Goal: Task Accomplishment & Management: Use online tool/utility

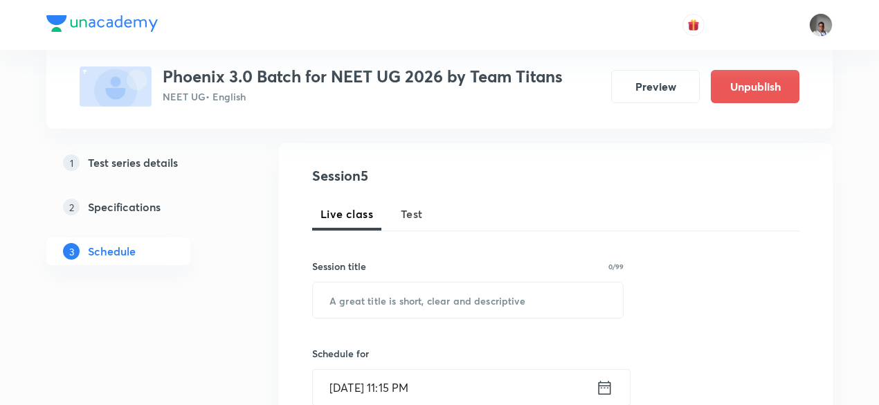
scroll to position [134, 0]
click at [415, 211] on span "Test" at bounding box center [412, 213] width 22 height 17
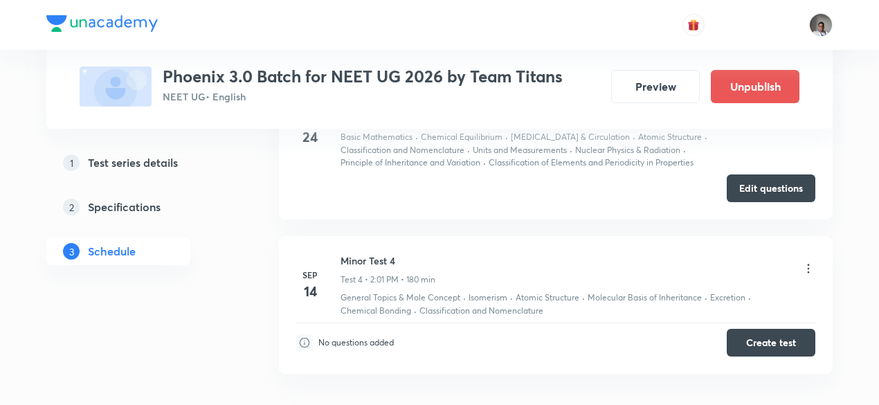
scroll to position [1220, 0]
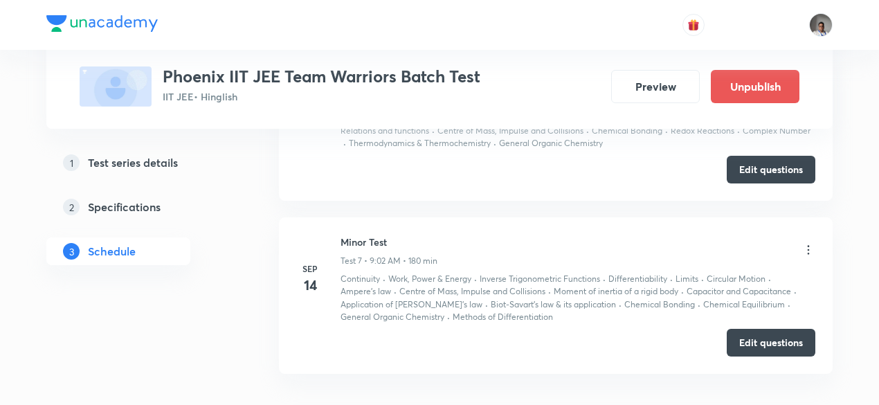
scroll to position [1708, 0]
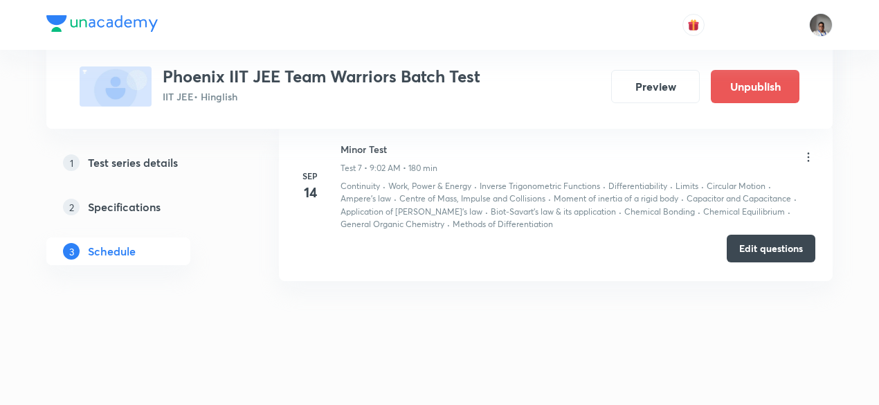
click at [748, 246] on button "Edit questions" at bounding box center [771, 249] width 89 height 28
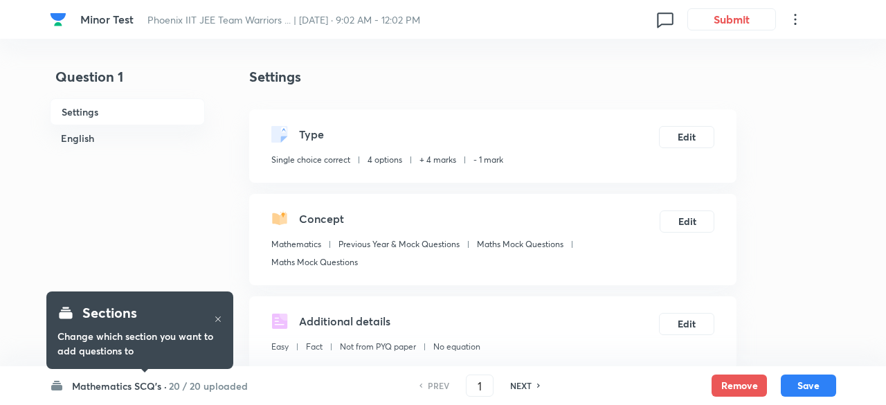
checkbox input "true"
click at [210, 392] on h6 "20 / 20 uploaded" at bounding box center [204, 386] width 79 height 15
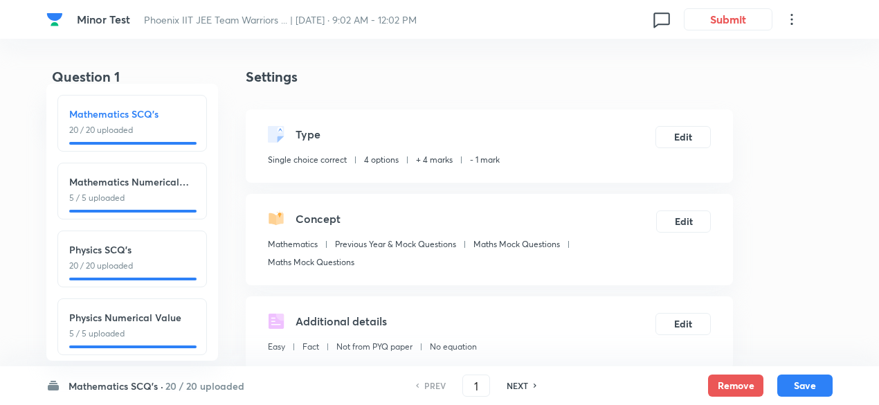
click at [163, 263] on p "20 / 20 uploaded" at bounding box center [132, 266] width 126 height 12
type input "26"
checkbox input "false"
checkbox input "true"
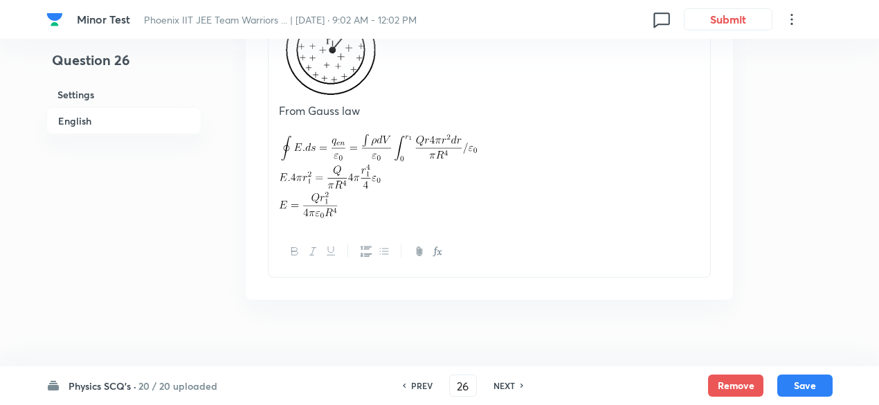
scroll to position [1728, 0]
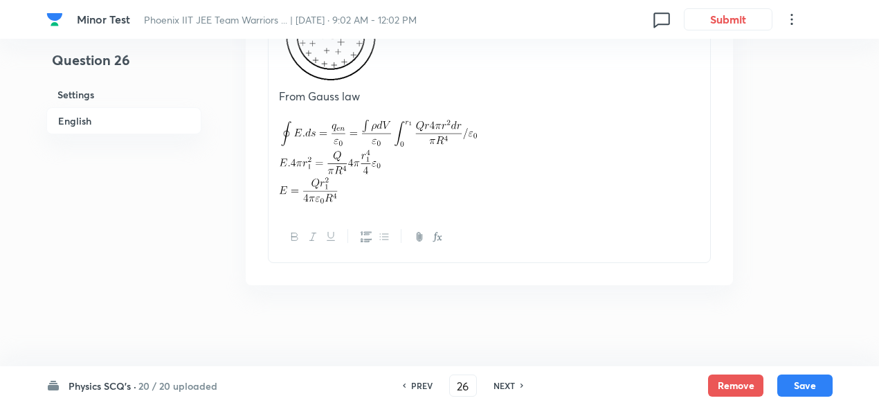
click at [508, 386] on h6 "NEXT" at bounding box center [504, 385] width 21 height 12
type input "27"
checkbox input "false"
checkbox input "true"
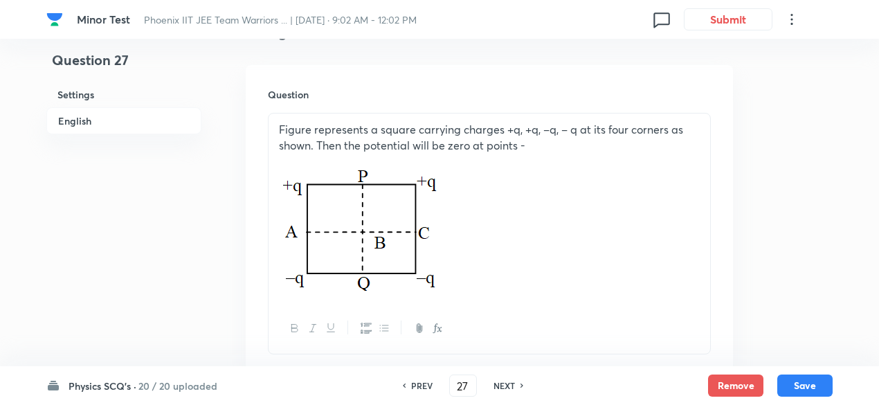
scroll to position [404, 0]
click at [507, 384] on h6 "NEXT" at bounding box center [504, 385] width 21 height 12
type input "28"
checkbox input "true"
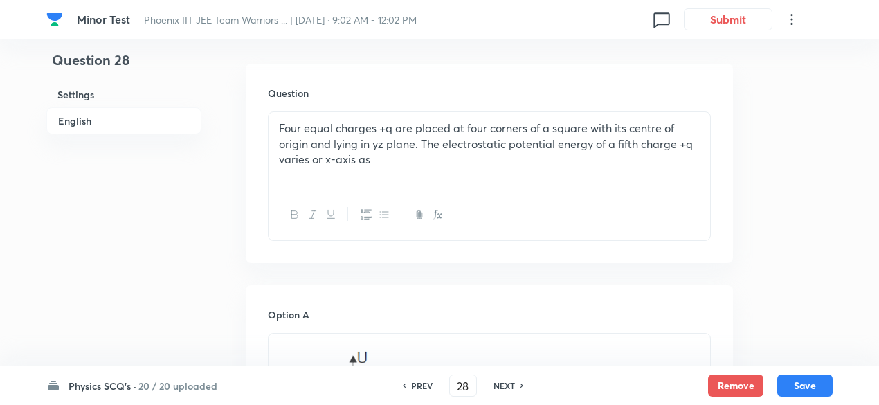
click at [507, 384] on h6 "NEXT" at bounding box center [504, 385] width 21 height 12
type input "29"
checkbox input "false"
checkbox input "true"
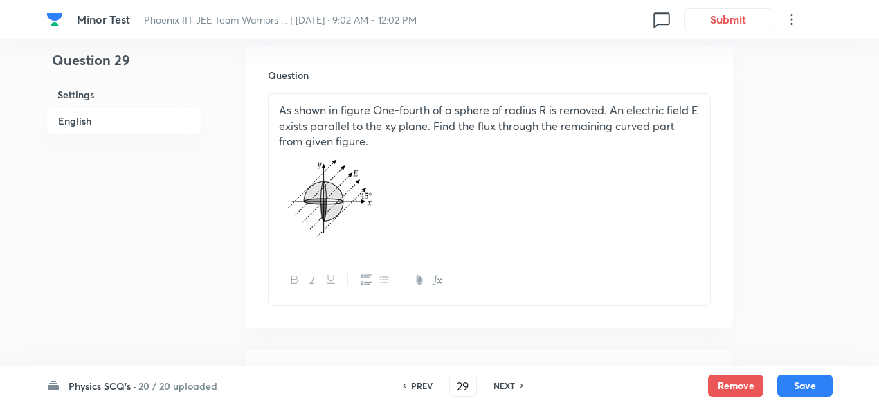
click at [507, 384] on h6 "NEXT" at bounding box center [504, 385] width 21 height 12
type input "30"
checkbox input "false"
checkbox input "true"
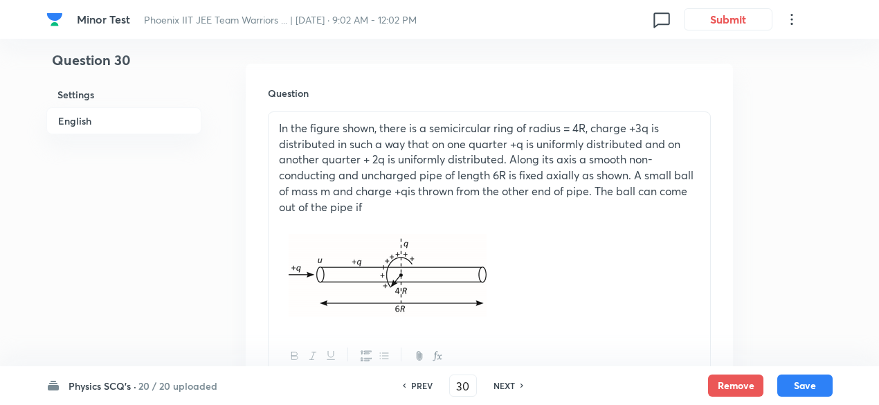
click at [507, 384] on h6 "NEXT" at bounding box center [504, 385] width 21 height 12
type input "31"
checkbox input "true"
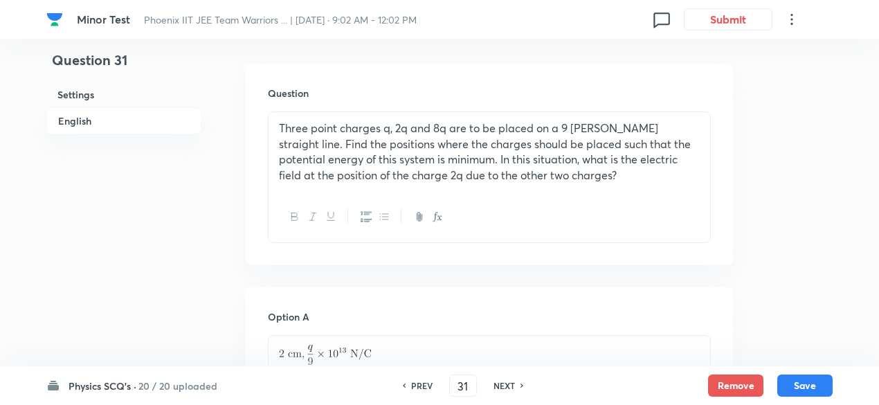
click at [507, 384] on h6 "NEXT" at bounding box center [504, 385] width 21 height 12
type input "32"
checkbox input "true"
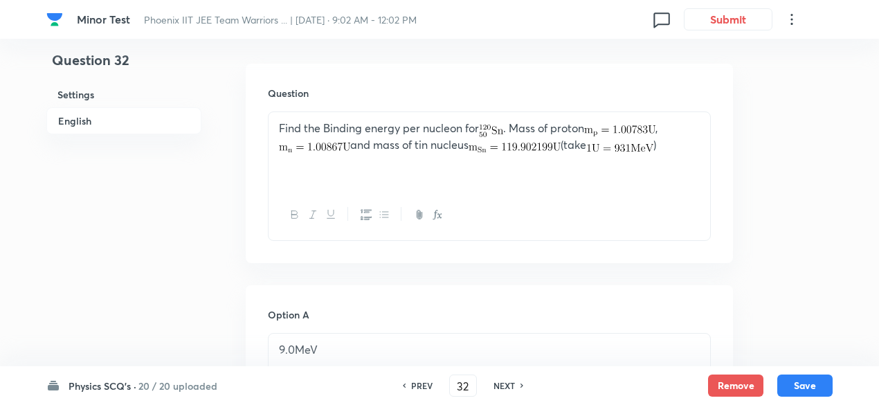
click at [507, 384] on h6 "NEXT" at bounding box center [504, 385] width 21 height 12
type input "33"
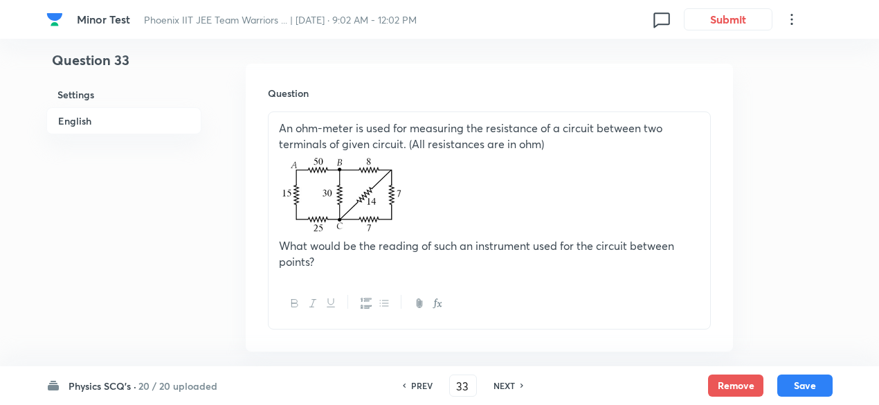
checkbox input "true"
click at [507, 384] on h6 "NEXT" at bounding box center [504, 385] width 21 height 12
type input "34"
checkbox input "false"
checkbox input "true"
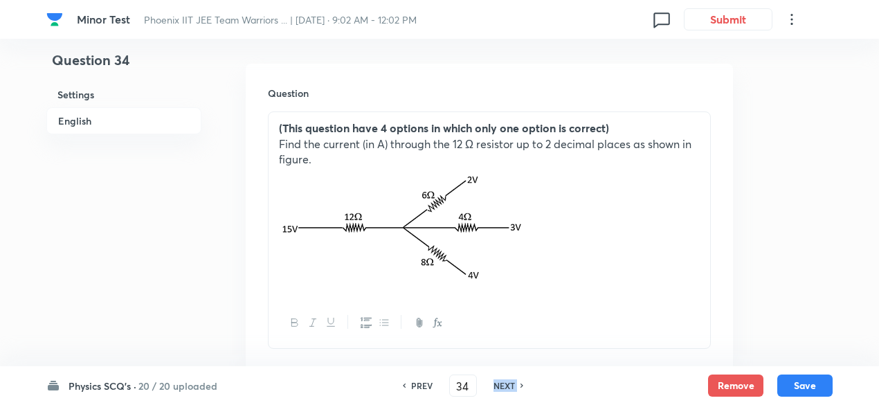
click at [507, 384] on h6 "NEXT" at bounding box center [504, 385] width 21 height 12
type input "35"
checkbox input "false"
checkbox input "true"
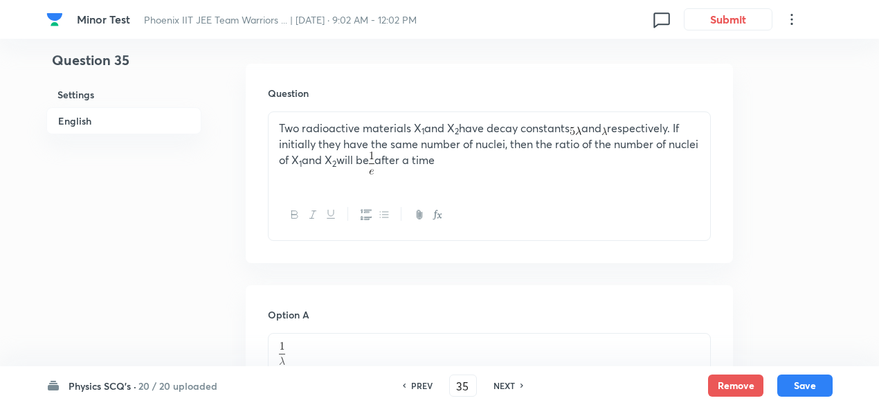
click at [507, 384] on h6 "NEXT" at bounding box center [504, 385] width 21 height 12
type input "36"
checkbox input "false"
click at [507, 384] on h6 "NEXT" at bounding box center [504, 385] width 21 height 12
checkbox input "false"
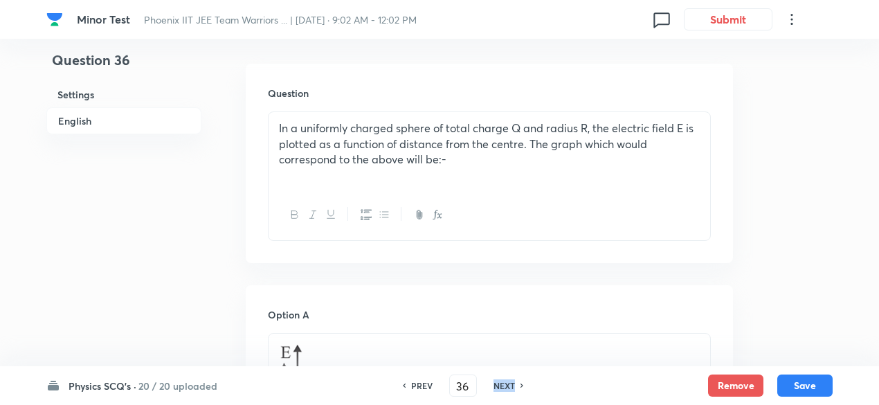
type input "37"
checkbox input "true"
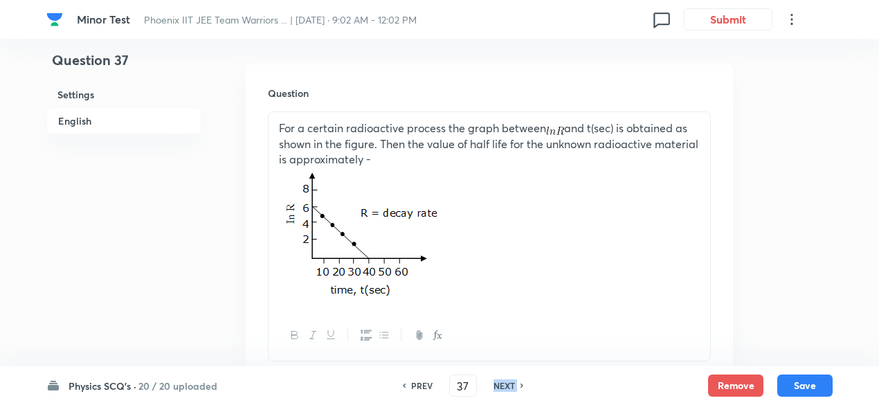
click at [507, 384] on h6 "NEXT" at bounding box center [504, 385] width 21 height 12
type input "38"
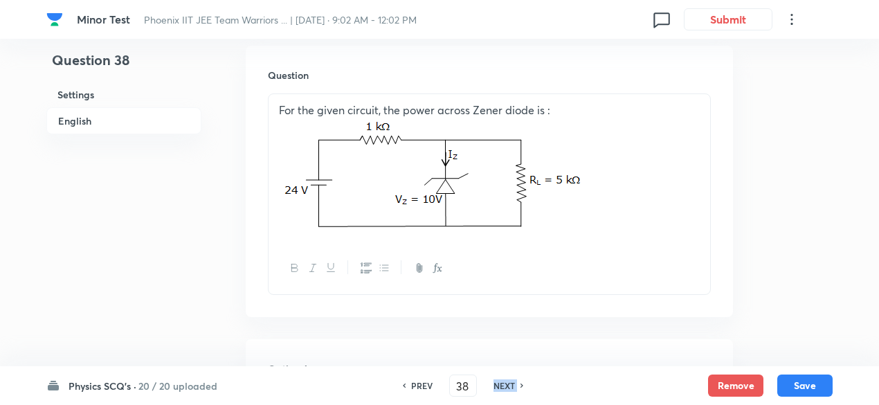
click at [507, 384] on h6 "NEXT" at bounding box center [504, 385] width 21 height 12
checkbox input "false"
type input "39"
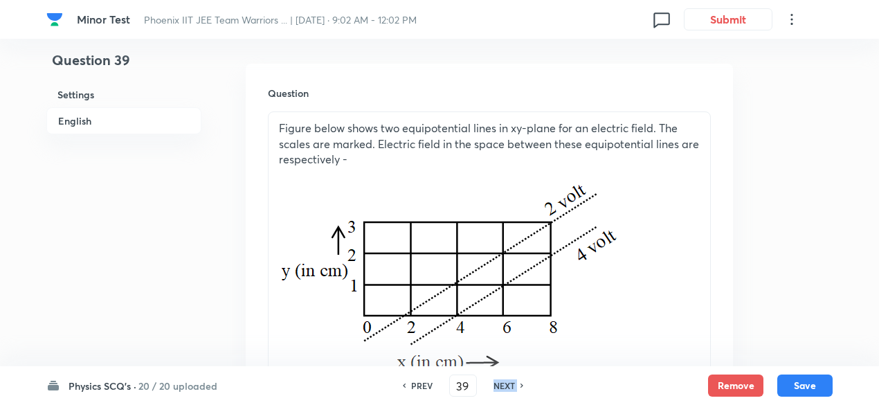
click at [507, 384] on h6 "NEXT" at bounding box center [504, 385] width 21 height 12
checkbox input "false"
type input "40"
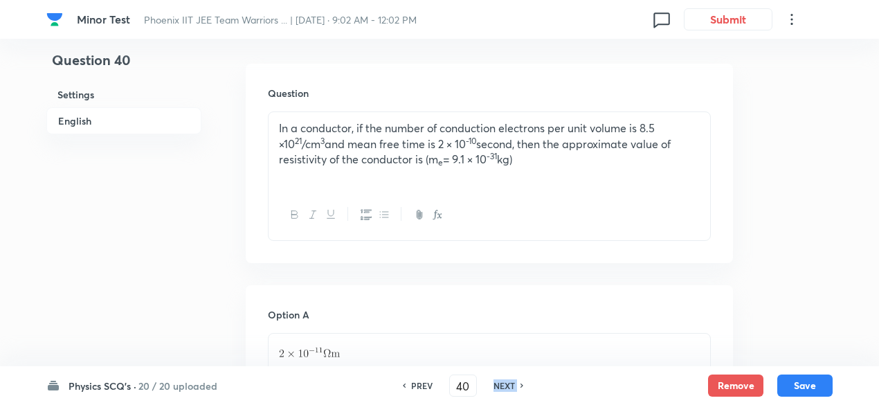
click at [507, 384] on h6 "NEXT" at bounding box center [504, 385] width 21 height 12
checkbox input "false"
type input "41"
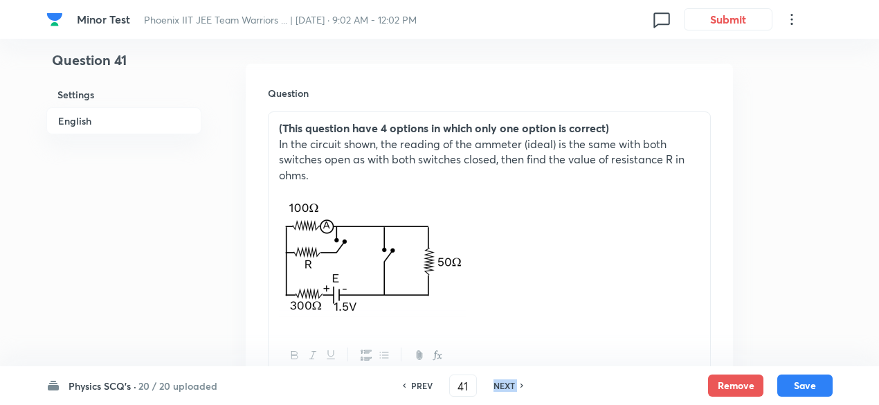
click at [507, 384] on h6 "NEXT" at bounding box center [504, 385] width 21 height 12
checkbox input "false"
type input "42"
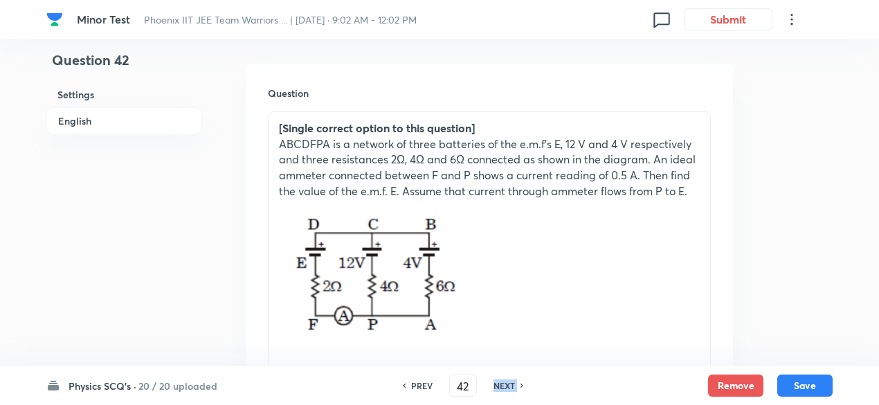
click at [507, 384] on h6 "NEXT" at bounding box center [504, 385] width 21 height 12
checkbox input "false"
type input "43"
checkbox input "true"
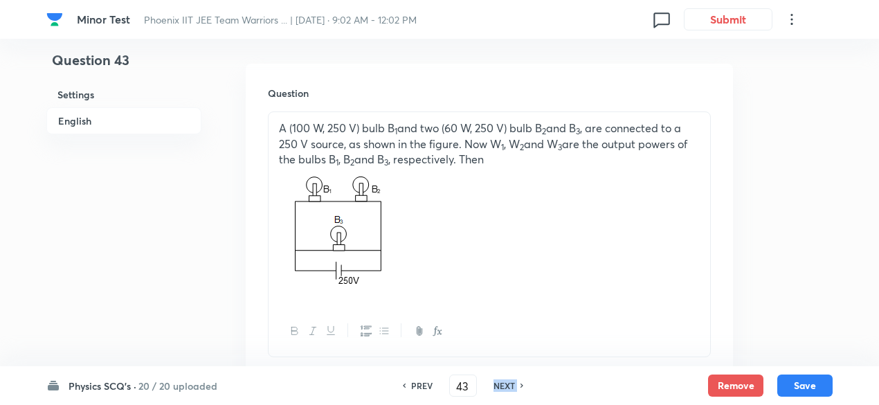
click at [507, 384] on h6 "NEXT" at bounding box center [504, 385] width 21 height 12
type input "44"
checkbox input "false"
checkbox input "true"
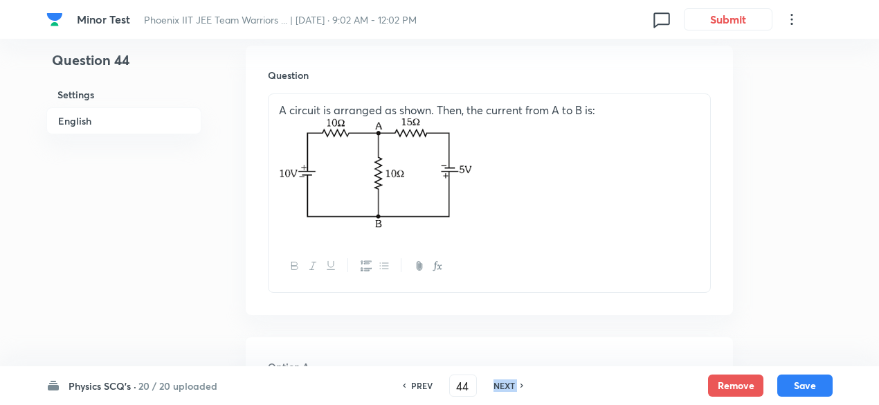
click at [507, 384] on h6 "NEXT" at bounding box center [504, 385] width 21 height 12
type input "45"
checkbox input "true"
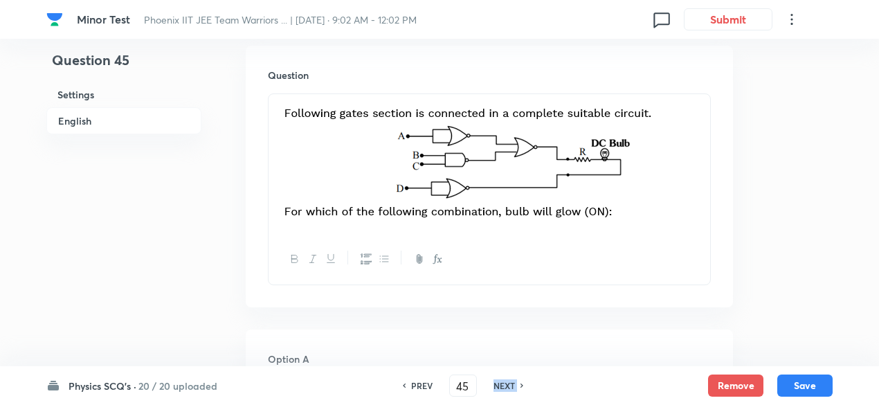
click at [507, 384] on h6 "NEXT" at bounding box center [504, 385] width 21 height 12
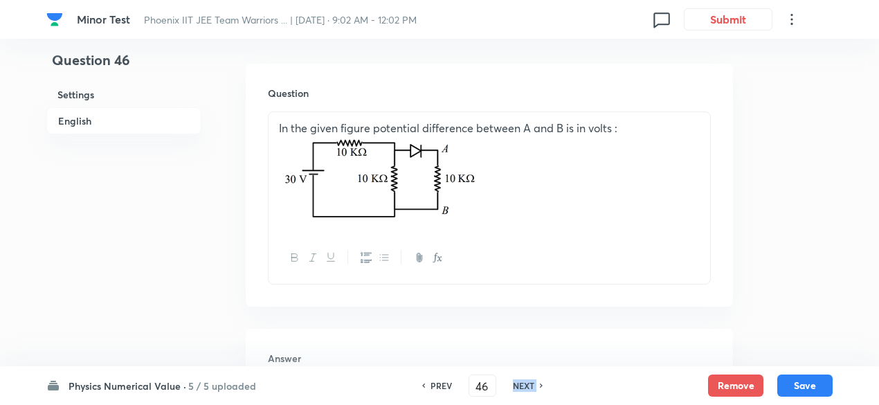
click at [507, 384] on div "NEXT" at bounding box center [525, 385] width 37 height 12
type input "47"
type input "2"
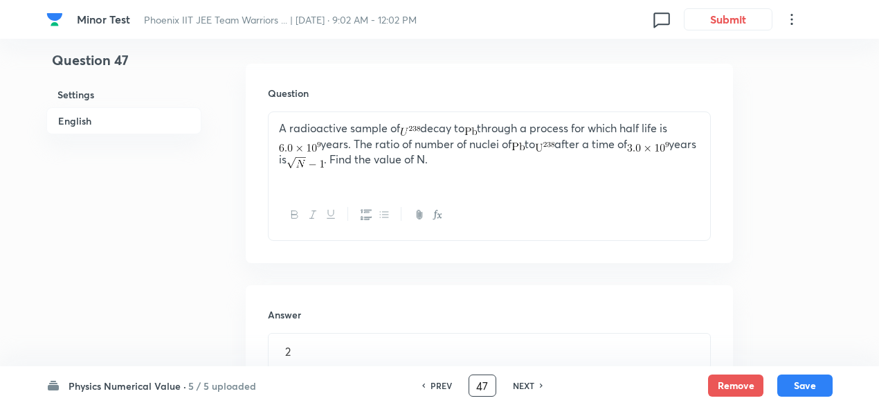
click at [471, 387] on input "47" at bounding box center [482, 386] width 26 height 24
type input "25"
type input "2"
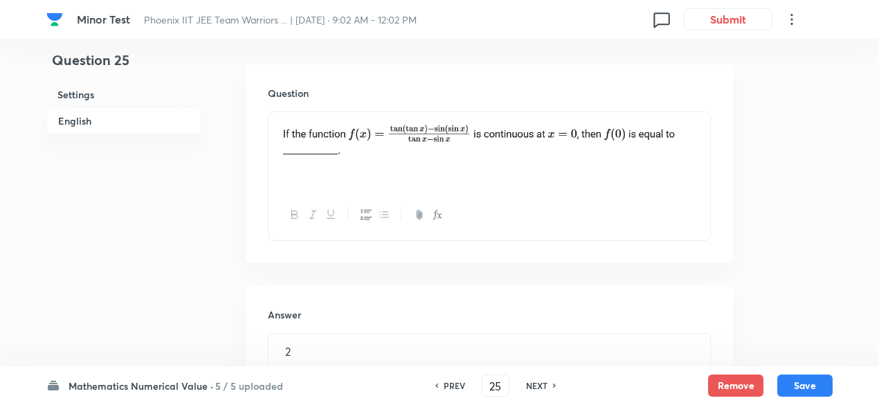
click at [544, 390] on h6 "NEXT" at bounding box center [536, 385] width 21 height 12
type input "26"
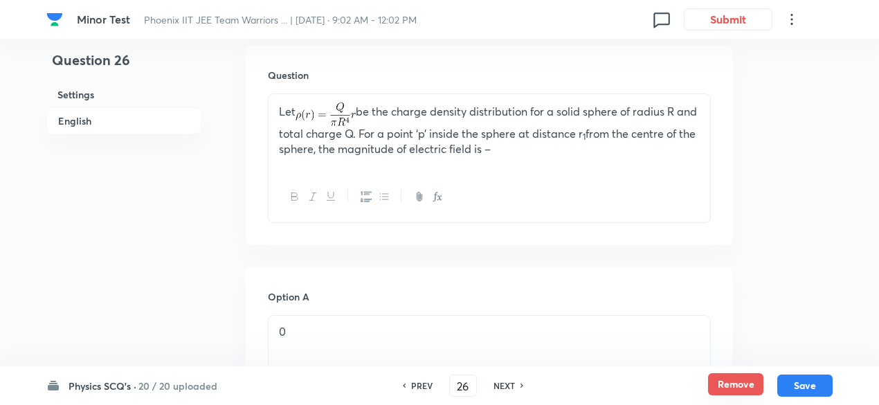
click at [730, 388] on button "Remove" at bounding box center [735, 384] width 55 height 22
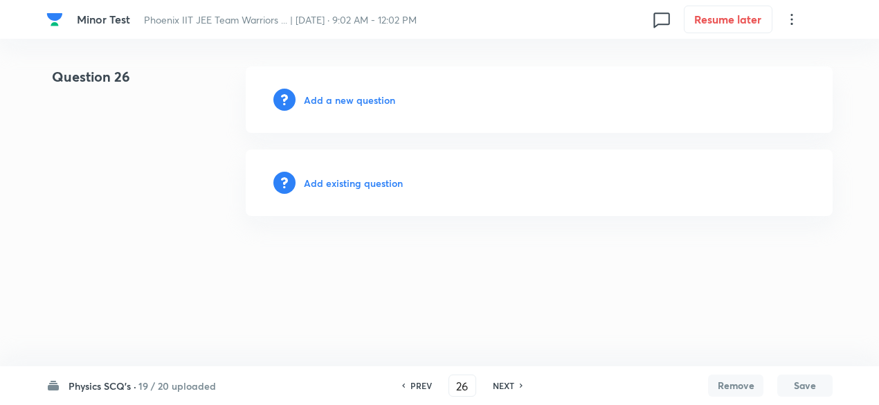
scroll to position [0, 0]
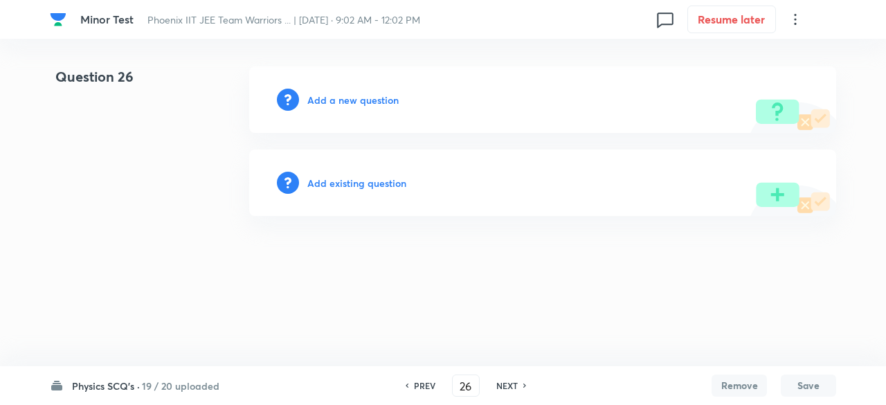
click at [343, 182] on h6 "Add existing question" at bounding box center [356, 183] width 99 height 15
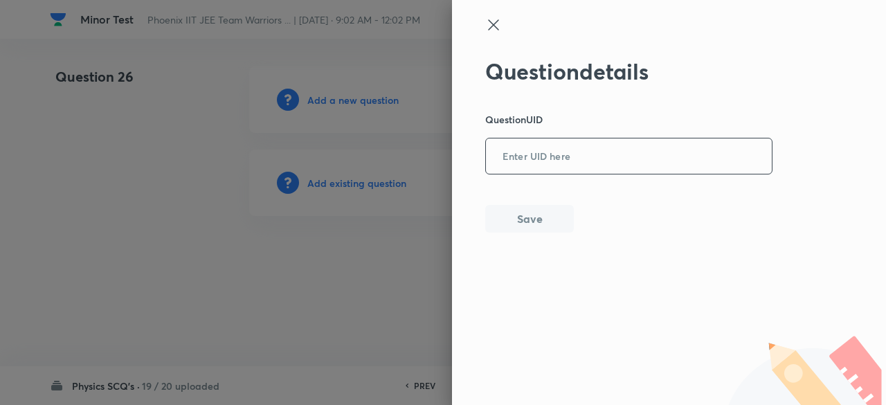
click at [504, 161] on input "text" at bounding box center [629, 157] width 286 height 34
paste input "QV9A7"
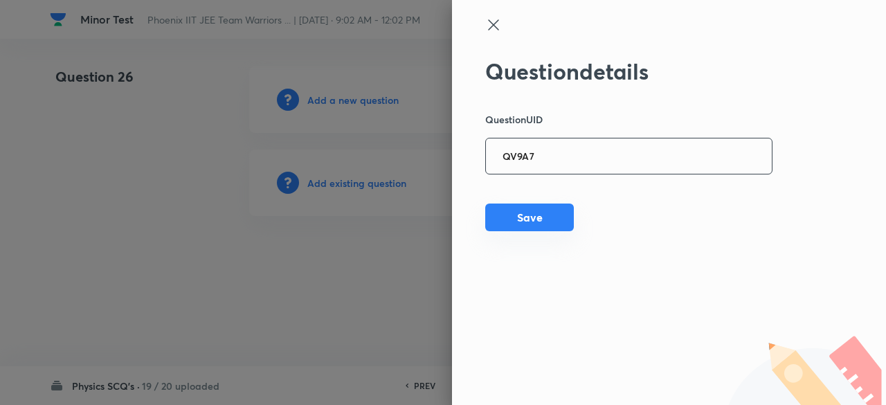
type input "QV9A7"
click at [516, 206] on button "Save" at bounding box center [529, 218] width 89 height 28
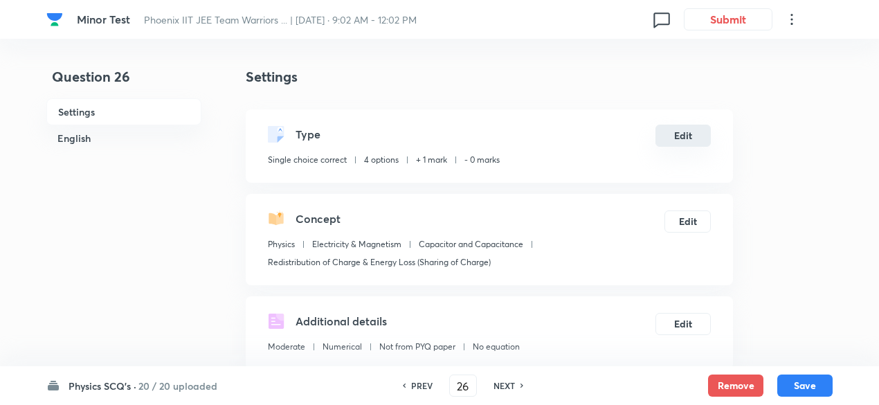
click at [701, 134] on button "Edit" at bounding box center [683, 136] width 55 height 22
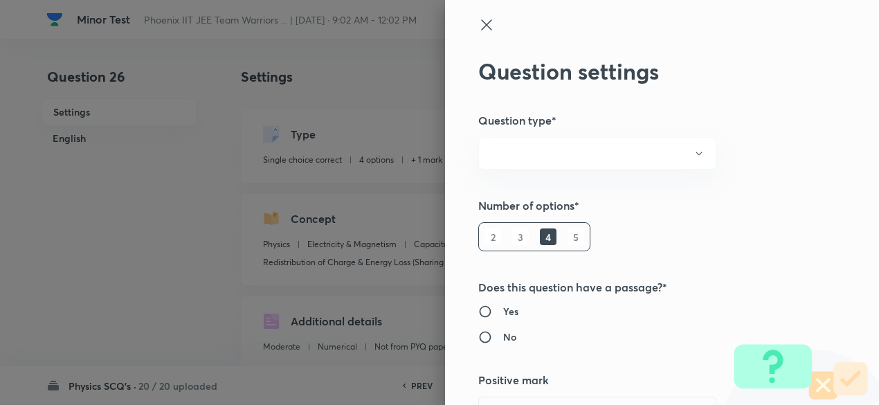
radio input "true"
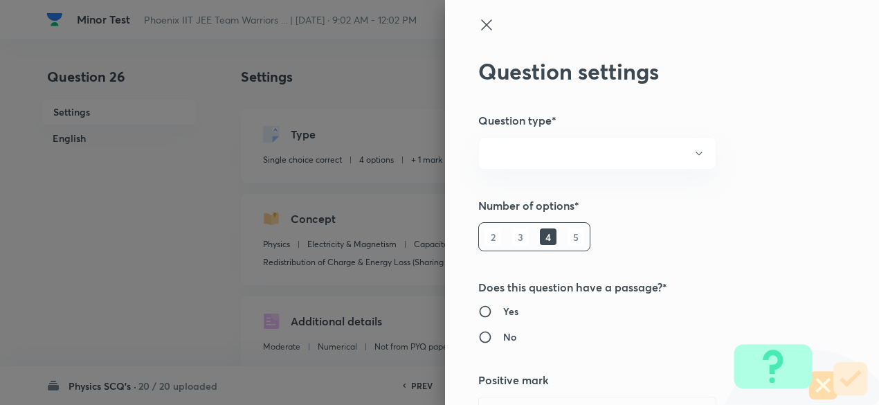
radio input "true"
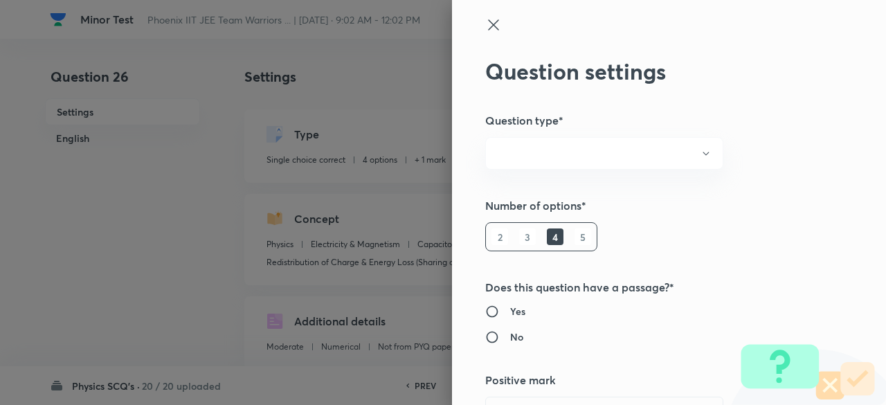
type input "1"
type input "0"
type input "Physics"
type input "Electricity & Magnetism"
type input "Capacitor and Capacitance"
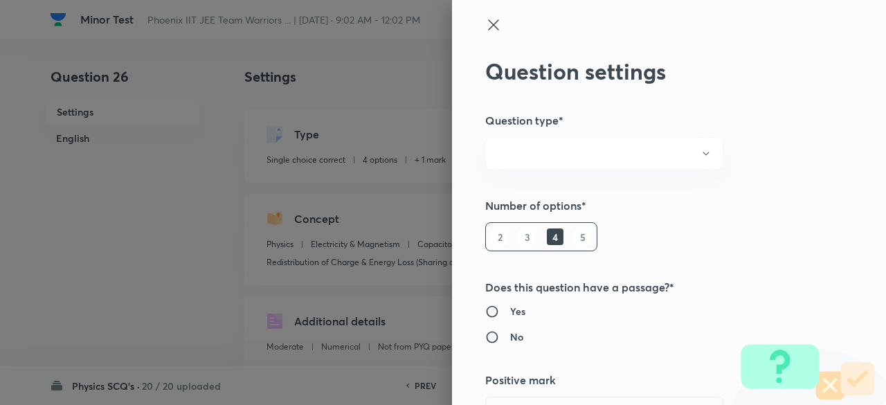
type input "Redistribution of Charge & Energy Loss (Sharing of Charge)"
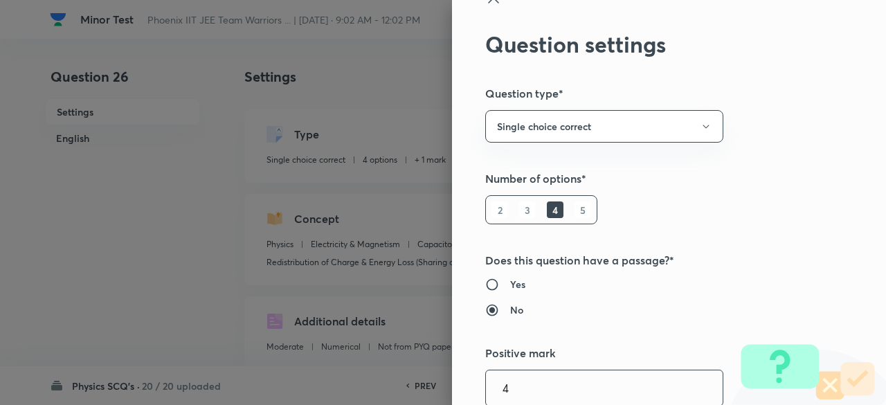
type input "4"
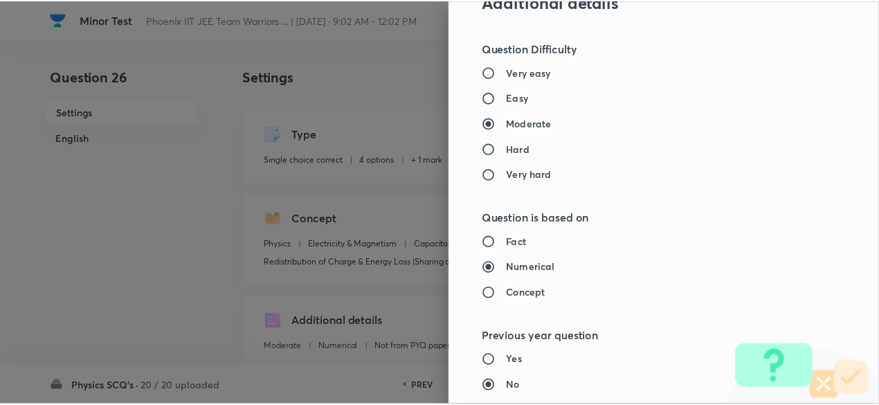
scroll to position [1478, 0]
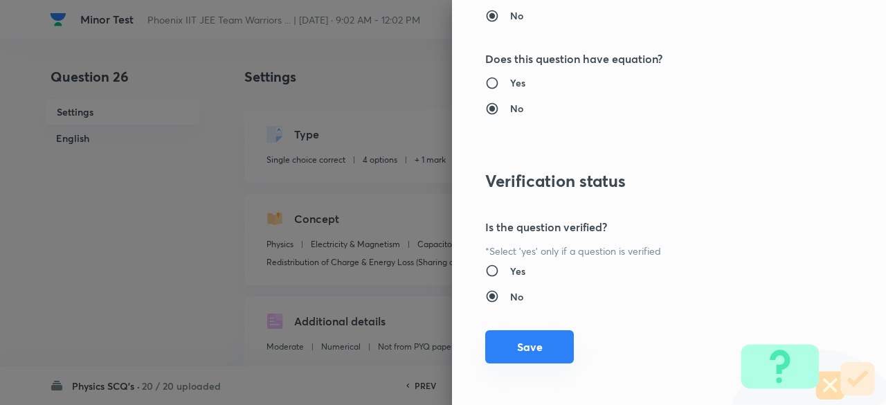
type input "1"
click at [527, 345] on button "Save" at bounding box center [529, 346] width 89 height 33
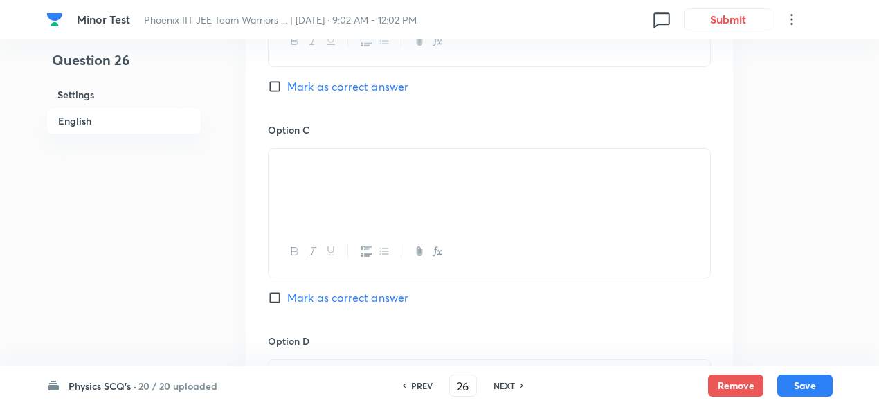
scroll to position [1622, 0]
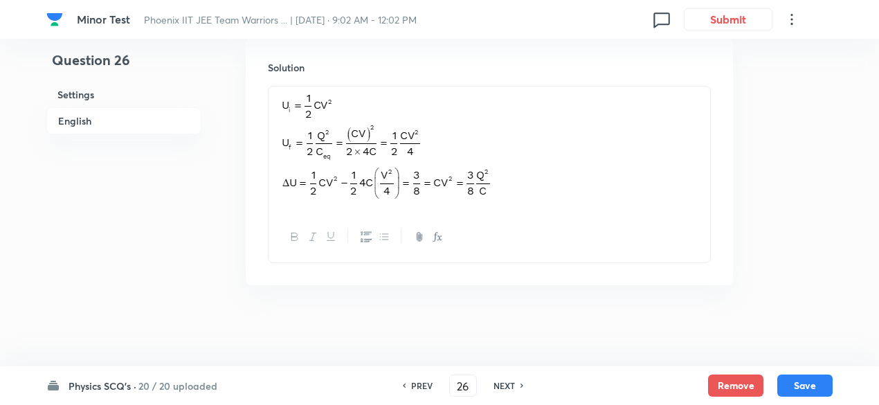
click at [810, 399] on div "Physics SCQ's · 20 / 20 uploaded PREV 26 ​ NEXT Remove Save" at bounding box center [439, 385] width 786 height 39
click at [803, 388] on button "Save" at bounding box center [804, 384] width 55 height 22
type input "27"
checkbox input "false"
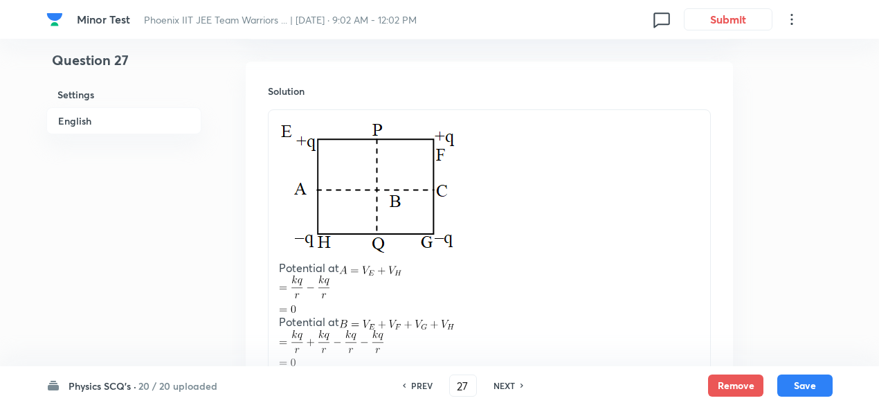
checkbox input "true"
click at [420, 385] on h6 "PREV" at bounding box center [421, 385] width 21 height 12
type input "26"
checkbox input "false"
checkbox input "true"
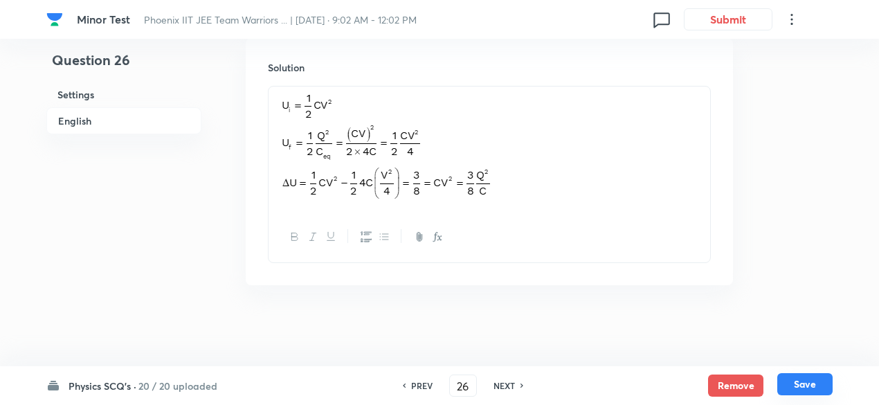
click at [800, 380] on button "Save" at bounding box center [804, 384] width 55 height 22
type input "27"
checkbox input "false"
checkbox input "true"
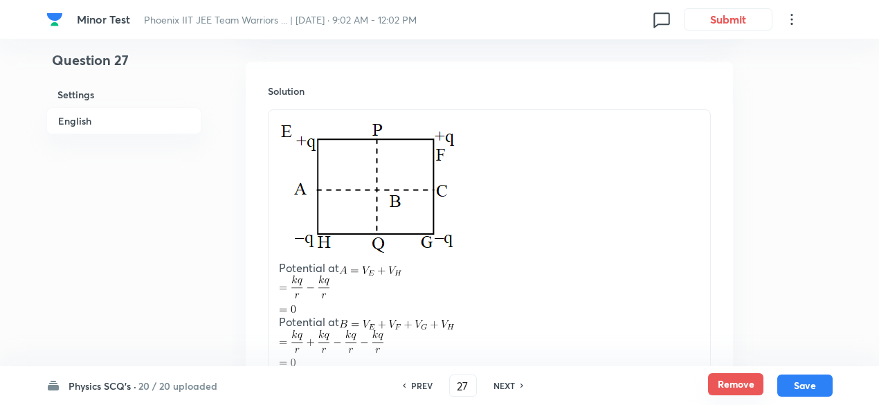
click at [732, 388] on button "Remove" at bounding box center [735, 384] width 55 height 22
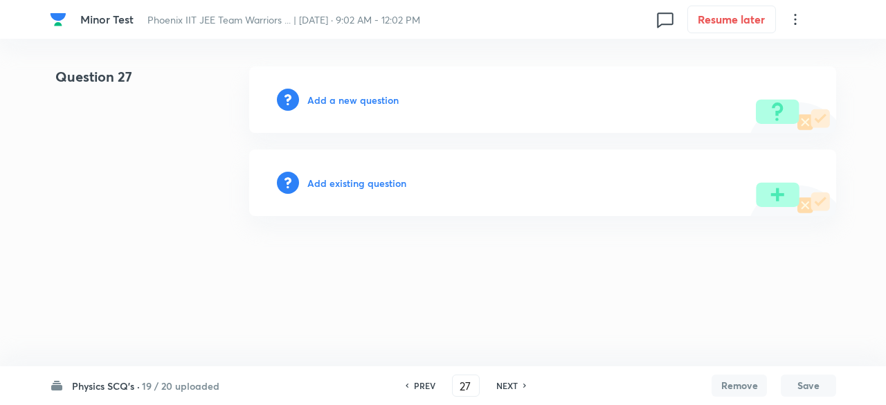
click at [392, 181] on h6 "Add existing question" at bounding box center [356, 183] width 99 height 15
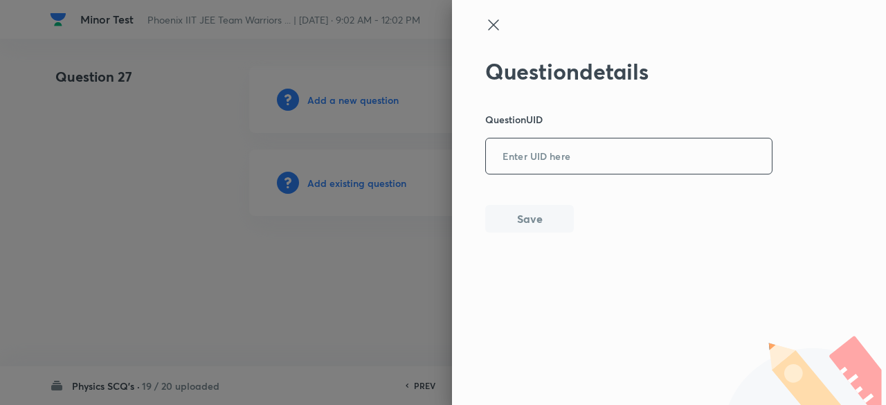
click at [549, 161] on input "text" at bounding box center [629, 157] width 286 height 34
paste input "1LSUI"
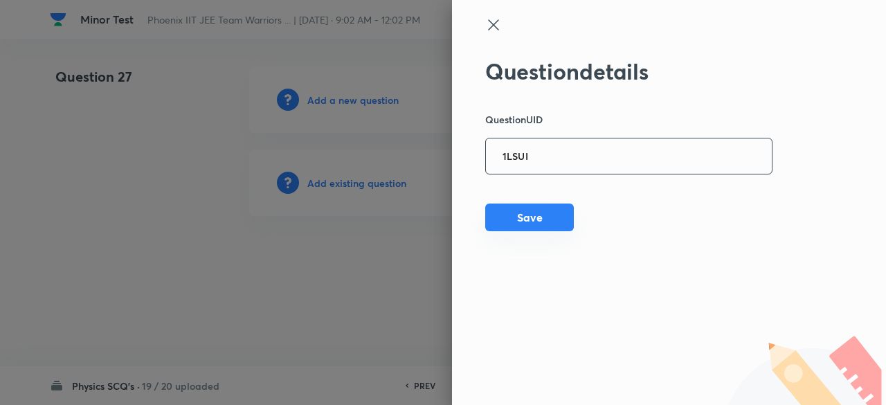
type input "1LSUI"
click at [540, 210] on button "Save" at bounding box center [529, 218] width 89 height 28
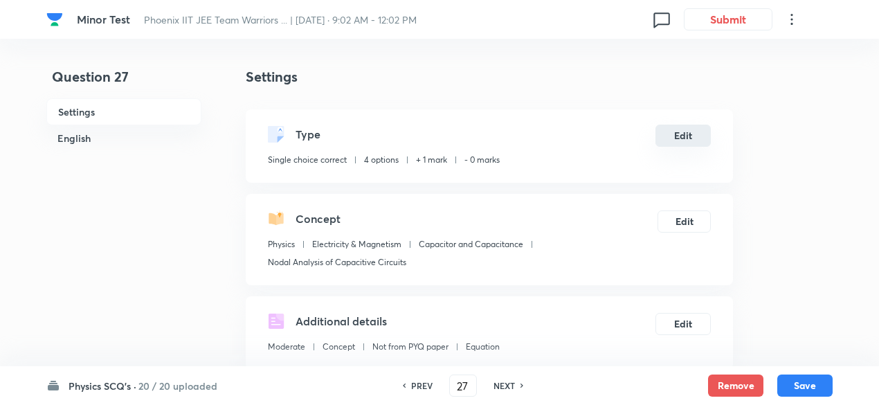
click at [696, 138] on button "Edit" at bounding box center [683, 136] width 55 height 22
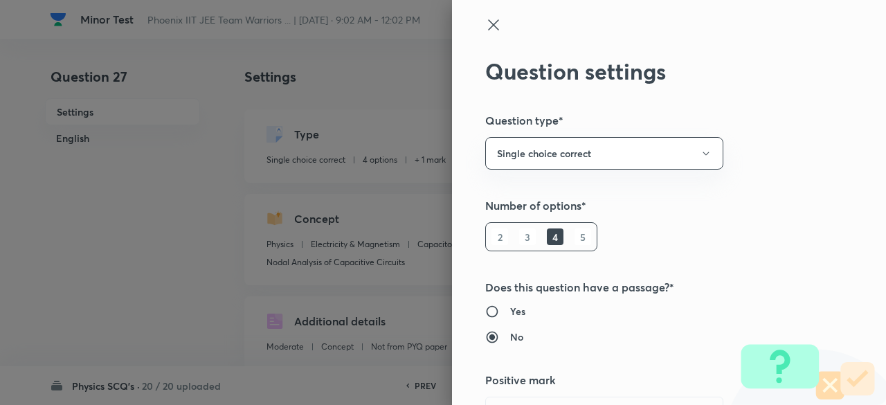
scroll to position [27, 0]
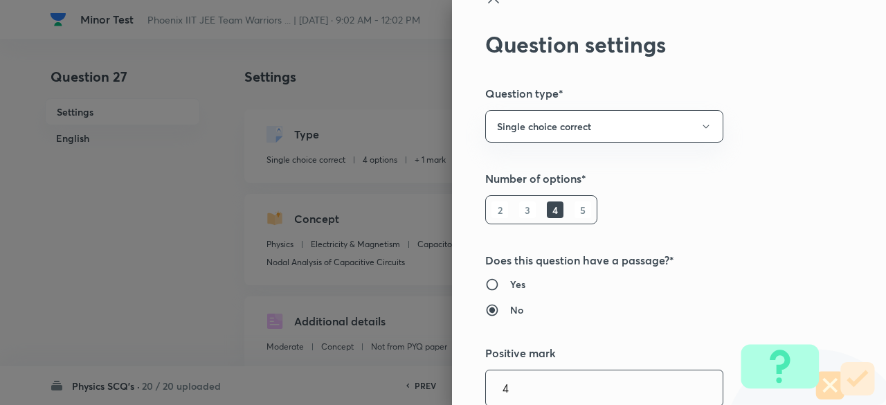
type input "4"
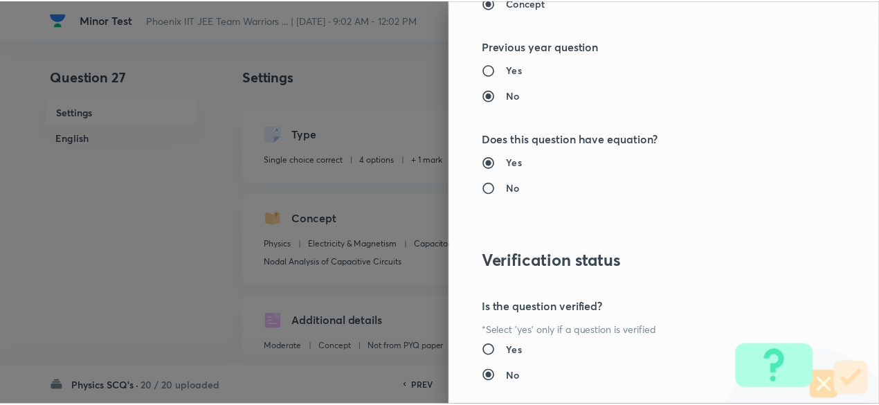
scroll to position [1478, 0]
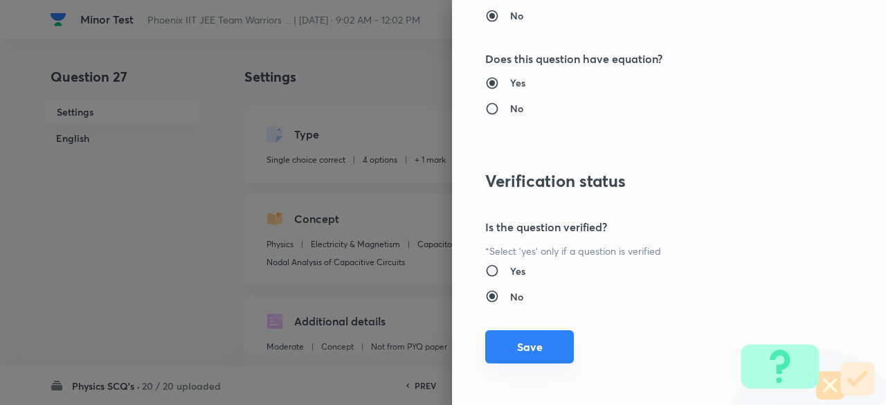
type input "1"
click at [525, 350] on button "Save" at bounding box center [529, 346] width 89 height 33
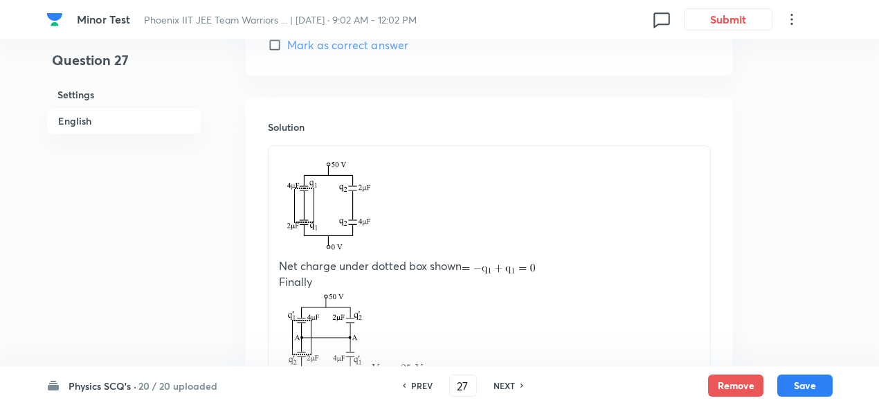
scroll to position [1857, 0]
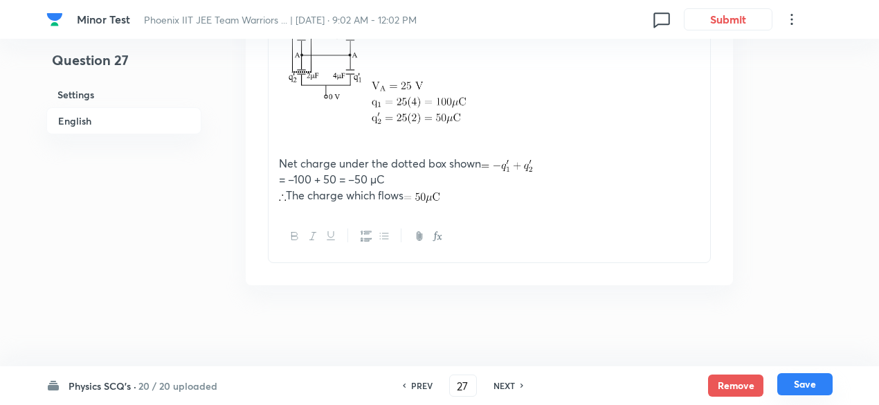
click at [807, 383] on button "Save" at bounding box center [804, 384] width 55 height 22
type input "28"
checkbox input "true"
checkbox input "false"
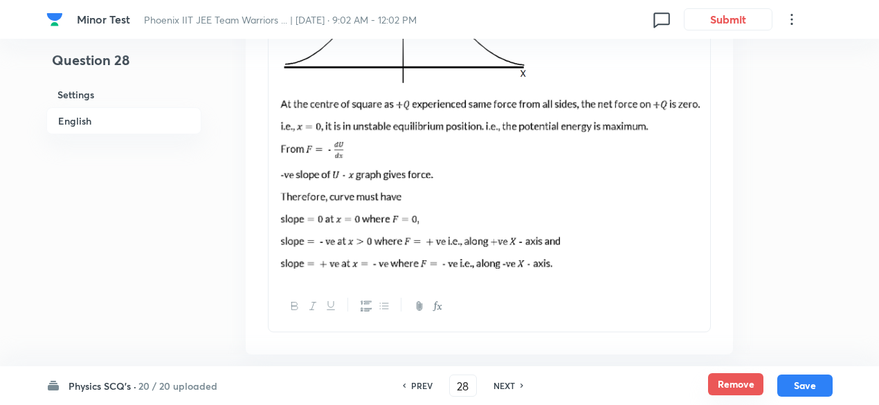
click at [732, 391] on button "Remove" at bounding box center [735, 384] width 55 height 22
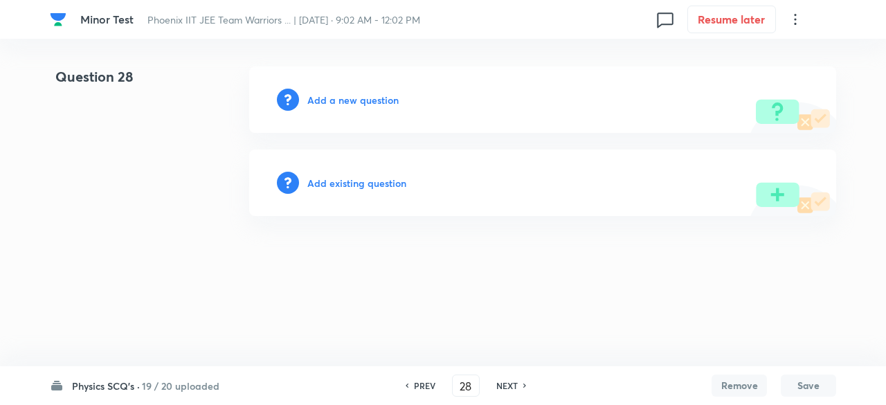
click at [390, 179] on h6 "Add existing question" at bounding box center [356, 183] width 99 height 15
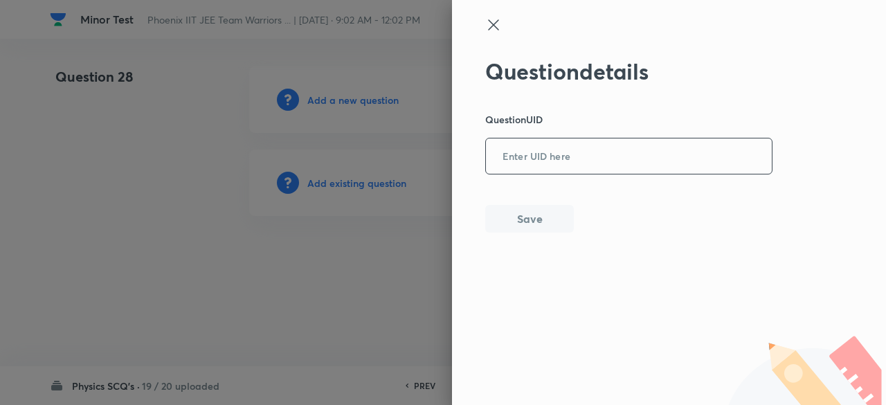
click at [577, 160] on input "text" at bounding box center [629, 157] width 286 height 34
paste input "IBSB6"
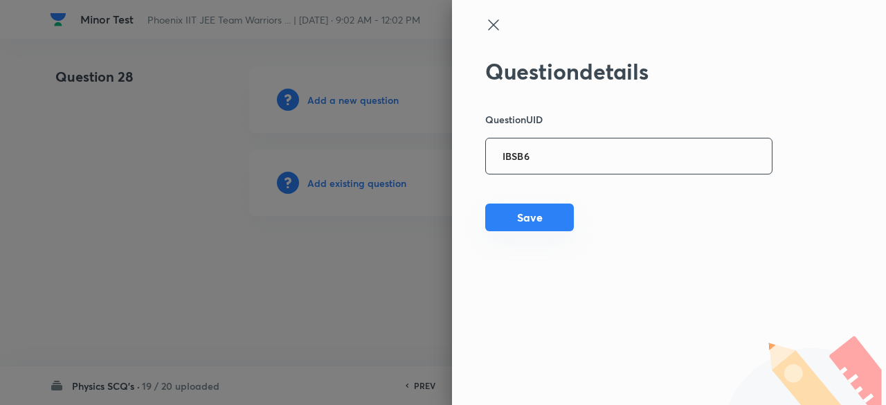
type input "IBSB6"
click at [550, 222] on button "Save" at bounding box center [529, 218] width 89 height 28
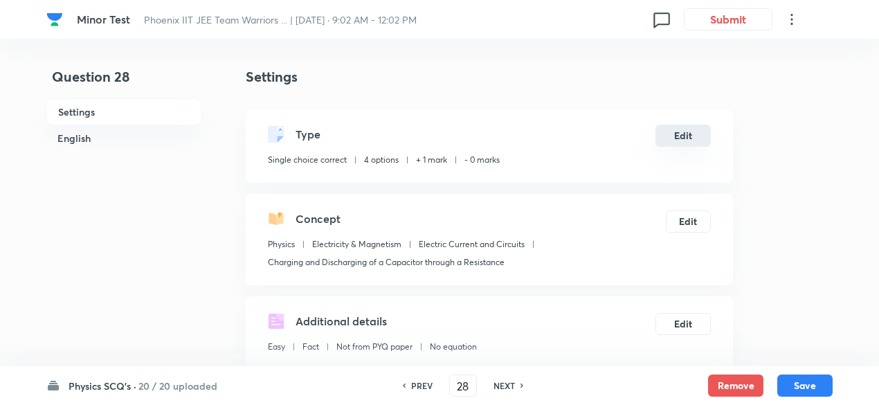
click at [682, 143] on button "Edit" at bounding box center [683, 136] width 55 height 22
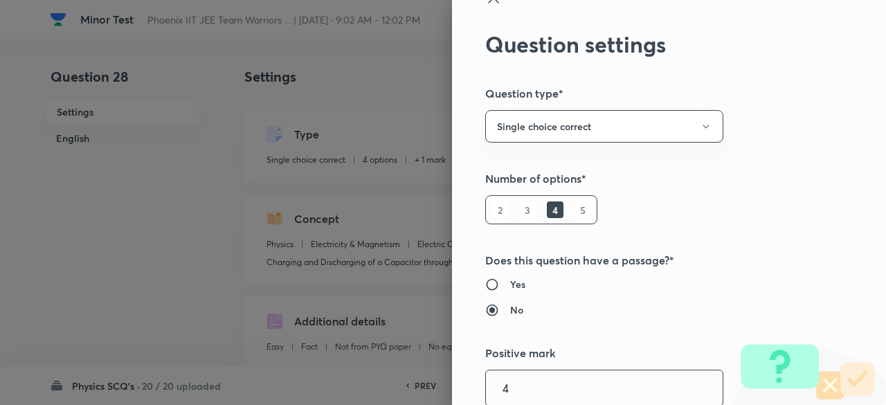
type input "4"
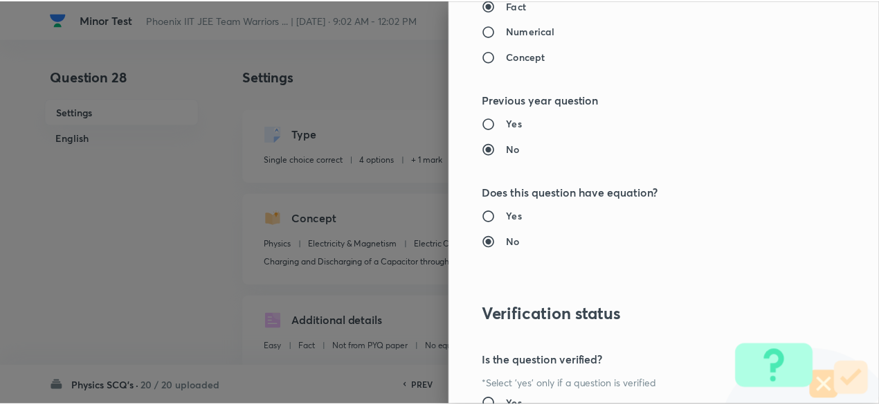
scroll to position [1478, 0]
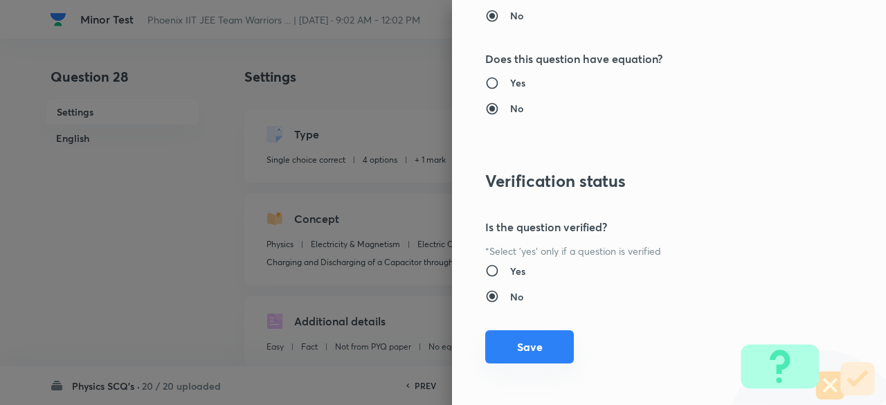
type input "1"
click at [516, 345] on button "Save" at bounding box center [529, 346] width 89 height 33
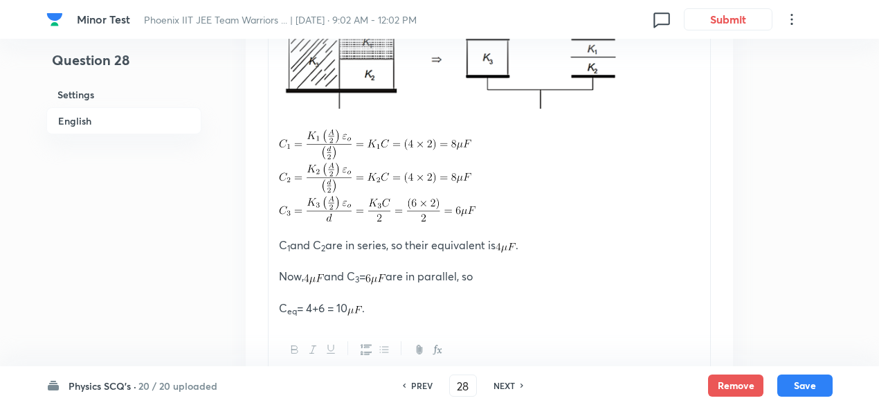
scroll to position [1858, 0]
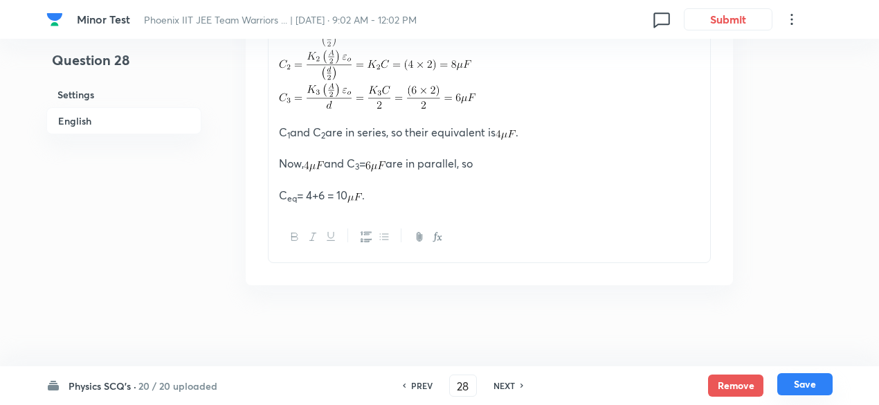
click at [813, 384] on button "Save" at bounding box center [804, 384] width 55 height 22
type input "29"
checkbox input "false"
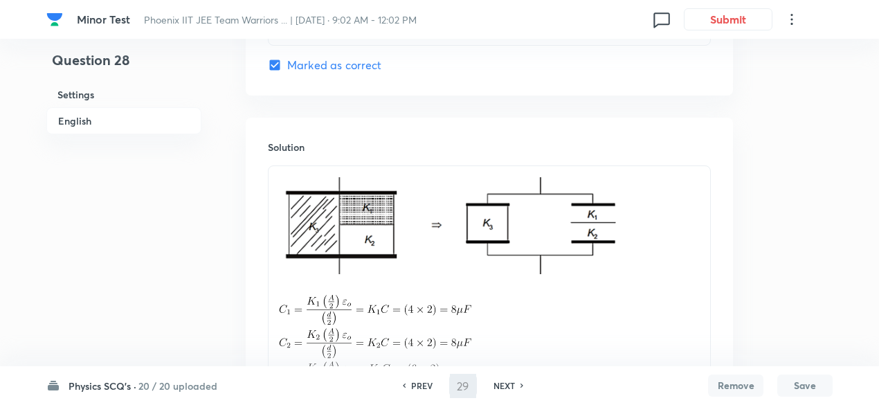
checkbox input "true"
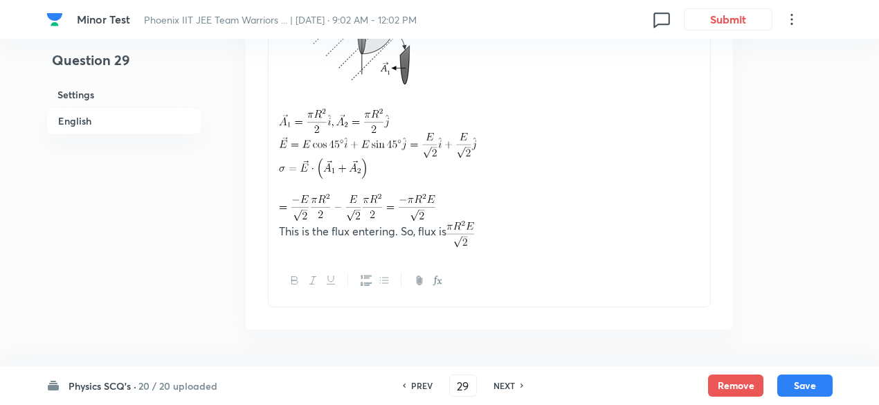
scroll to position [1818, 0]
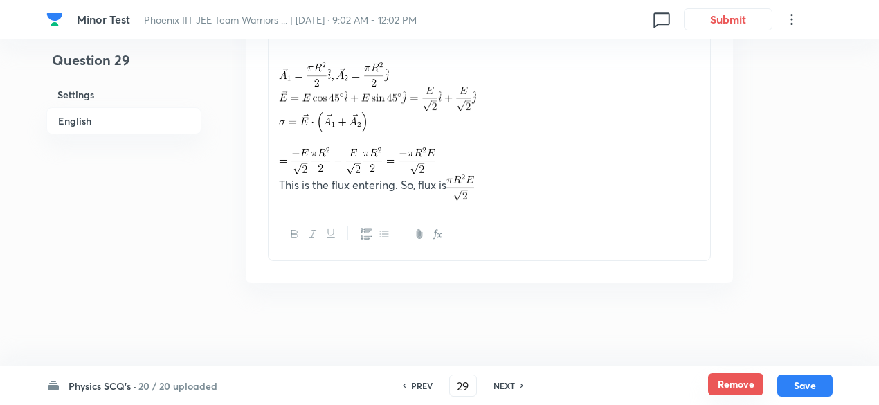
click at [737, 382] on button "Remove" at bounding box center [735, 384] width 55 height 22
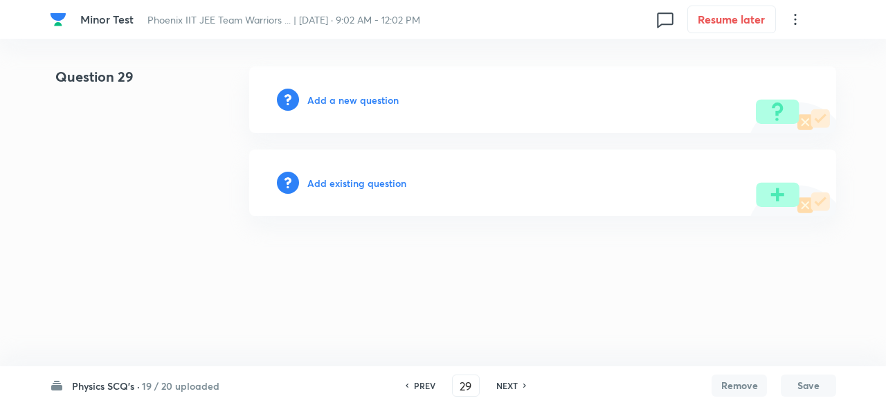
click at [382, 183] on h6 "Add existing question" at bounding box center [356, 183] width 99 height 15
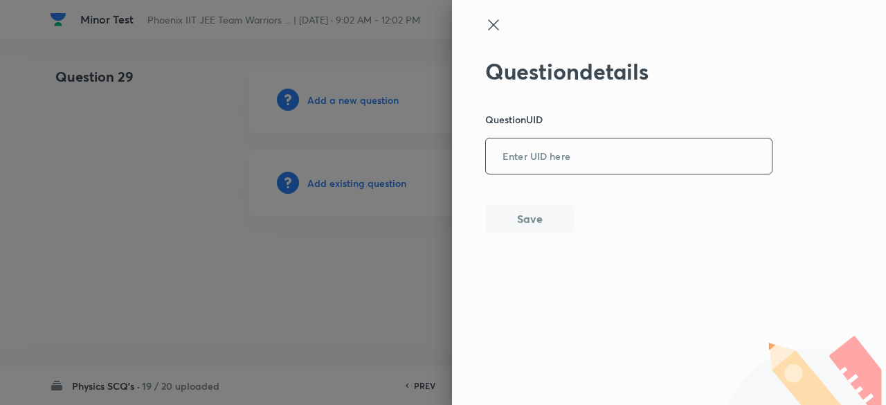
click at [492, 168] on input "text" at bounding box center [629, 157] width 286 height 34
paste input "UVT4E"
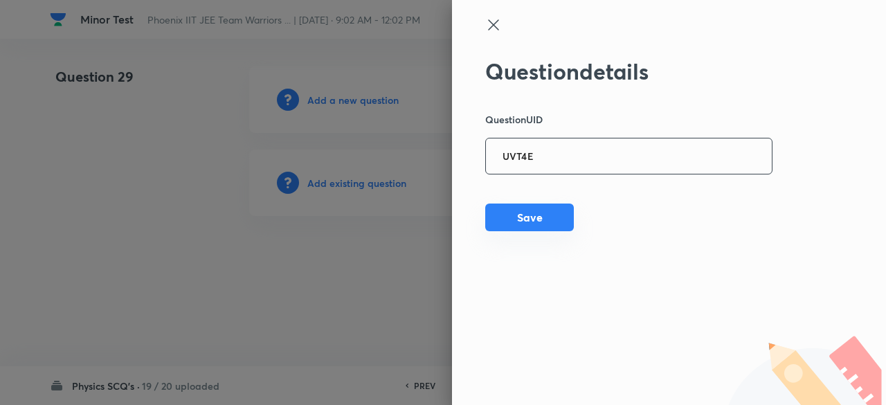
type input "UVT4E"
click at [496, 224] on button "Save" at bounding box center [529, 218] width 89 height 28
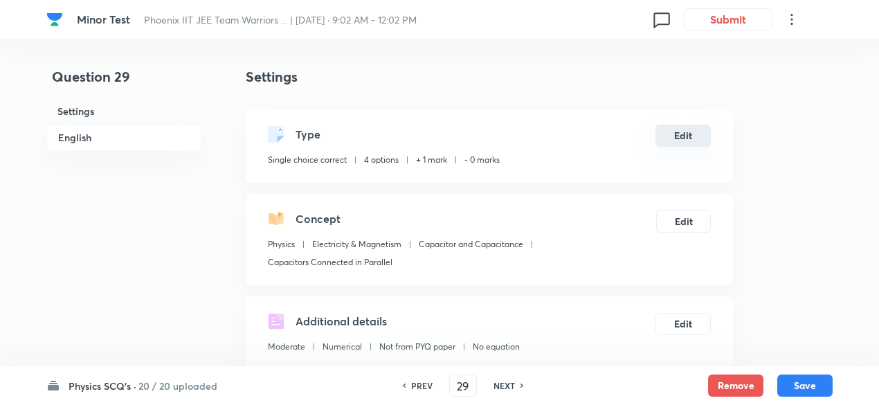
click at [670, 139] on button "Edit" at bounding box center [683, 136] width 55 height 22
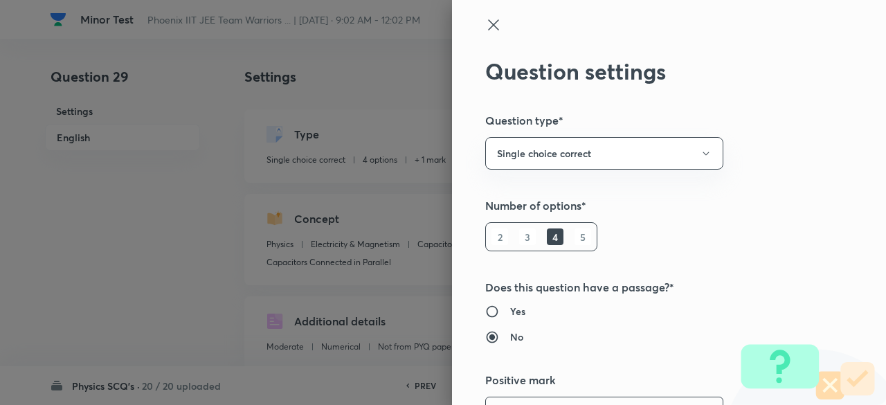
scroll to position [27, 0]
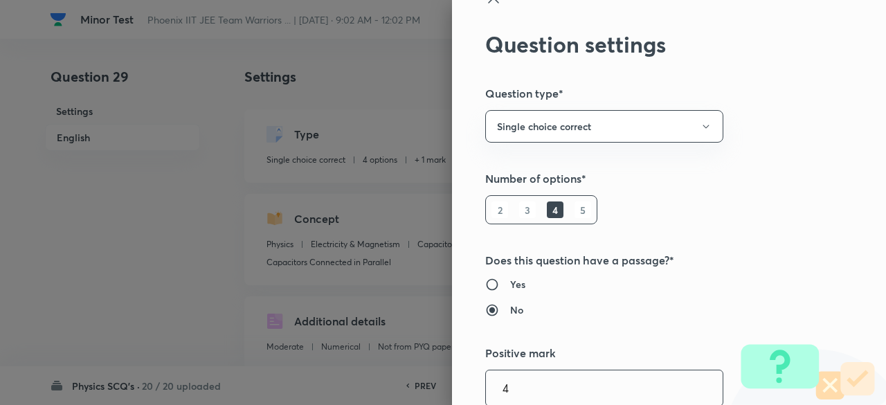
type input "4"
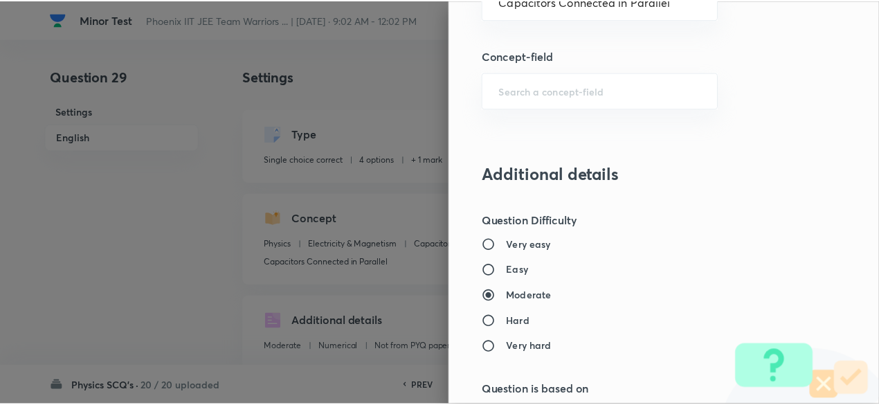
scroll to position [1478, 0]
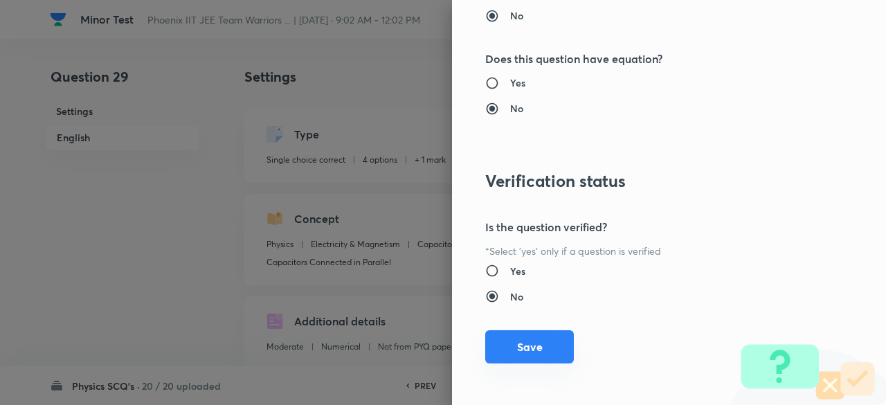
type input "1"
click at [543, 342] on button "Save" at bounding box center [529, 346] width 89 height 33
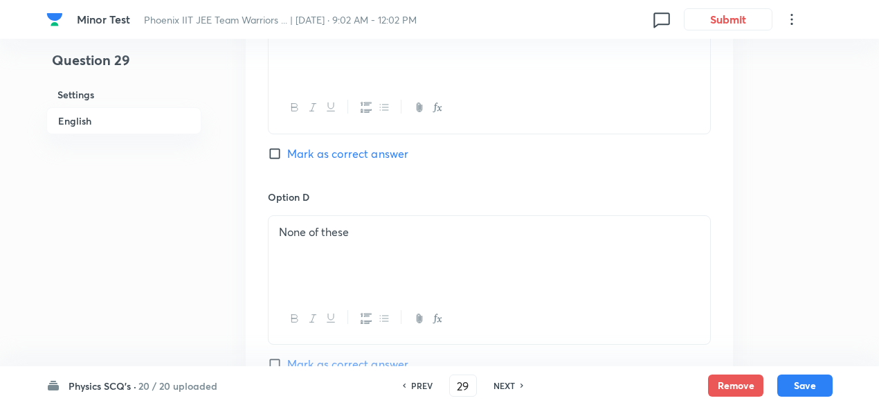
scroll to position [1619, 0]
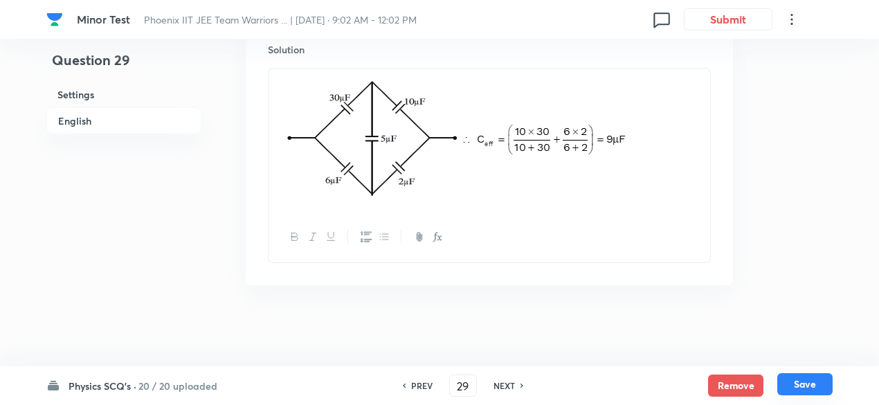
click at [813, 379] on button "Save" at bounding box center [804, 384] width 55 height 22
type input "30"
checkbox input "true"
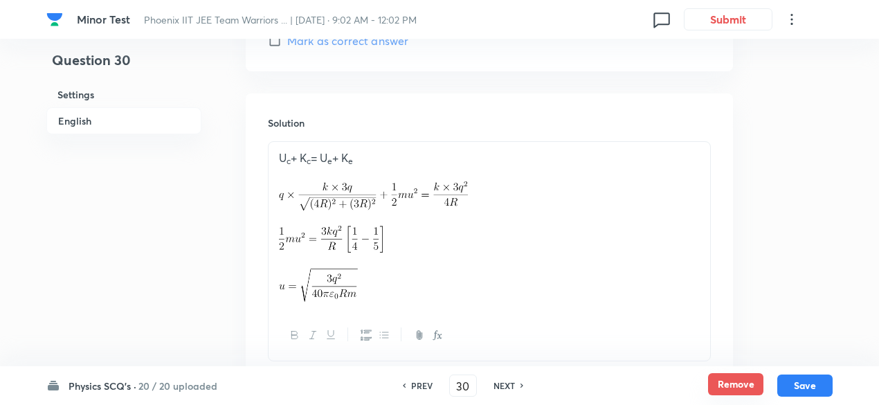
click at [720, 387] on button "Remove" at bounding box center [735, 384] width 55 height 22
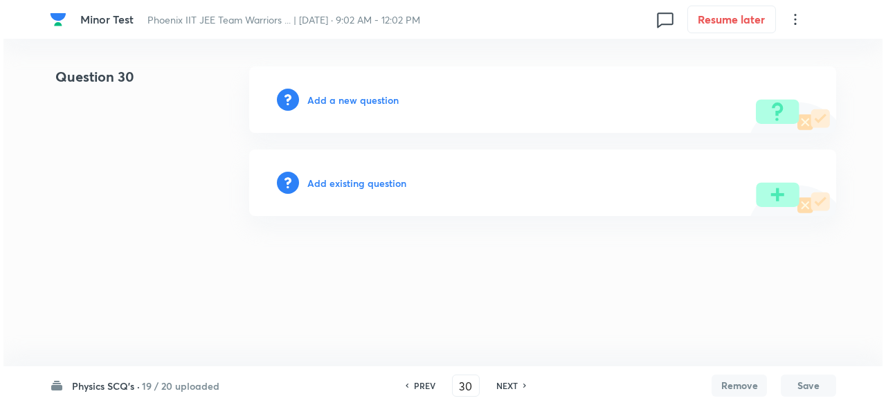
scroll to position [0, 0]
click at [380, 181] on h6 "Add existing question" at bounding box center [356, 183] width 99 height 15
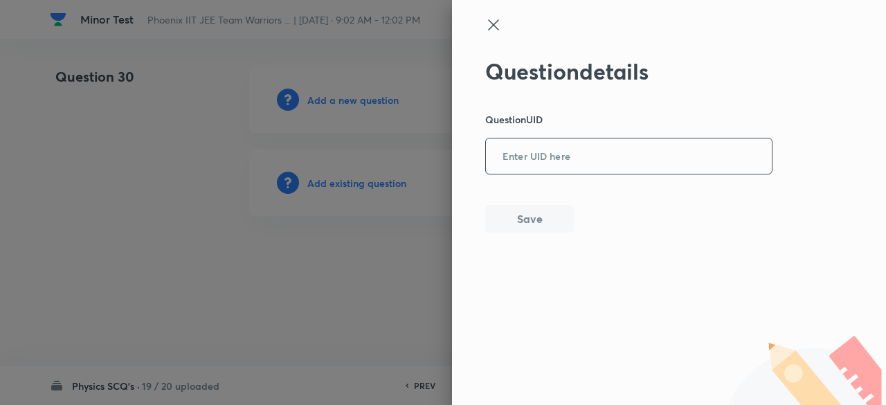
click at [544, 154] on input "text" at bounding box center [629, 157] width 286 height 34
paste input "ASO06"
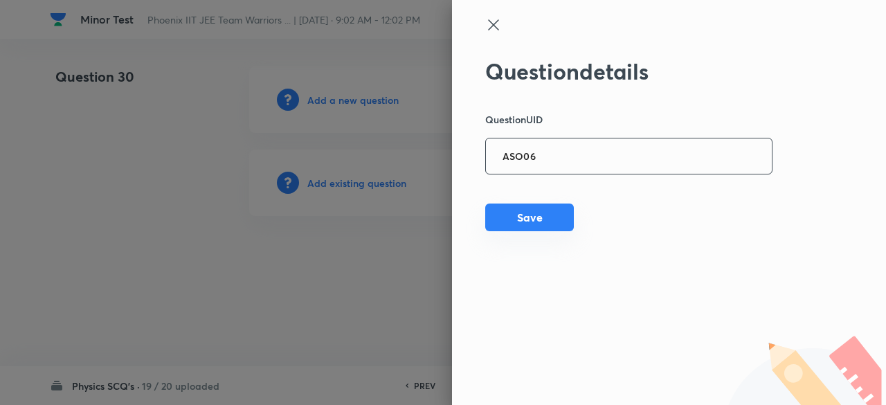
type input "ASO06"
click at [532, 222] on button "Save" at bounding box center [529, 218] width 89 height 28
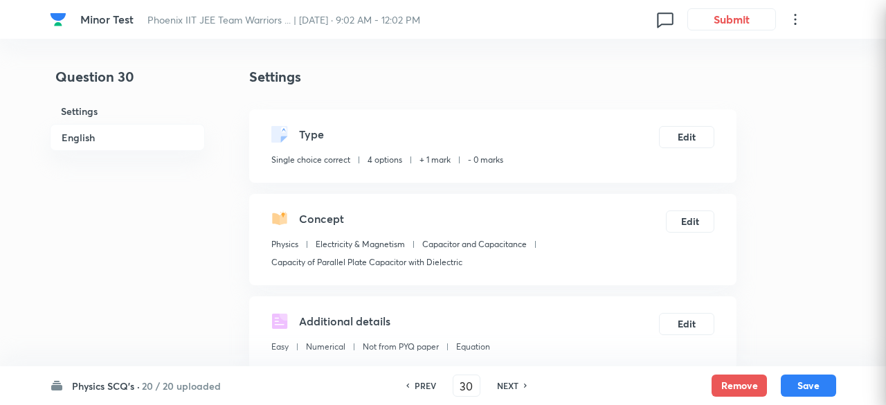
checkbox input "true"
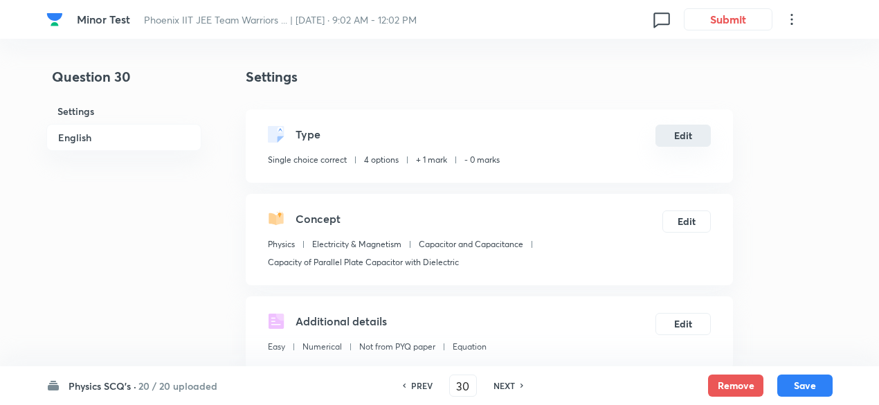
click at [676, 135] on button "Edit" at bounding box center [683, 136] width 55 height 22
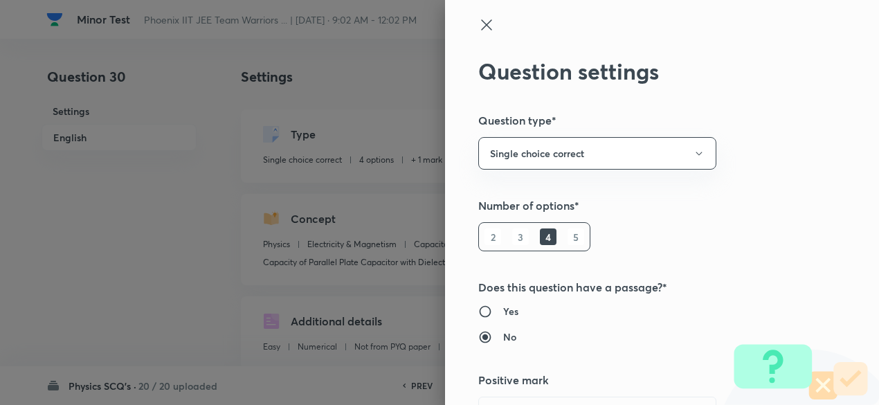
radio input "true"
radio input "false"
radio input "true"
radio input "false"
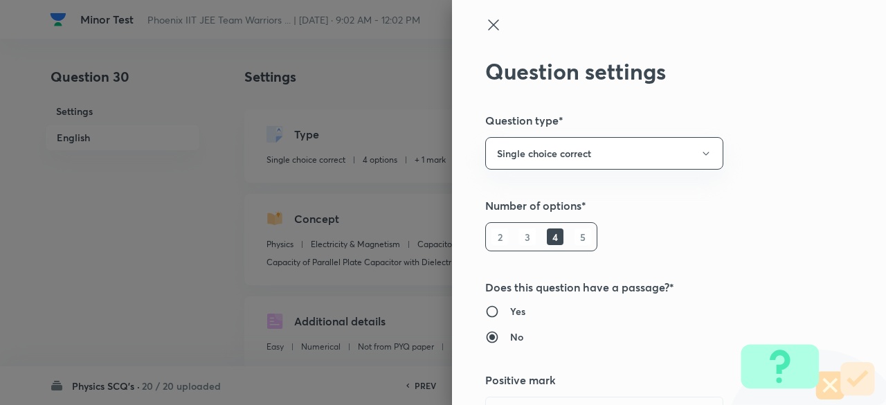
type input "1"
type input "0"
type input "Capacity of Parallel Plate Capacitor with Dielectric"
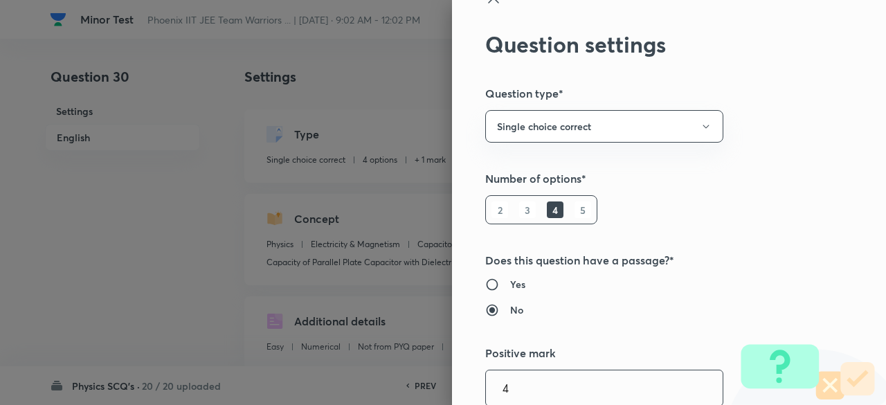
type input "4"
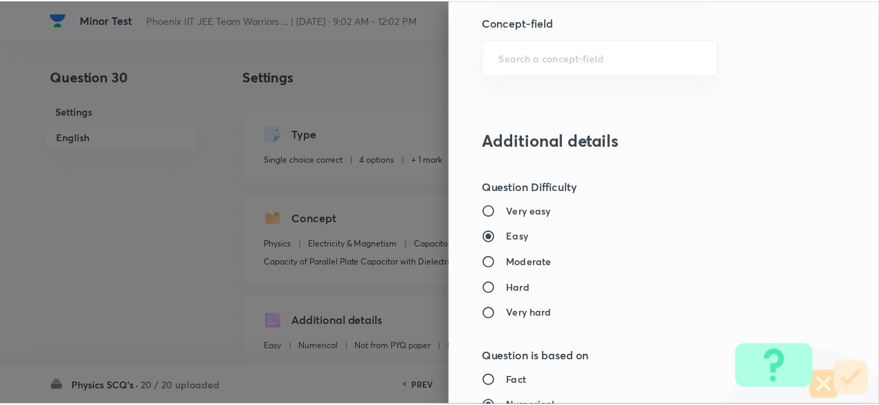
scroll to position [1478, 0]
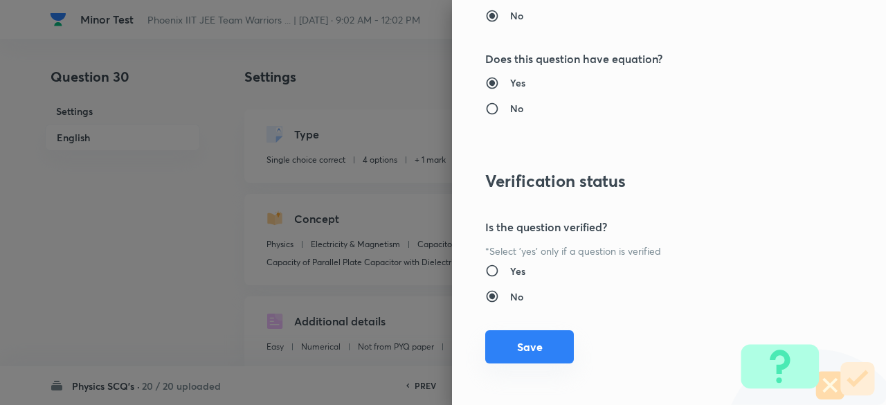
type input "1"
click at [521, 351] on button "Save" at bounding box center [529, 346] width 89 height 33
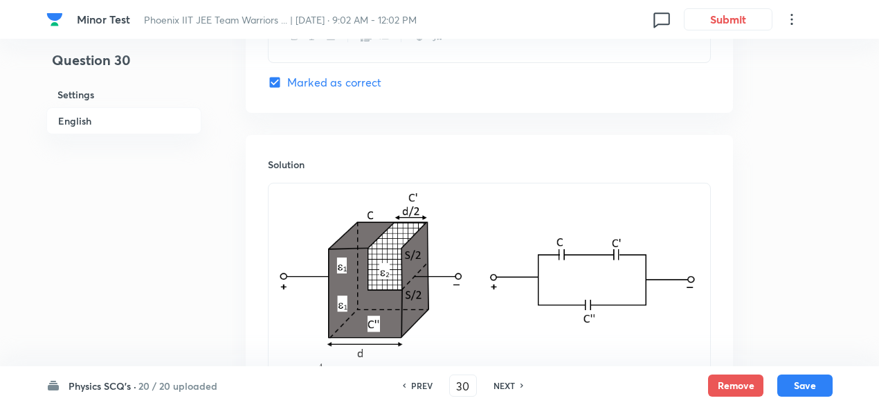
scroll to position [2044, 0]
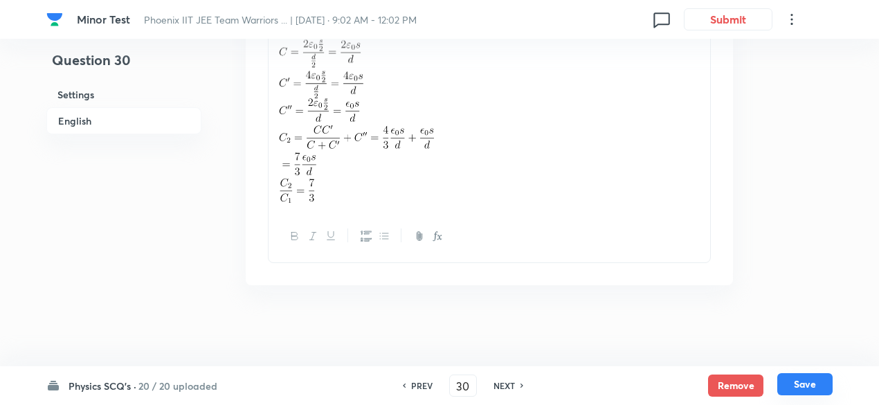
click at [811, 377] on button "Save" at bounding box center [804, 384] width 55 height 22
type input "31"
checkbox input "false"
checkbox input "true"
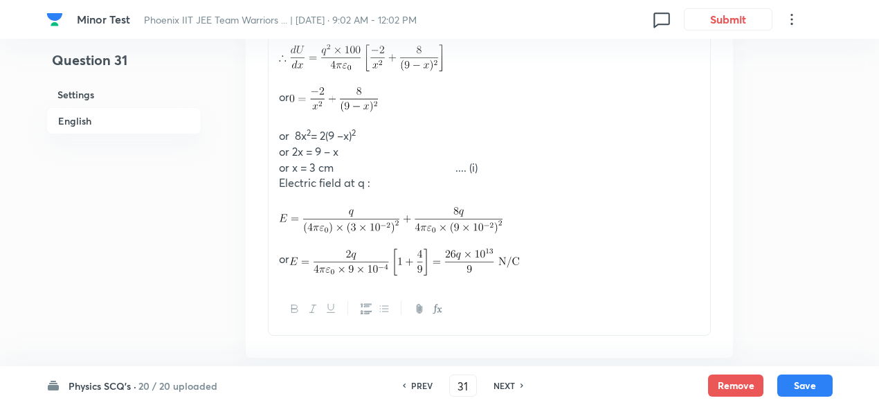
scroll to position [1902, 0]
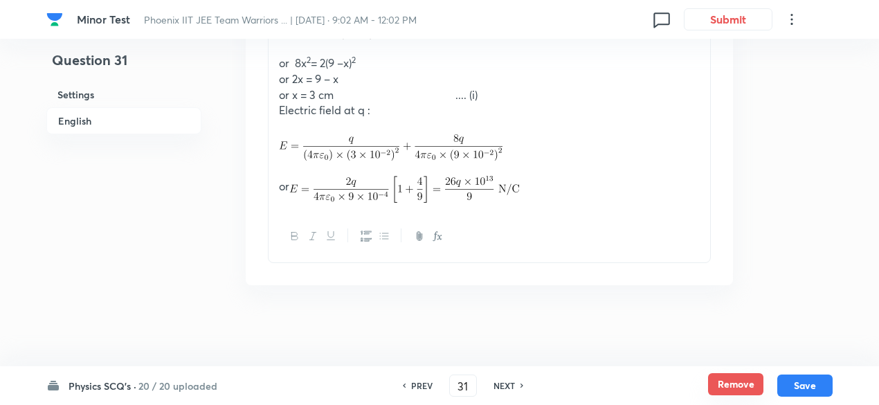
click at [730, 392] on button "Remove" at bounding box center [735, 384] width 55 height 22
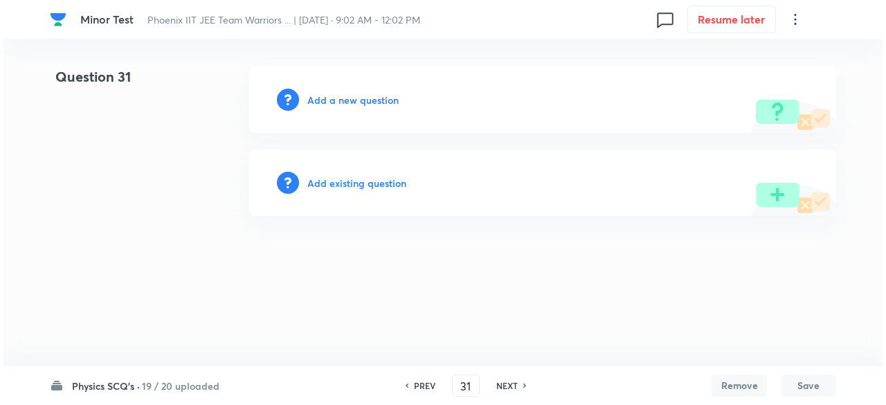
scroll to position [0, 0]
click at [366, 101] on h6 "Add a new question" at bounding box center [352, 100] width 91 height 15
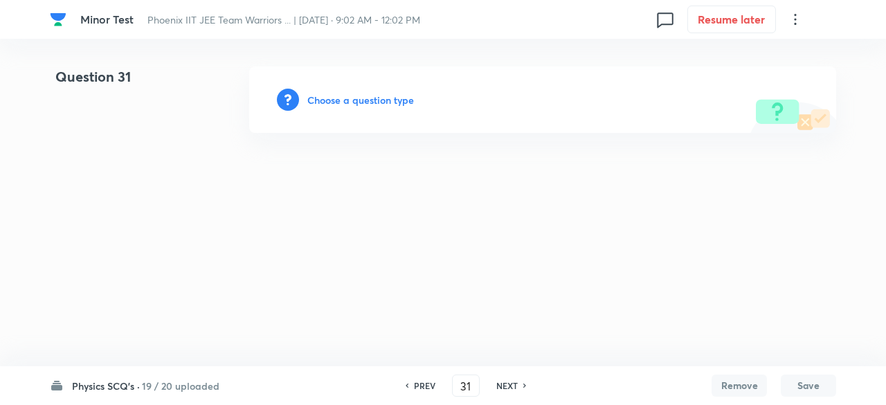
click at [366, 101] on h6 "Choose a question type" at bounding box center [360, 100] width 107 height 15
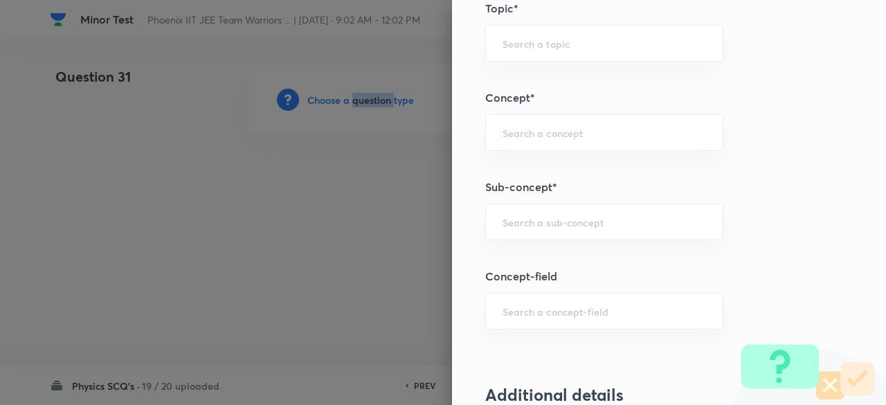
scroll to position [722, 0]
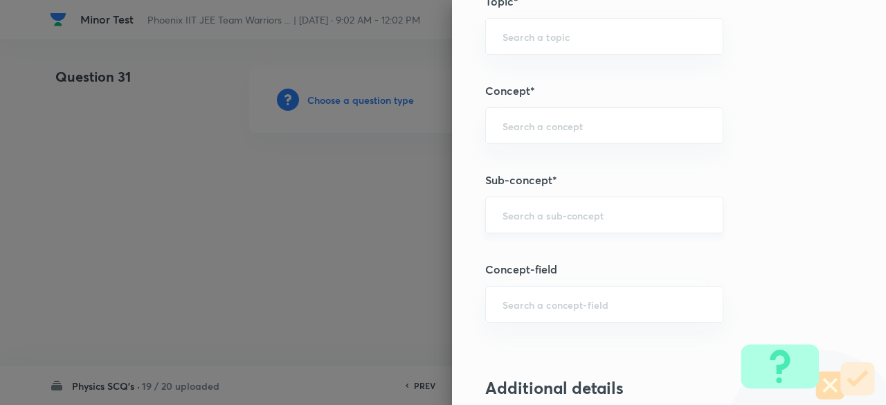
drag, startPoint x: 543, startPoint y: 192, endPoint x: 543, endPoint y: 215, distance: 23.5
click at [543, 215] on div "Question settings Question type* Single choice correct Number of options* 2 3 4…" at bounding box center [669, 202] width 434 height 405
click at [543, 215] on input "text" at bounding box center [605, 214] width 204 height 13
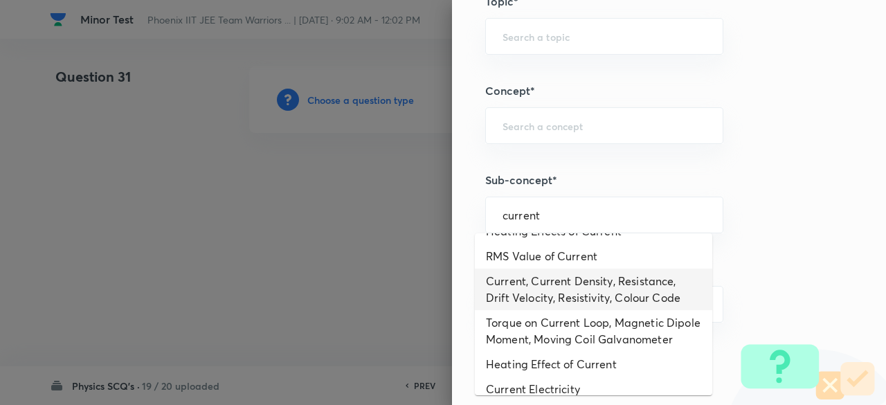
scroll to position [696, 0]
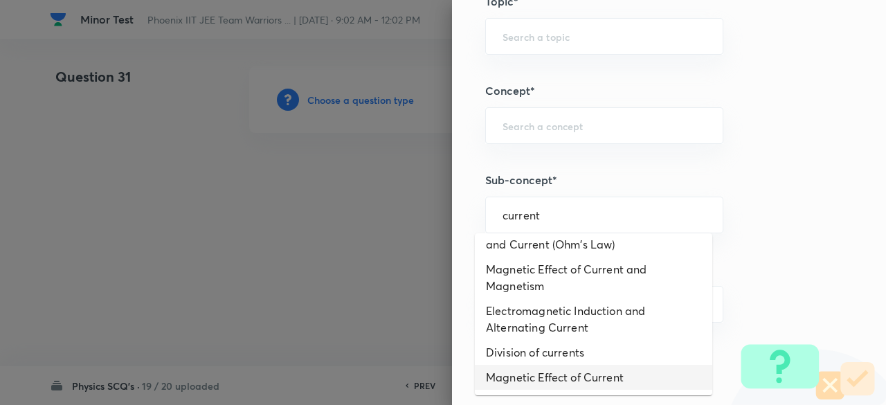
click at [562, 375] on li "Magnetic Effect of Current" at bounding box center [593, 377] width 237 height 25
type input "Magnetic Effect of Current"
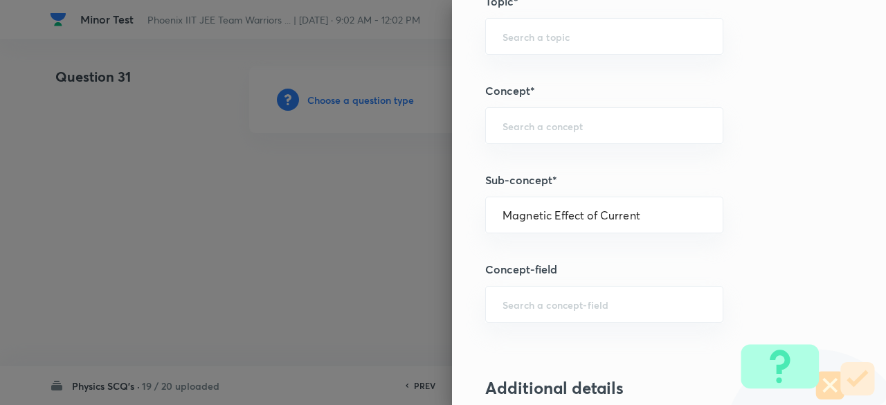
type input "Physics"
type input "Electricity & Magnetism"
type input "Magnetic Effect of Current"
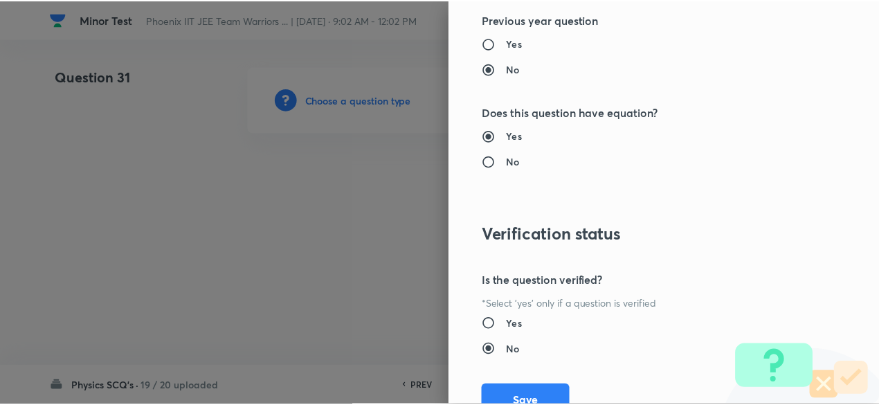
scroll to position [1478, 0]
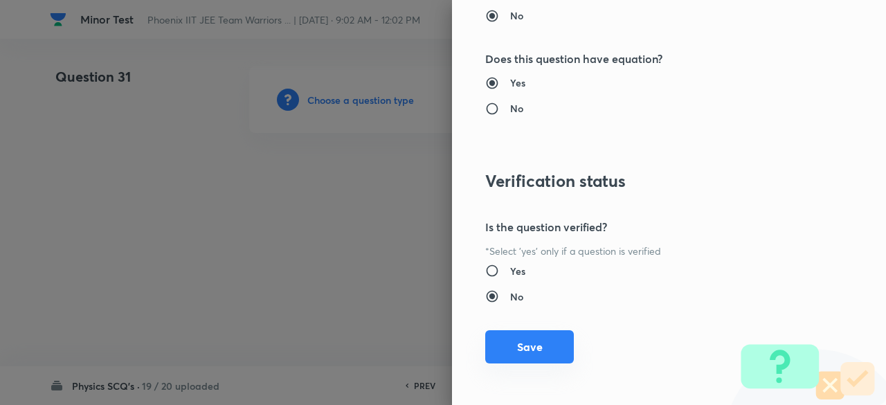
click at [542, 344] on button "Save" at bounding box center [529, 346] width 89 height 33
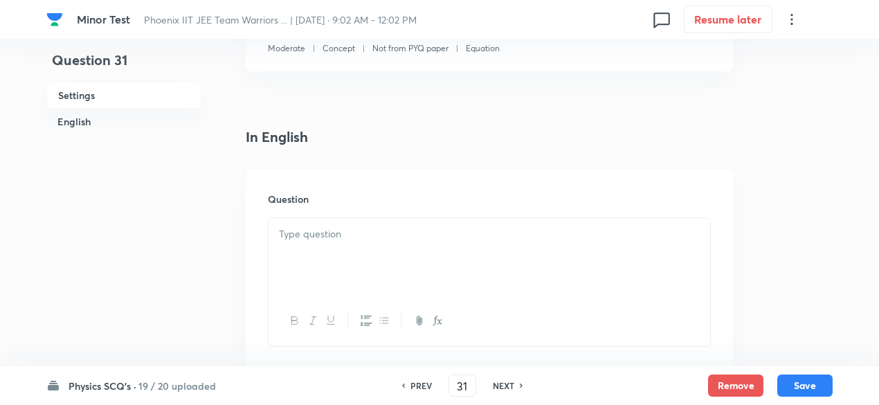
scroll to position [295, 0]
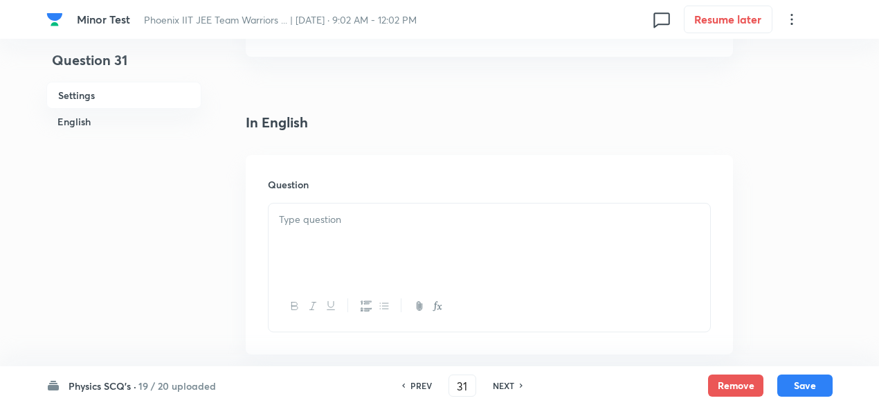
click at [422, 261] on div at bounding box center [490, 243] width 442 height 78
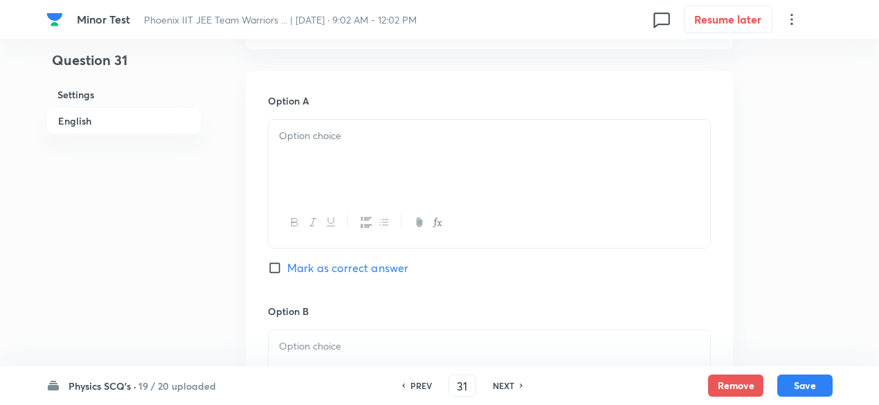
scroll to position [708, 0]
click at [361, 149] on div at bounding box center [490, 158] width 442 height 78
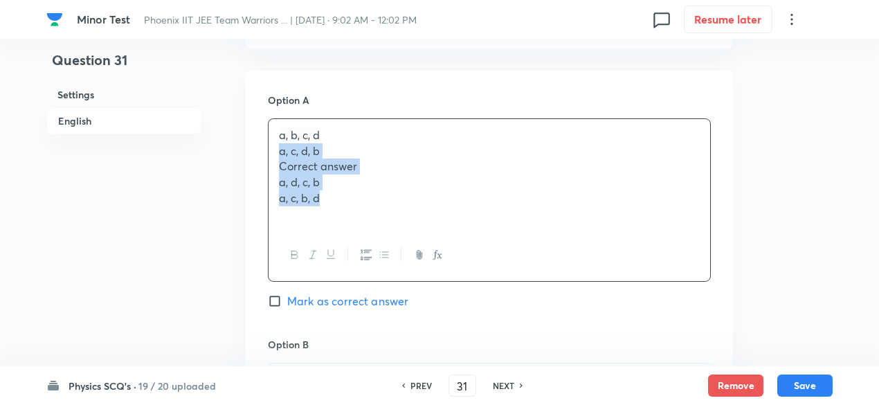
drag, startPoint x: 280, startPoint y: 150, endPoint x: 337, endPoint y: 200, distance: 76.5
click at [337, 200] on div "a, b, c, d a, c, d, b Correct answer a, d, c, b a, c, b, d" at bounding box center [490, 174] width 442 height 111
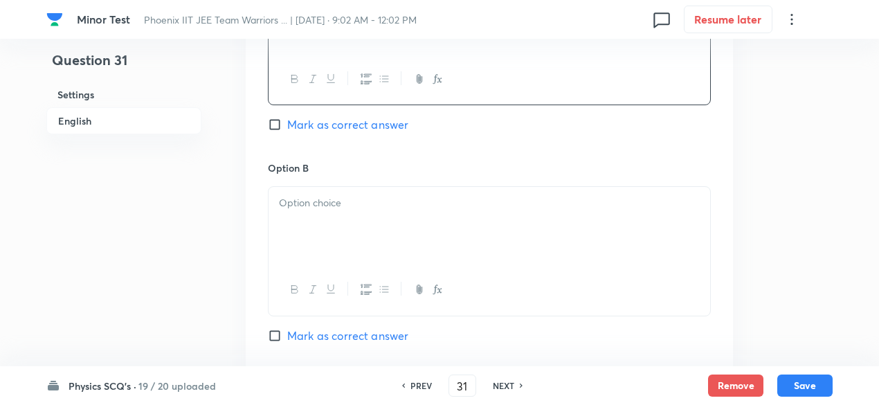
scroll to position [892, 0]
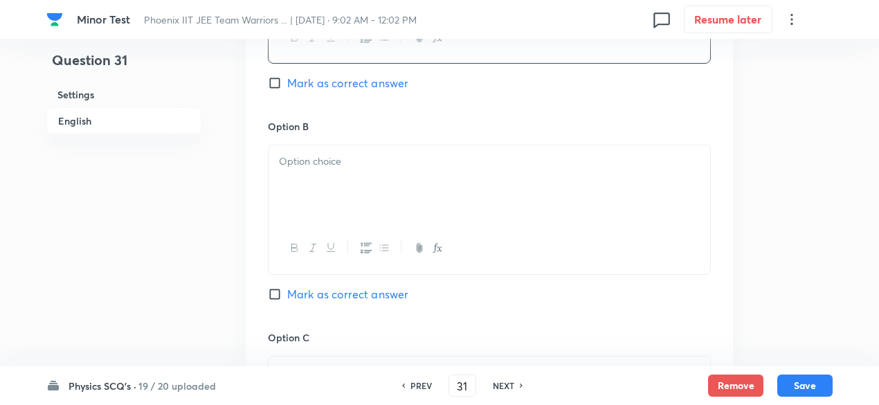
click at [337, 179] on div at bounding box center [490, 184] width 442 height 78
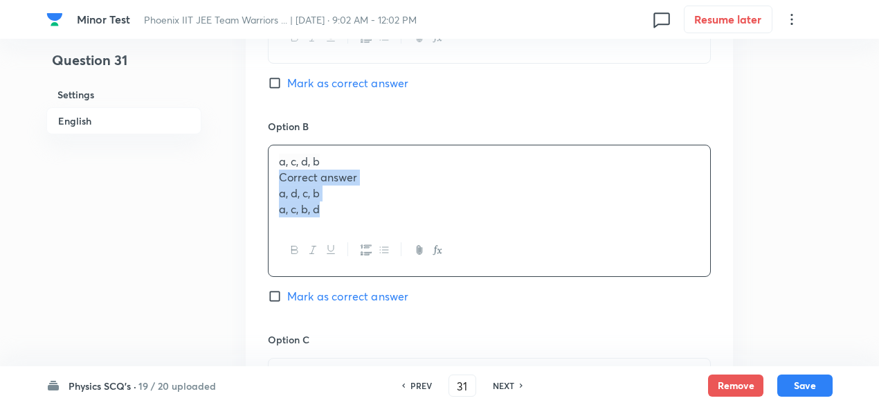
drag, startPoint x: 278, startPoint y: 176, endPoint x: 330, endPoint y: 211, distance: 62.2
click at [330, 211] on div "a, c, d, b Correct answer a, d, c, b a, c, b, d" at bounding box center [490, 185] width 442 height 80
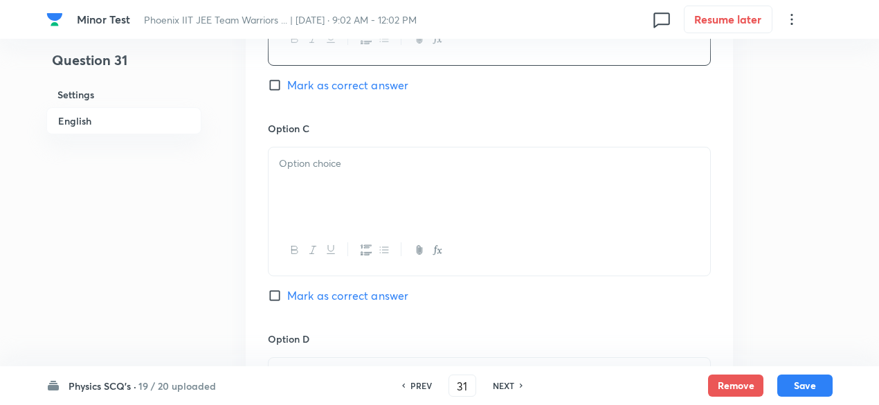
scroll to position [1102, 0]
click at [330, 181] on div at bounding box center [490, 185] width 442 height 78
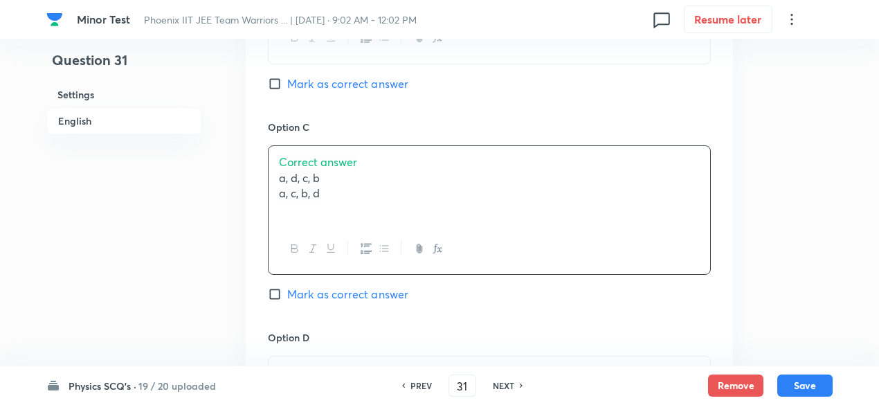
click at [330, 159] on span "Correct answer" at bounding box center [318, 161] width 78 height 15
click at [335, 177] on p "a, c, b, d" at bounding box center [489, 178] width 421 height 16
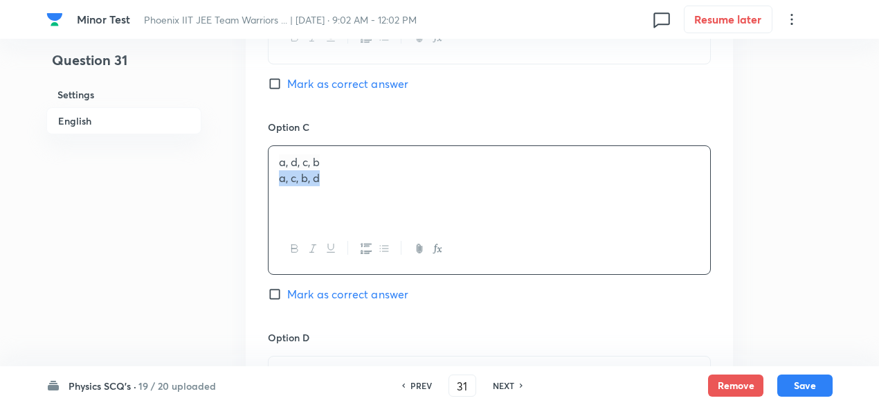
click at [335, 177] on p "a, c, b, d" at bounding box center [489, 178] width 421 height 16
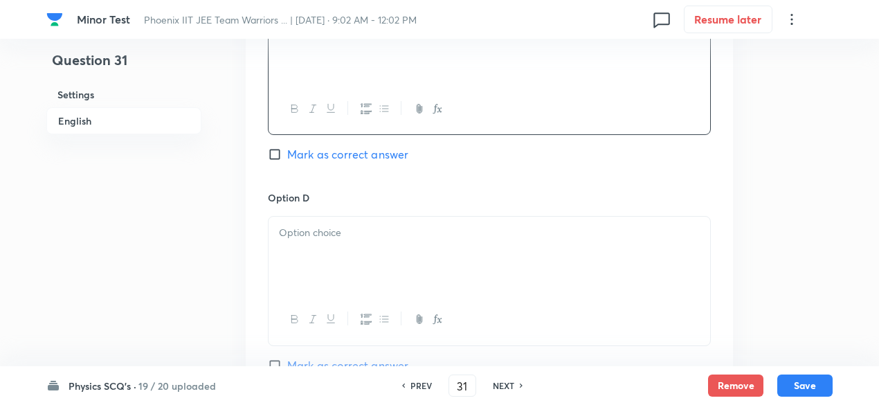
scroll to position [1252, 0]
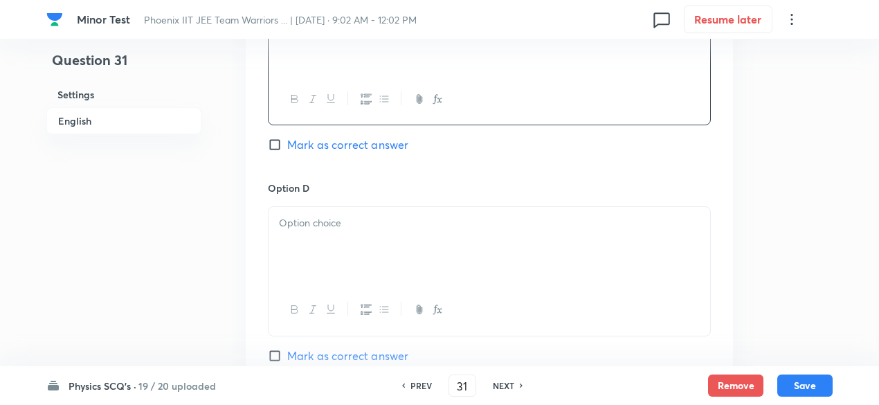
click at [336, 213] on div at bounding box center [490, 246] width 442 height 78
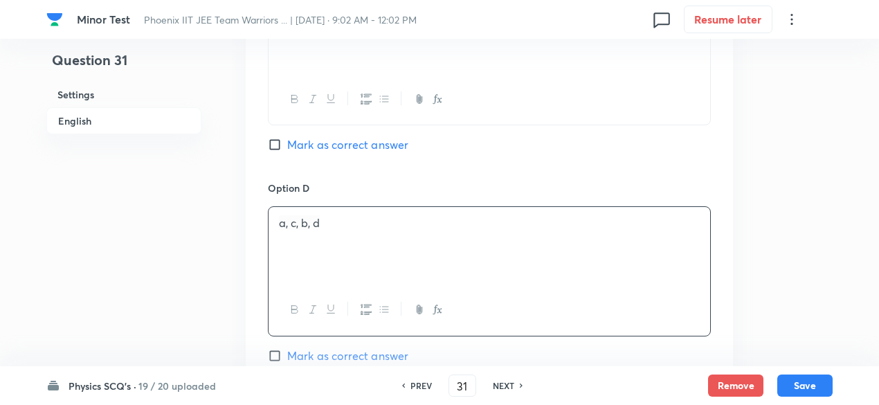
click at [336, 213] on div "a, c, b, d" at bounding box center [490, 246] width 442 height 78
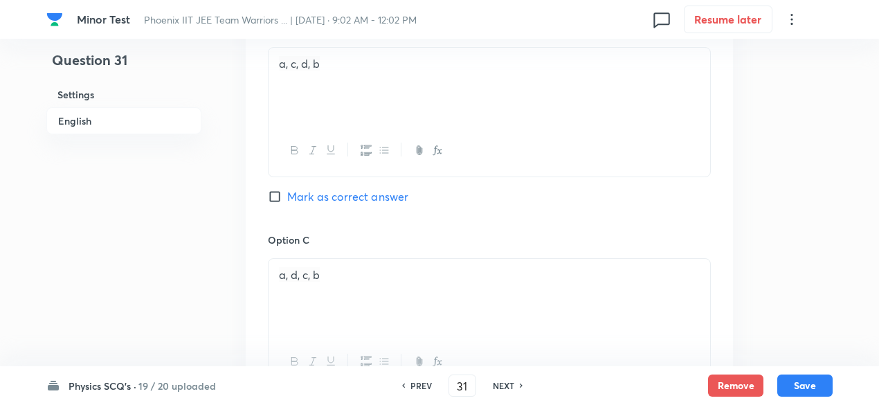
scroll to position [989, 0]
click at [388, 194] on span "Mark as correct answer" at bounding box center [347, 197] width 121 height 17
click at [287, 194] on input "Mark as correct answer" at bounding box center [277, 197] width 19 height 14
checkbox input "true"
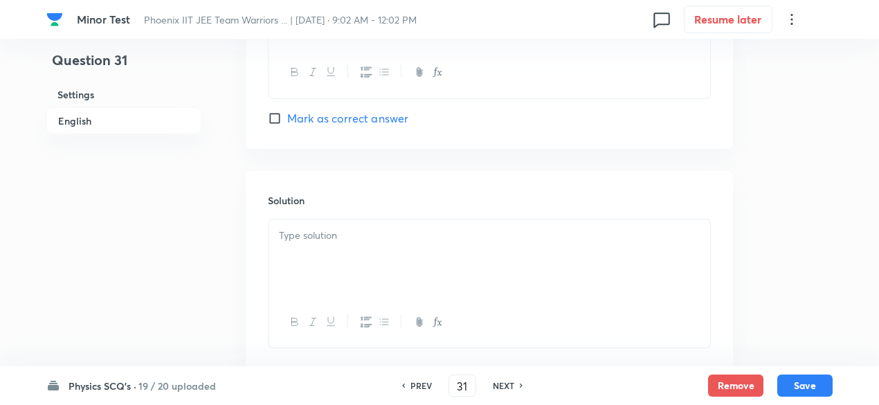
scroll to position [1501, 0]
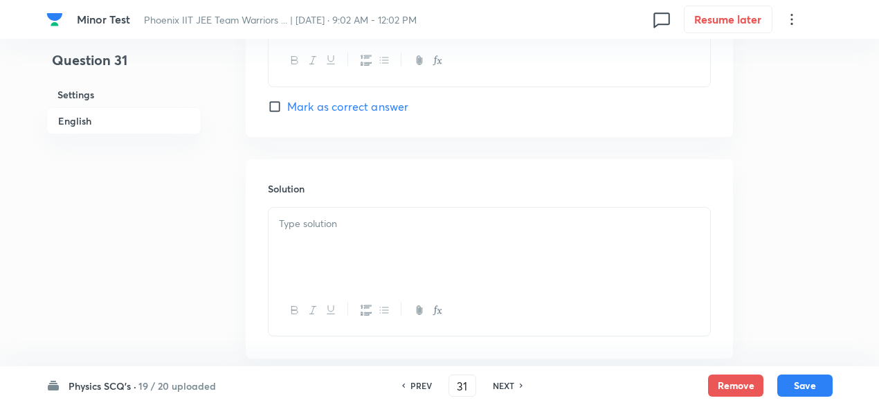
click at [384, 254] on div at bounding box center [490, 247] width 442 height 78
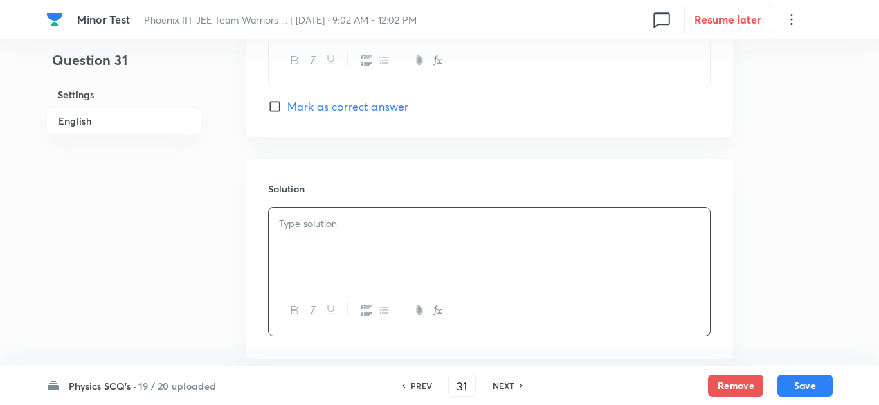
scroll to position [1574, 0]
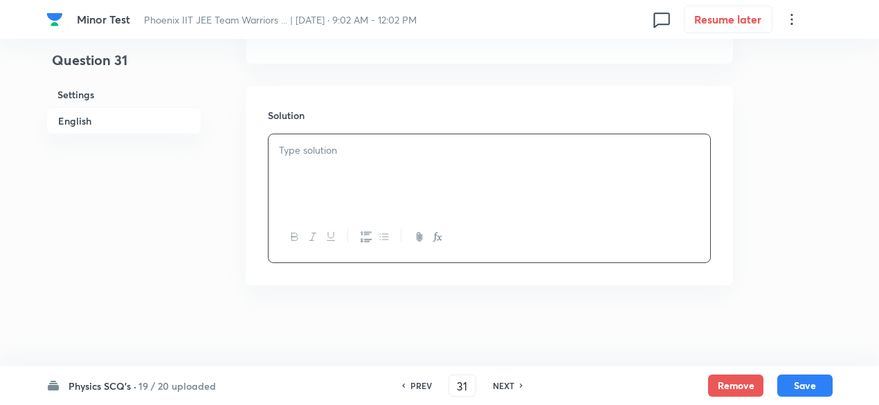
click at [380, 156] on p at bounding box center [489, 151] width 421 height 16
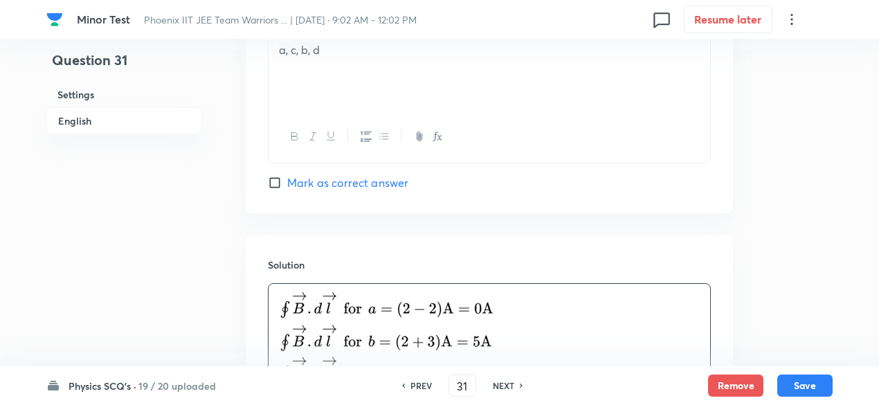
scroll to position [1705, 0]
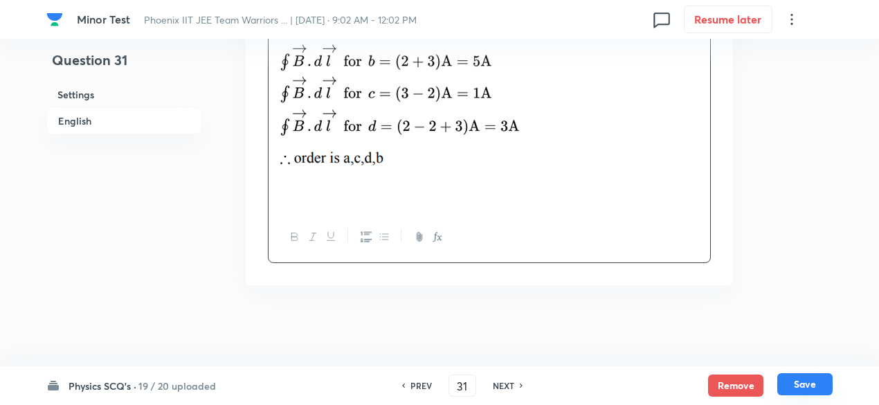
click at [801, 385] on button "Save" at bounding box center [804, 384] width 55 height 22
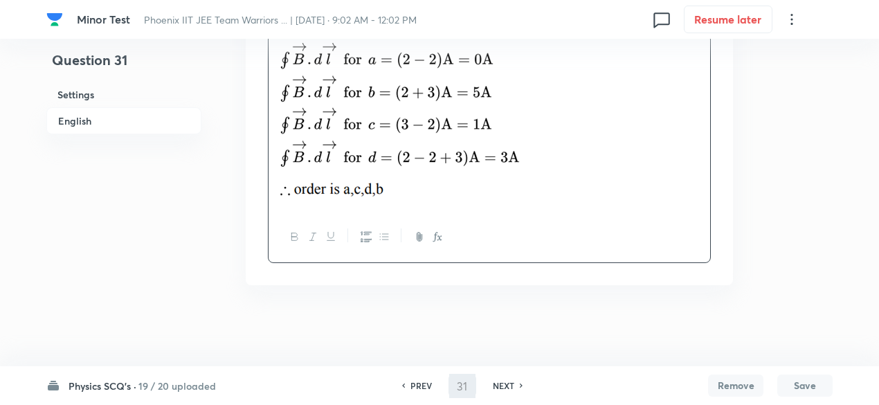
type input "32"
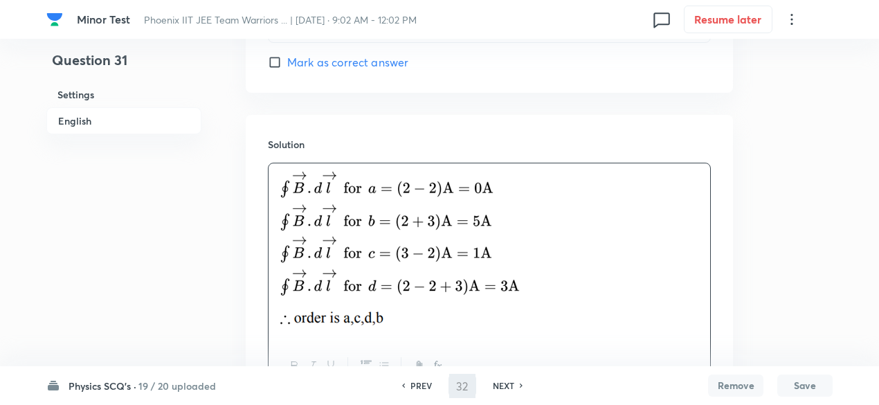
checkbox input "true"
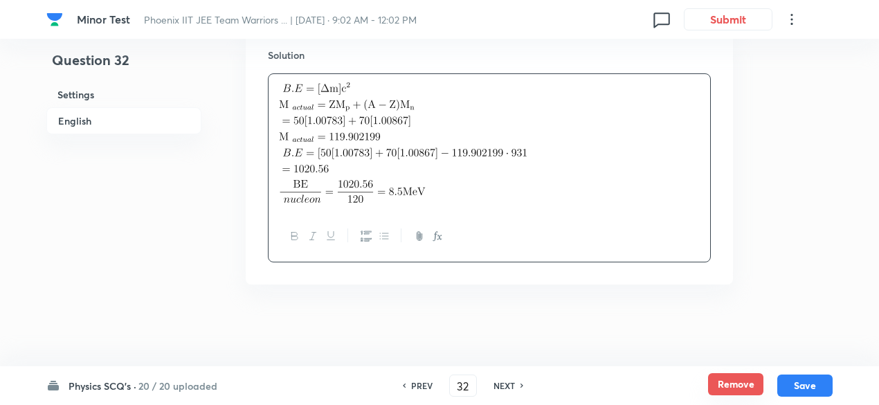
click at [734, 392] on button "Remove" at bounding box center [735, 384] width 55 height 22
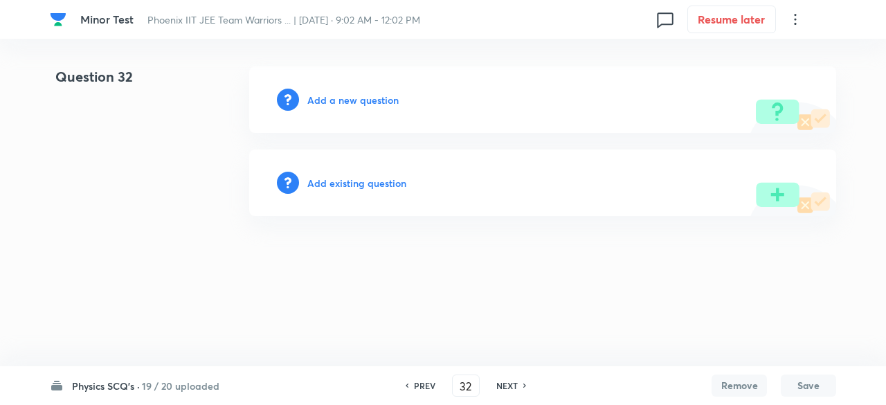
click at [386, 93] on h6 "Add a new question" at bounding box center [352, 100] width 91 height 15
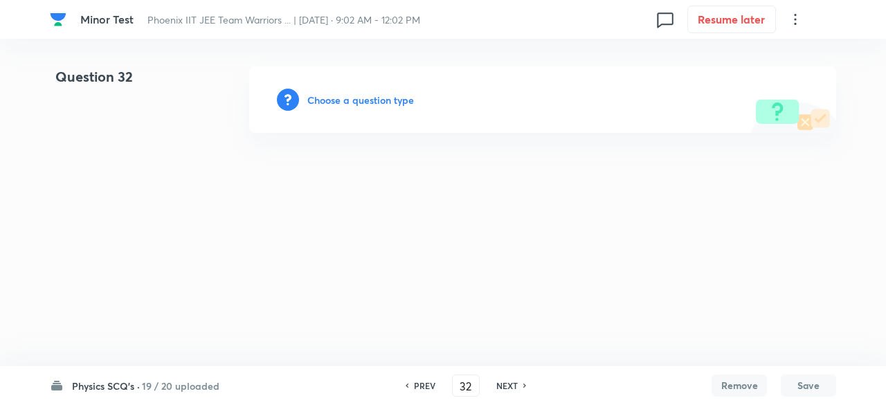
click at [386, 93] on h6 "Choose a question type" at bounding box center [360, 100] width 107 height 15
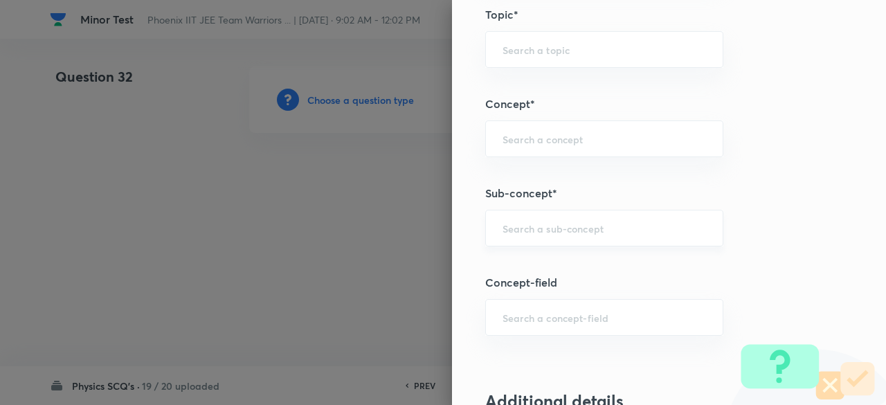
scroll to position [712, 0]
click at [577, 220] on input "text" at bounding box center [605, 225] width 204 height 13
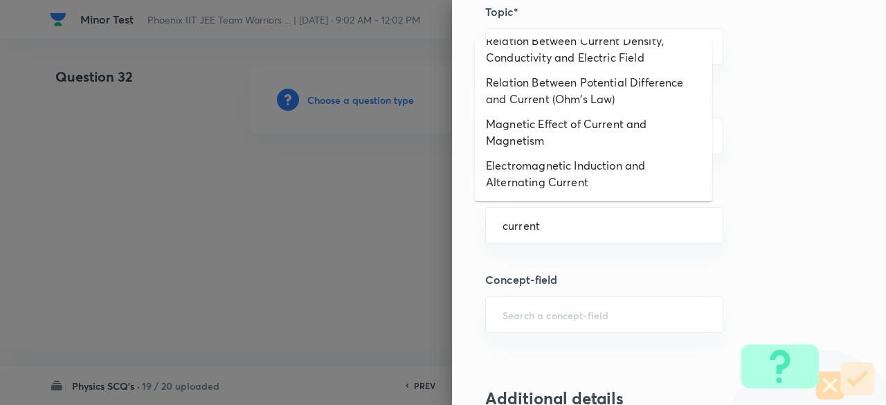
scroll to position [696, 0]
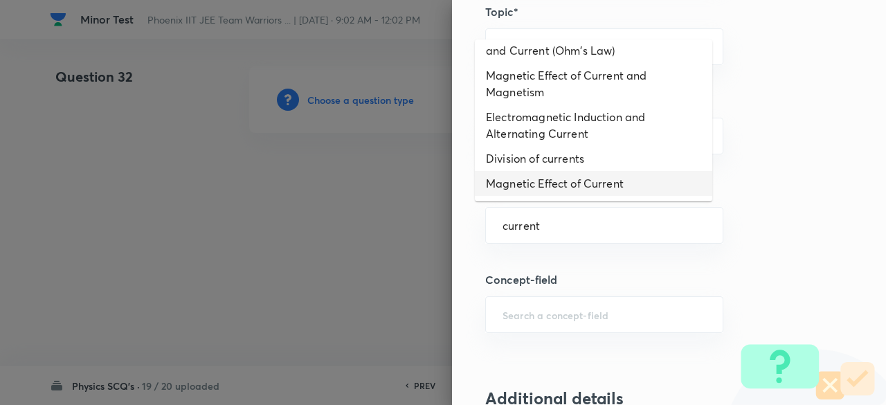
click at [557, 183] on li "Magnetic Effect of Current" at bounding box center [593, 183] width 237 height 25
type input "Magnetic Effect of Current"
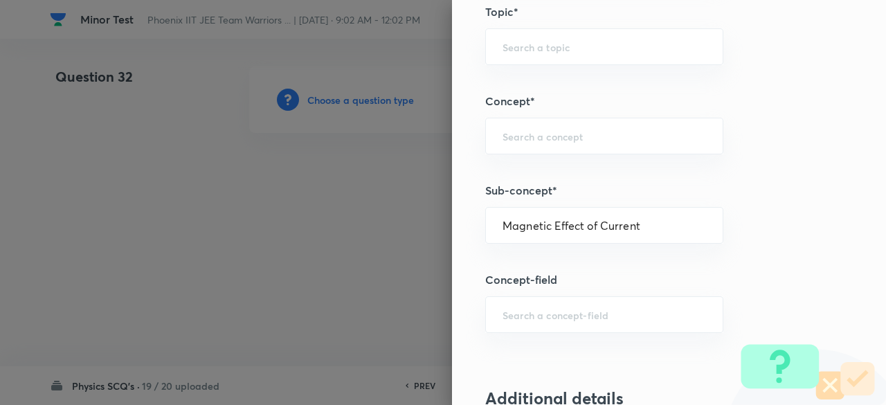
type input "Physics"
type input "Electricity & Magnetism"
type input "Magnetic Effect of Current"
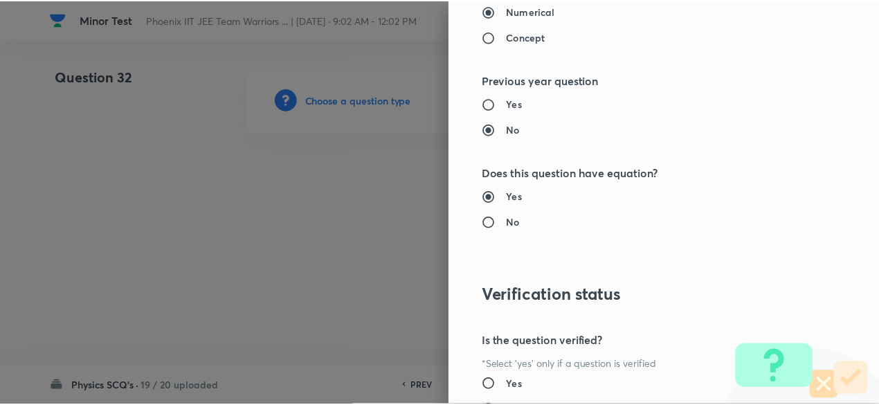
scroll to position [1478, 0]
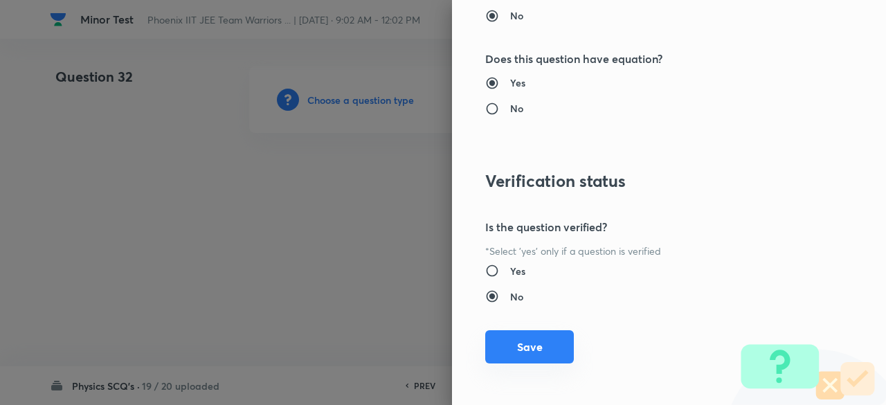
click at [531, 348] on button "Save" at bounding box center [529, 346] width 89 height 33
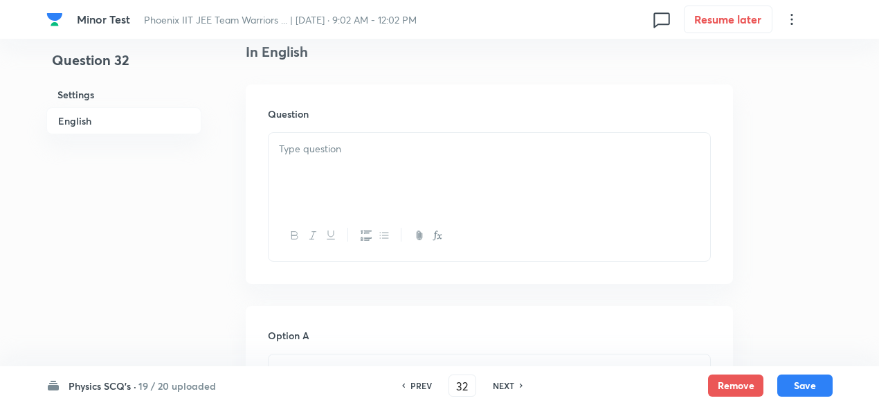
scroll to position [393, 0]
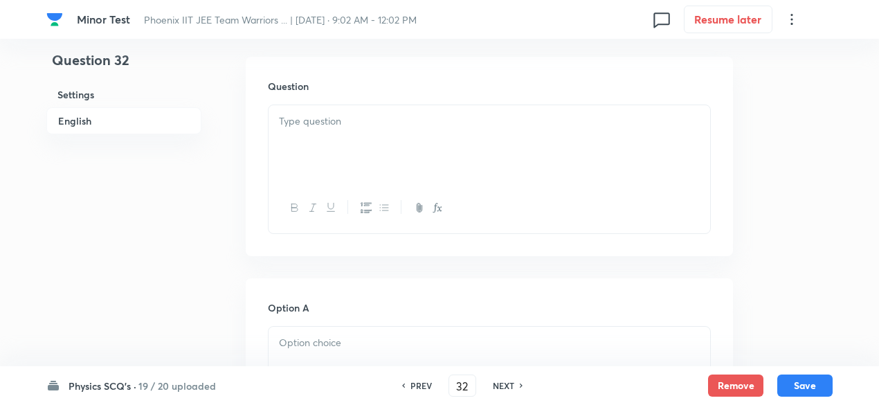
click at [352, 159] on div at bounding box center [490, 144] width 442 height 78
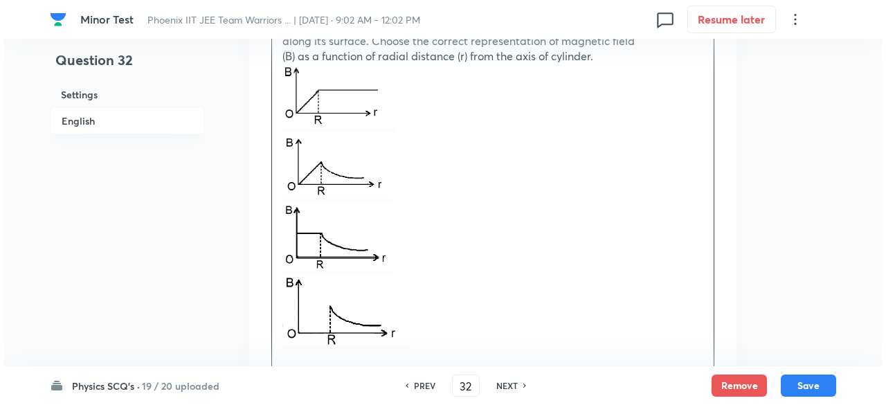
scroll to position [496, 0]
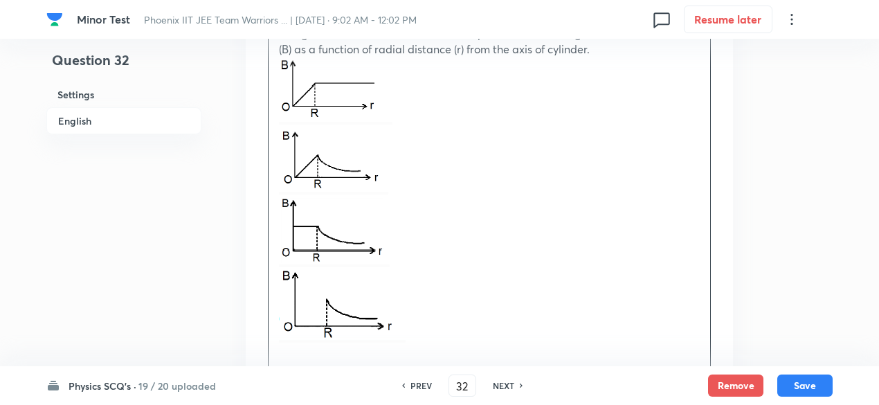
click at [277, 78] on div "An infinitely long hollow conducting cylinder with radius R carries a uniform c…" at bounding box center [490, 185] width 442 height 366
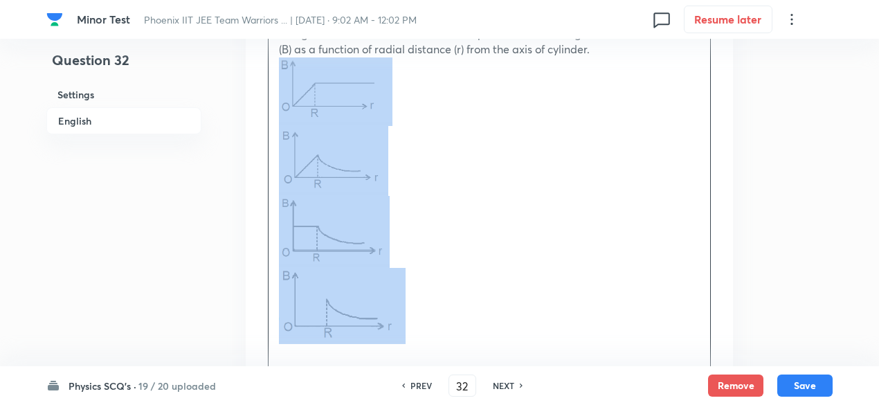
drag, startPoint x: 277, startPoint y: 78, endPoint x: 388, endPoint y: 294, distance: 243.1
click at [388, 294] on div "An infinitely long hollow conducting cylinder with radius R carries a uniform c…" at bounding box center [490, 185] width 442 height 366
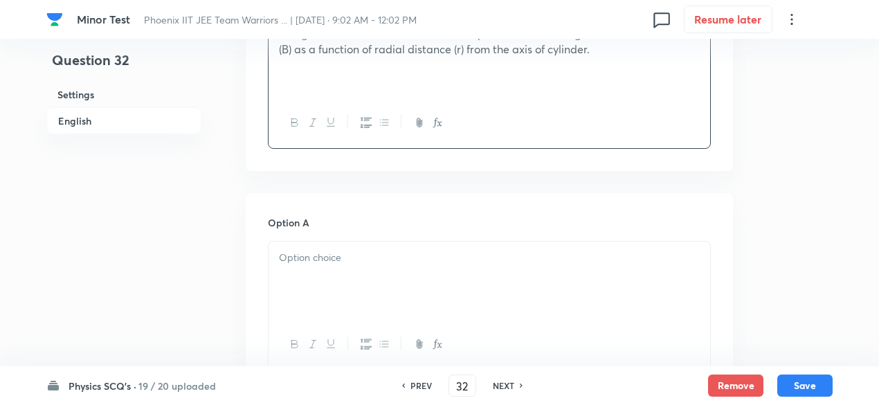
click at [388, 294] on div at bounding box center [490, 281] width 442 height 78
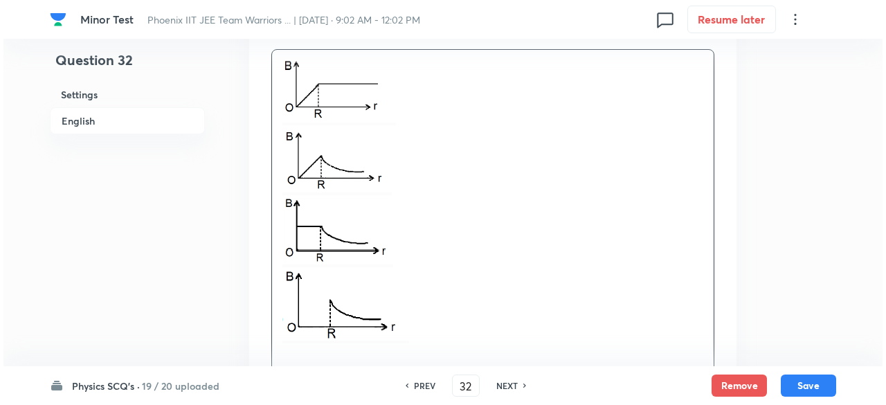
scroll to position [686, 0]
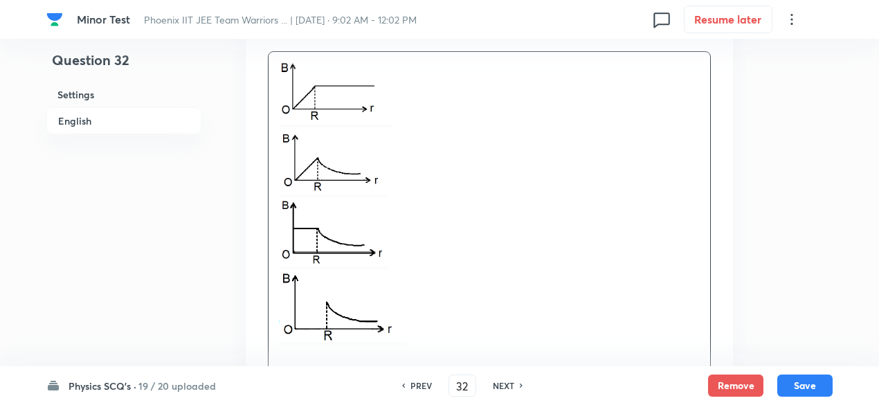
click at [269, 145] on div at bounding box center [490, 203] width 442 height 303
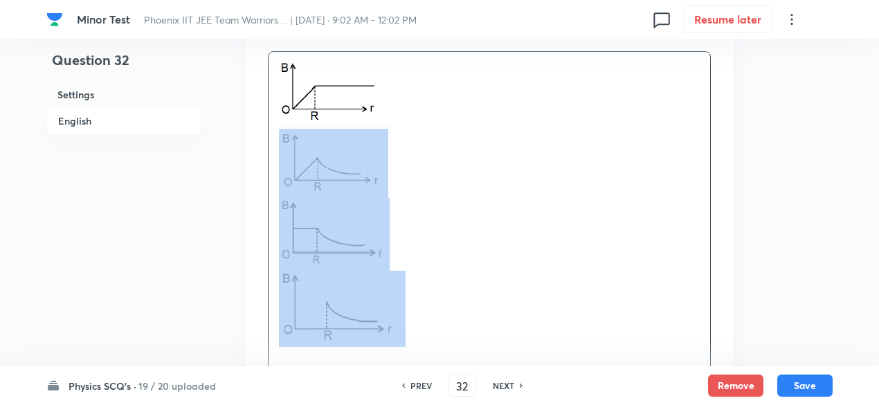
drag, startPoint x: 269, startPoint y: 145, endPoint x: 390, endPoint y: 283, distance: 184.4
click at [390, 283] on div at bounding box center [490, 203] width 442 height 303
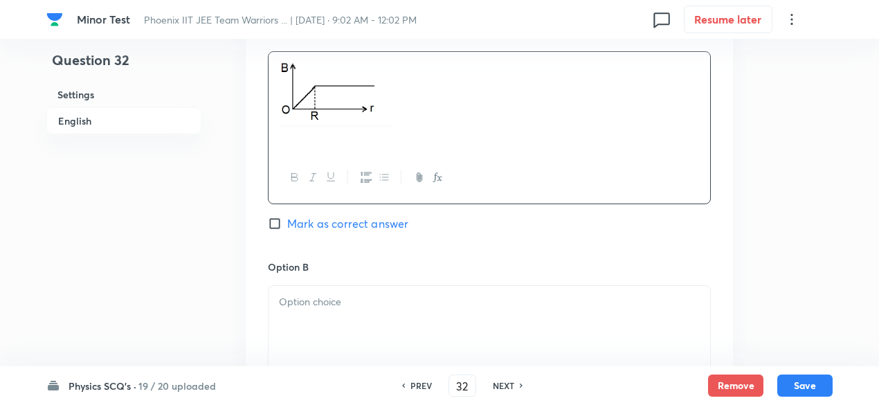
click at [388, 294] on p at bounding box center [489, 302] width 421 height 16
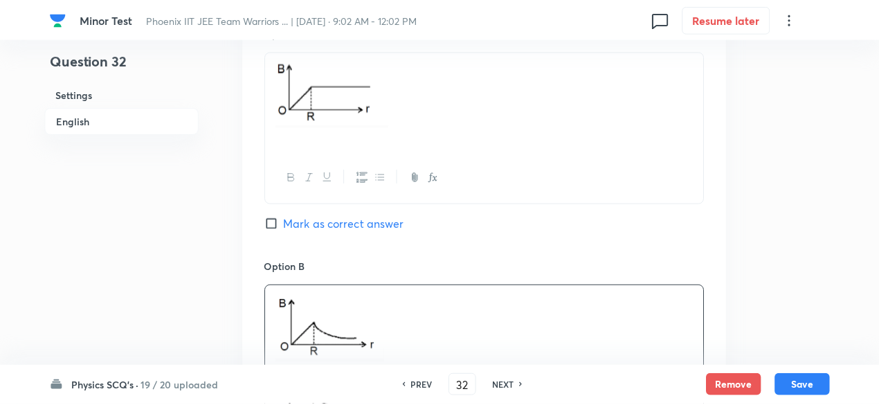
scroll to position [926, 0]
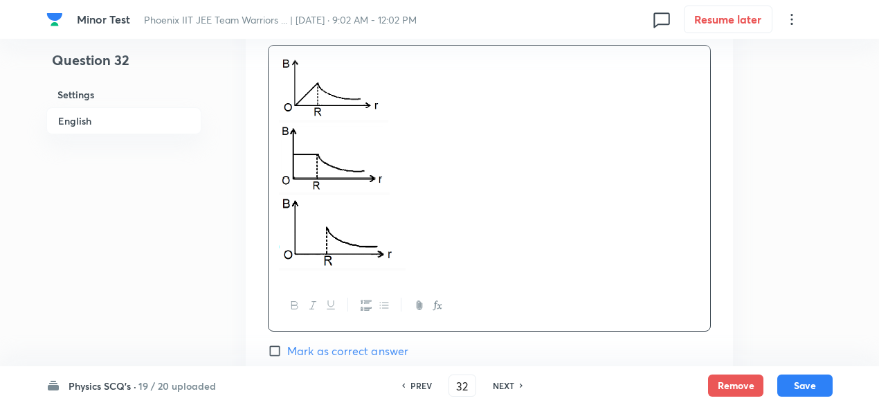
click at [274, 146] on div at bounding box center [490, 163] width 442 height 235
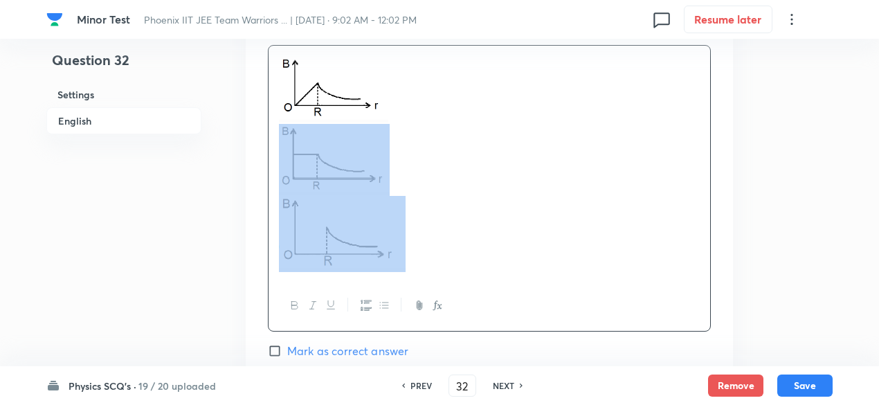
drag, startPoint x: 274, startPoint y: 146, endPoint x: 379, endPoint y: 226, distance: 132.0
click at [379, 226] on div at bounding box center [490, 163] width 442 height 235
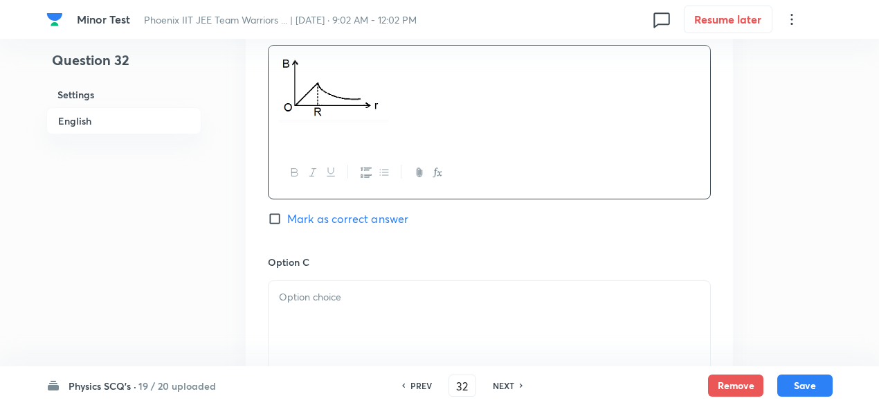
click at [390, 312] on div at bounding box center [490, 320] width 442 height 78
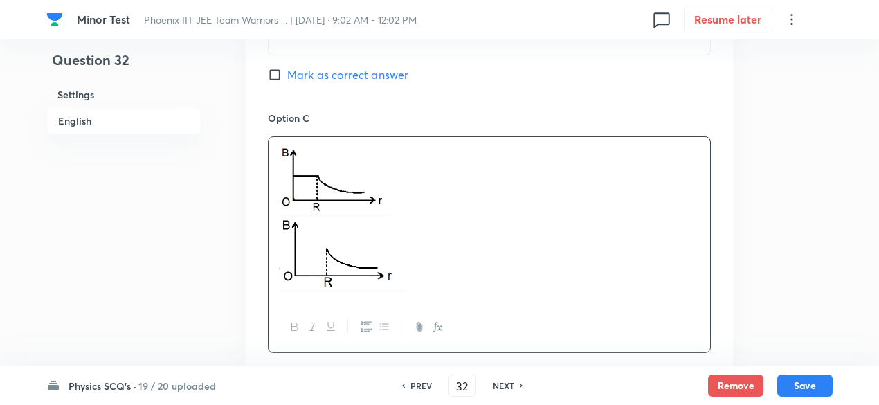
scroll to position [1106, 0]
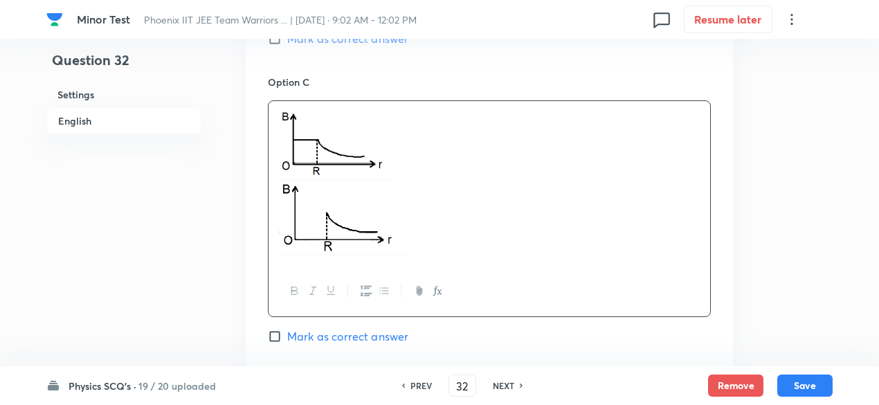
click at [422, 213] on p at bounding box center [489, 219] width 421 height 76
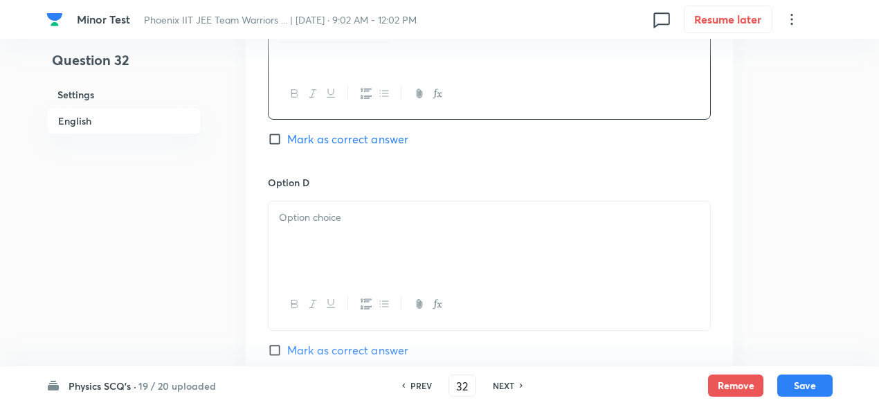
scroll to position [1260, 0]
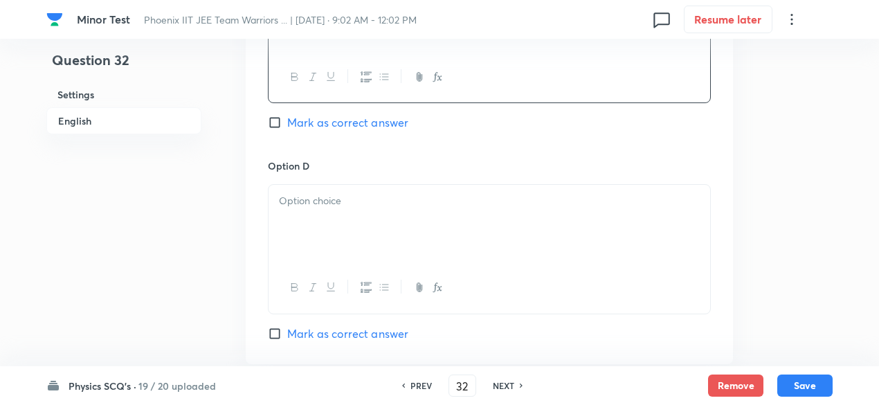
click at [395, 230] on div at bounding box center [490, 224] width 442 height 78
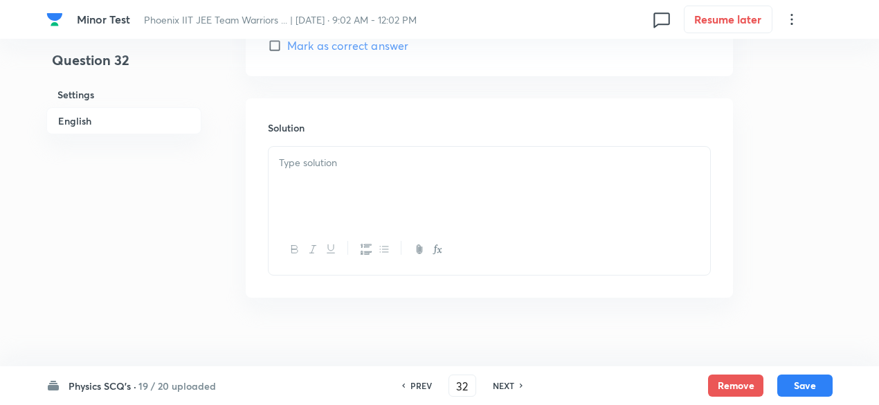
scroll to position [1565, 0]
click at [380, 200] on div at bounding box center [490, 184] width 442 height 78
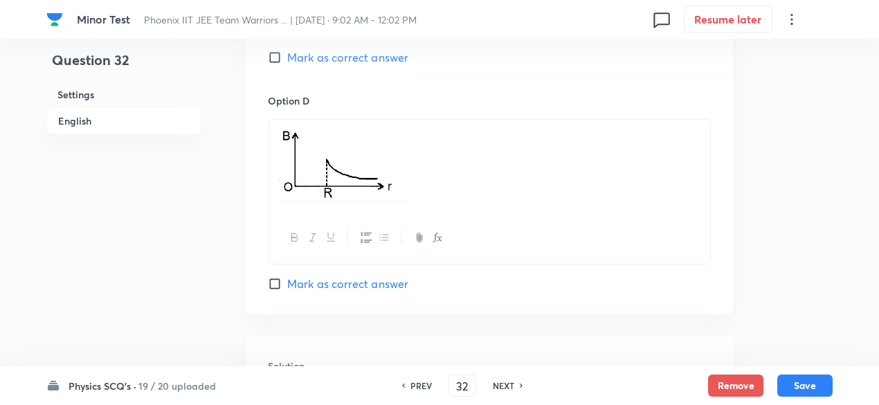
scroll to position [1311, 0]
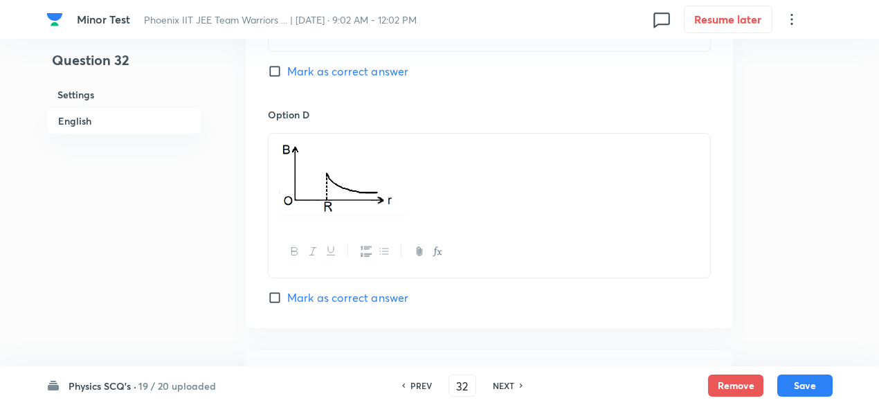
click at [385, 289] on span "Mark as correct answer" at bounding box center [347, 297] width 121 height 17
click at [287, 291] on input "Mark as correct answer" at bounding box center [277, 298] width 19 height 14
checkbox input "true"
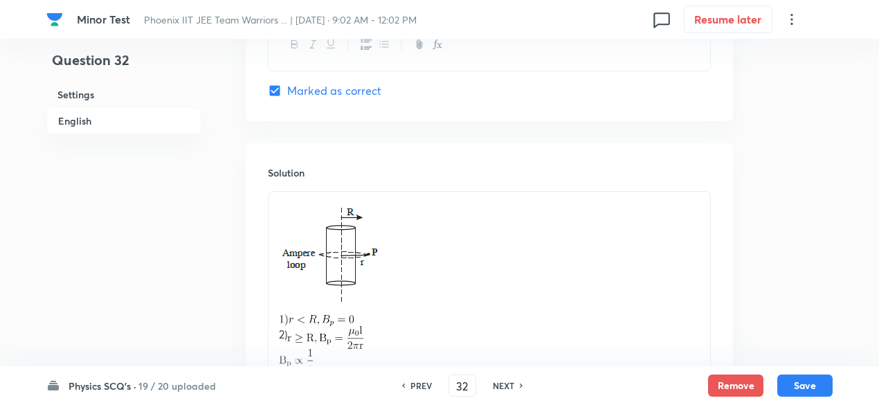
scroll to position [1763, 0]
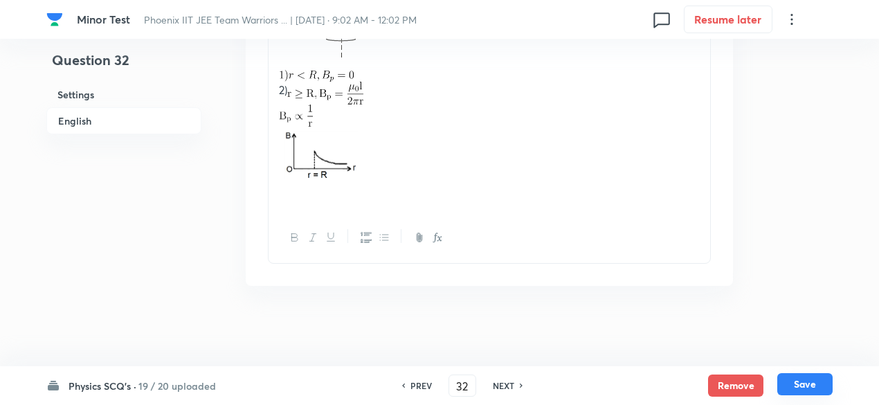
click at [818, 390] on button "Save" at bounding box center [804, 384] width 55 height 22
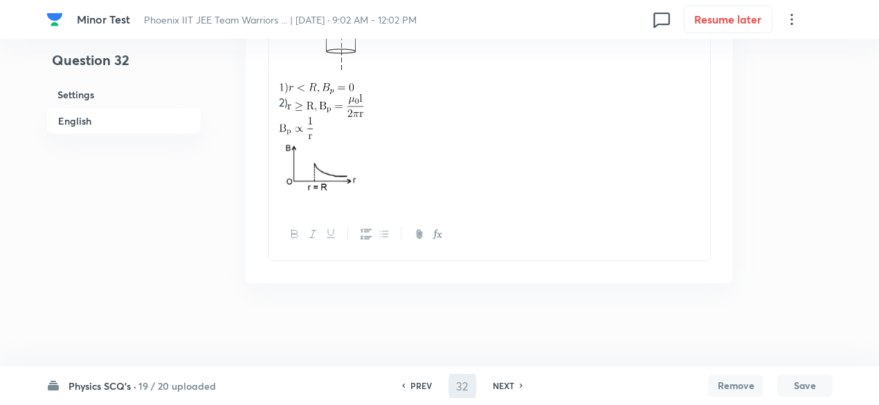
scroll to position [1682, 0]
type input "33"
checkbox input "false"
checkbox input "true"
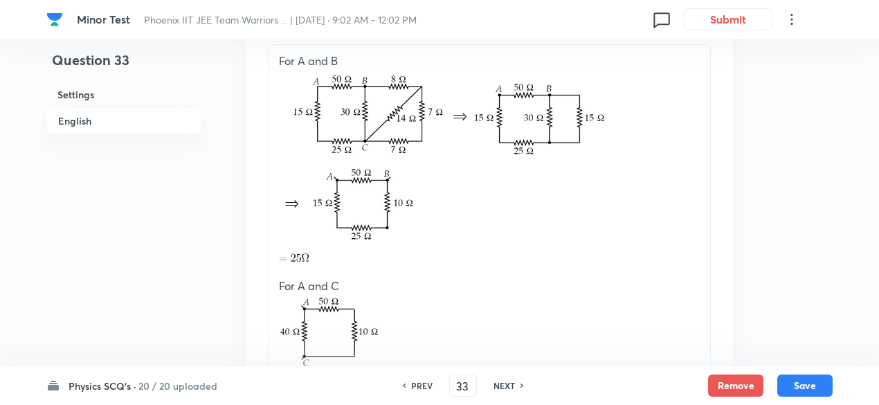
scroll to position [1663, 0]
click at [729, 390] on button "Remove" at bounding box center [735, 384] width 55 height 22
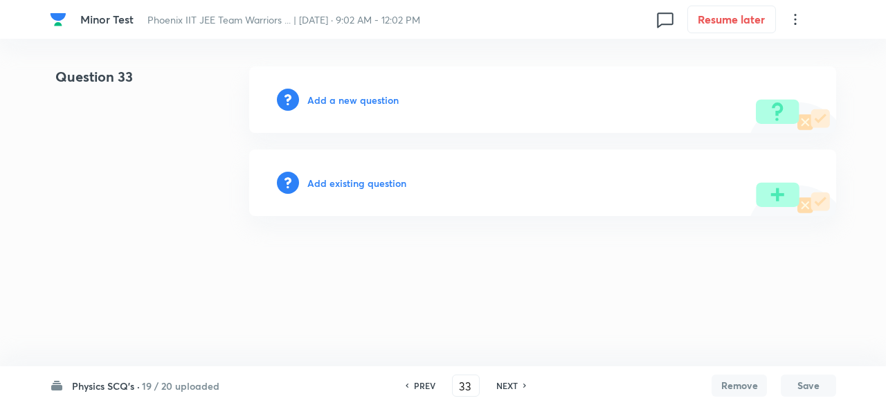
click at [366, 98] on h6 "Add a new question" at bounding box center [352, 100] width 91 height 15
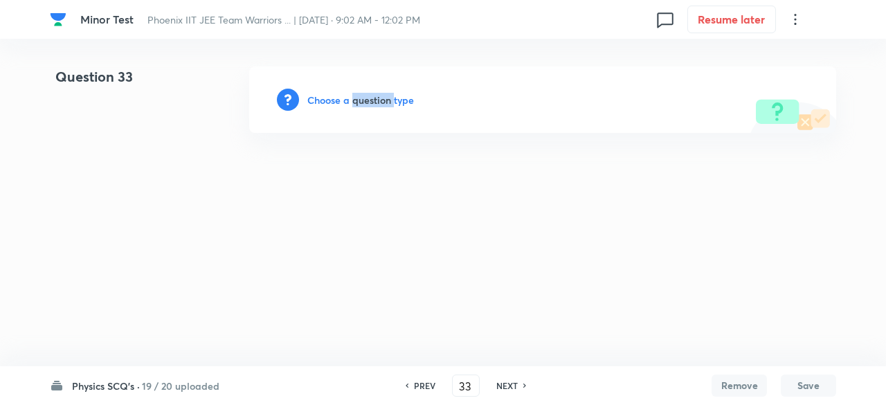
click at [366, 98] on h6 "Choose a question type" at bounding box center [360, 100] width 107 height 15
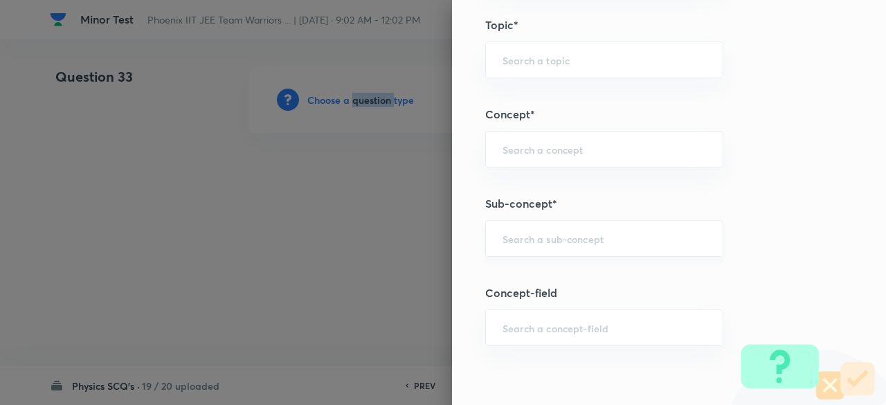
scroll to position [699, 0]
click at [543, 243] on div "​" at bounding box center [604, 237] width 238 height 37
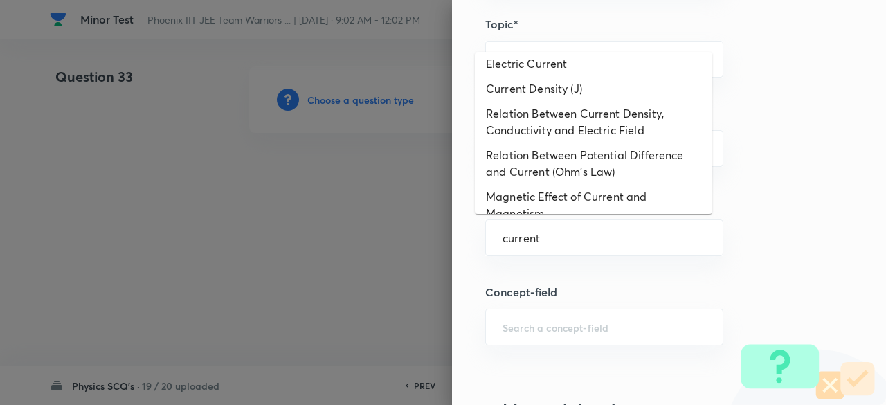
scroll to position [696, 0]
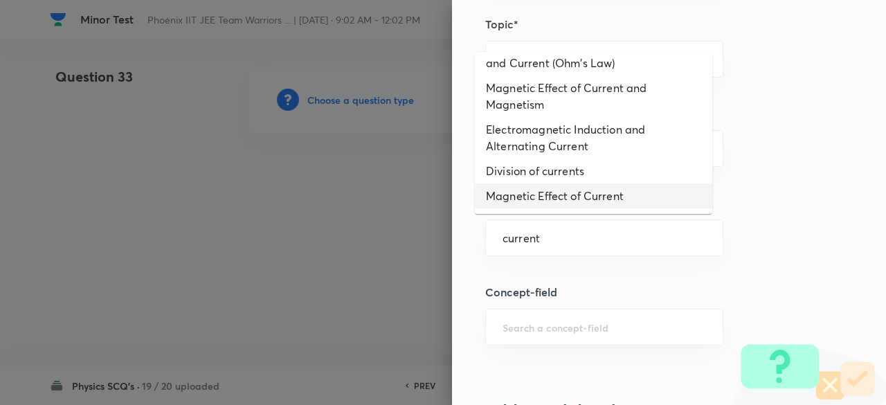
click at [530, 193] on li "Magnetic Effect of Current" at bounding box center [593, 195] width 237 height 25
type input "Magnetic Effect of Current"
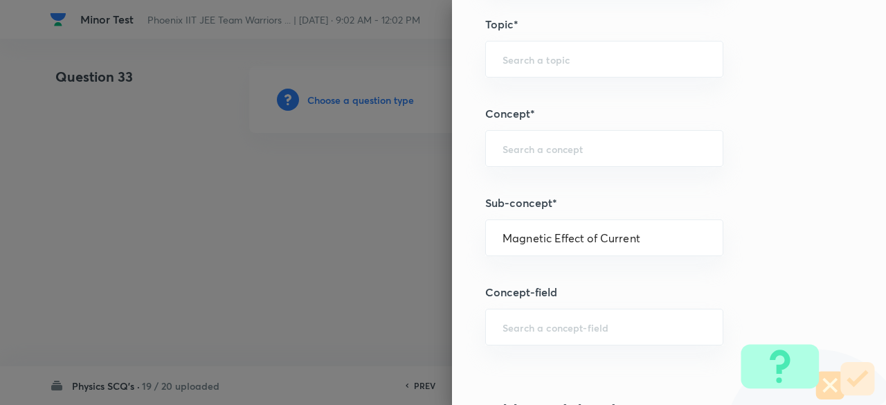
type input "Physics"
type input "Electricity & Magnetism"
type input "Magnetic Effect of Current"
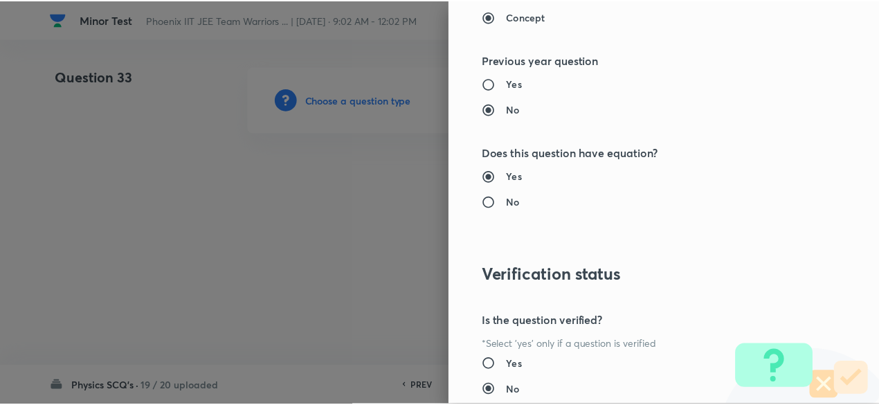
scroll to position [1478, 0]
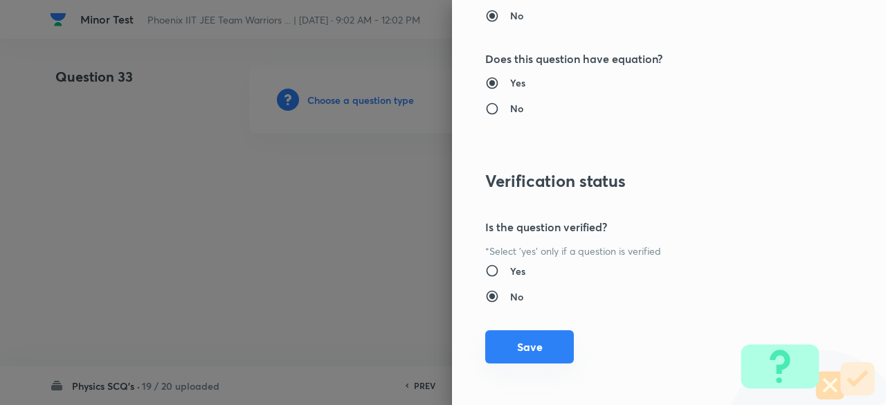
click at [529, 350] on button "Save" at bounding box center [529, 346] width 89 height 33
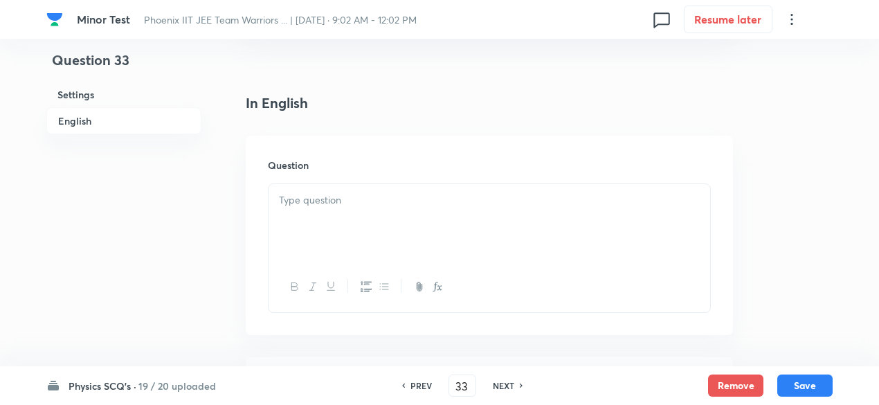
scroll to position [326, 0]
click at [409, 219] on div at bounding box center [490, 211] width 442 height 78
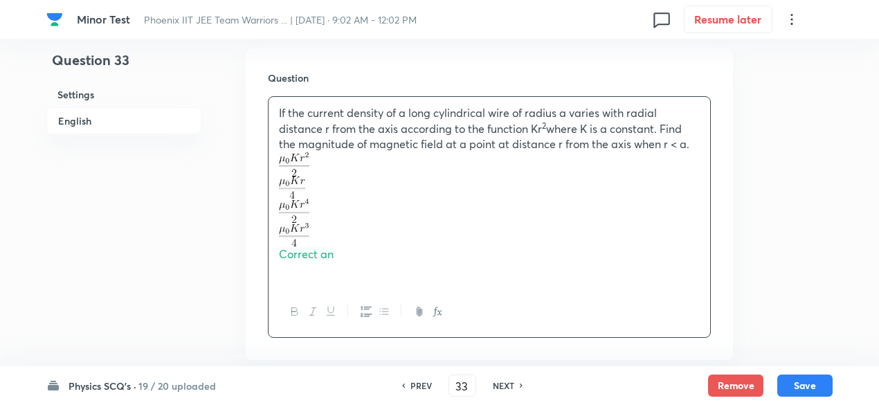
scroll to position [402, 0]
drag, startPoint x: 272, startPoint y: 159, endPoint x: 341, endPoint y: 253, distance: 117.0
click at [341, 253] on div "If the current density of a long cylindrical wire of radius a varies with radia…" at bounding box center [490, 191] width 442 height 190
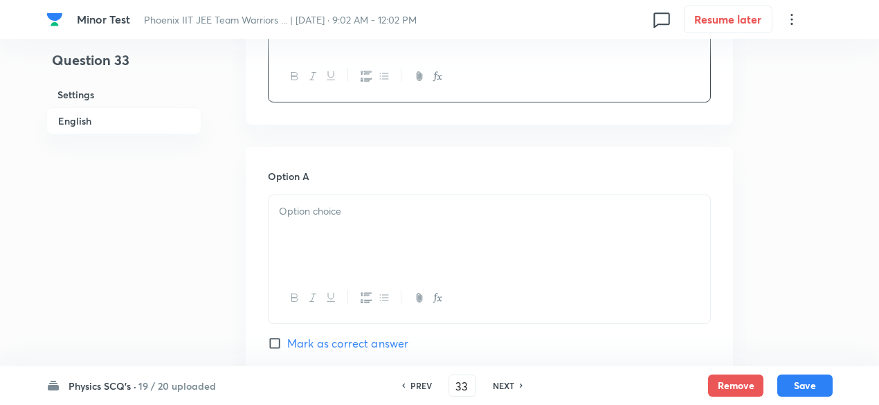
scroll to position [543, 0]
click at [339, 245] on div at bounding box center [490, 234] width 442 height 78
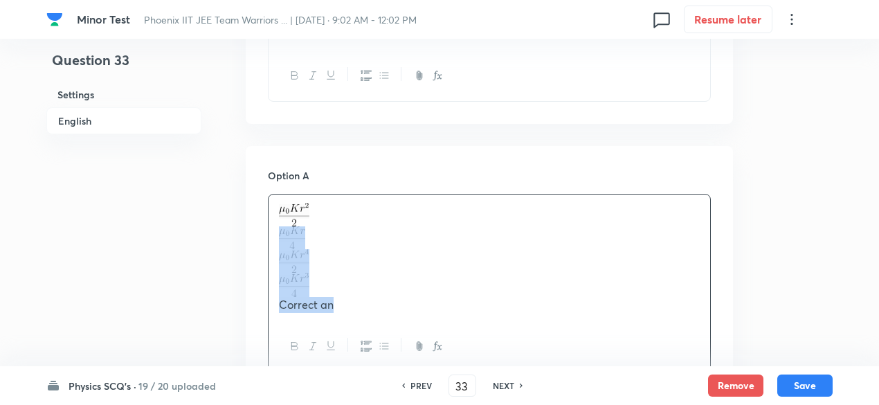
drag, startPoint x: 271, startPoint y: 233, endPoint x: 348, endPoint y: 316, distance: 113.6
click at [348, 316] on div "Correct an" at bounding box center [490, 258] width 442 height 127
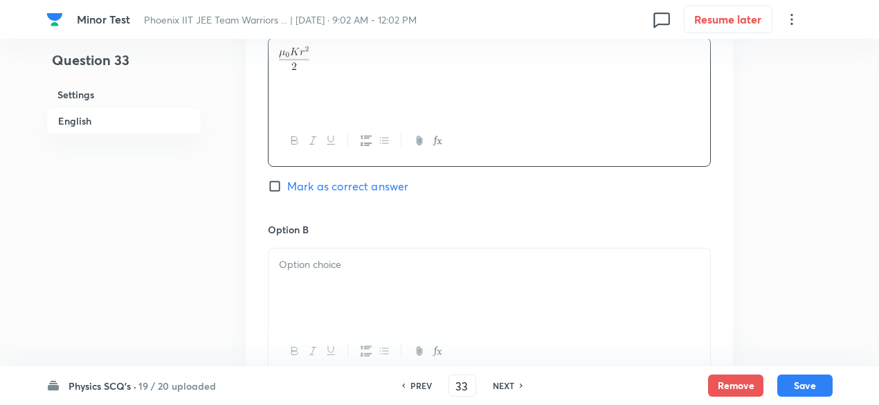
scroll to position [715, 0]
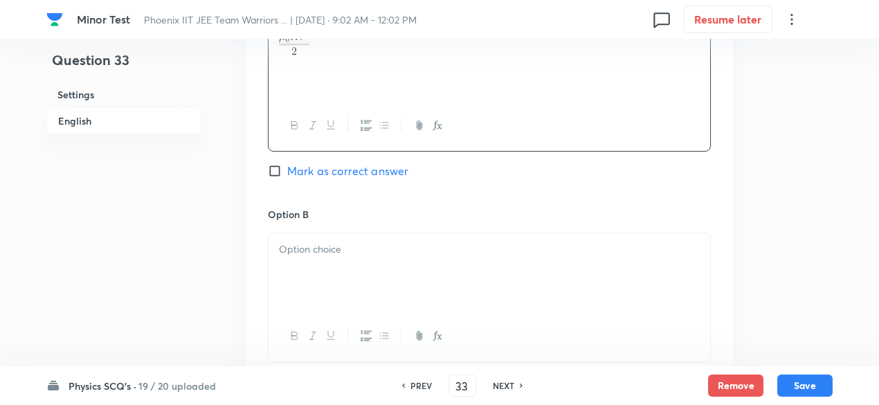
click at [343, 271] on div at bounding box center [490, 272] width 442 height 78
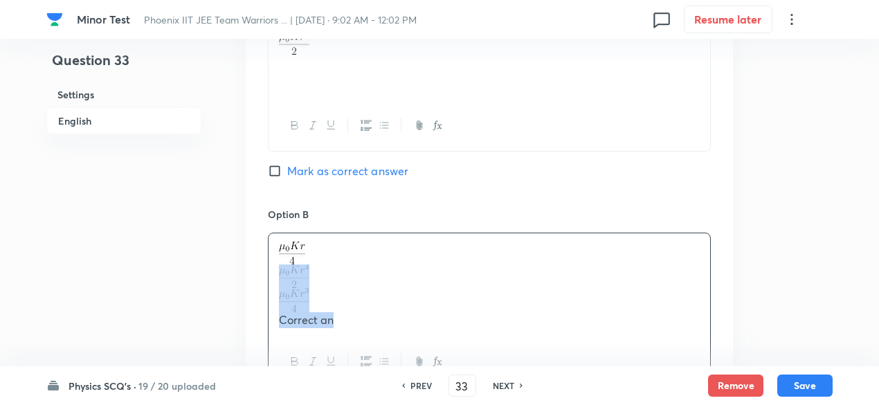
drag, startPoint x: 278, startPoint y: 269, endPoint x: 345, endPoint y: 318, distance: 83.6
click at [345, 318] on div "Correct an" at bounding box center [490, 284] width 442 height 102
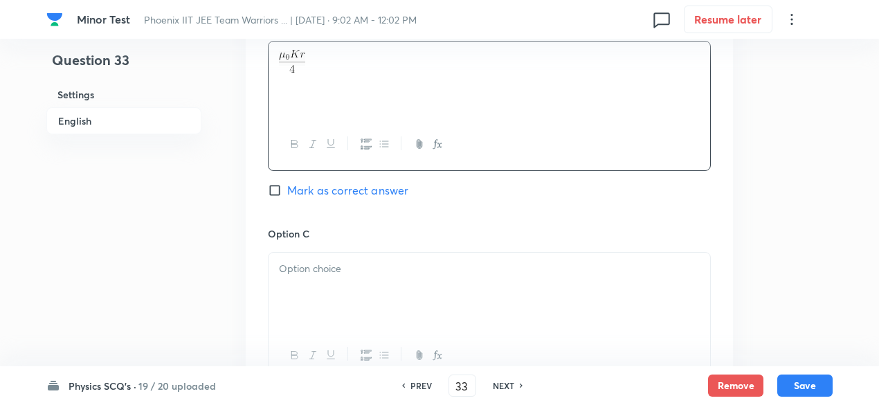
scroll to position [918, 0]
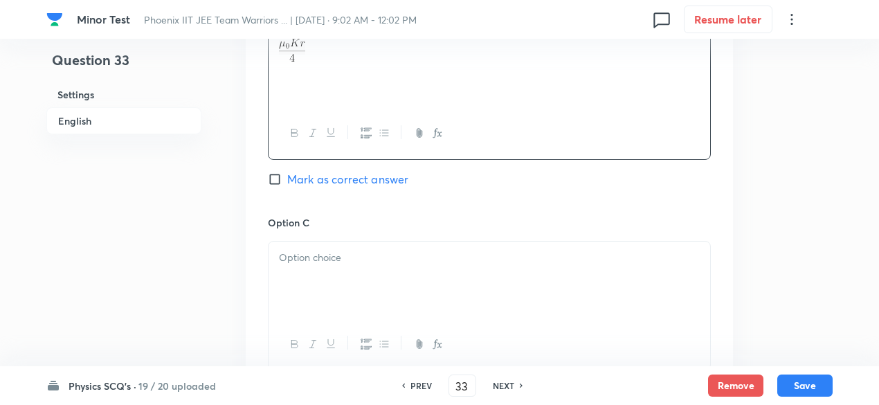
click at [344, 290] on div at bounding box center [490, 281] width 442 height 78
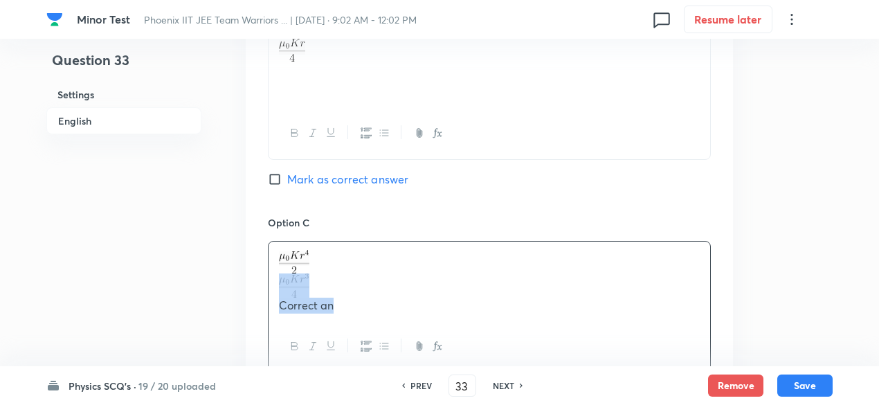
drag, startPoint x: 271, startPoint y: 276, endPoint x: 350, endPoint y: 311, distance: 86.5
click at [350, 311] on div "Correct an" at bounding box center [490, 282] width 442 height 80
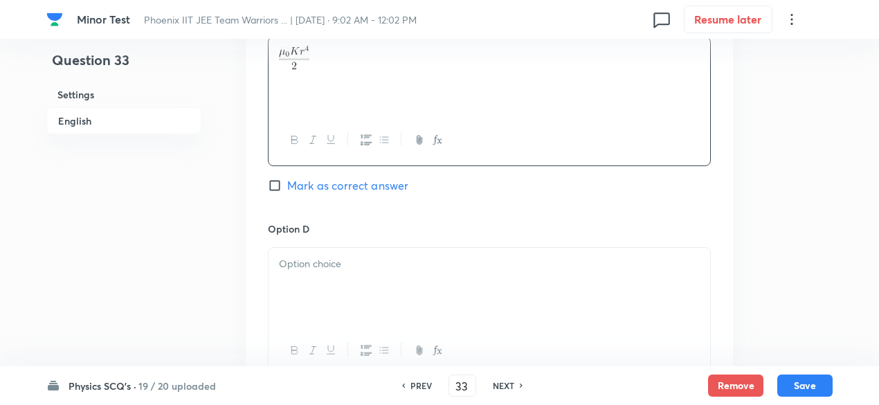
scroll to position [1156, 0]
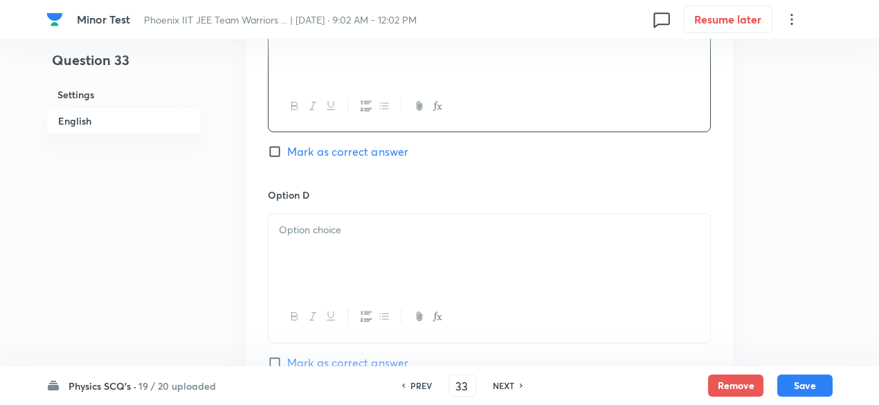
click at [346, 258] on div at bounding box center [490, 253] width 442 height 78
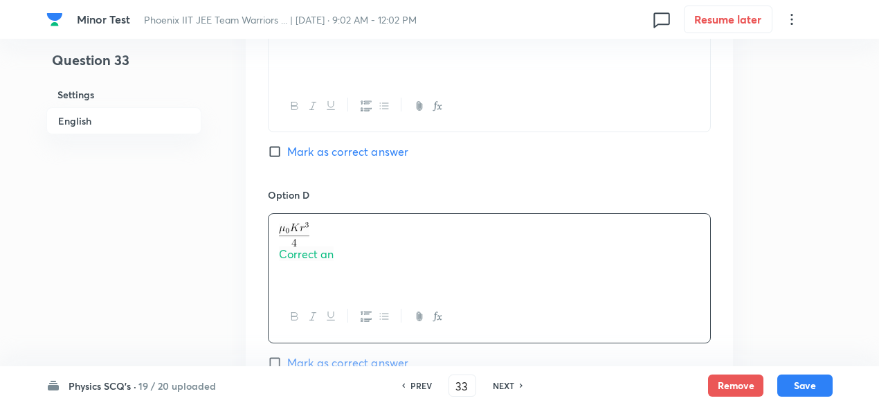
click at [346, 258] on p "Correct an" at bounding box center [489, 254] width 421 height 16
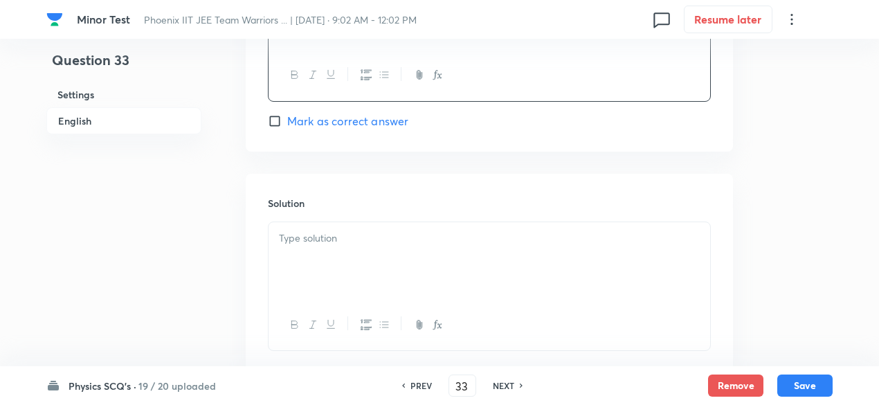
scroll to position [1486, 0]
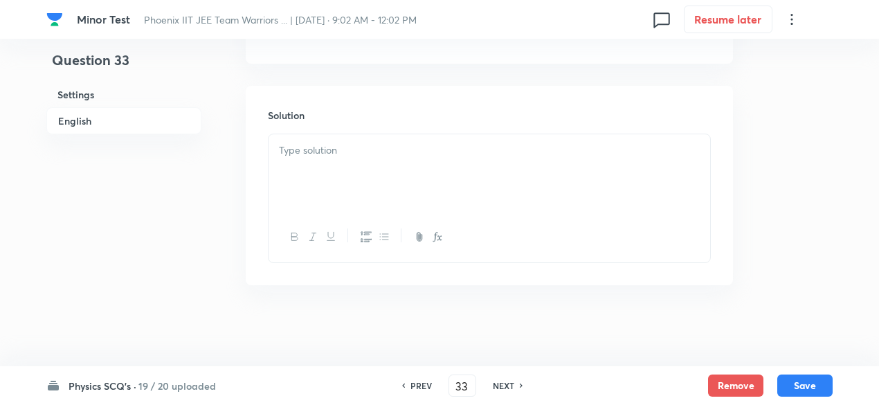
click at [395, 163] on div at bounding box center [490, 173] width 442 height 78
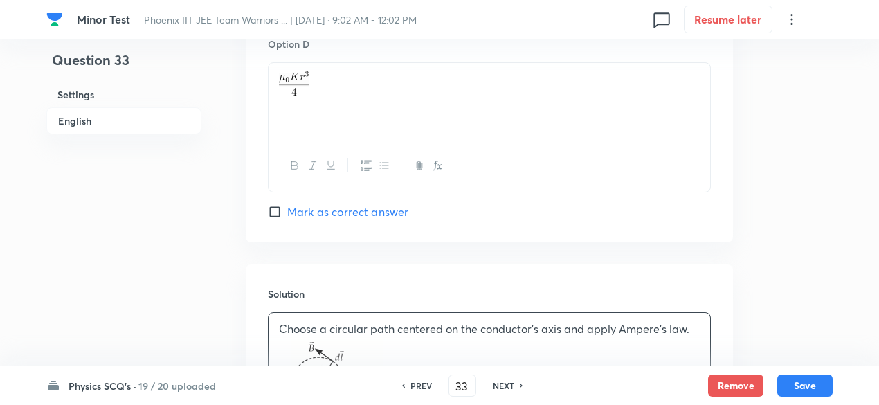
scroll to position [1303, 0]
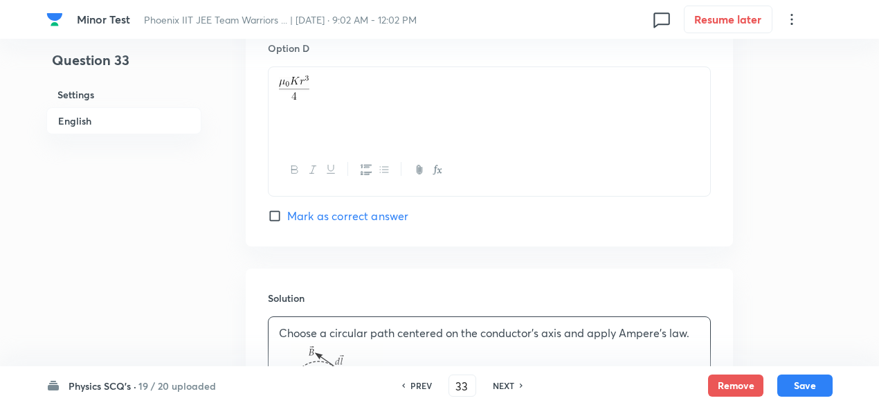
click at [375, 208] on span "Mark as correct answer" at bounding box center [347, 216] width 121 height 17
click at [287, 209] on input "Mark as correct answer" at bounding box center [277, 216] width 19 height 14
checkbox input "true"
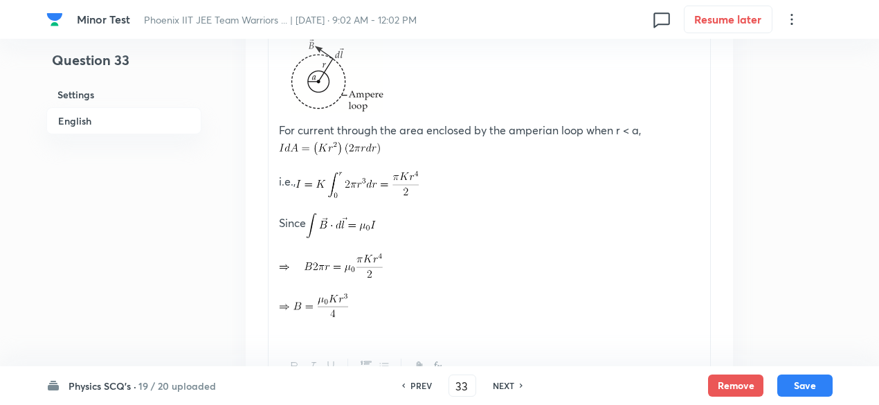
scroll to position [1739, 0]
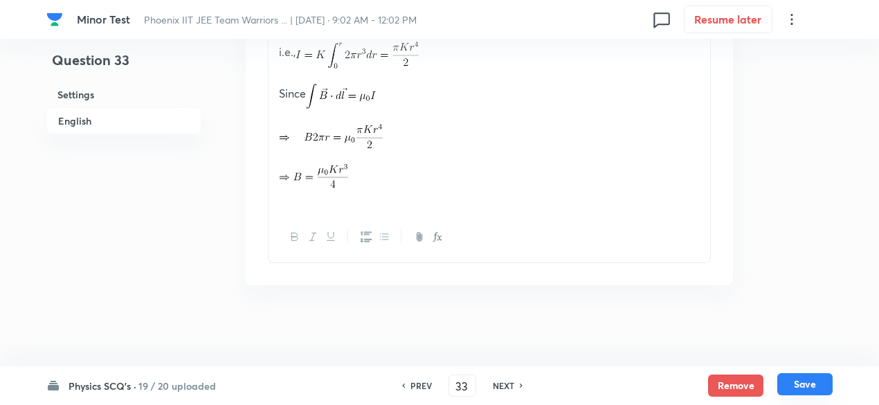
click at [815, 381] on button "Save" at bounding box center [804, 384] width 55 height 22
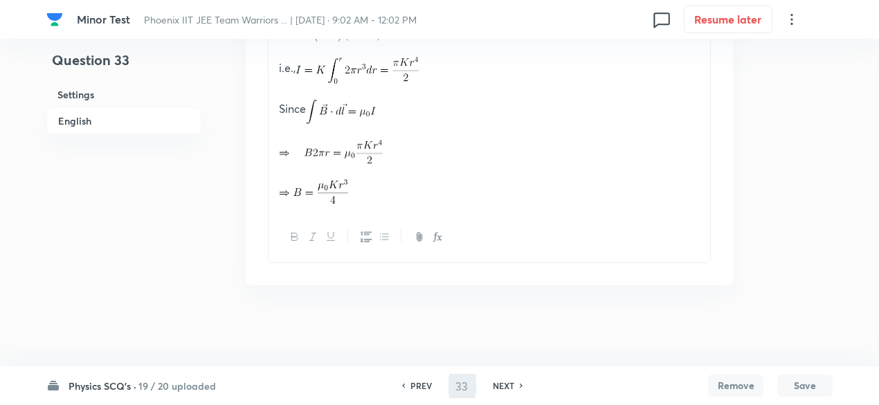
type input "34"
checkbox input "false"
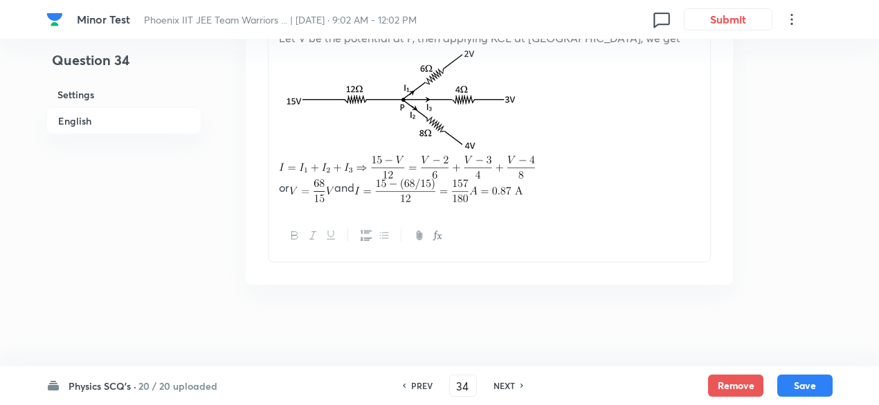
checkbox input "true"
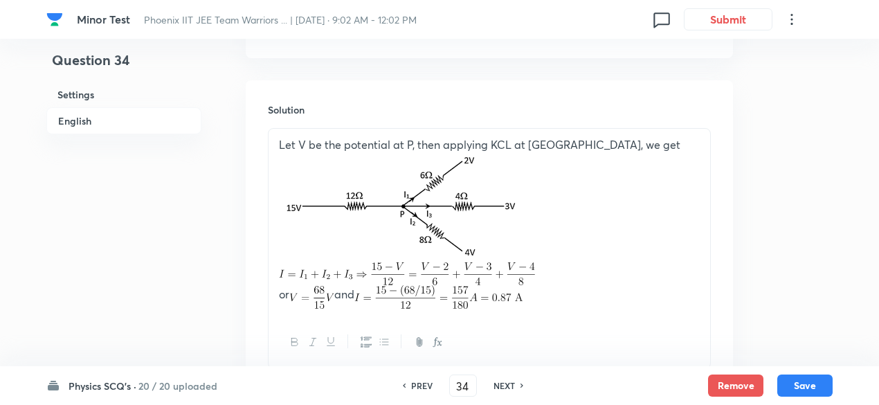
scroll to position [1704, 0]
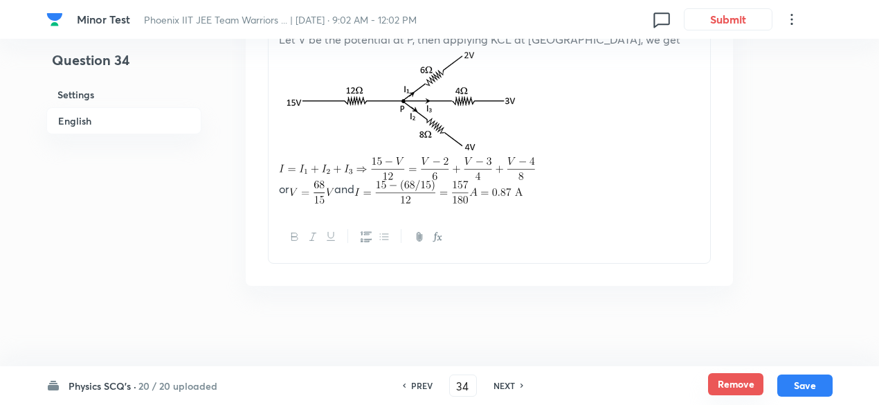
click at [742, 384] on button "Remove" at bounding box center [735, 384] width 55 height 22
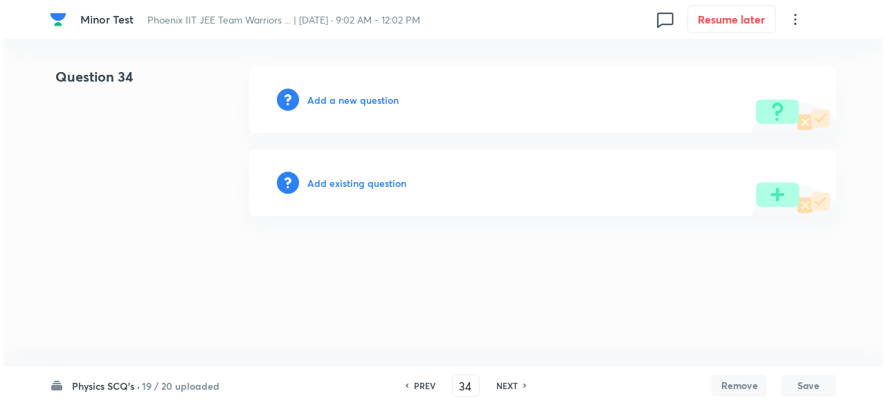
scroll to position [0, 0]
click at [377, 96] on h6 "Add a new question" at bounding box center [352, 100] width 91 height 15
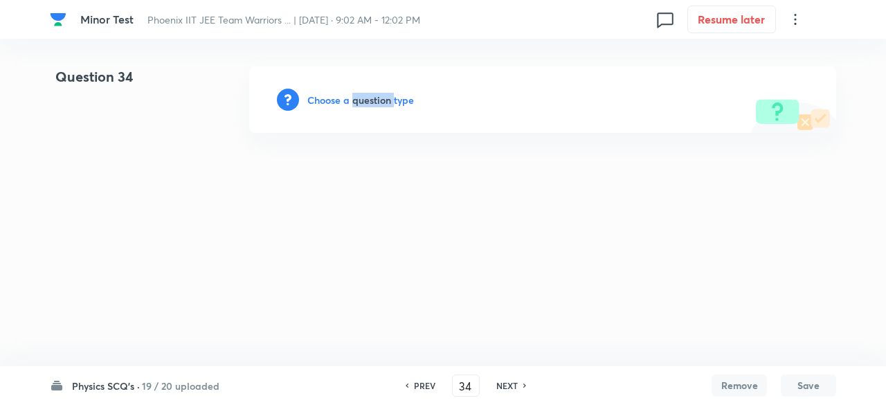
click at [377, 96] on h6 "Choose a question type" at bounding box center [360, 100] width 107 height 15
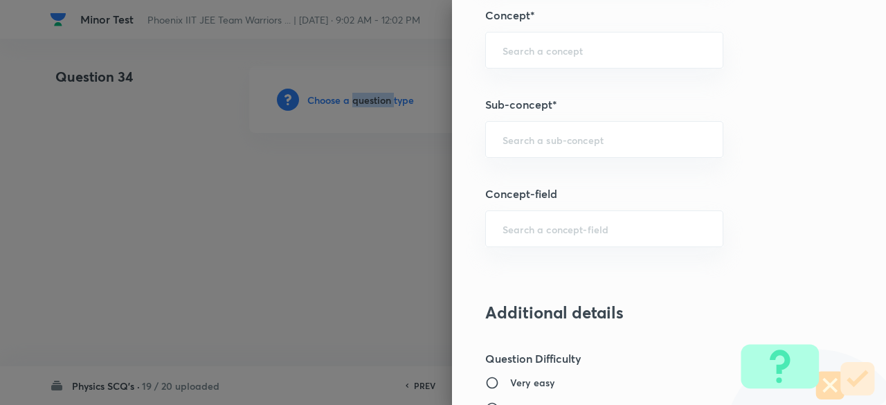
scroll to position [791, 0]
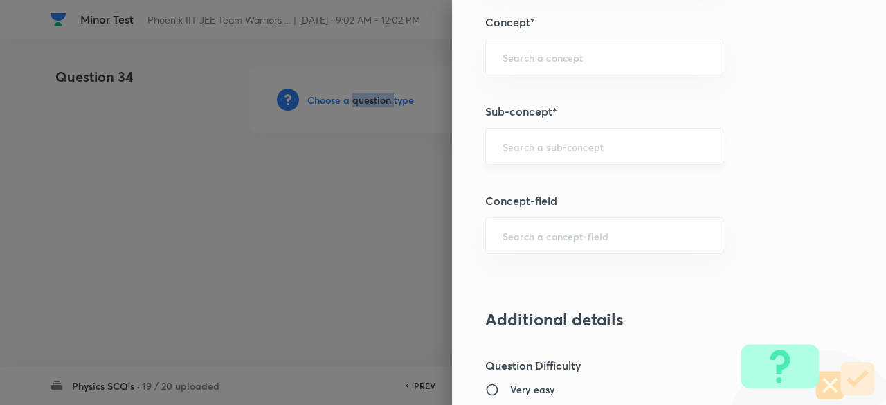
click at [555, 156] on div "​" at bounding box center [604, 146] width 238 height 37
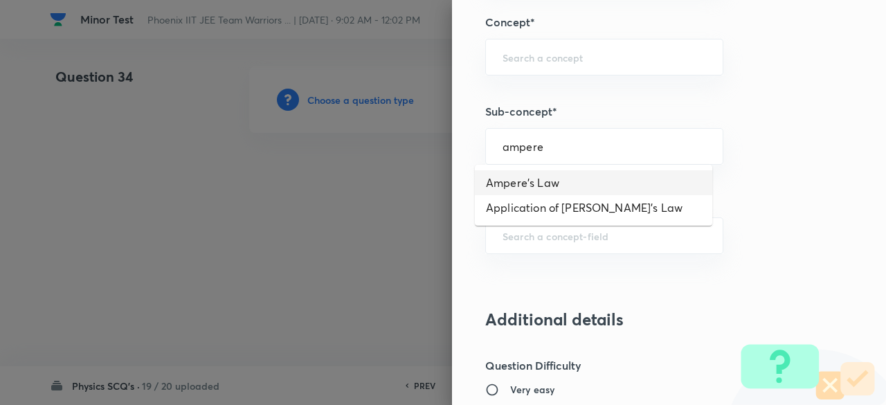
click at [550, 185] on li "Ampere's Law" at bounding box center [593, 182] width 237 height 25
type input "Ampere's Law"
type input "Physics"
type input "Electricity & Magnetism"
type input "Magnetic Field & Magnetic Forces"
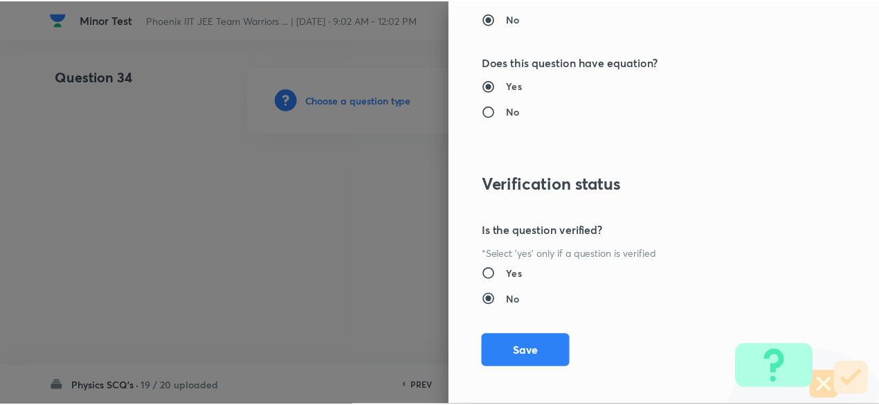
scroll to position [1478, 0]
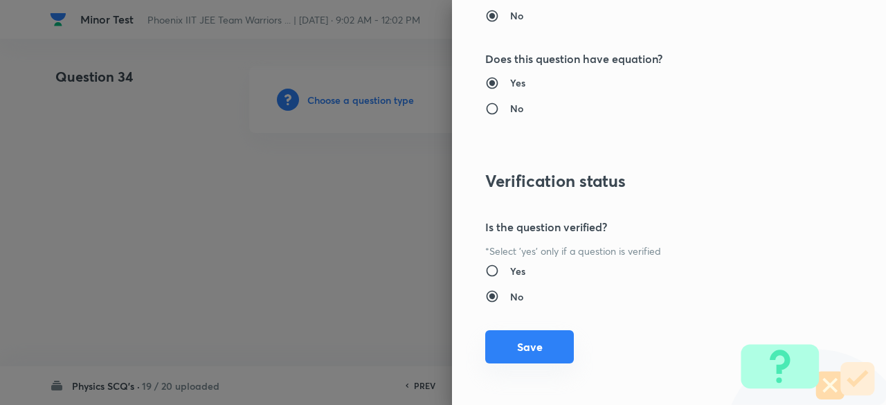
click at [525, 343] on button "Save" at bounding box center [529, 346] width 89 height 33
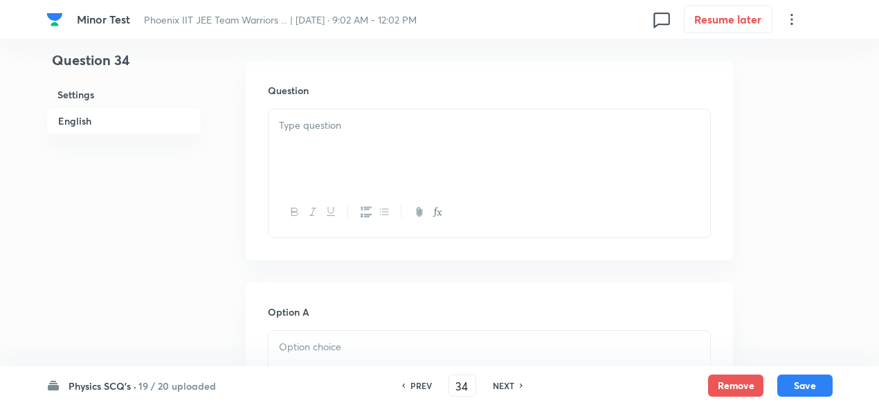
scroll to position [448, 0]
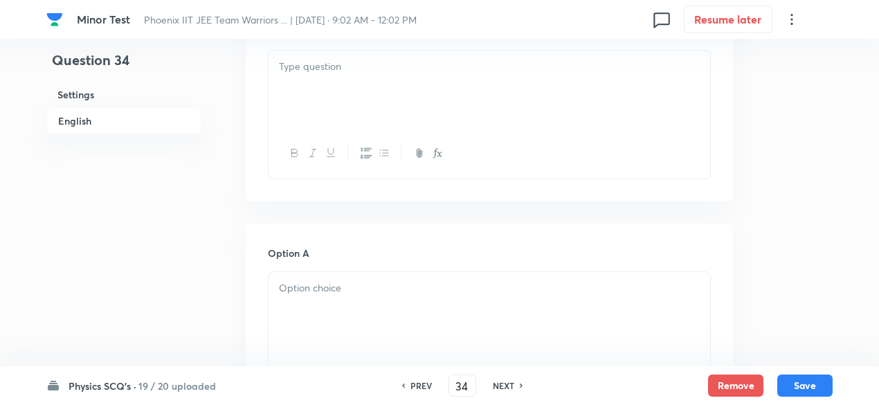
click at [379, 76] on div at bounding box center [490, 90] width 442 height 78
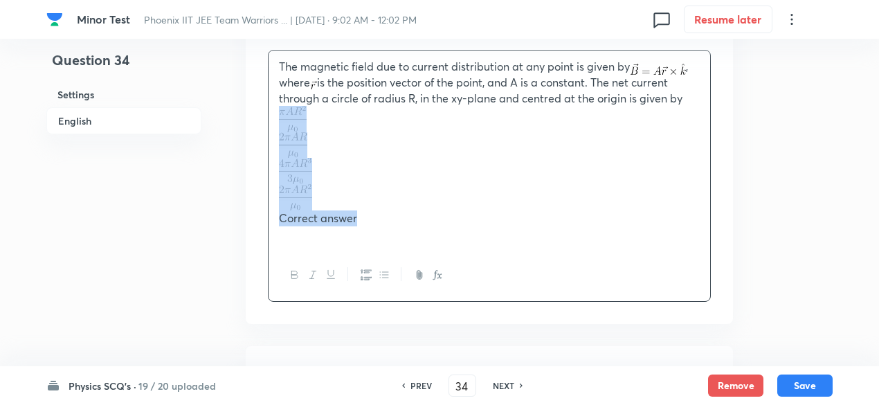
drag, startPoint x: 275, startPoint y: 111, endPoint x: 370, endPoint y: 220, distance: 144.3
click at [370, 220] on div "The magnetic field due to current distribution at any point is given by , where…" at bounding box center [490, 150] width 442 height 199
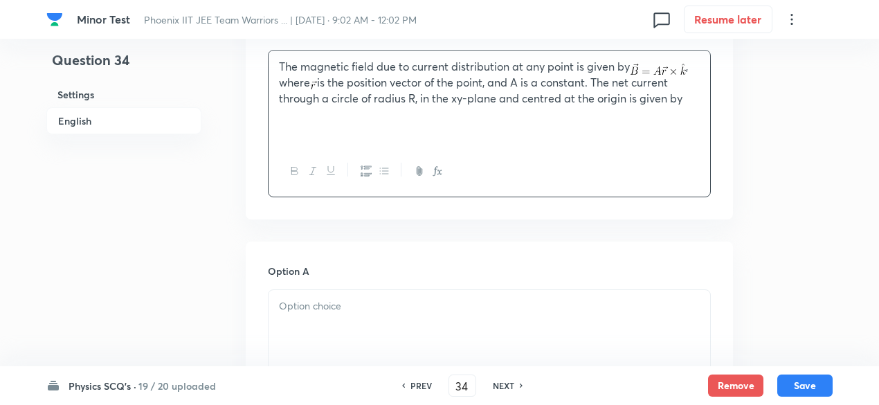
click at [390, 318] on div at bounding box center [490, 329] width 442 height 78
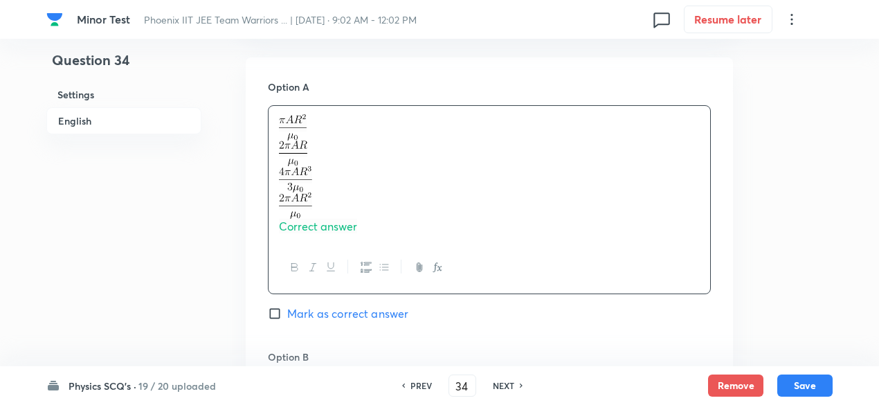
scroll to position [633, 0]
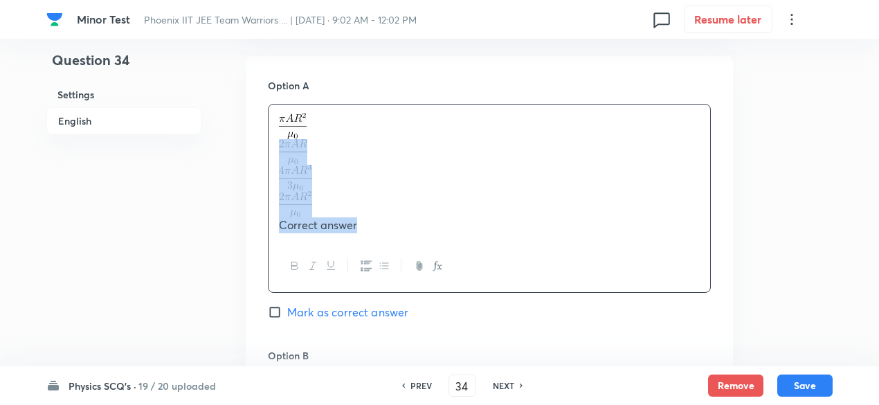
drag, startPoint x: 268, startPoint y: 139, endPoint x: 381, endPoint y: 219, distance: 138.5
click at [381, 219] on div "Correct answer" at bounding box center [490, 173] width 442 height 136
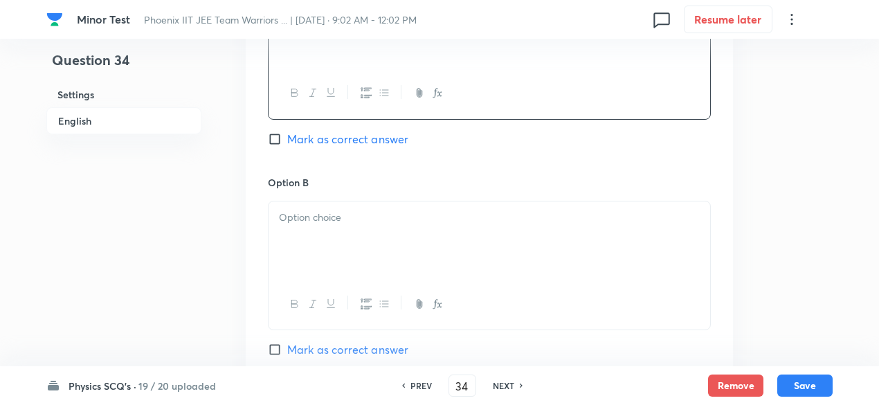
scroll to position [798, 0]
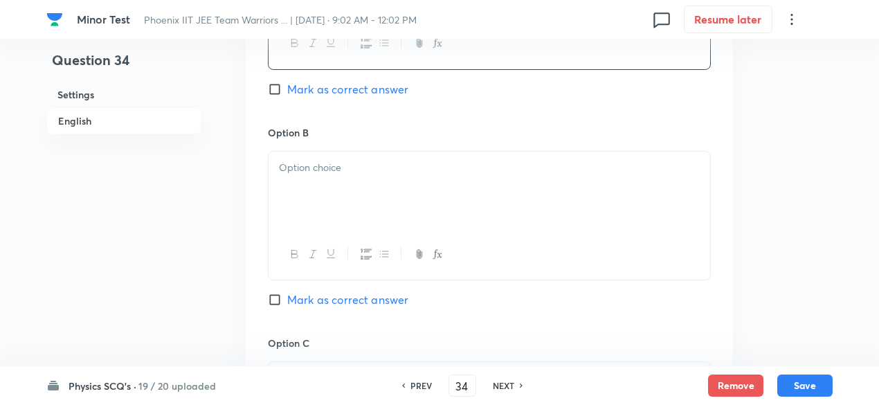
click at [345, 201] on div at bounding box center [490, 191] width 442 height 78
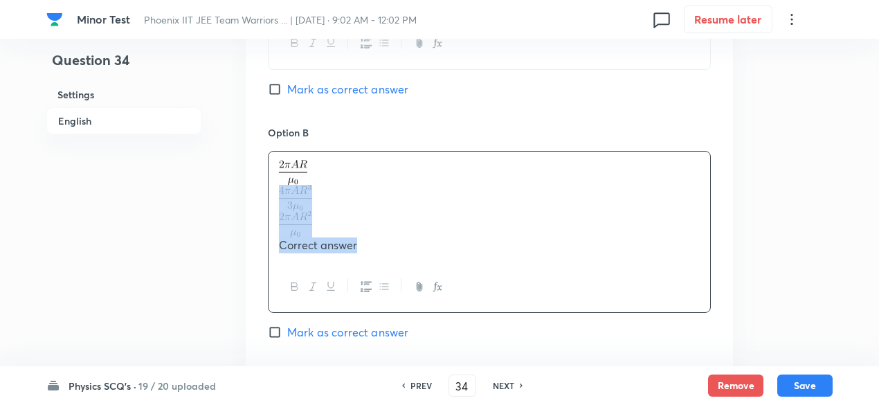
drag, startPoint x: 271, startPoint y: 189, endPoint x: 380, endPoint y: 252, distance: 126.2
click at [380, 252] on div "Correct answer" at bounding box center [490, 207] width 442 height 110
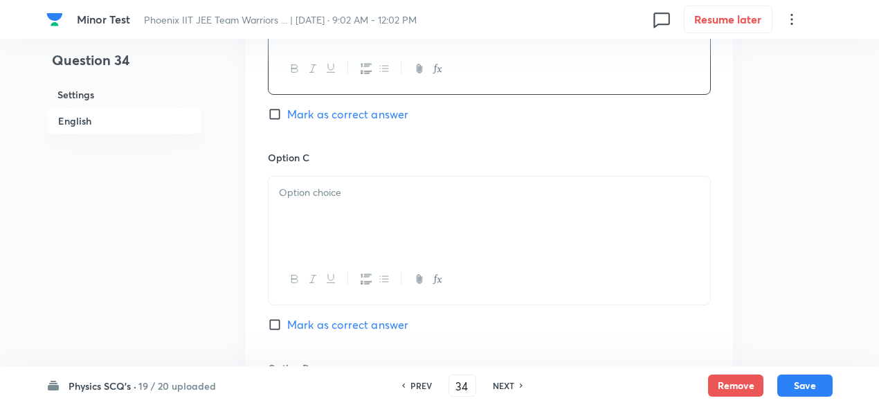
scroll to position [1016, 0]
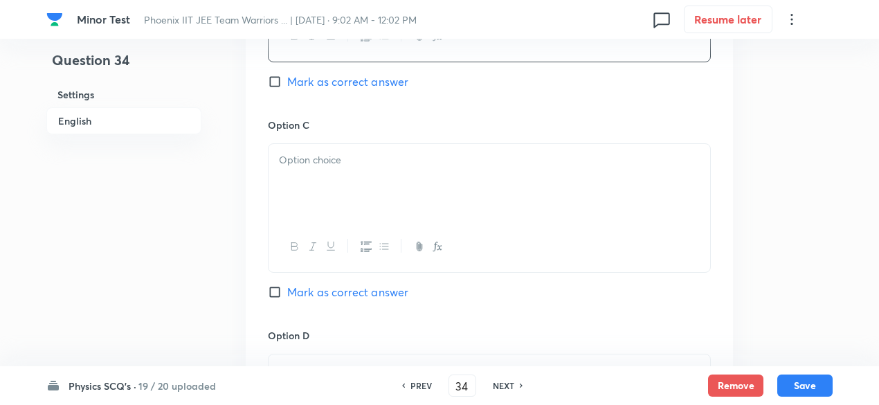
click at [371, 209] on div at bounding box center [490, 183] width 442 height 78
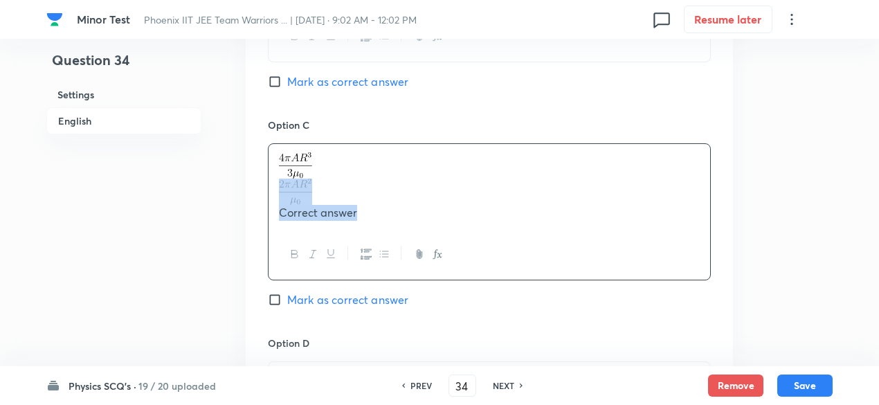
drag, startPoint x: 275, startPoint y: 180, endPoint x: 395, endPoint y: 229, distance: 129.5
click at [395, 229] on div "Correct answer" at bounding box center [489, 211] width 443 height 137
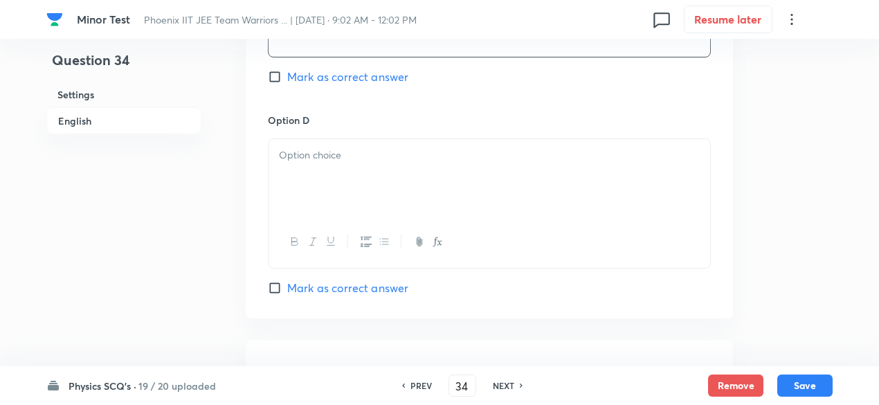
scroll to position [1248, 0]
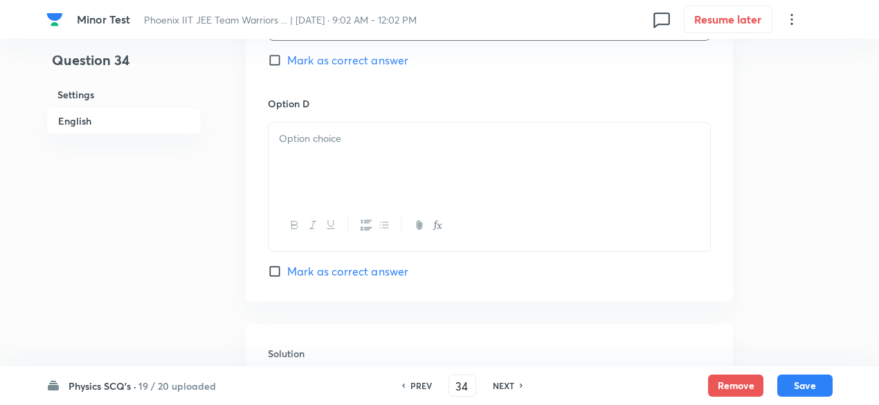
click at [370, 183] on div at bounding box center [490, 162] width 442 height 78
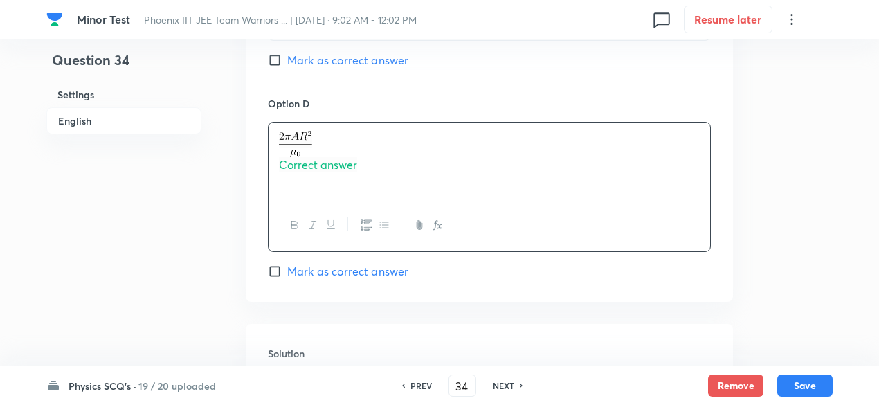
click at [370, 183] on div "Correct answer" at bounding box center [490, 162] width 442 height 78
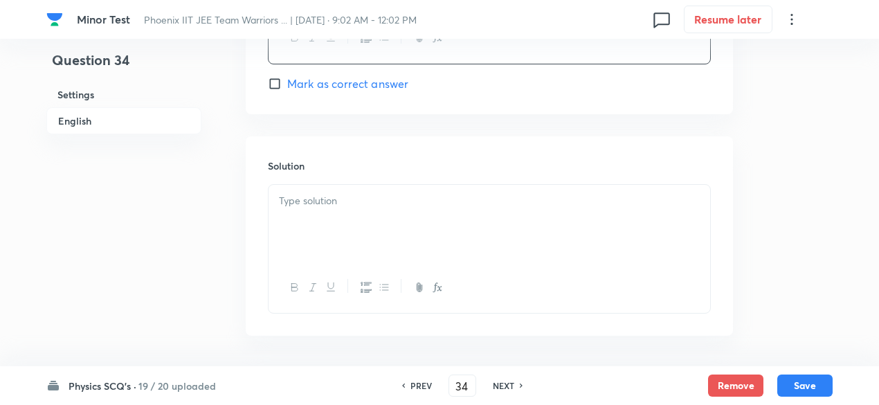
scroll to position [1486, 0]
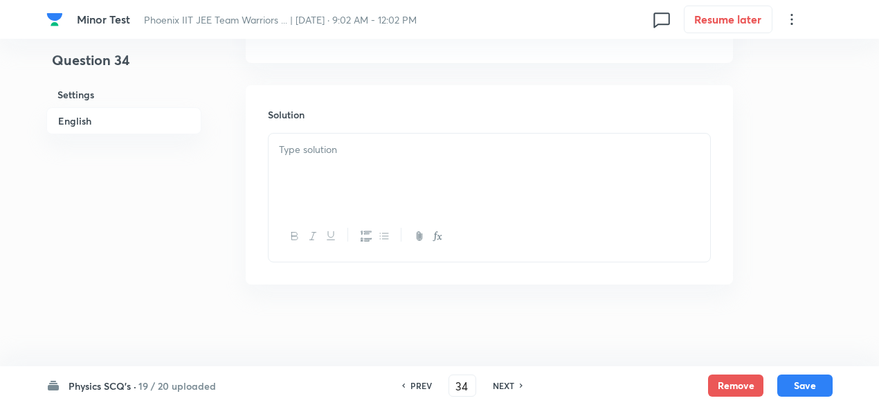
click at [348, 142] on p at bounding box center [489, 150] width 421 height 16
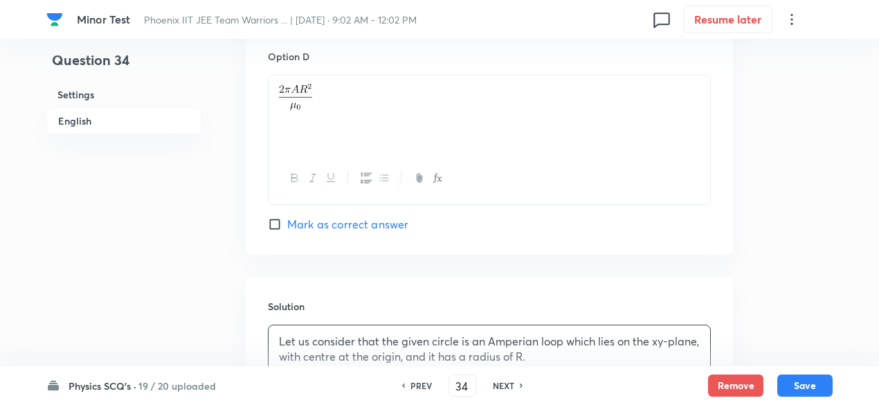
scroll to position [1288, 0]
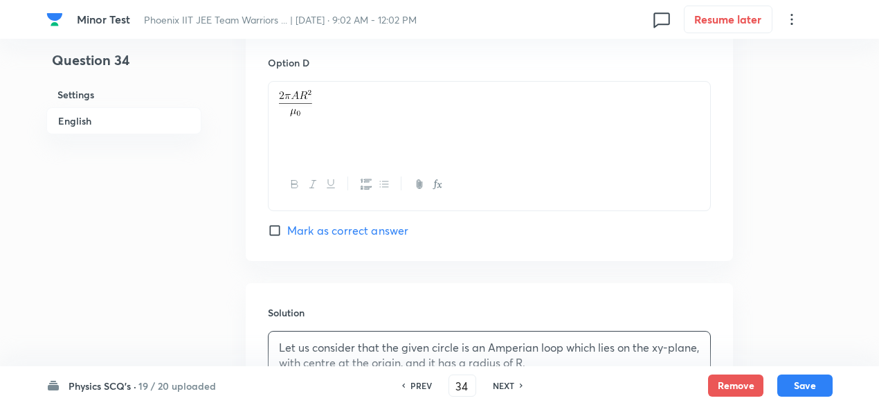
click at [373, 224] on span "Mark as correct answer" at bounding box center [347, 230] width 121 height 17
click at [287, 224] on input "Mark as correct answer" at bounding box center [277, 231] width 19 height 14
checkbox input "true"
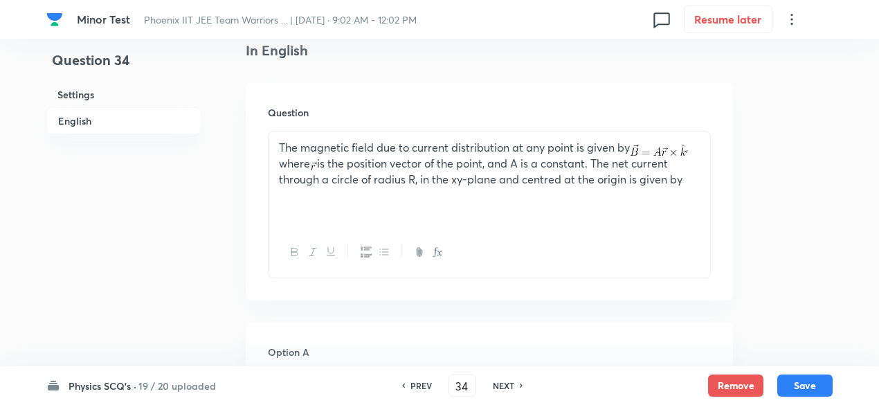
scroll to position [364, 0]
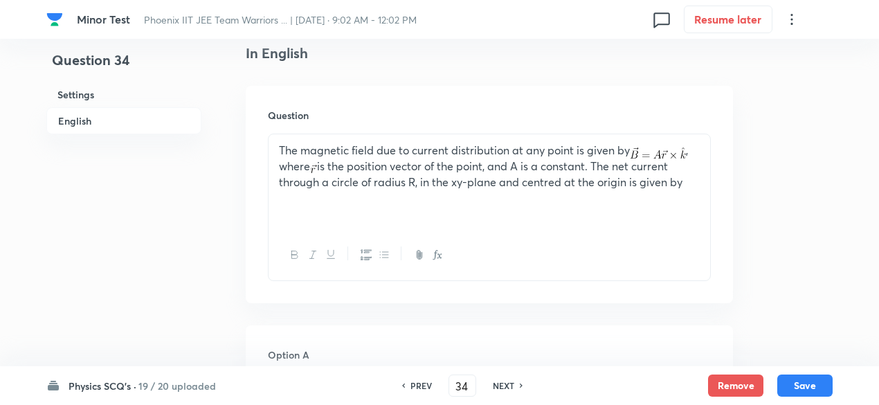
click at [545, 185] on span "The magnetic field due to current distribution at any point is given by , where…" at bounding box center [483, 166] width 409 height 46
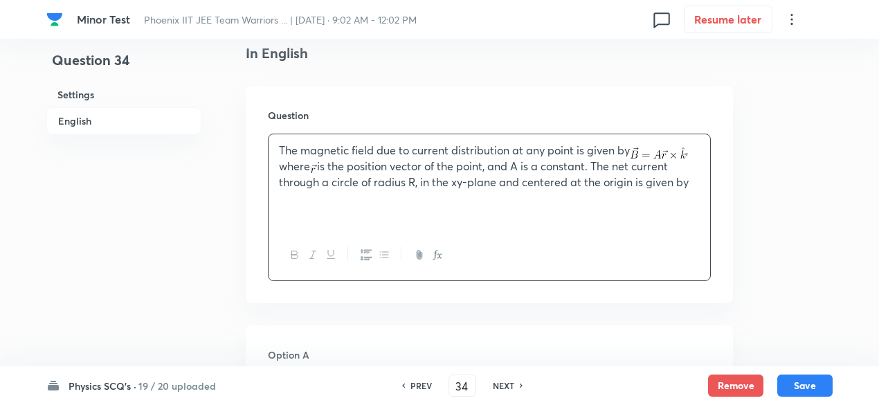
click at [457, 182] on span "The magnetic field due to current distribution at any point is given by , where…" at bounding box center [484, 166] width 410 height 46
drag, startPoint x: 452, startPoint y: 178, endPoint x: 468, endPoint y: 183, distance: 16.6
click at [468, 183] on span "The magnetic field due to current distribution at any point is given by , where…" at bounding box center [485, 166] width 413 height 46
click at [290, 255] on icon "button" at bounding box center [294, 254] width 11 height 11
click at [560, 258] on div at bounding box center [490, 255] width 442 height 51
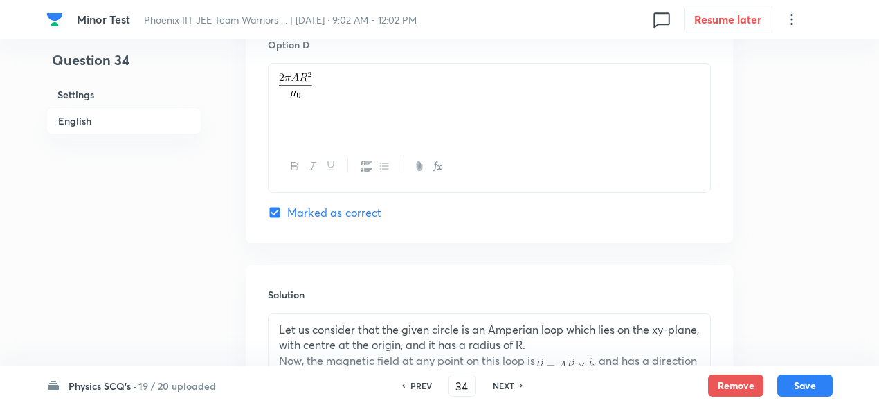
scroll to position [1646, 0]
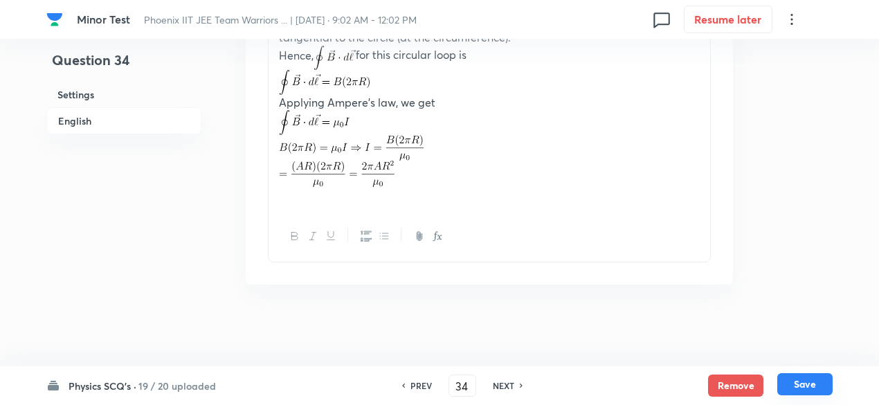
click at [824, 381] on button "Save" at bounding box center [804, 384] width 55 height 22
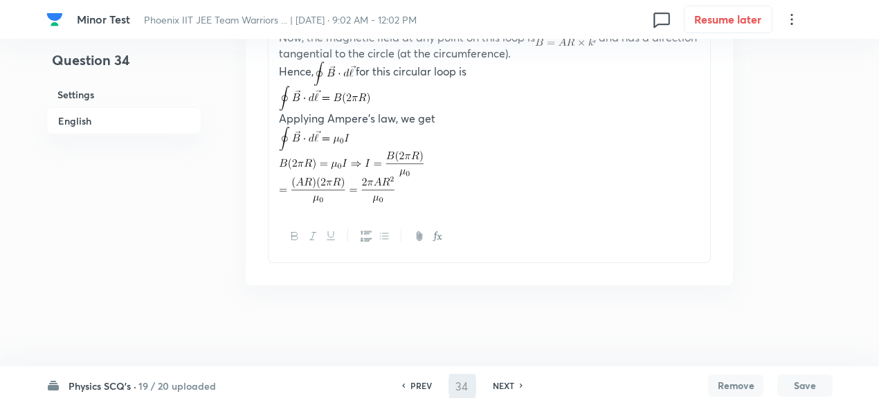
type input "35"
checkbox input "false"
checkbox input "true"
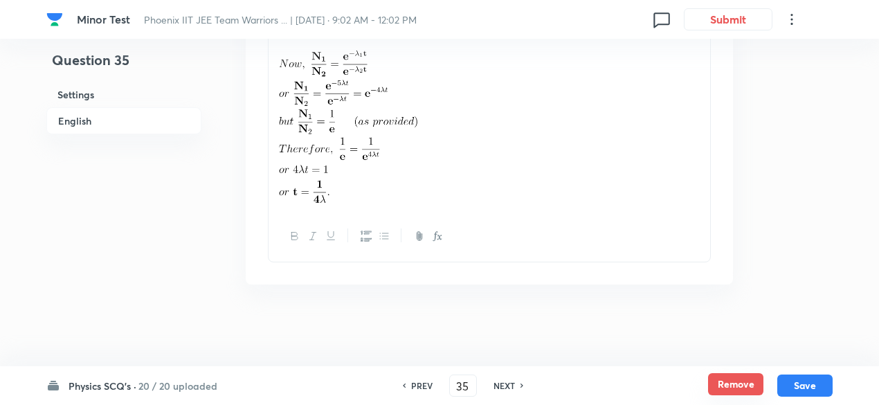
click at [731, 381] on button "Remove" at bounding box center [735, 384] width 55 height 22
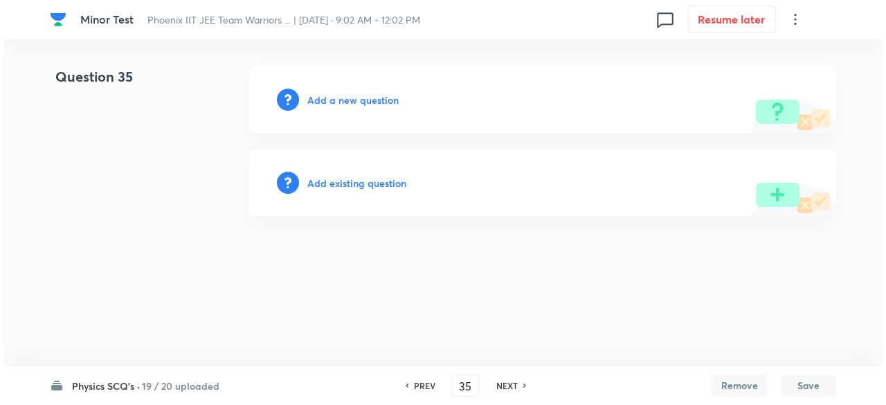
scroll to position [0, 0]
click at [386, 105] on h6 "Add a new question" at bounding box center [352, 100] width 91 height 15
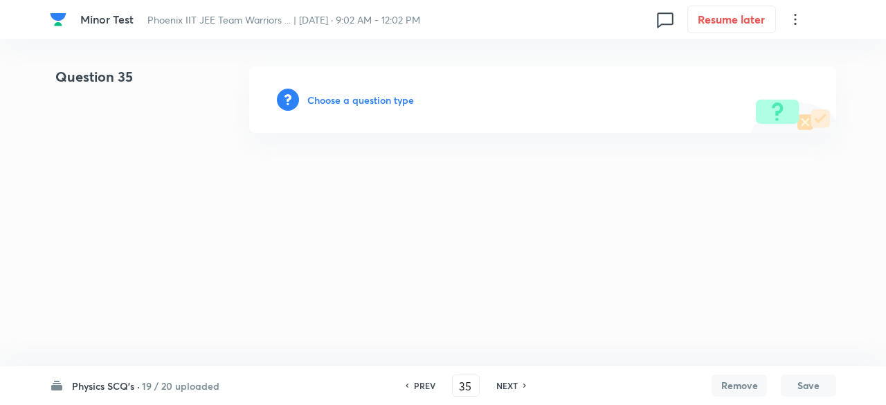
click at [386, 105] on h6 "Choose a question type" at bounding box center [360, 100] width 107 height 15
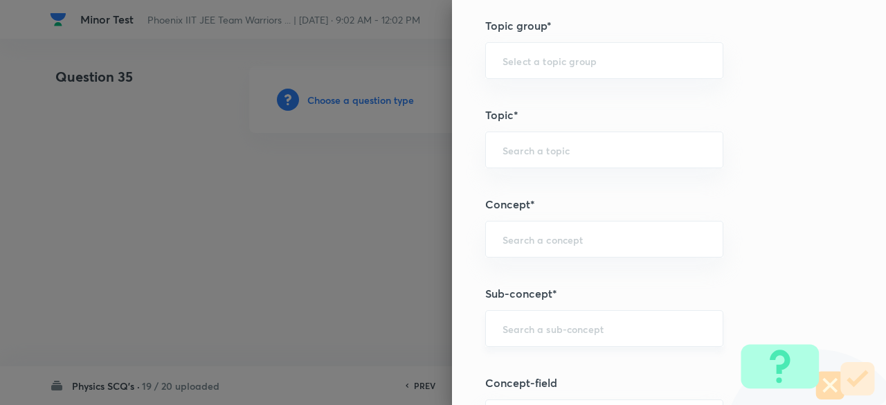
scroll to position [609, 0]
click at [580, 324] on input "text" at bounding box center [605, 327] width 204 height 13
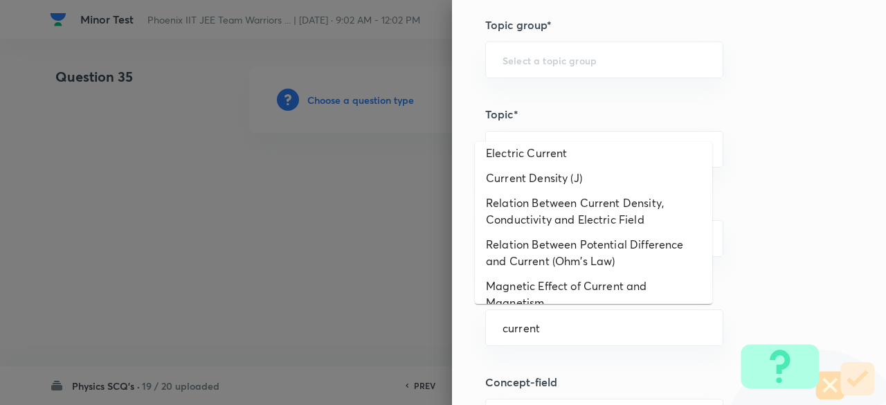
scroll to position [696, 0]
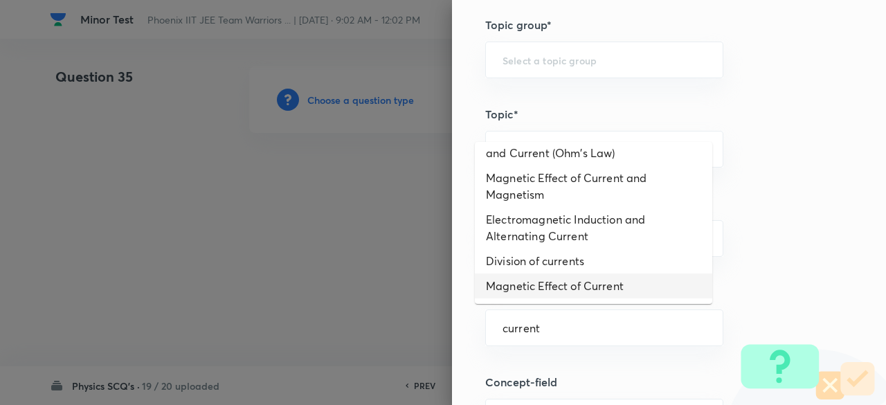
click at [564, 282] on li "Magnetic Effect of Current" at bounding box center [593, 285] width 237 height 25
type input "Magnetic Effect of Current"
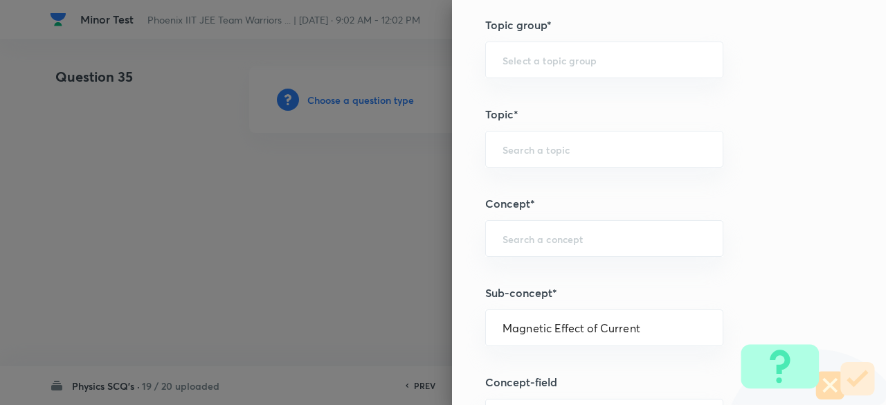
type input "Physics"
type input "Electricity & Magnetism"
type input "Magnetic Effect of Current"
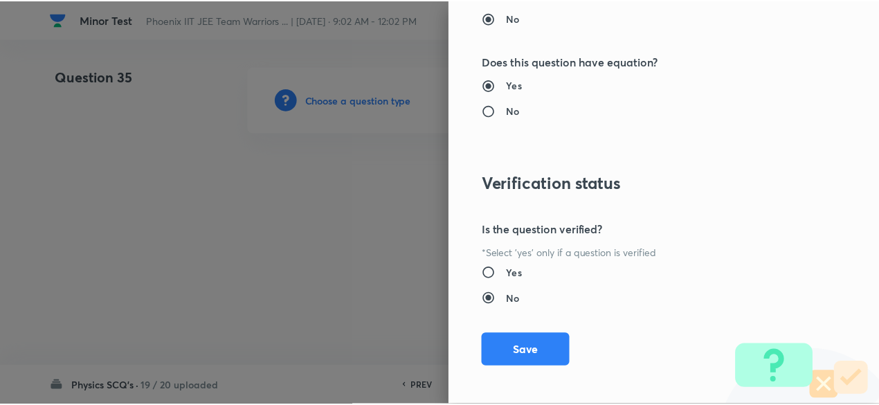
scroll to position [1478, 0]
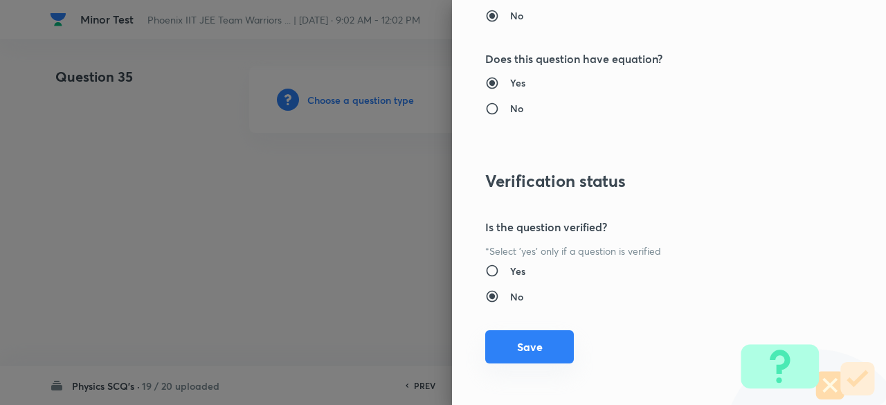
click at [545, 342] on button "Save" at bounding box center [529, 346] width 89 height 33
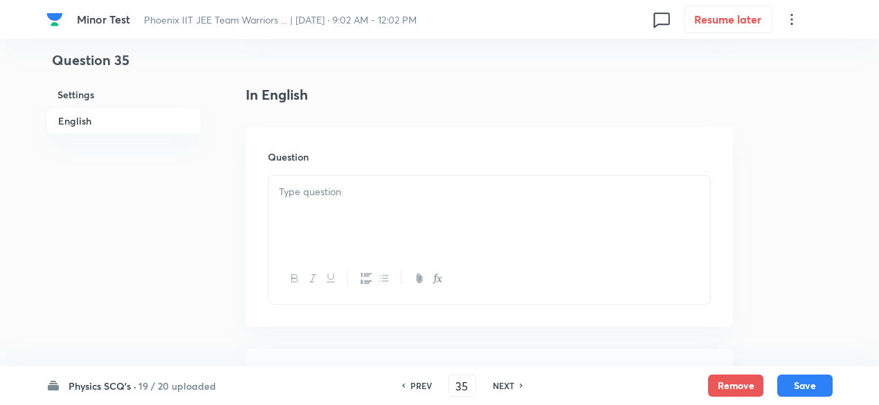
scroll to position [327, 0]
click at [431, 232] on div at bounding box center [490, 211] width 442 height 78
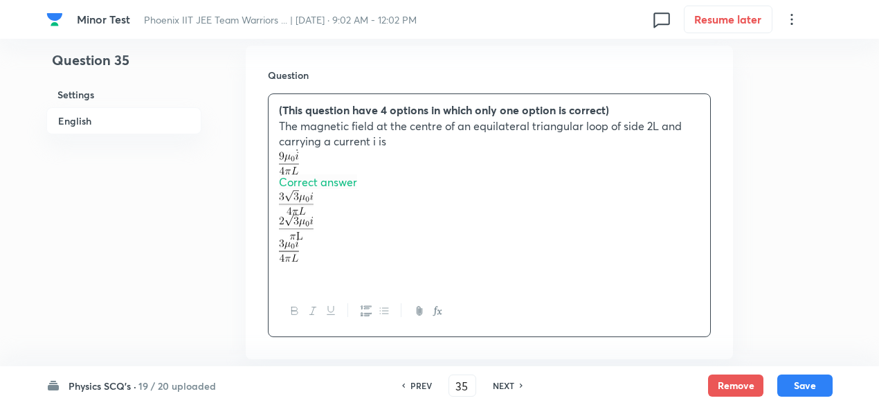
scroll to position [405, 0]
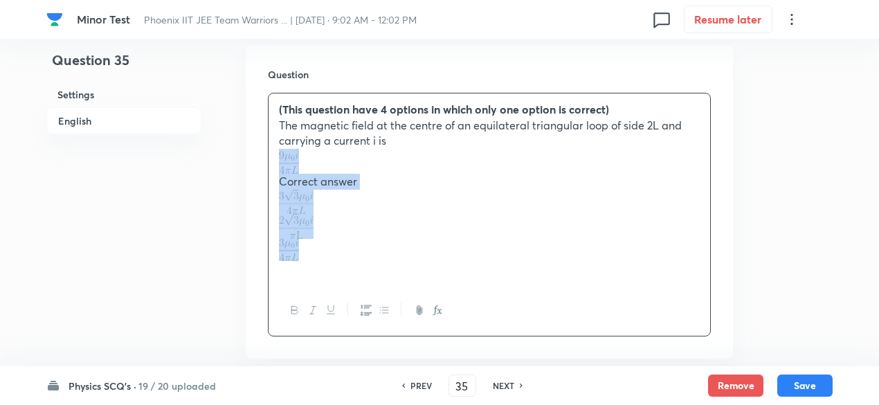
drag, startPoint x: 276, startPoint y: 156, endPoint x: 306, endPoint y: 249, distance: 96.8
click at [306, 249] on div "(This question have 4 options in which only one option is correct) The magnetic…" at bounding box center [490, 189] width 442 height 192
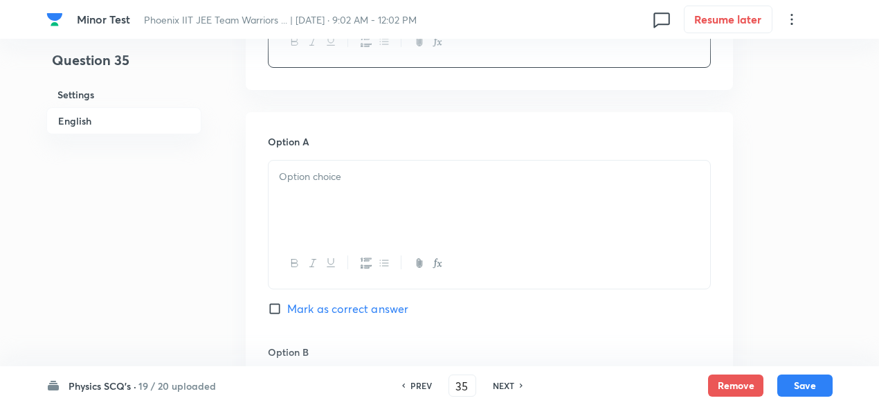
scroll to position [595, 0]
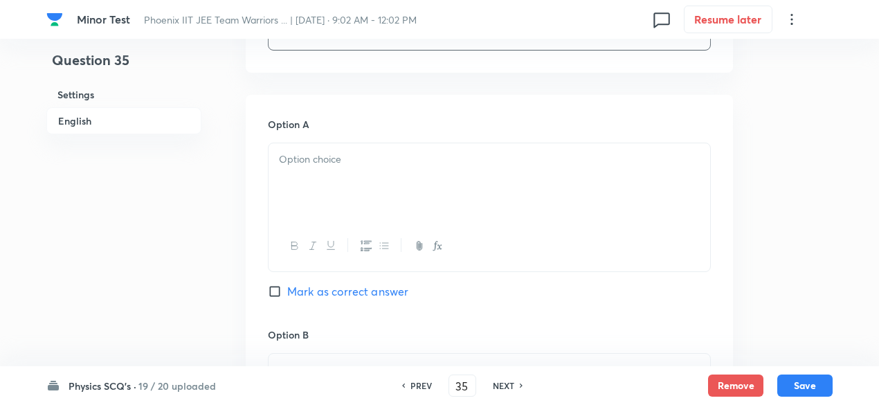
click at [318, 180] on div at bounding box center [490, 182] width 442 height 78
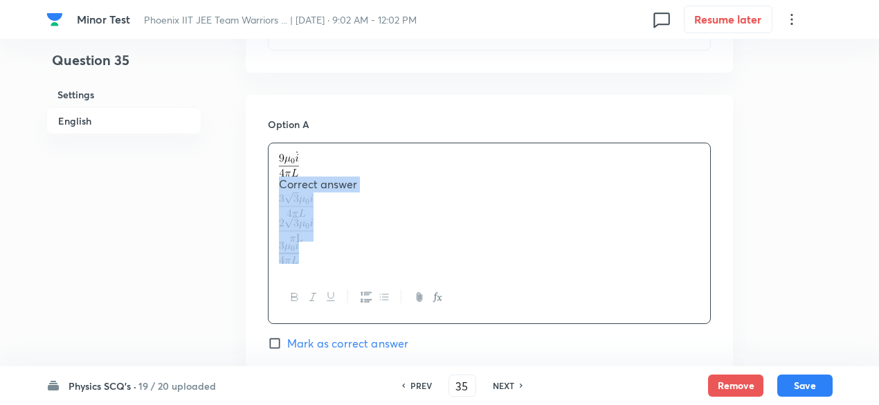
drag, startPoint x: 280, startPoint y: 183, endPoint x: 307, endPoint y: 255, distance: 77.1
click at [307, 255] on div "Correct answer" at bounding box center [490, 207] width 442 height 129
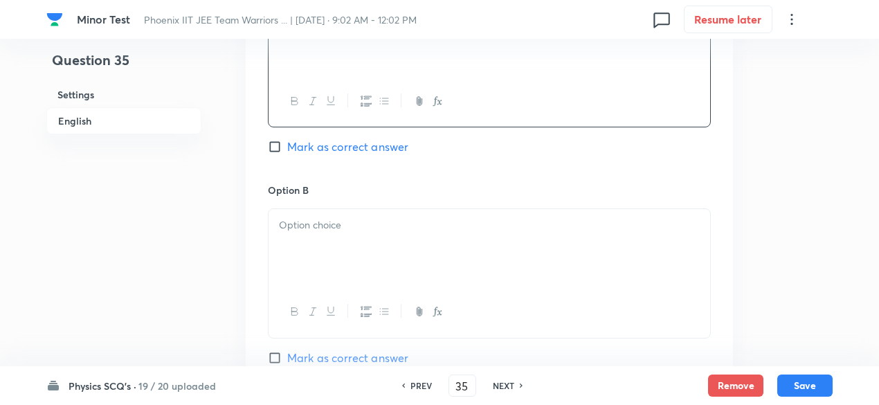
scroll to position [747, 0]
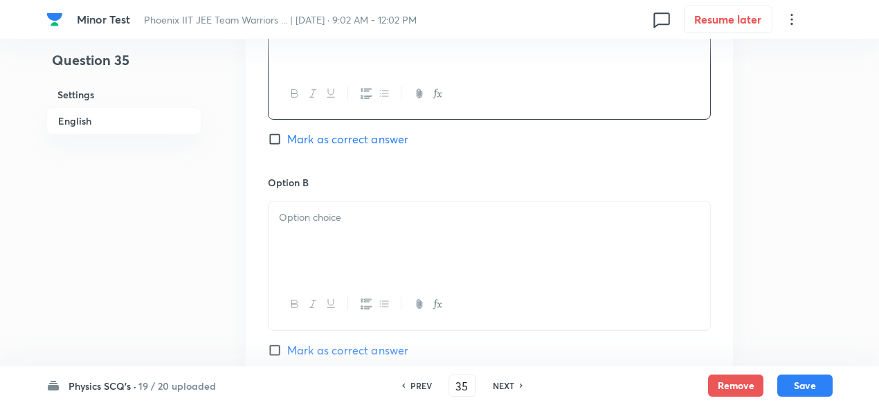
click at [313, 236] on div at bounding box center [490, 240] width 442 height 78
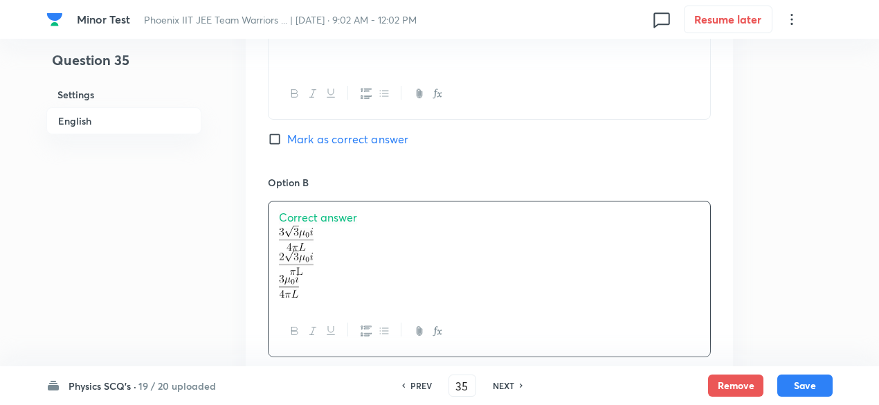
click at [331, 216] on span "Correct answer" at bounding box center [318, 217] width 78 height 15
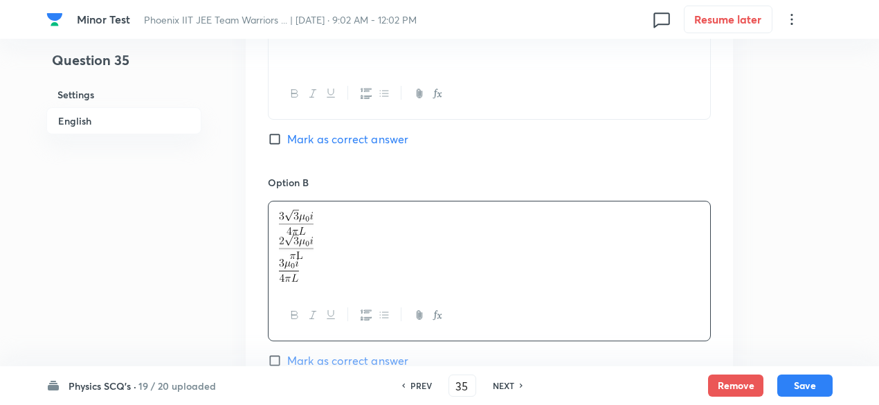
click at [270, 240] on div at bounding box center [490, 245] width 442 height 89
drag, startPoint x: 270, startPoint y: 240, endPoint x: 307, endPoint y: 262, distance: 43.5
click at [307, 262] on div at bounding box center [490, 245] width 442 height 89
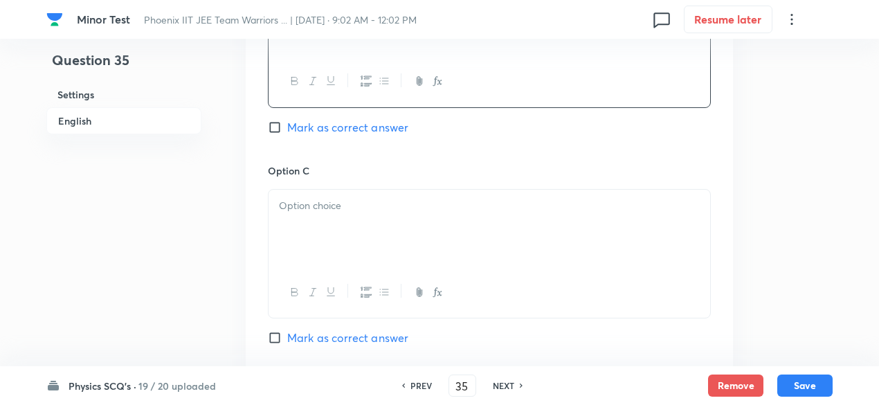
scroll to position [980, 0]
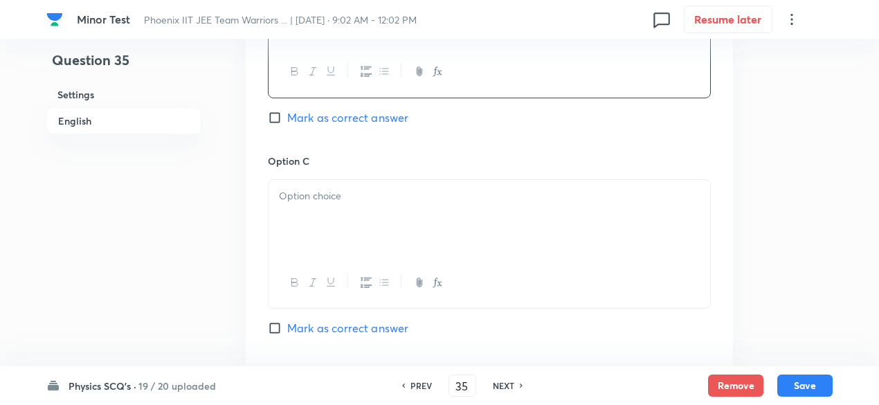
click at [320, 206] on div at bounding box center [490, 219] width 442 height 78
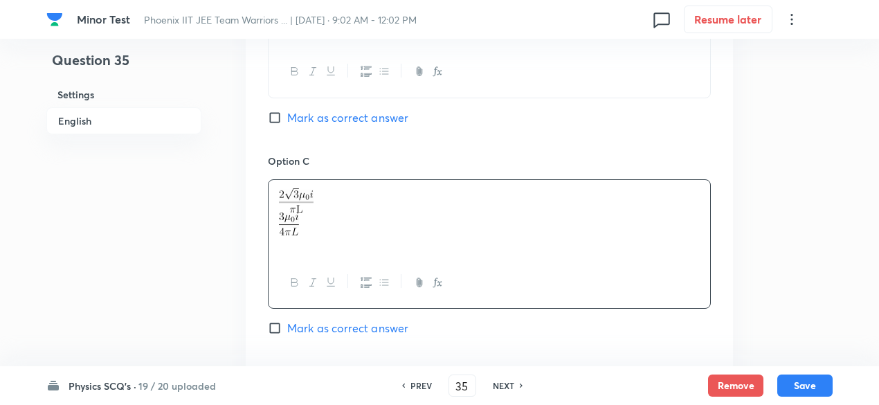
click at [316, 218] on p at bounding box center [489, 224] width 421 height 23
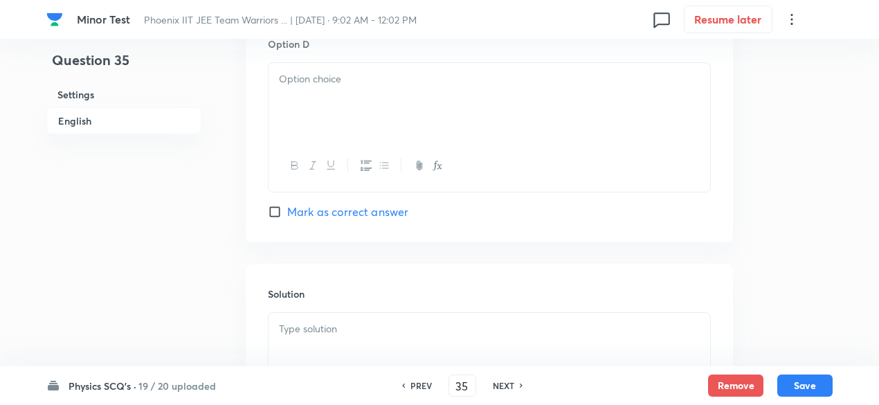
scroll to position [1337, 0]
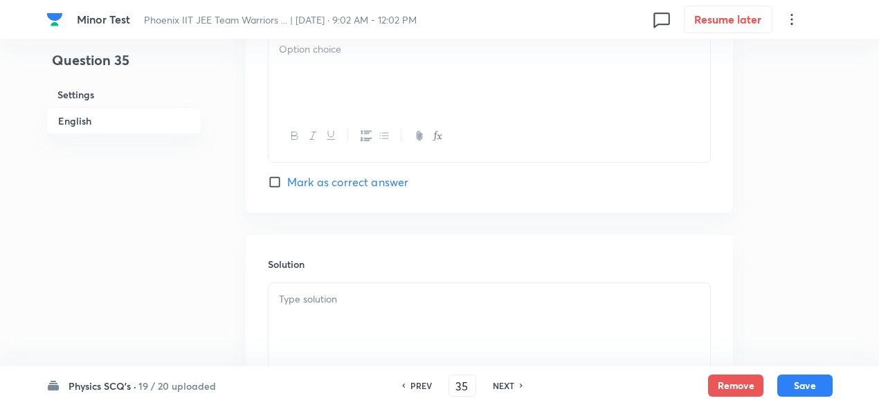
click at [327, 74] on div at bounding box center [490, 72] width 442 height 78
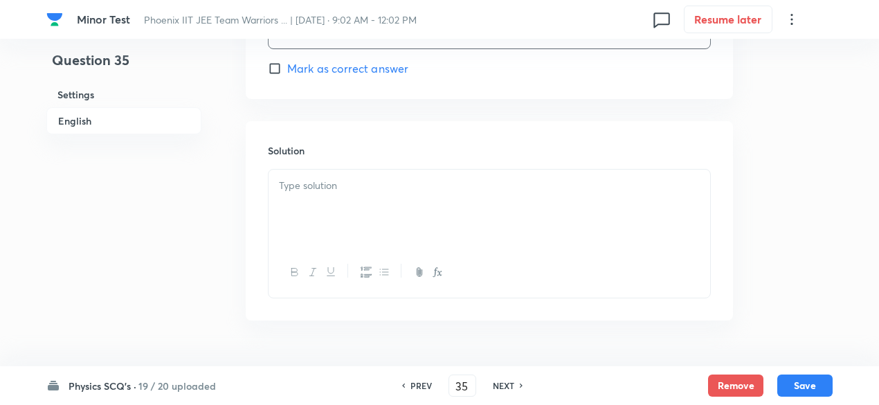
scroll to position [1486, 0]
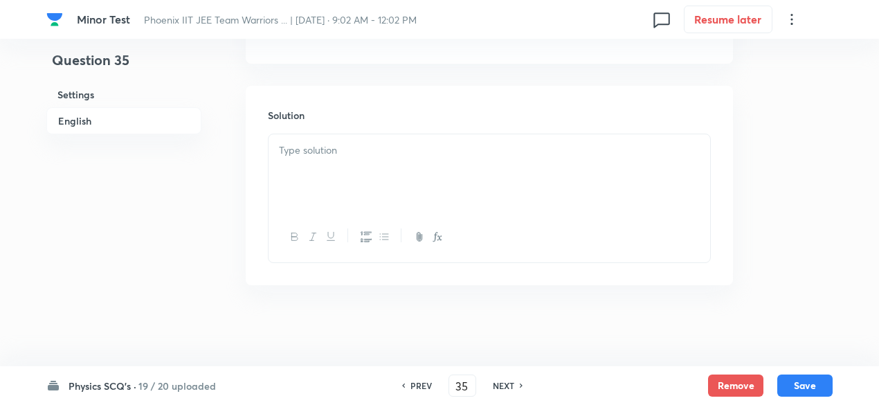
click at [372, 156] on div at bounding box center [490, 173] width 442 height 78
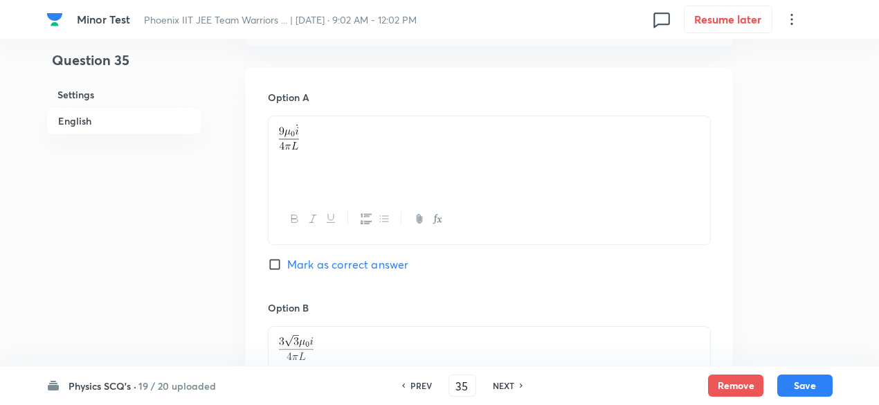
scroll to position [619, 0]
click at [377, 262] on span "Mark as correct answer" at bounding box center [347, 267] width 121 height 17
click at [287, 262] on input "Mark as correct answer" at bounding box center [277, 267] width 19 height 14
checkbox input "true"
click at [807, 379] on button "Save" at bounding box center [804, 384] width 55 height 22
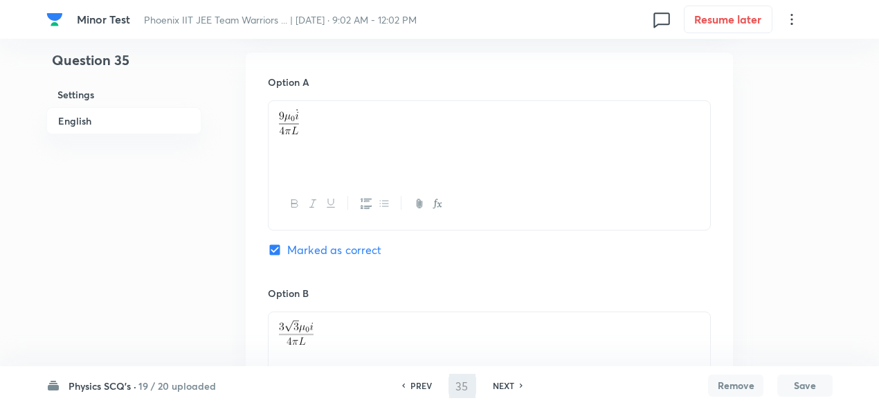
type input "36"
checkbox input "false"
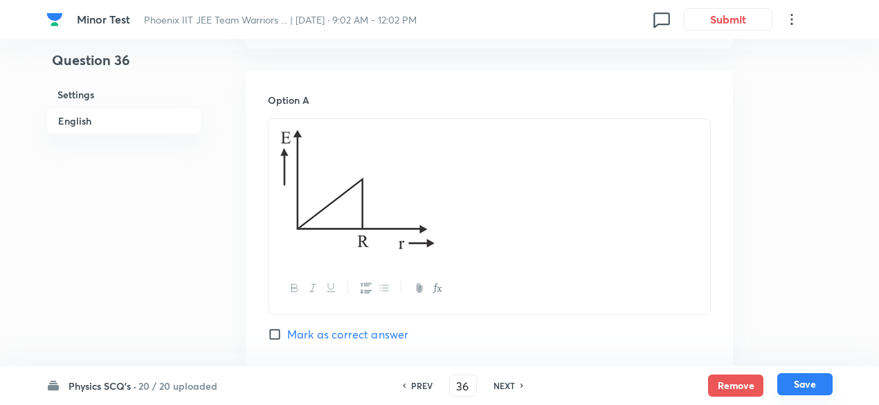
checkbox input "true"
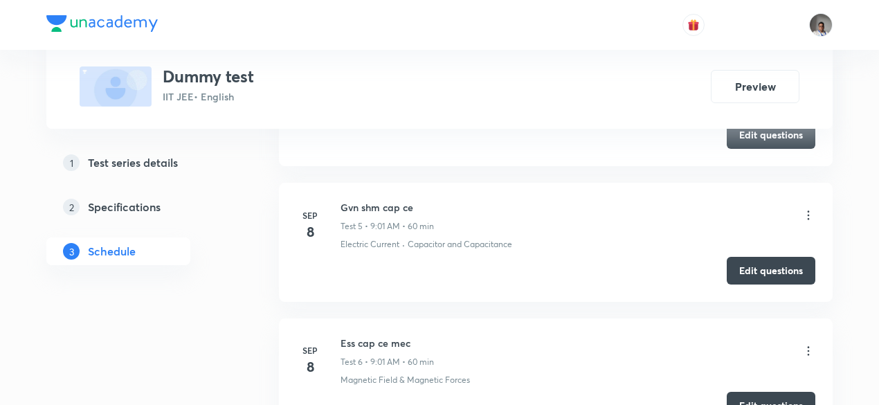
scroll to position [30569, 0]
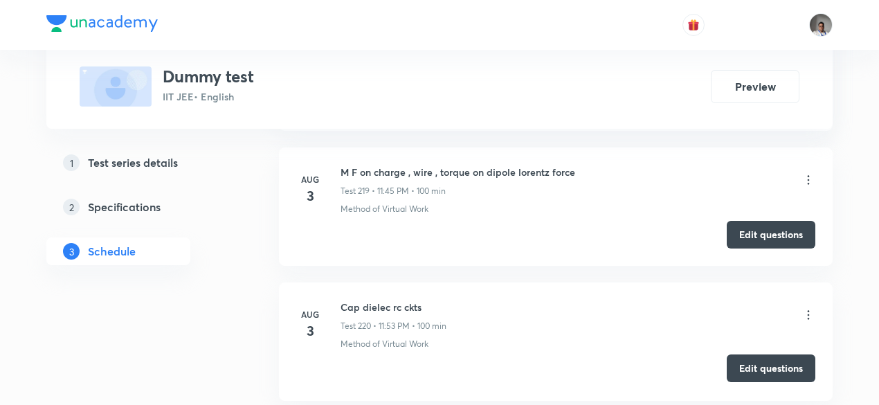
click at [750, 354] on button "Edit questions" at bounding box center [771, 368] width 89 height 28
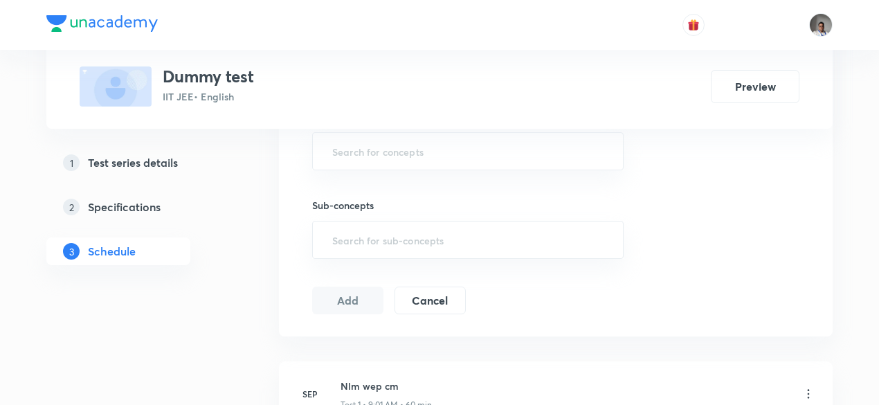
scroll to position [860, 0]
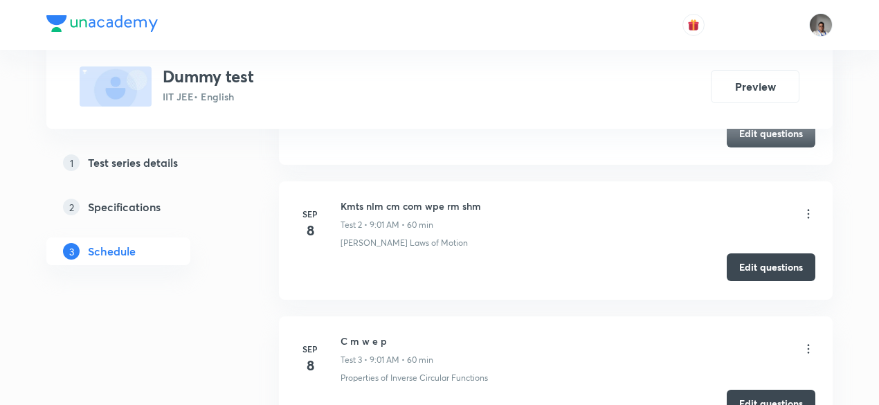
click at [771, 272] on button "Edit questions" at bounding box center [771, 267] width 89 height 28
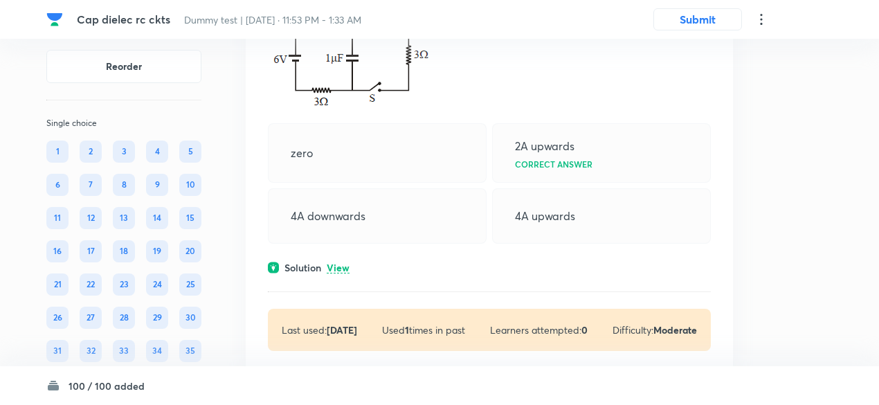
scroll to position [210, 0]
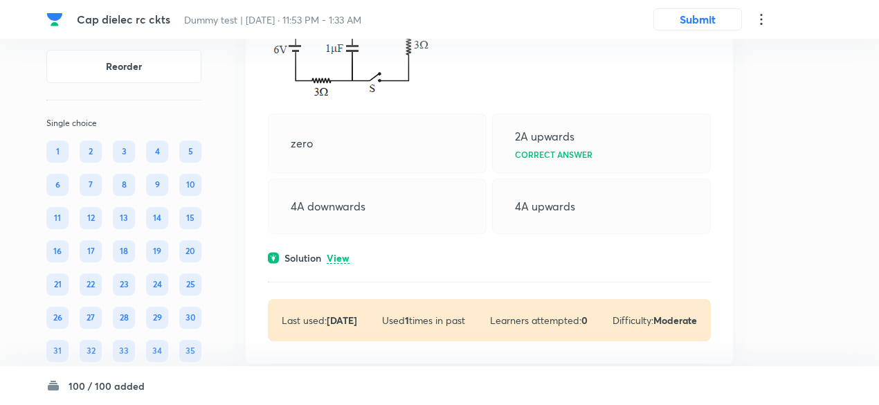
click at [341, 254] on p "View" at bounding box center [338, 258] width 23 height 10
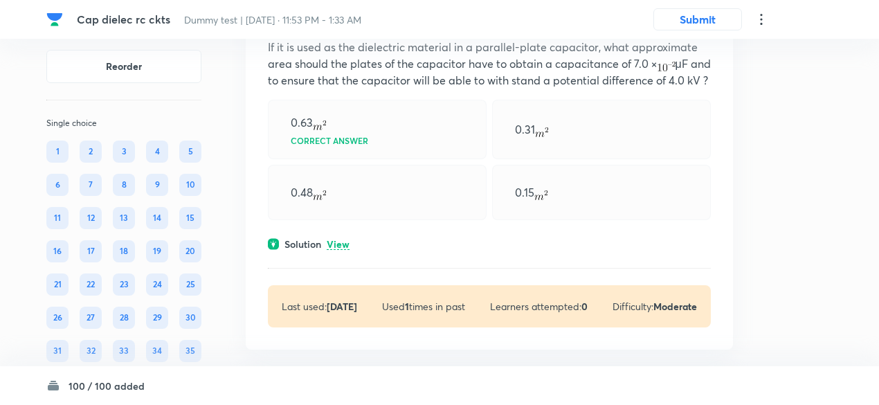
scroll to position [834, 0]
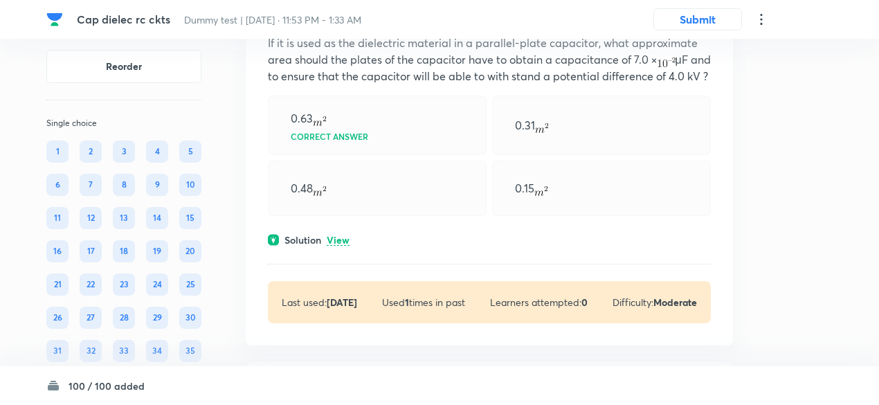
click at [339, 246] on p "View" at bounding box center [338, 240] width 23 height 10
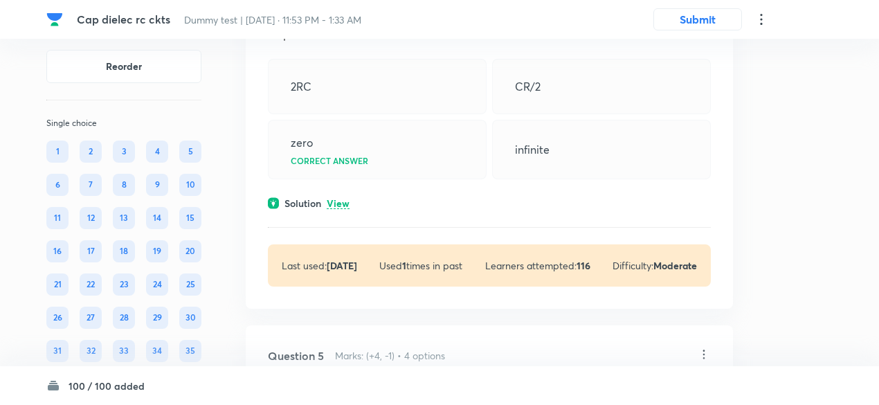
scroll to position [2240, 0]
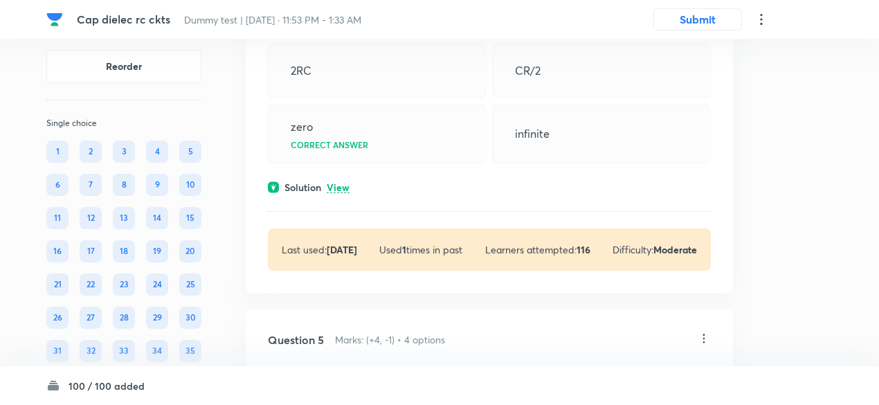
click at [338, 193] on p "View" at bounding box center [338, 188] width 23 height 10
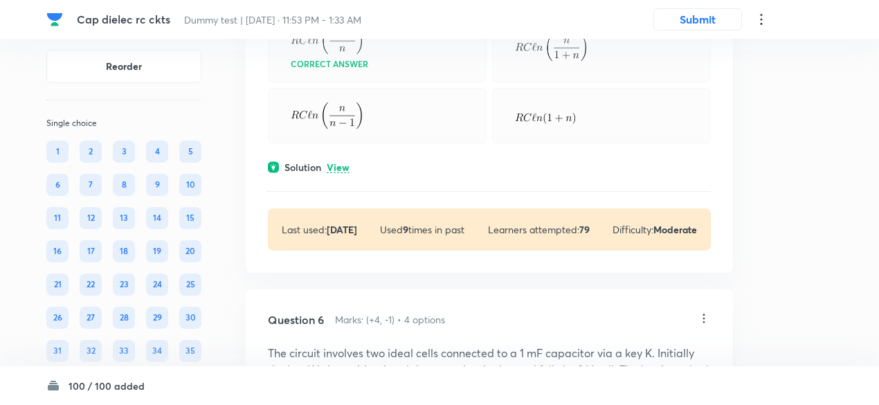
scroll to position [2717, 0]
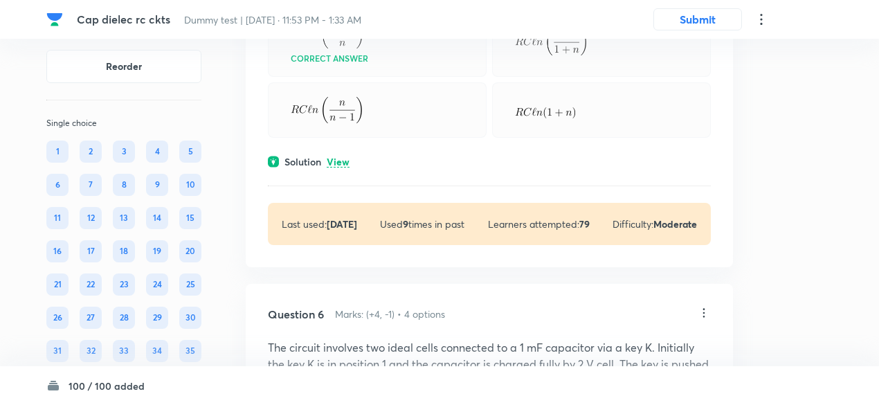
click at [337, 168] on p "View" at bounding box center [338, 162] width 23 height 10
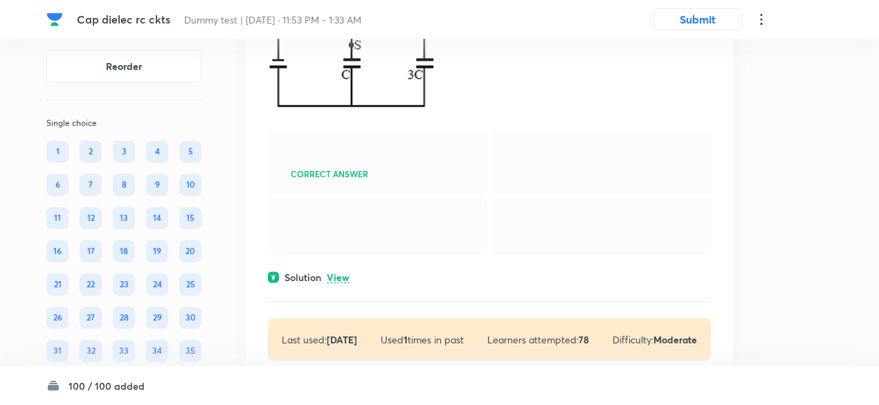
scroll to position [3867, 0]
click at [346, 282] on p "View" at bounding box center [338, 277] width 23 height 10
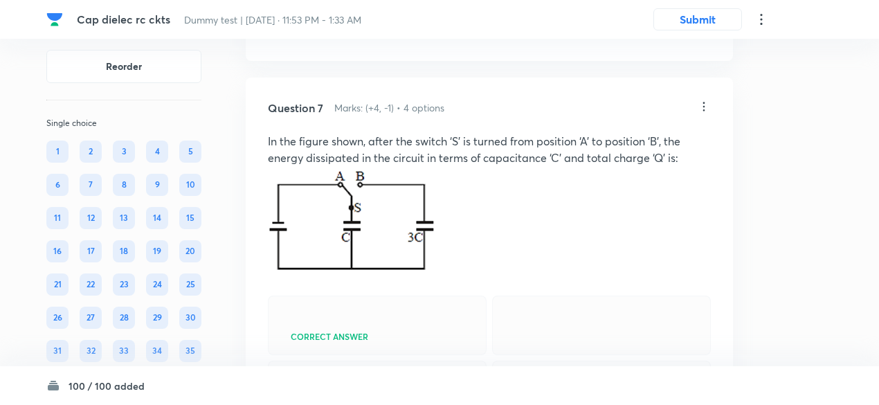
scroll to position [3694, 0]
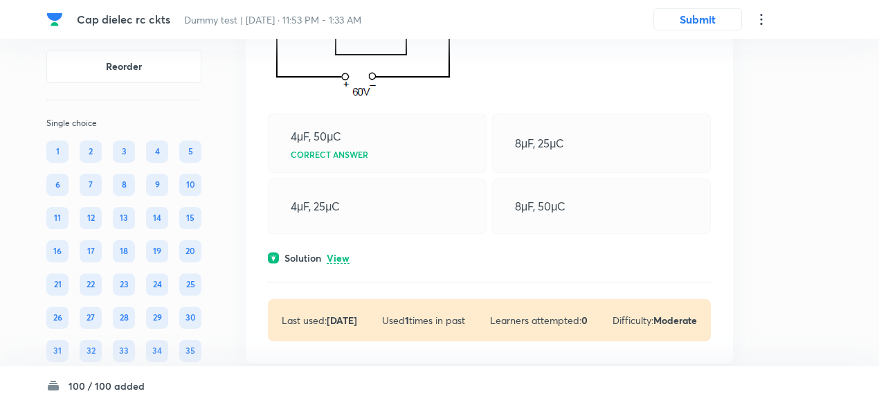
scroll to position [4506, 0]
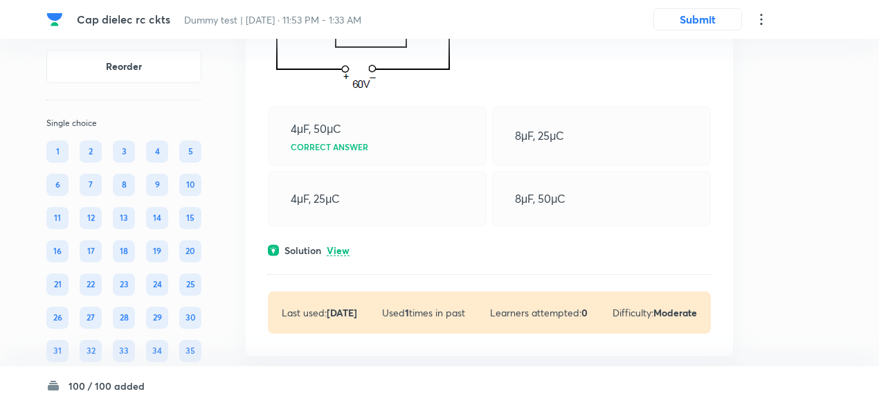
click at [345, 258] on div "Solution View" at bounding box center [489, 250] width 443 height 15
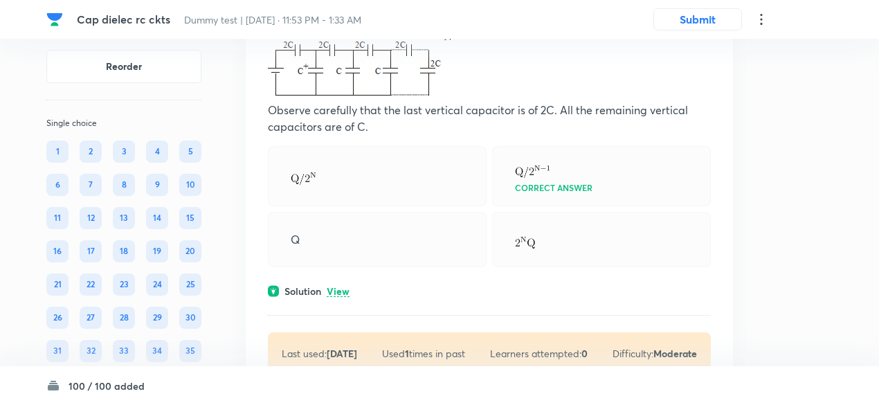
scroll to position [5091, 0]
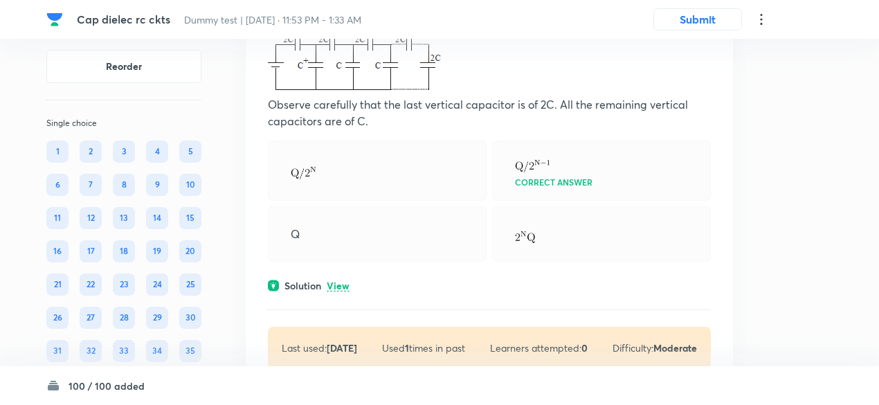
click at [348, 291] on p "View" at bounding box center [338, 286] width 23 height 10
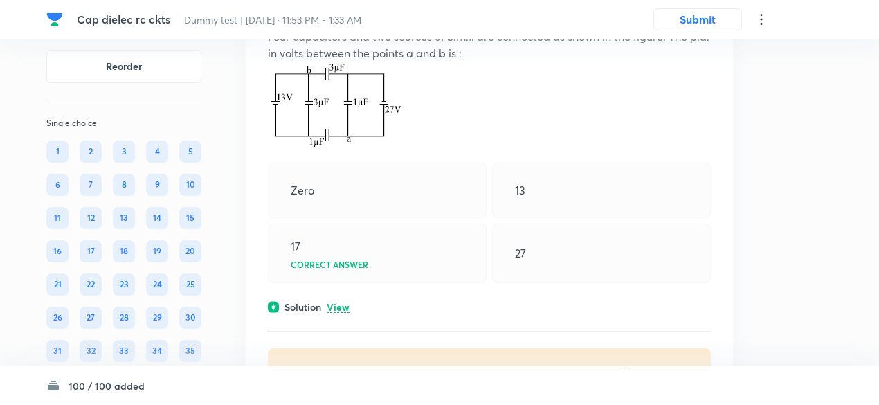
scroll to position [5878, 0]
click at [345, 312] on p "View" at bounding box center [338, 306] width 23 height 10
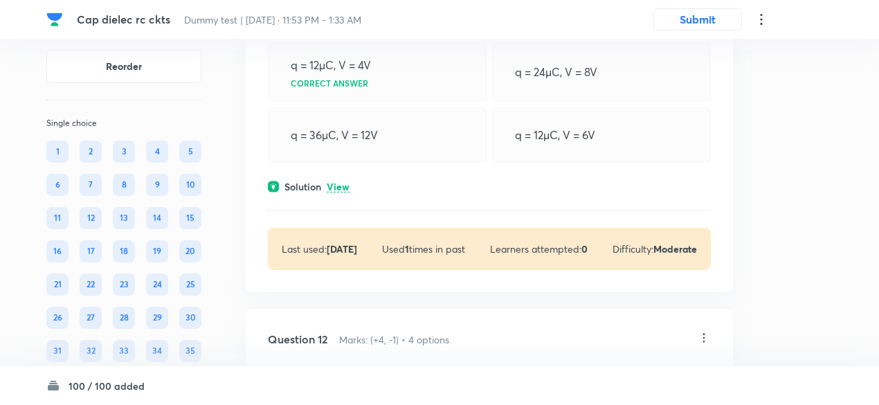
scroll to position [6639, 0]
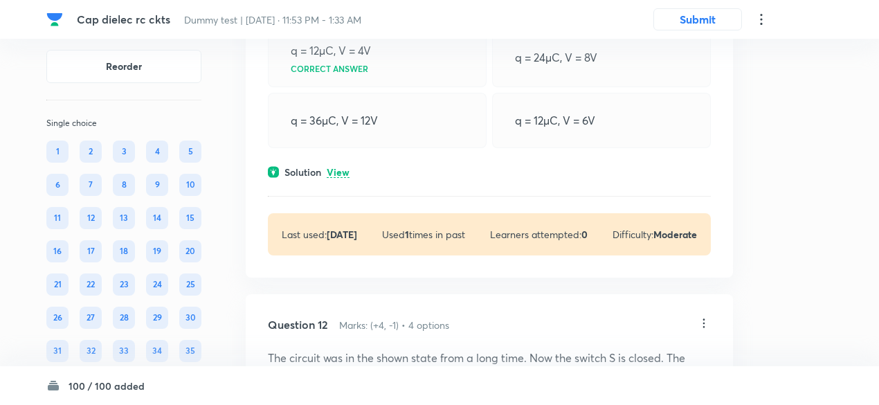
click at [345, 178] on p "View" at bounding box center [338, 173] width 23 height 10
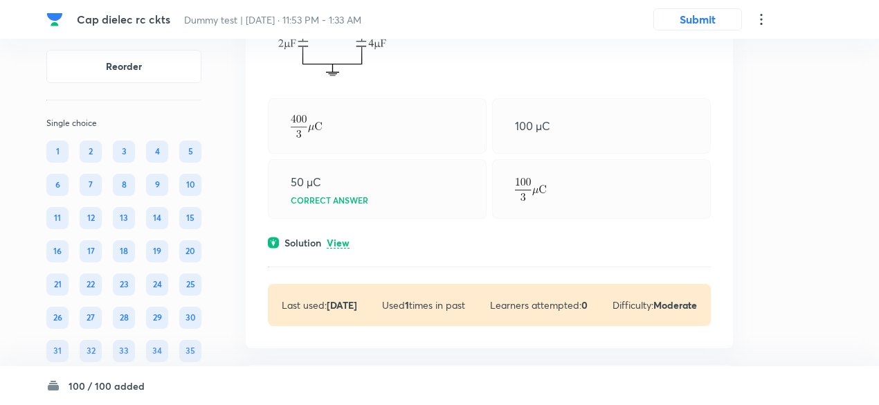
scroll to position [7375, 0]
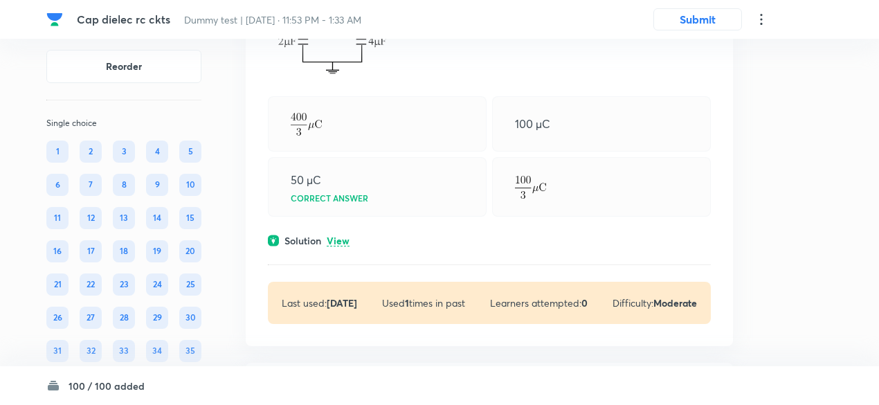
click at [343, 246] on p "View" at bounding box center [338, 241] width 23 height 10
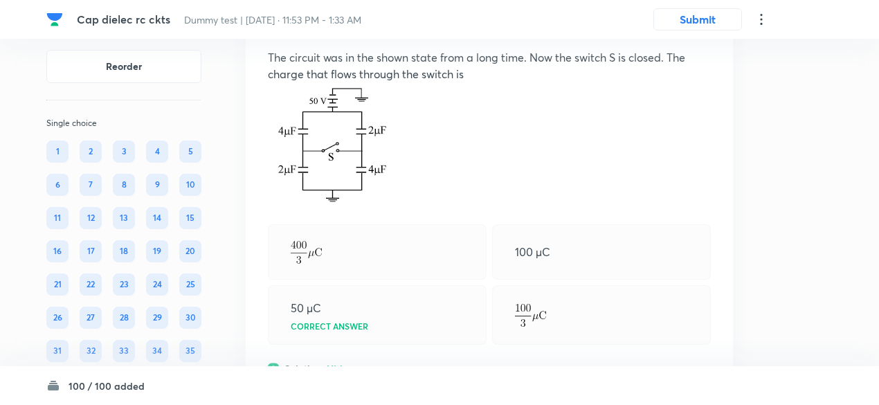
scroll to position [7247, 0]
click at [390, 169] on p at bounding box center [489, 148] width 443 height 131
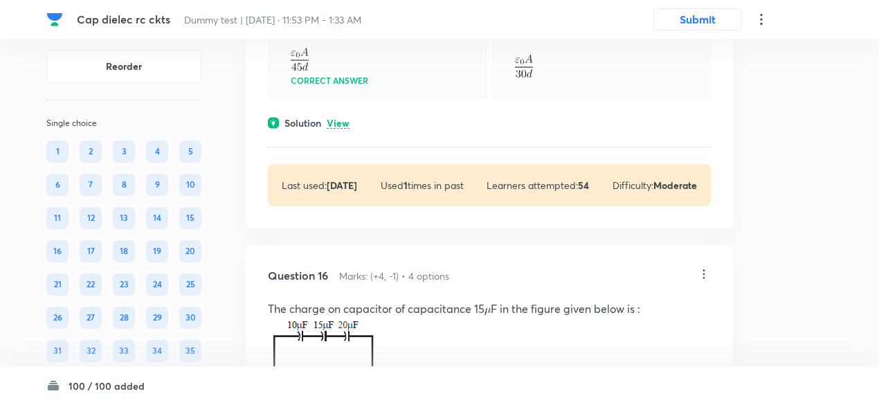
scroll to position [9733, 0]
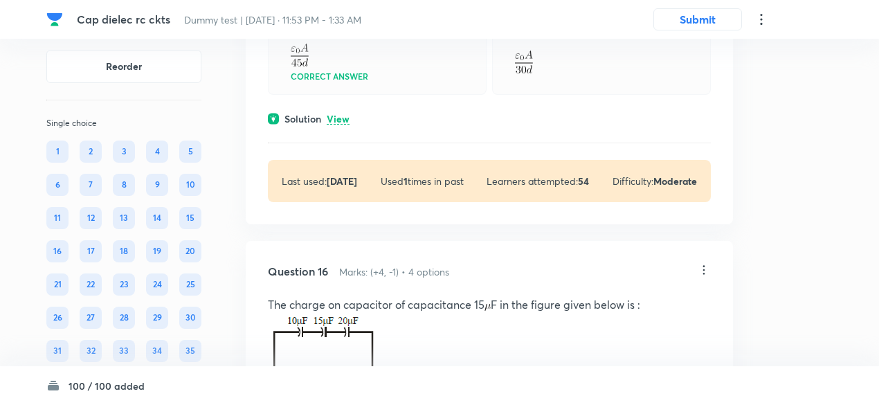
click at [348, 125] on p "View" at bounding box center [338, 119] width 23 height 10
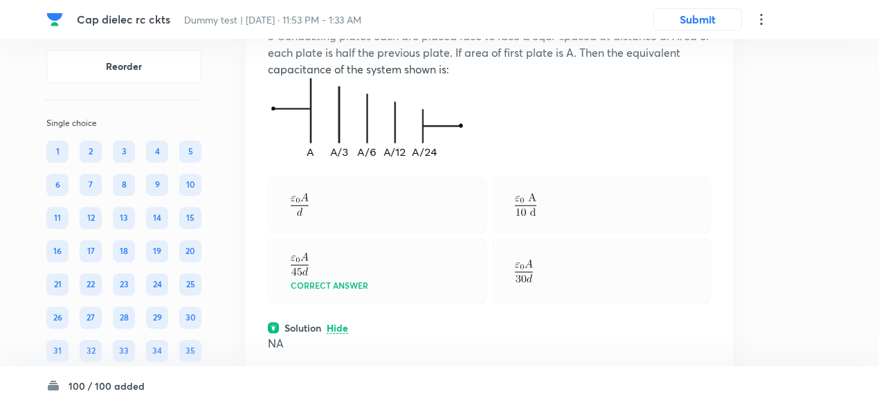
scroll to position [9524, 0]
click at [366, 78] on p "5 Conducting plates each are placed face to face & equi-spaced at distance d. A…" at bounding box center [489, 53] width 443 height 50
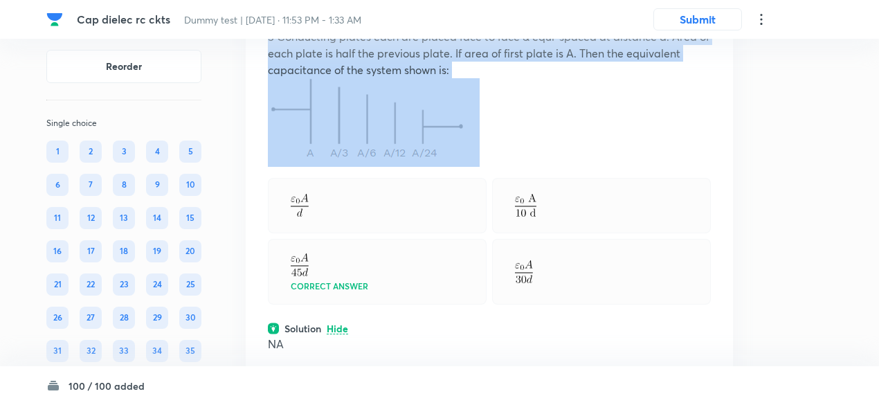
click at [366, 78] on p "5 Conducting plates each are placed face to face & equi-spaced at distance d. A…" at bounding box center [489, 53] width 443 height 50
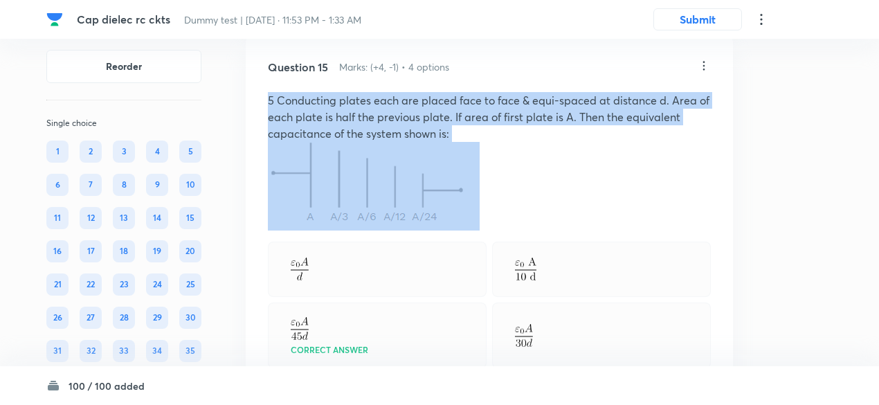
scroll to position [9457, 0]
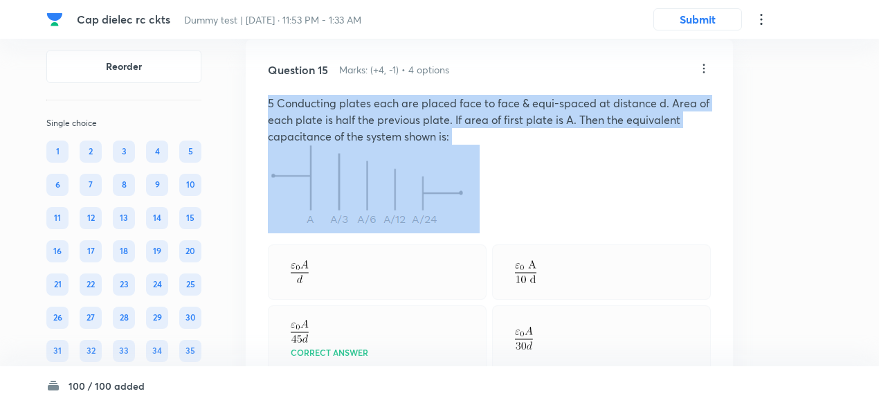
click at [386, 145] on p "5 Conducting plates each are placed face to face & equi-spaced at distance d. A…" at bounding box center [489, 120] width 443 height 50
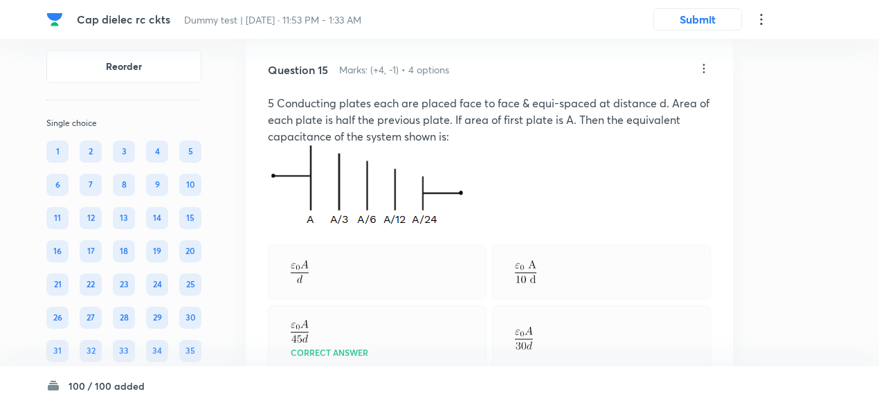
click at [386, 145] on p "5 Conducting plates each are placed face to face & equi-spaced at distance d. A…" at bounding box center [489, 120] width 443 height 50
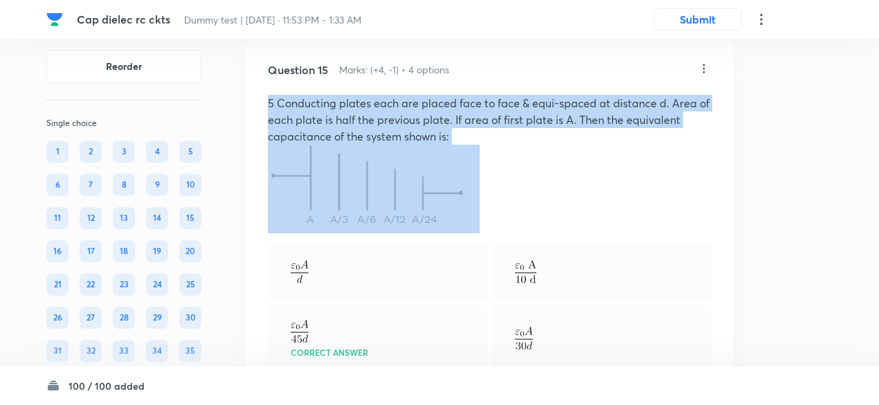
click at [386, 145] on p "5 Conducting plates each are placed face to face & equi-spaced at distance d. A…" at bounding box center [489, 120] width 443 height 50
copy p "5 Conducting plates each are placed face to face & equi-spaced at distance d. A…"
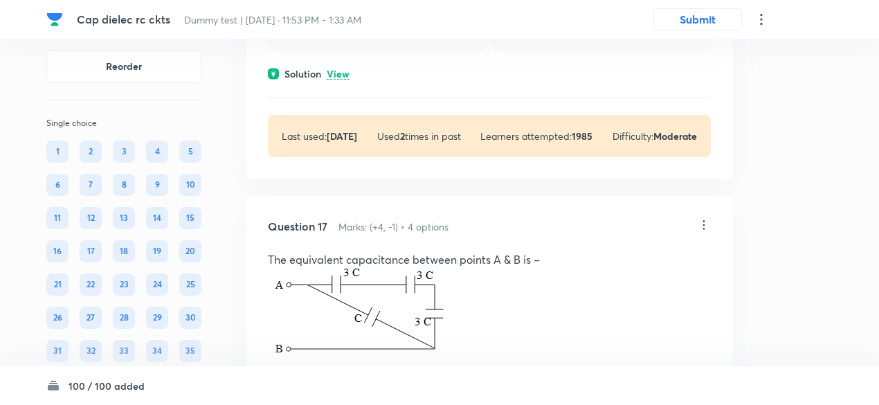
scroll to position [10277, 0]
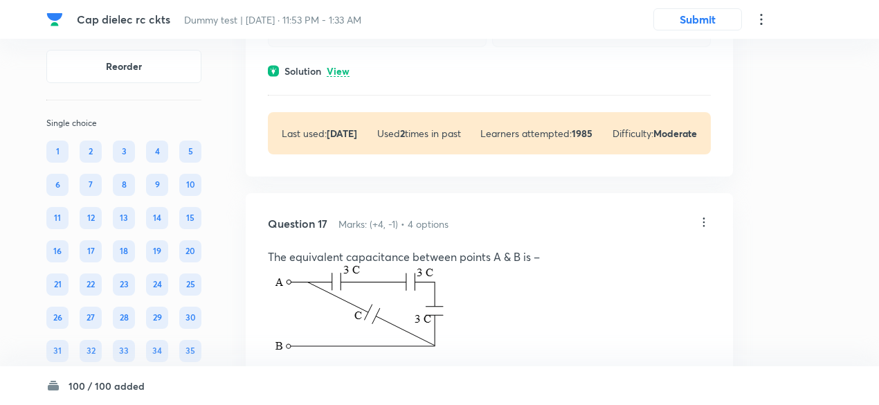
click at [339, 77] on p "View" at bounding box center [338, 71] width 23 height 10
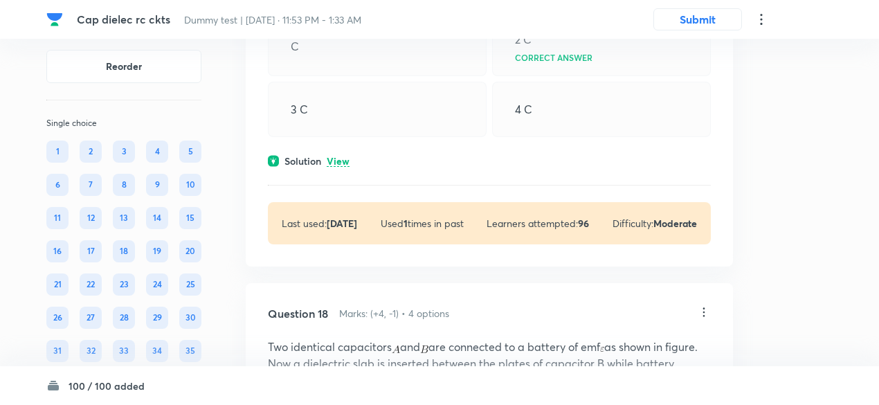
scroll to position [10868, 0]
click at [345, 166] on p "View" at bounding box center [338, 161] width 23 height 10
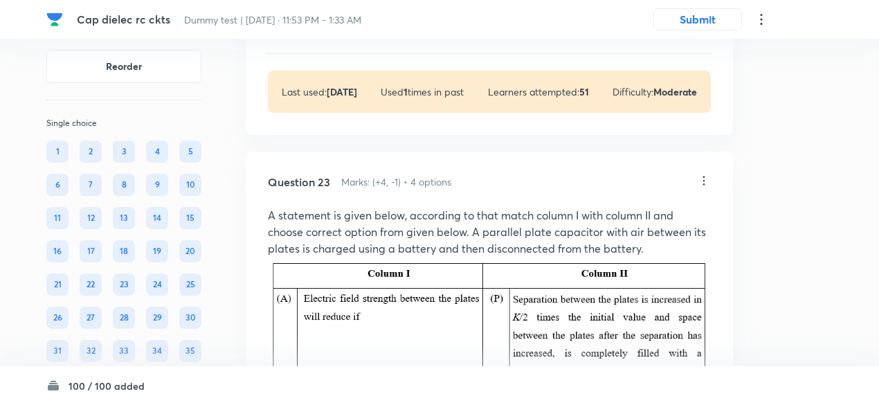
scroll to position [13867, 0]
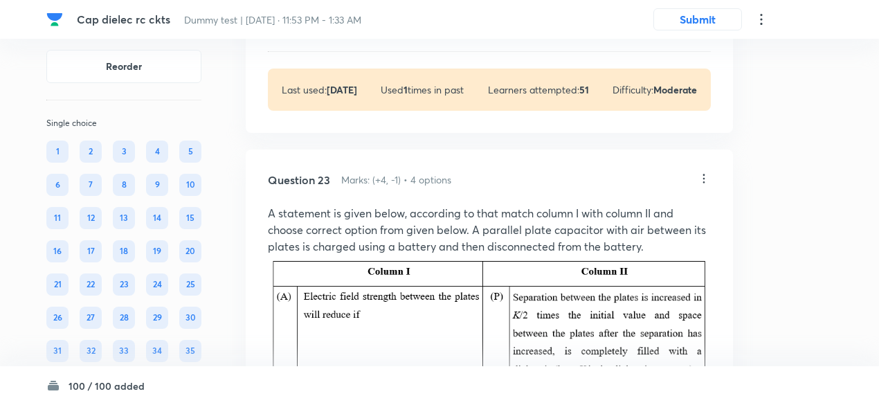
click at [345, 33] on p "View" at bounding box center [338, 28] width 23 height 10
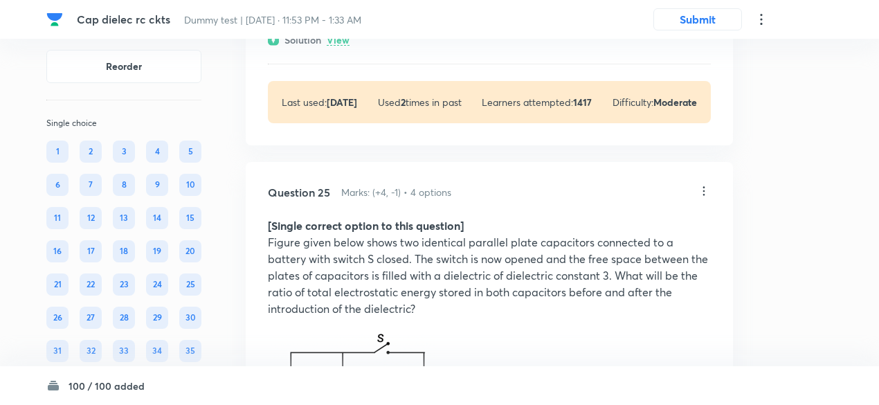
scroll to position [15122, 0]
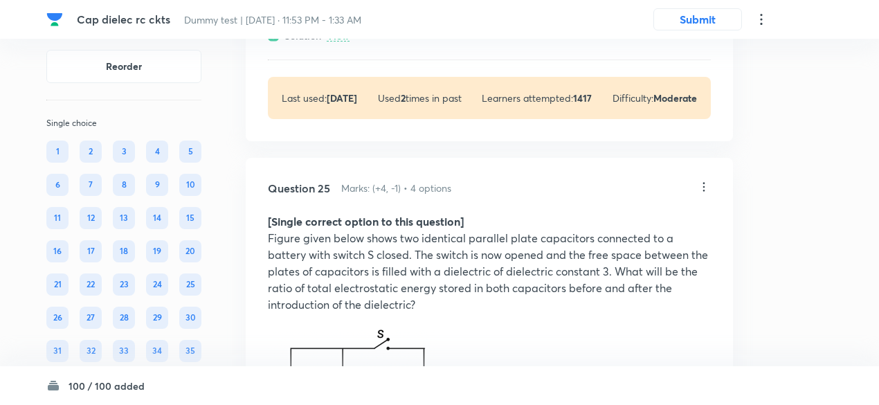
click at [343, 42] on p "View" at bounding box center [338, 36] width 23 height 10
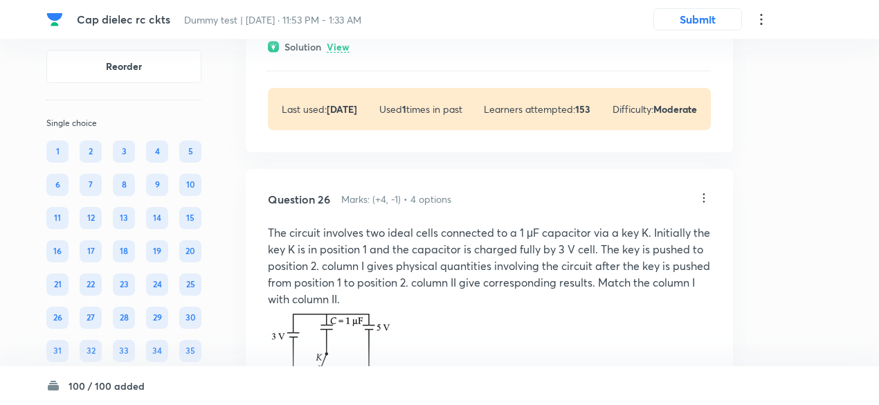
scroll to position [16288, 0]
click at [343, 51] on p "View" at bounding box center [338, 46] width 23 height 10
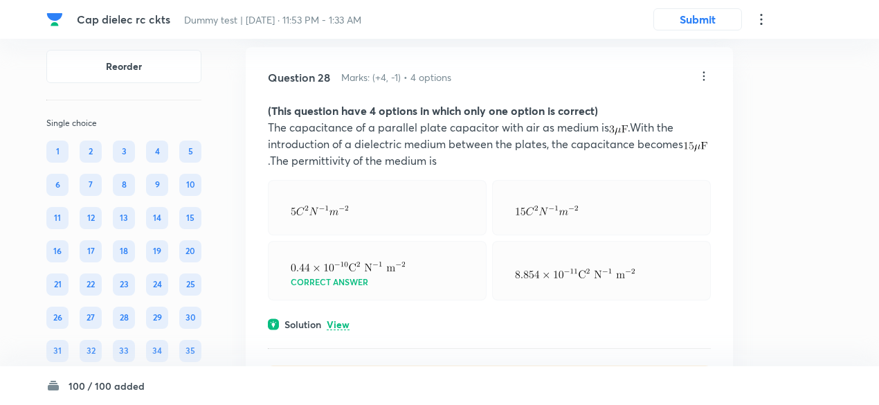
scroll to position [17731, 0]
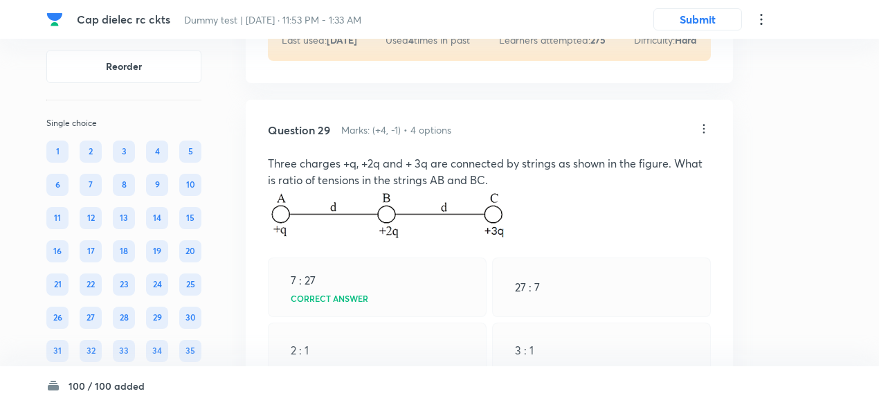
scroll to position [18261, 0]
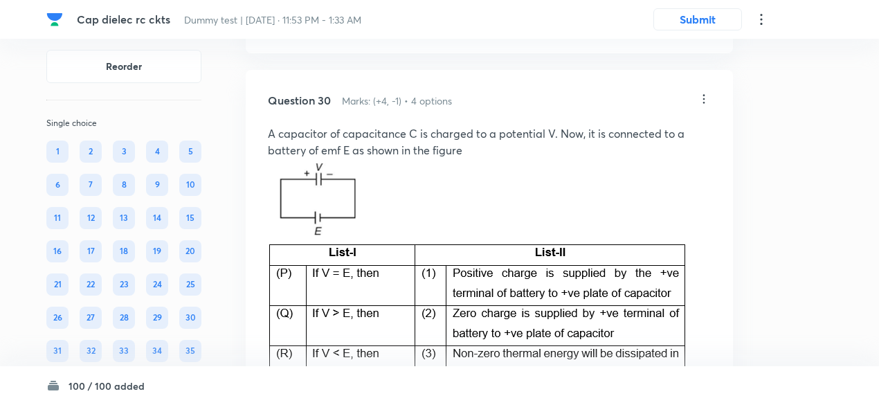
scroll to position [18984, 0]
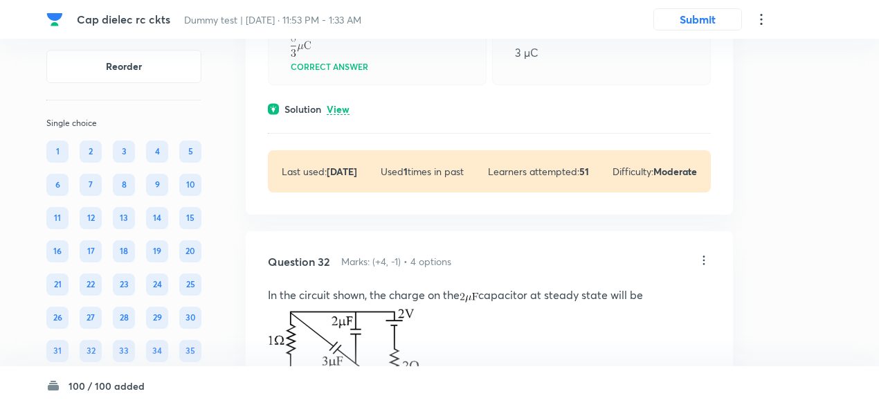
scroll to position [20025, 0]
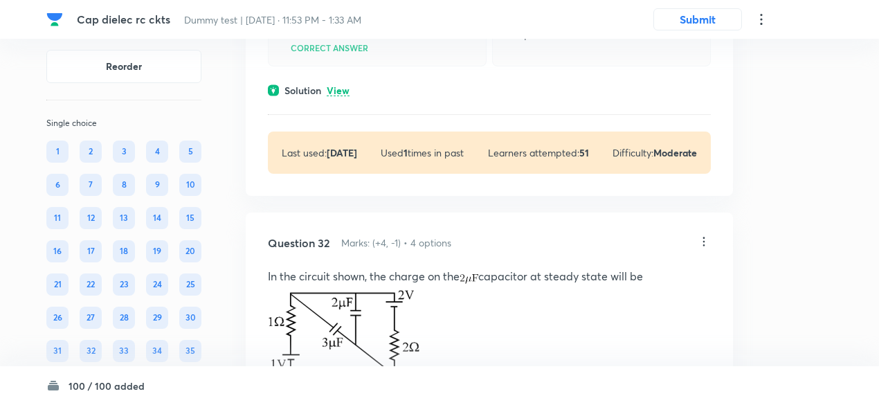
click at [345, 96] on p "View" at bounding box center [338, 91] width 23 height 10
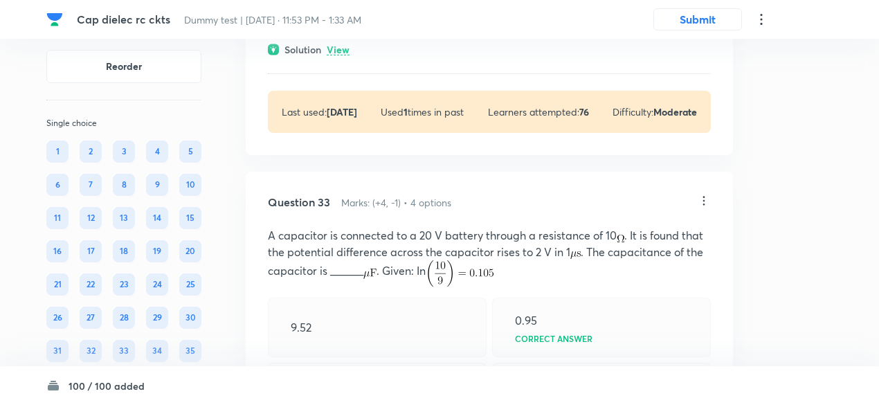
scroll to position [20585, 0]
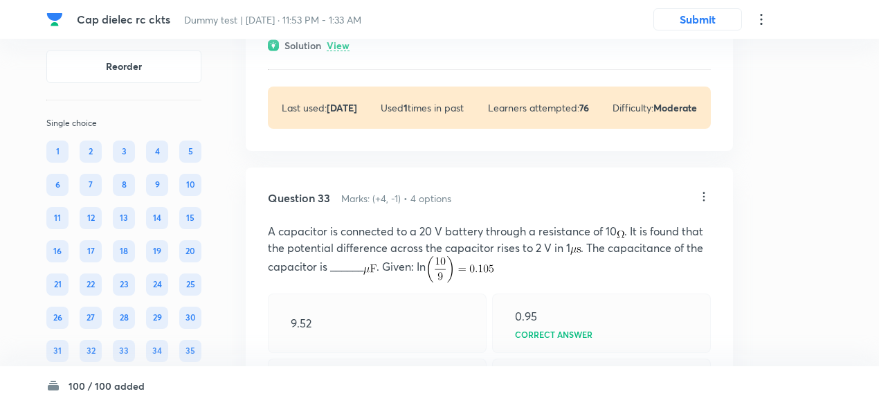
click at [339, 51] on p "View" at bounding box center [338, 46] width 23 height 10
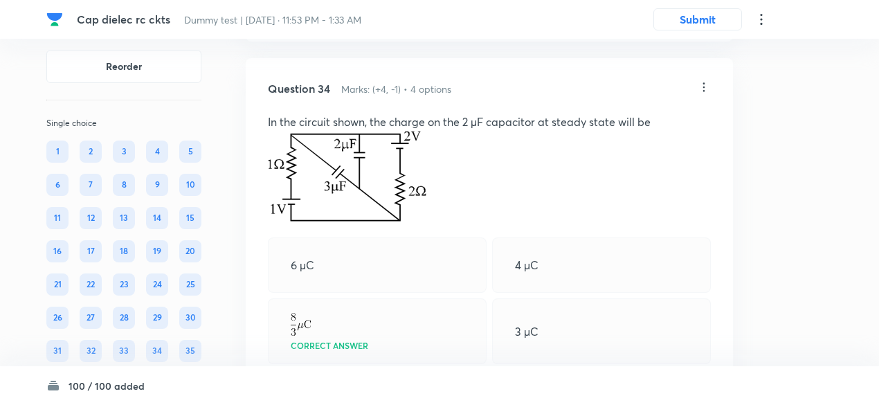
scroll to position [21150, 0]
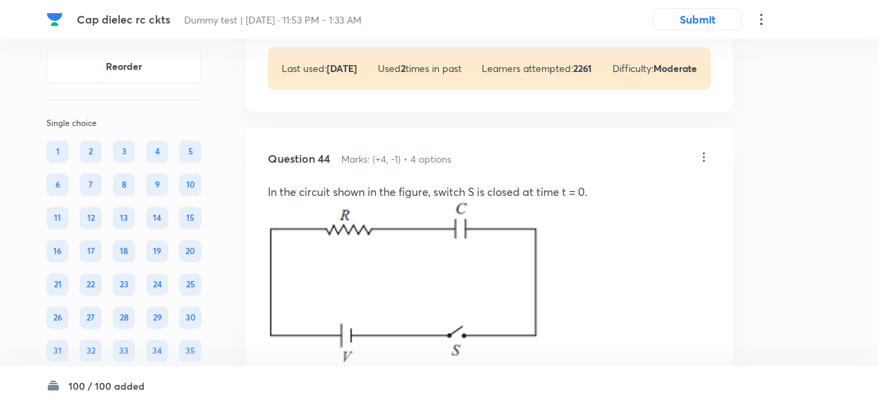
scroll to position [26571, 0]
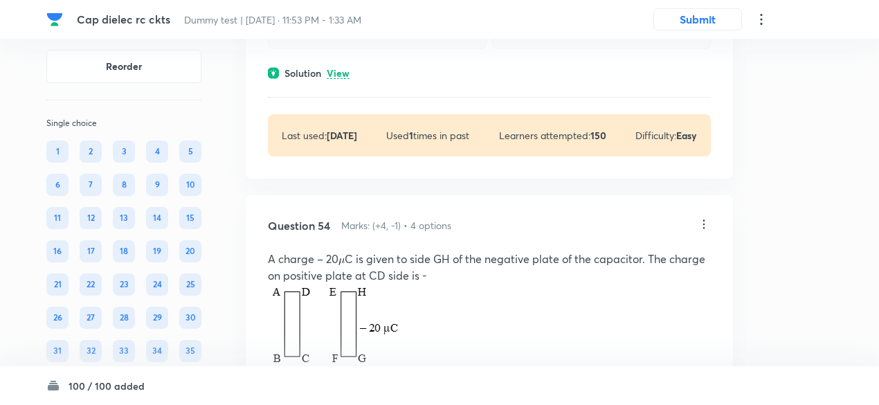
scroll to position [31464, 0]
click at [337, 78] on p "View" at bounding box center [338, 73] width 23 height 10
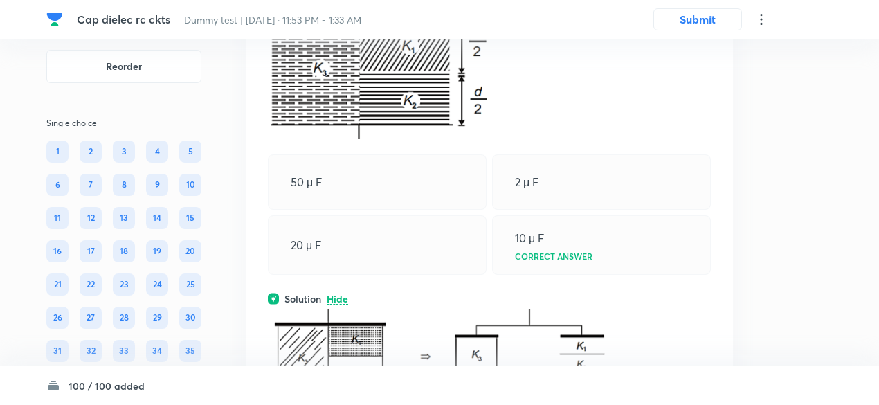
scroll to position [31237, 0]
click at [334, 140] on img at bounding box center [385, 72] width 235 height 136
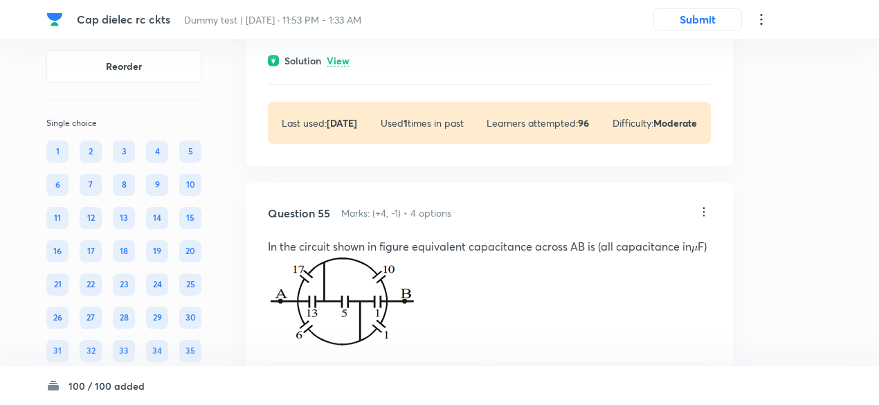
scroll to position [32286, 0]
click at [341, 66] on p "View" at bounding box center [338, 60] width 23 height 10
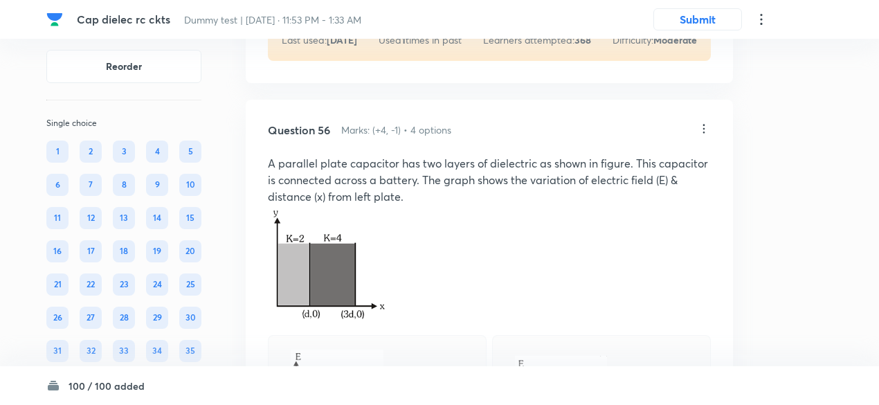
scroll to position [32915, 0]
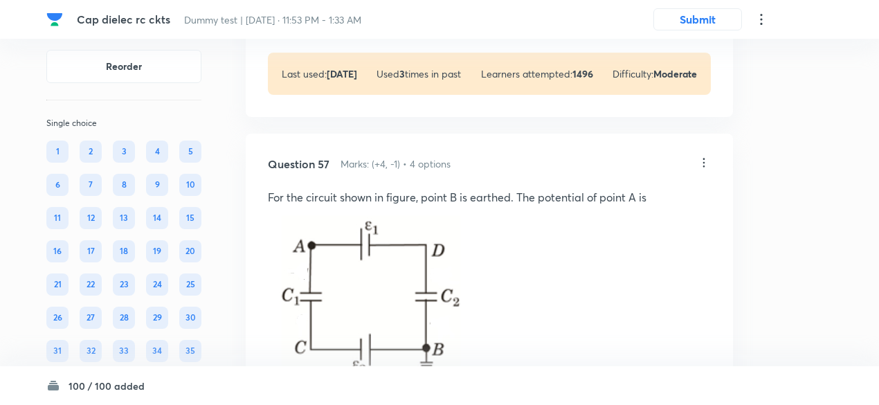
scroll to position [33720, 0]
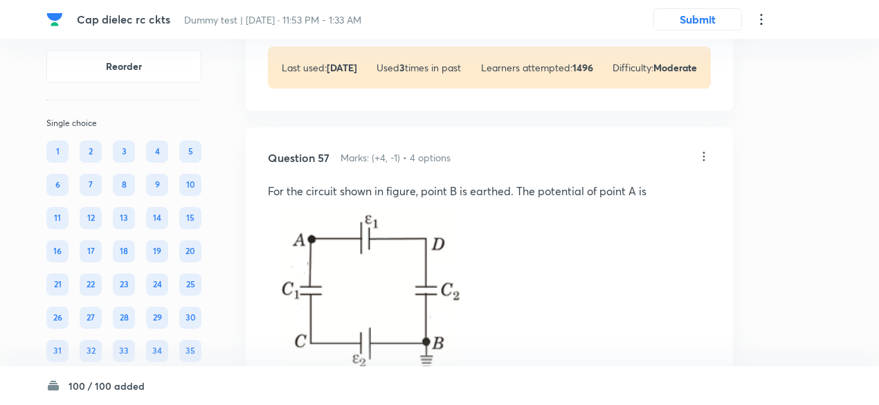
click at [340, 11] on p "View" at bounding box center [338, 6] width 23 height 10
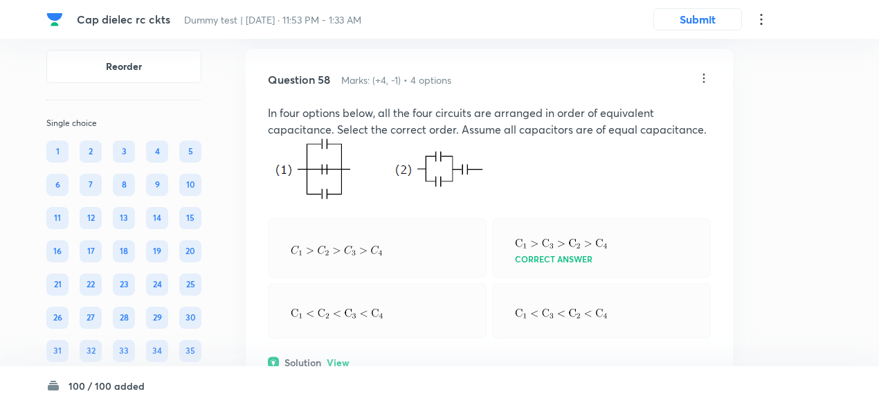
scroll to position [34411, 0]
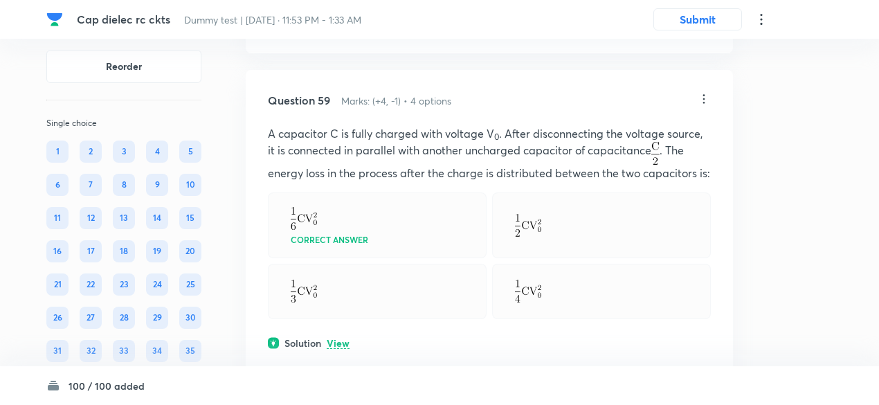
scroll to position [35310, 0]
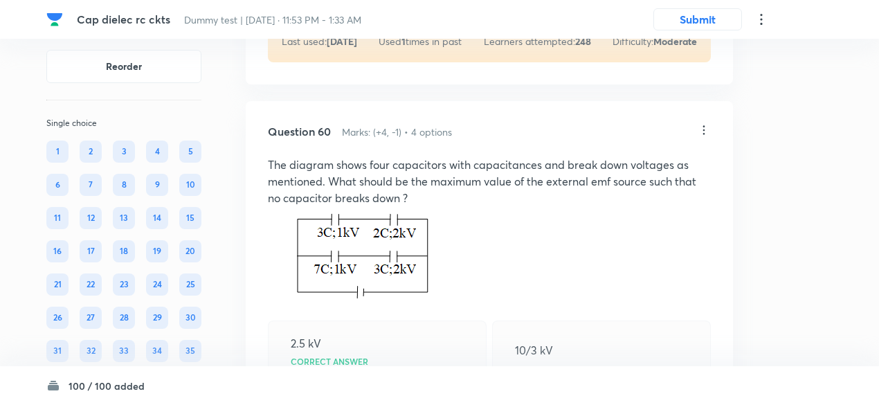
scroll to position [35742, 0]
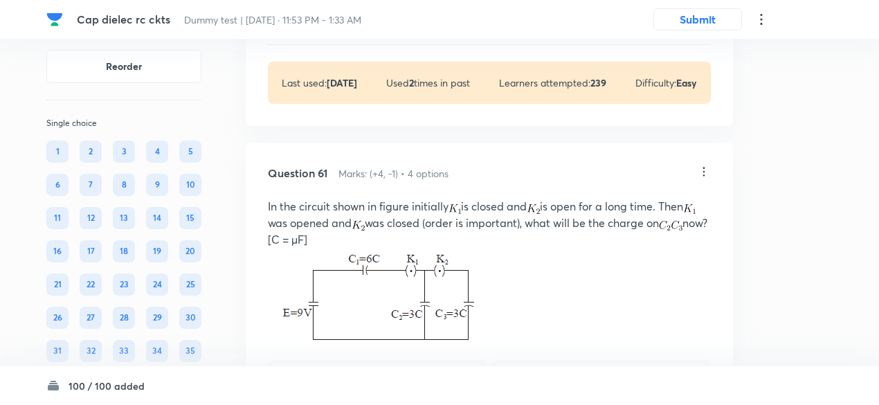
scroll to position [36543, 0]
click at [341, 26] on p "View" at bounding box center [338, 20] width 23 height 10
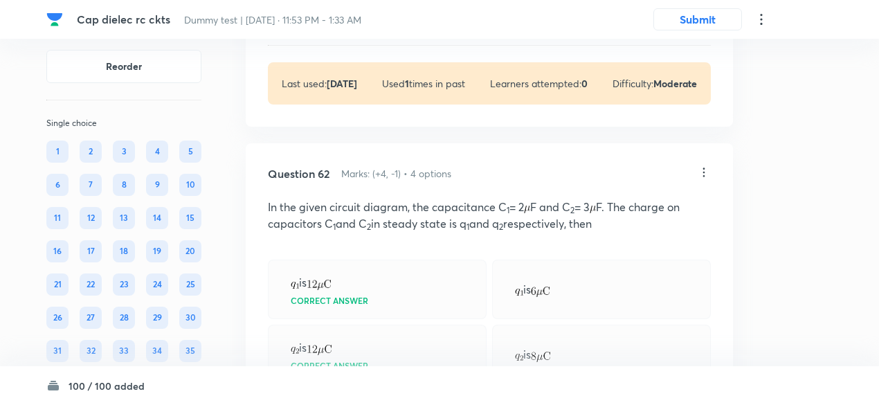
scroll to position [37488, 0]
click at [341, 26] on p "View" at bounding box center [338, 21] width 23 height 10
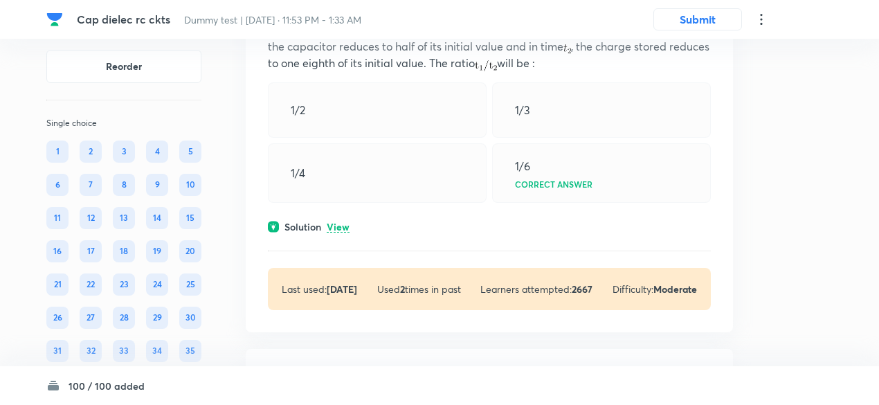
scroll to position [38728, 0]
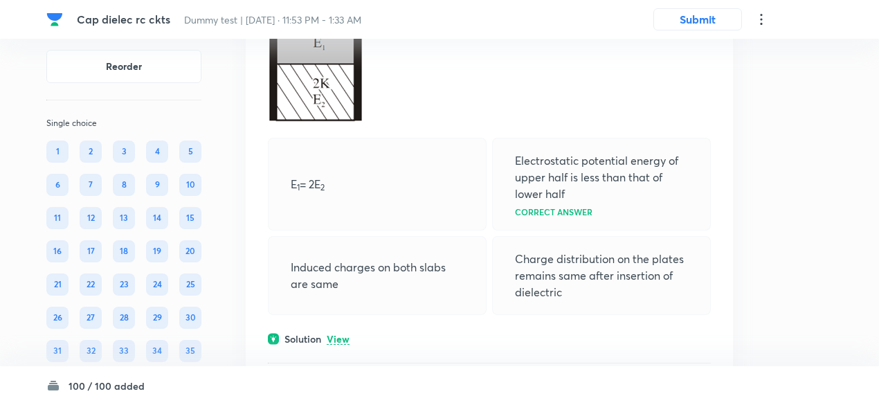
scroll to position [39323, 0]
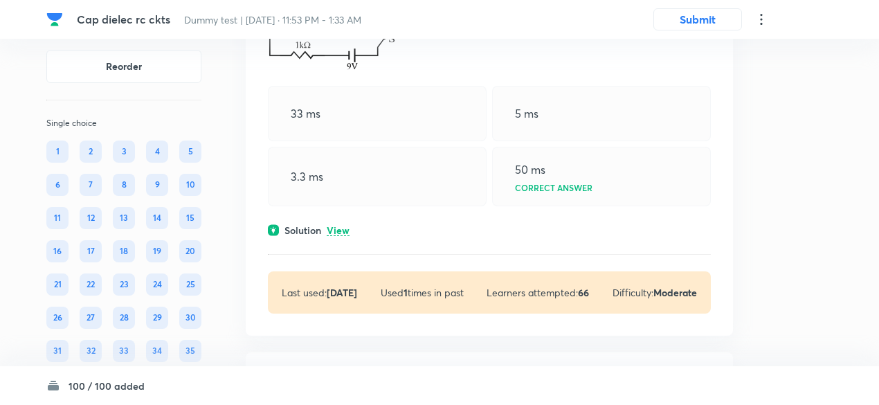
scroll to position [40105, 0]
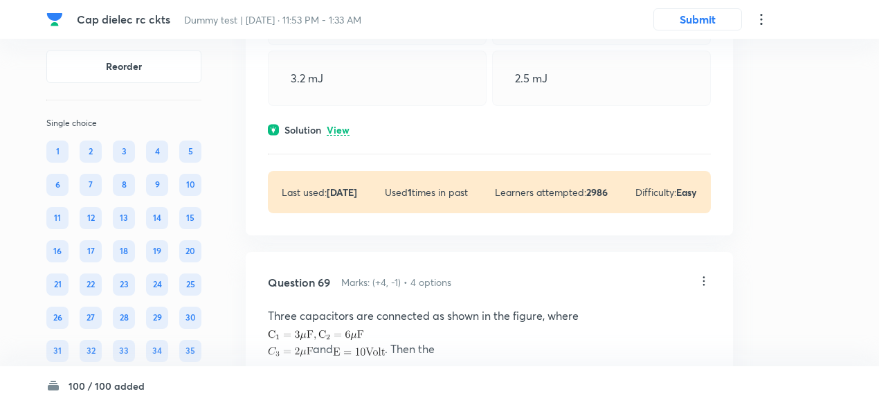
scroll to position [41305, 0]
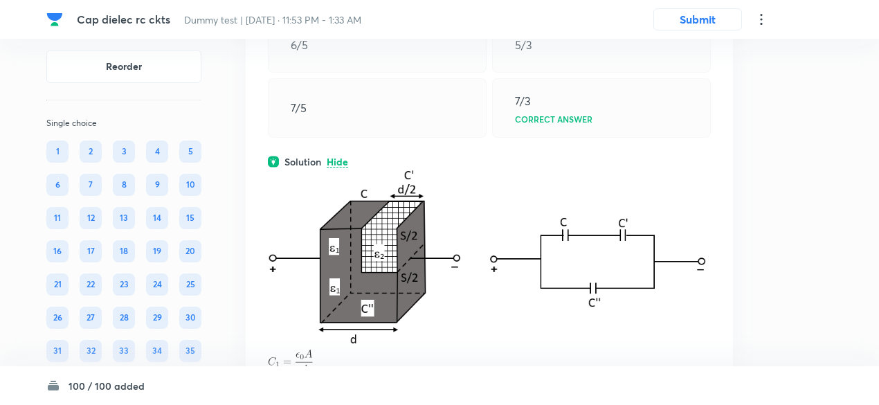
scroll to position [40884, 0]
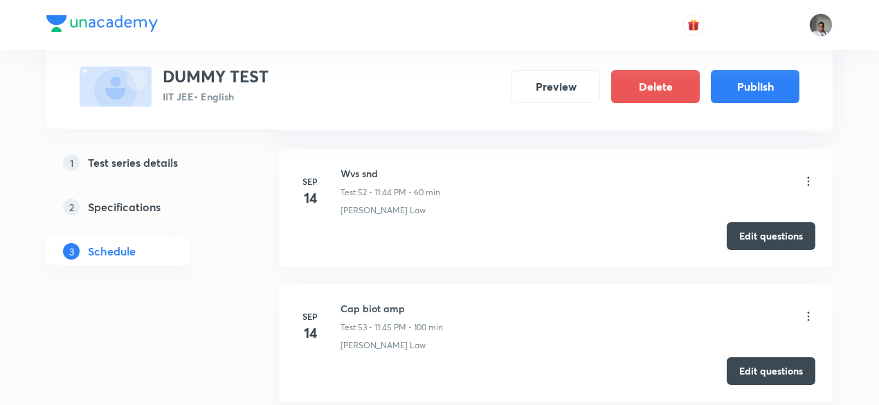
scroll to position [7652, 0]
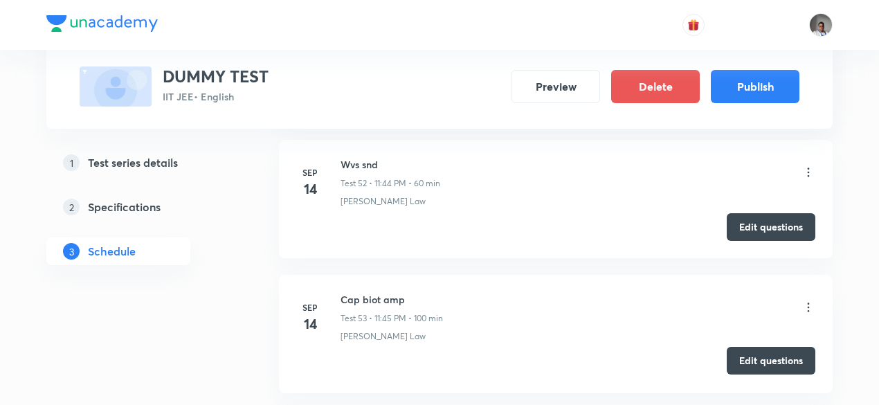
click at [745, 347] on button "Edit questions" at bounding box center [771, 361] width 89 height 28
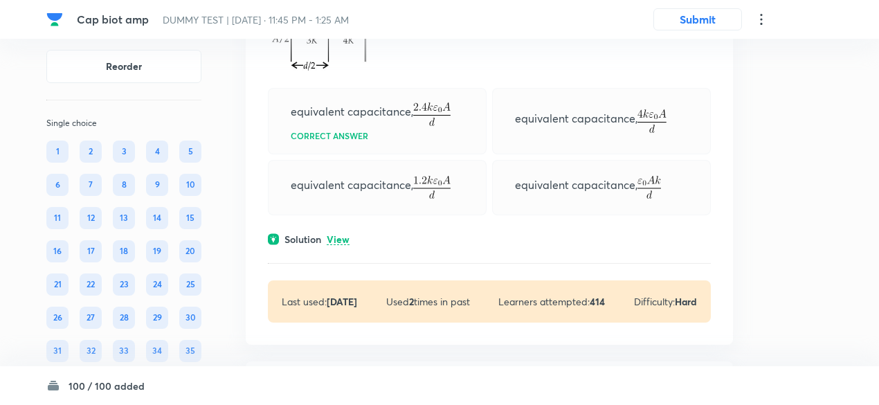
scroll to position [5300, 0]
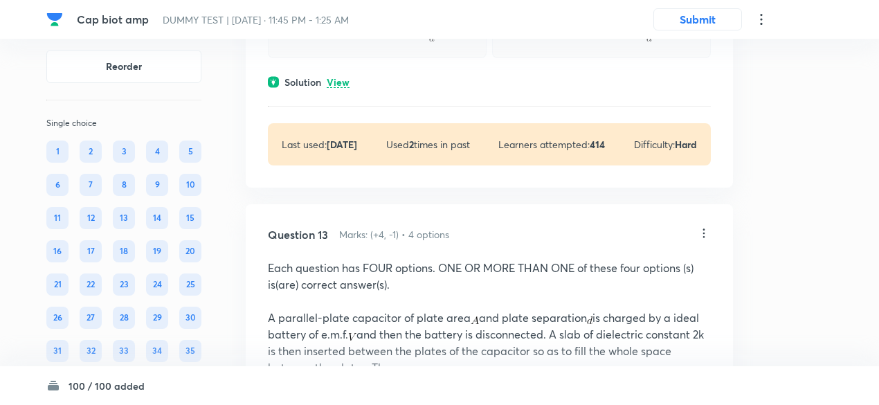
click at [338, 88] on p "View" at bounding box center [338, 83] width 23 height 10
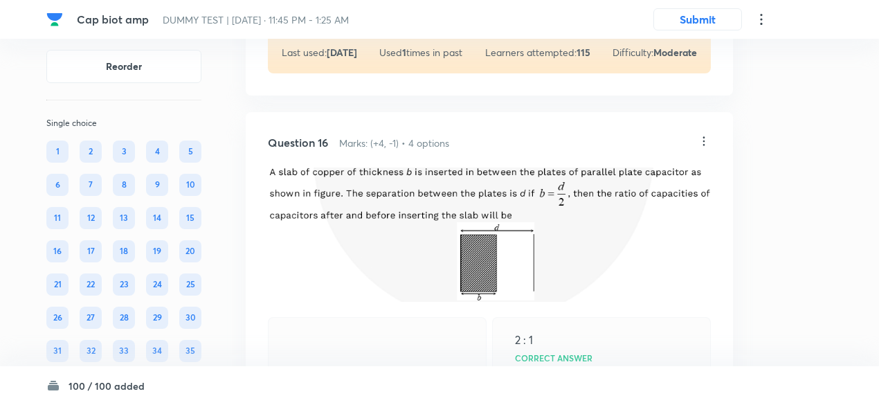
scroll to position [7314, 0]
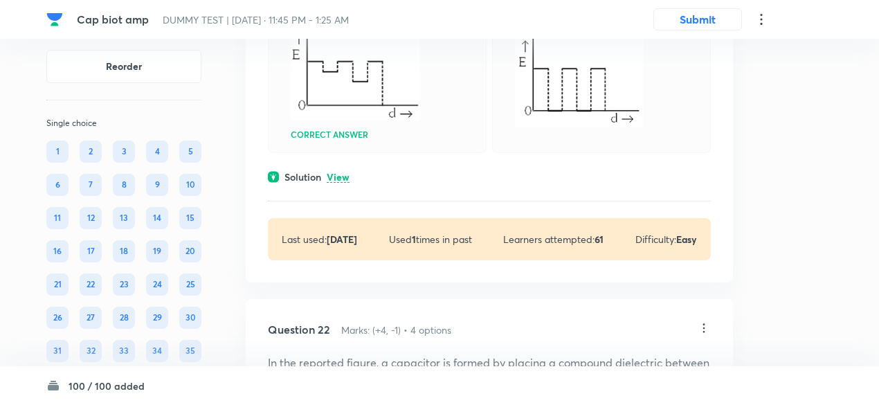
scroll to position [11000, 0]
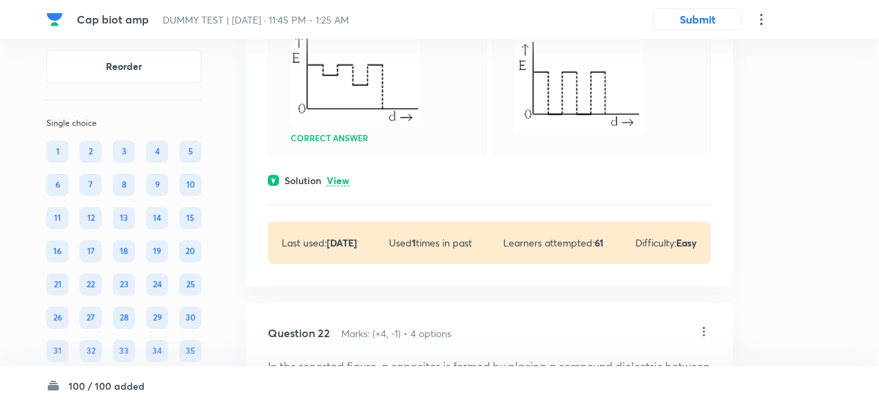
click at [343, 186] on p "View" at bounding box center [338, 181] width 23 height 10
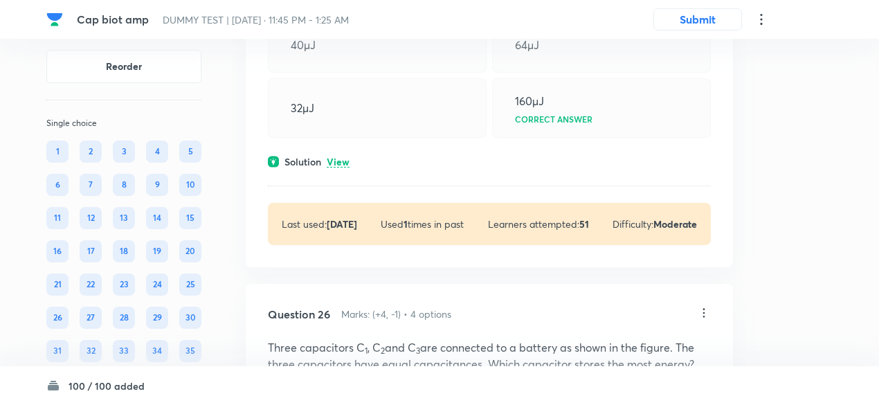
scroll to position [12880, 0]
click at [339, 167] on p "View" at bounding box center [338, 161] width 23 height 10
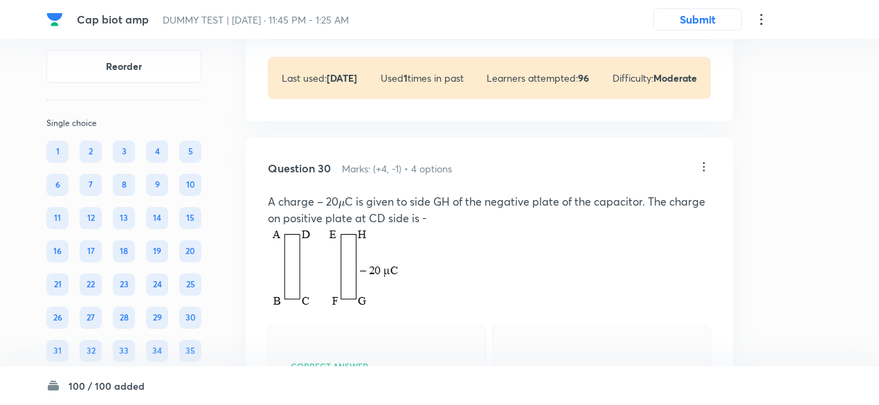
scroll to position [14787, 0]
click at [342, 20] on p "View" at bounding box center [338, 15] width 23 height 10
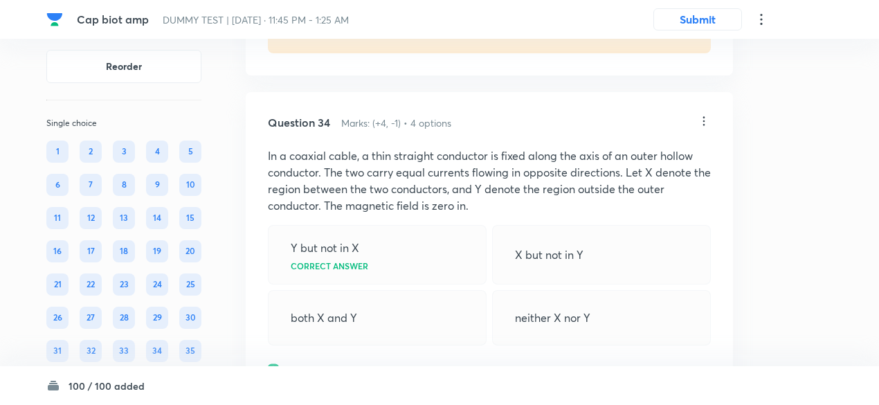
scroll to position [16890, 0]
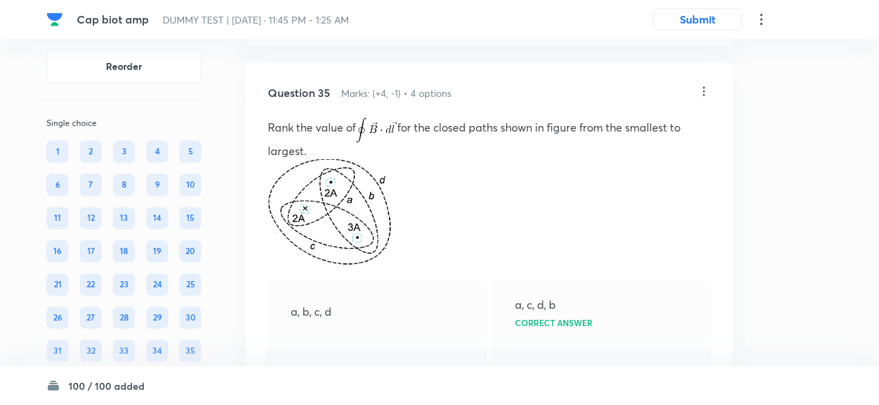
scroll to position [17379, 0]
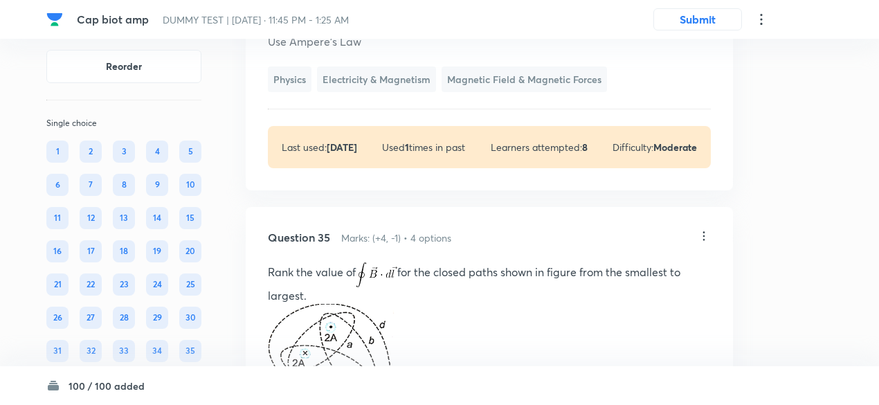
scroll to position [17289, 0]
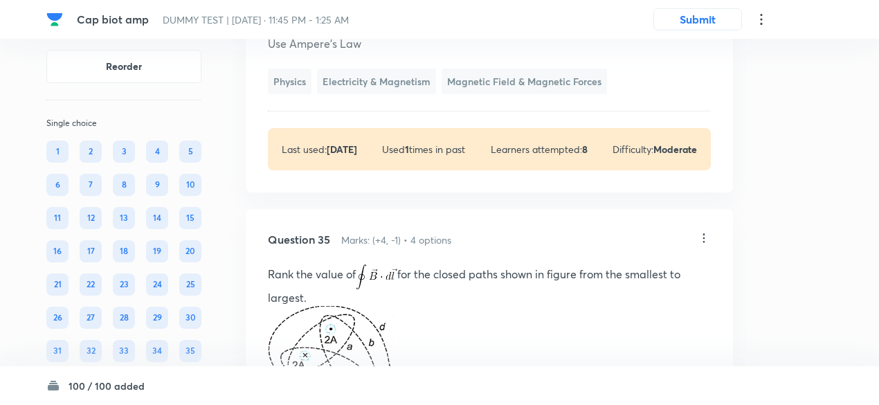
copy p "In a coaxial cable, a thin straight conductor is fixed along the axis of an out…"
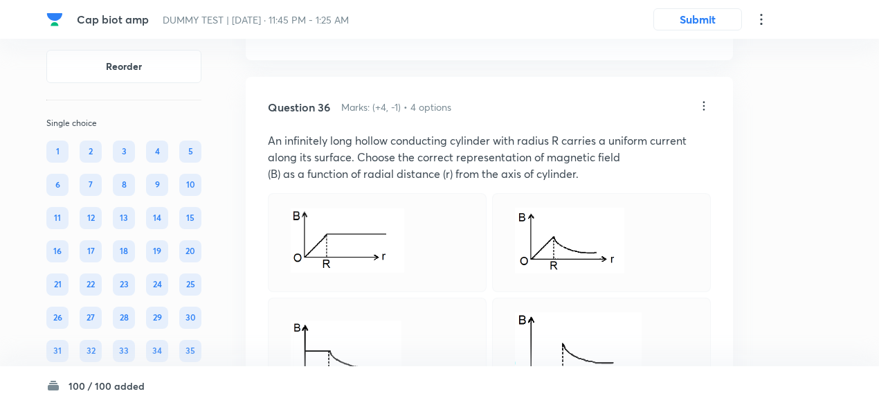
scroll to position [17910, 0]
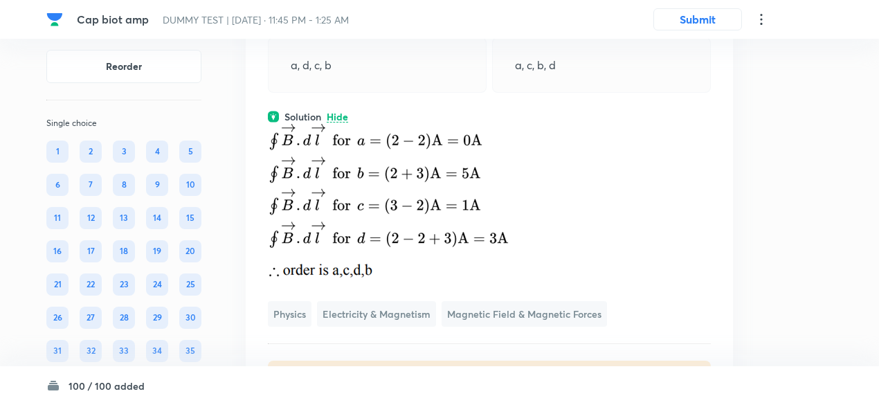
scroll to position [17744, 0]
drag, startPoint x: 268, startPoint y: 124, endPoint x: 413, endPoint y: 198, distance: 162.6
copy p "Rank the value of for the closed paths shown in figure from the smallest to lar…"
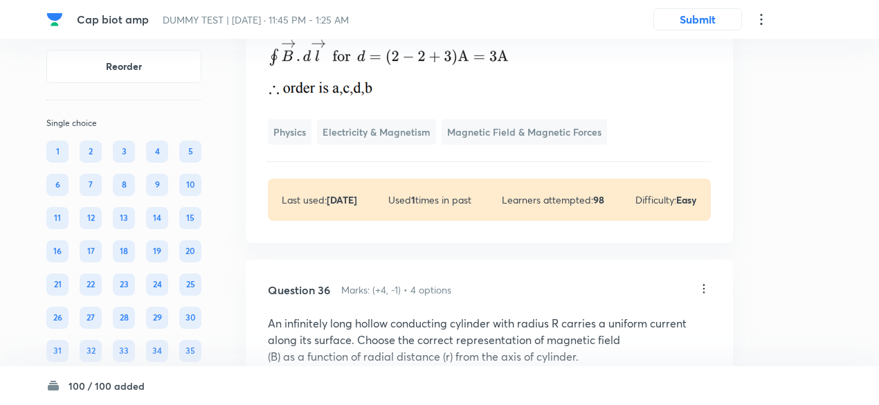
scroll to position [17928, 0]
drag, startPoint x: 281, startPoint y: 121, endPoint x: 569, endPoint y: 186, distance: 295.1
copy div "a, b, c, d a, c, d, b Correct answer a, d, c, b a, c, b, d"
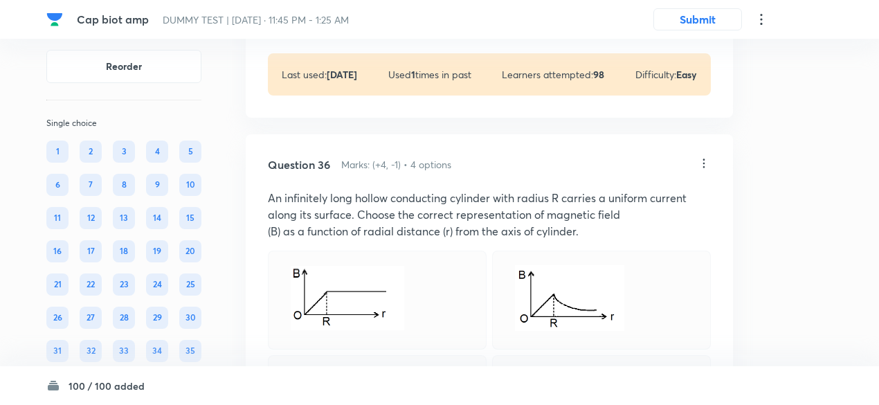
scroll to position [18059, 0]
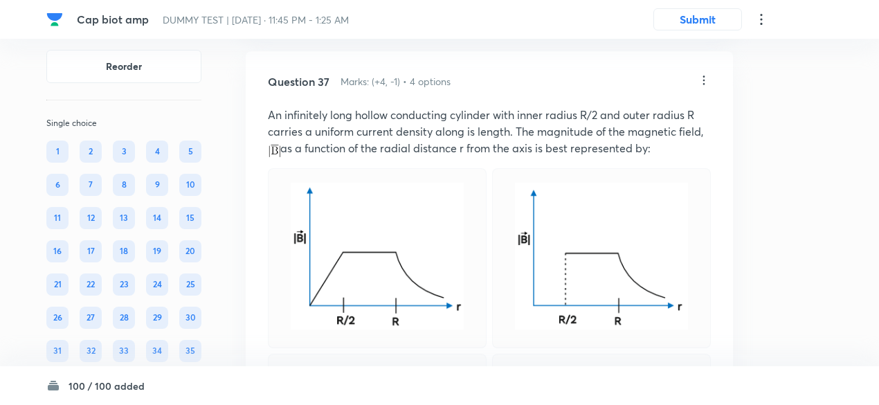
scroll to position [18628, 0]
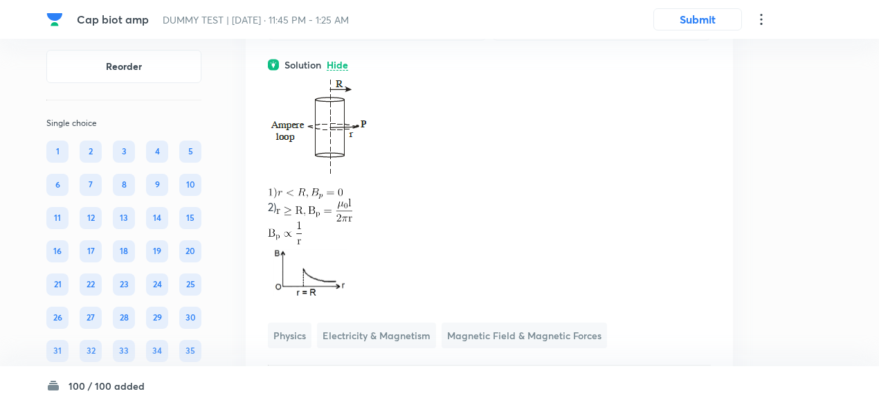
scroll to position [18486, 0]
drag, startPoint x: 267, startPoint y: 73, endPoint x: 622, endPoint y: 278, distance: 409.4
click at [622, 278] on div "Question 36 Marks: (+4, -1) • 4 options An infinitely long hollow conducting cy…" at bounding box center [489, 73] width 487 height 746
copy div "An infinitely long hollow conducting cylinder with radius R carries a uniform c…"
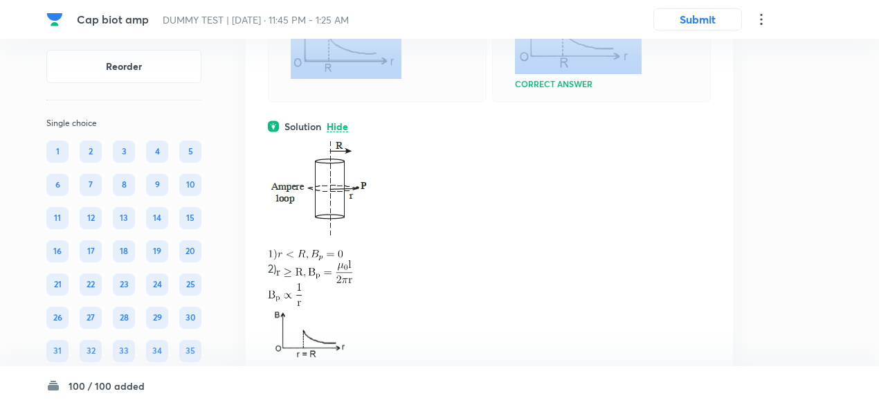
scroll to position [18423, 0]
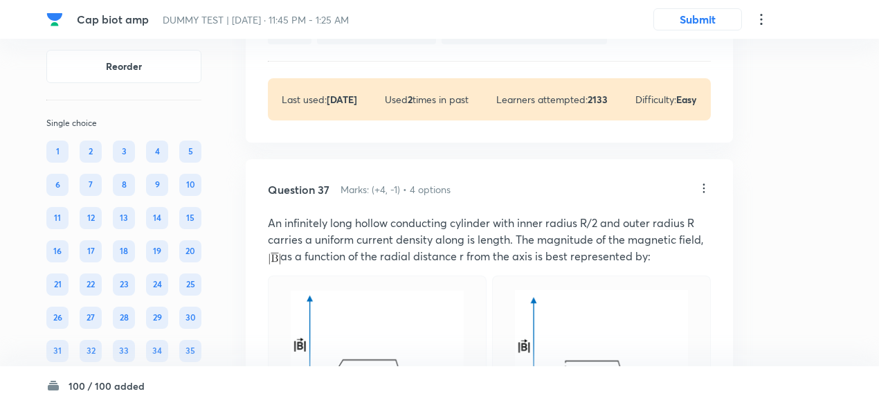
scroll to position [18796, 0]
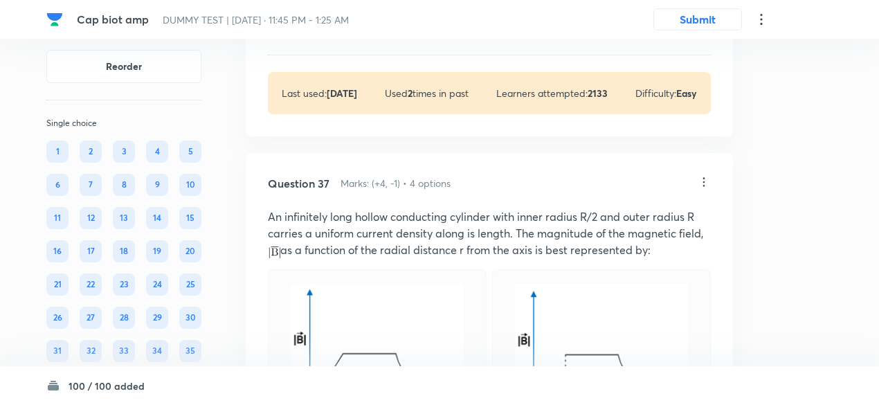
drag, startPoint x: 251, startPoint y: 81, endPoint x: 366, endPoint y: 273, distance: 224.2
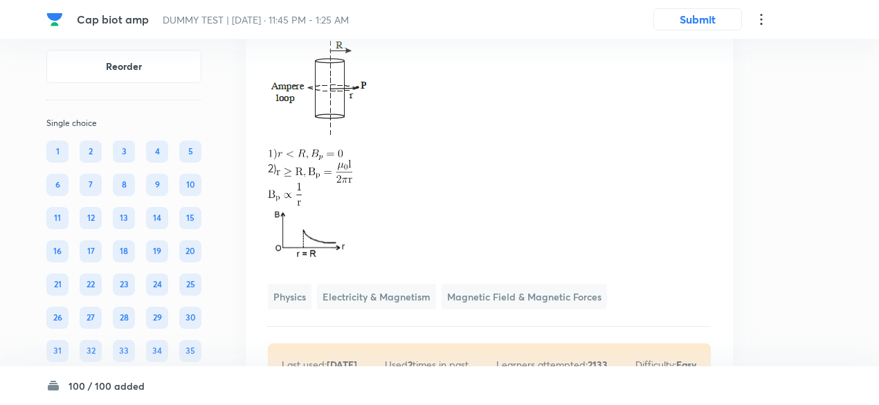
scroll to position [18522, 0]
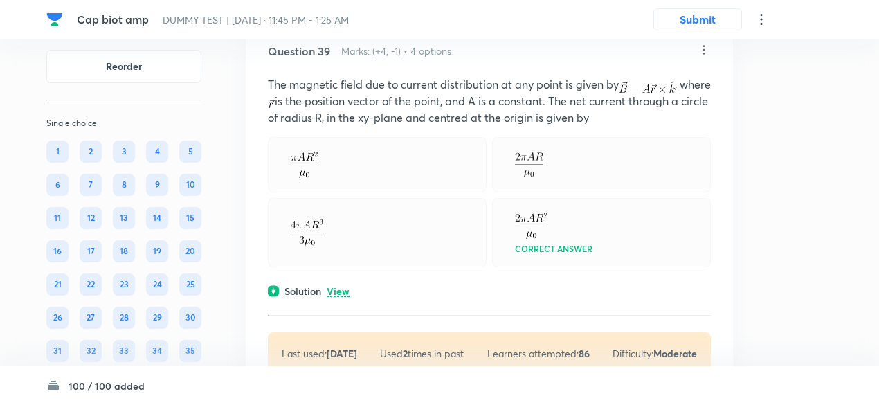
scroll to position [19976, 0]
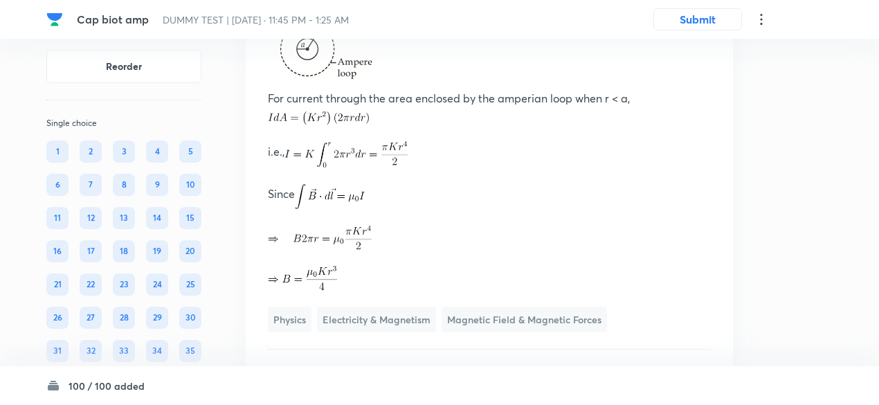
scroll to position [19877, 0]
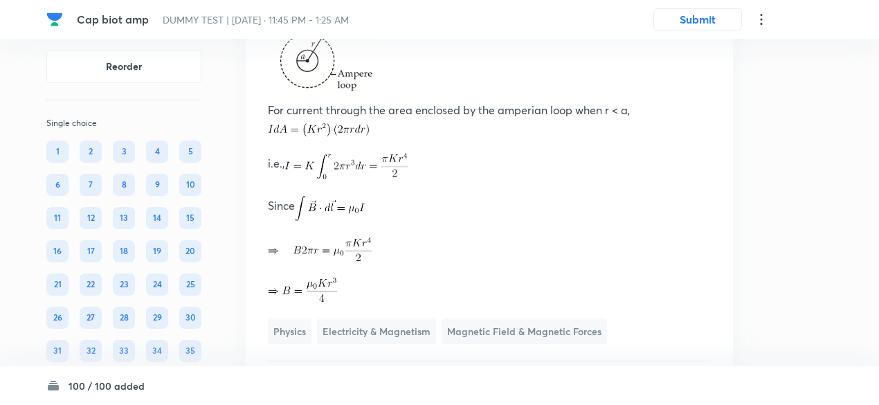
drag, startPoint x: 264, startPoint y: 90, endPoint x: 566, endPoint y: 229, distance: 331.8
click at [566, 229] on div "Question 38 Marks: (+4, -1) • 4 options If the current density of a long cylind…" at bounding box center [489, 81] width 487 height 721
copy div "If the current density of a long cylindrical wire of radius a varies with radia…"
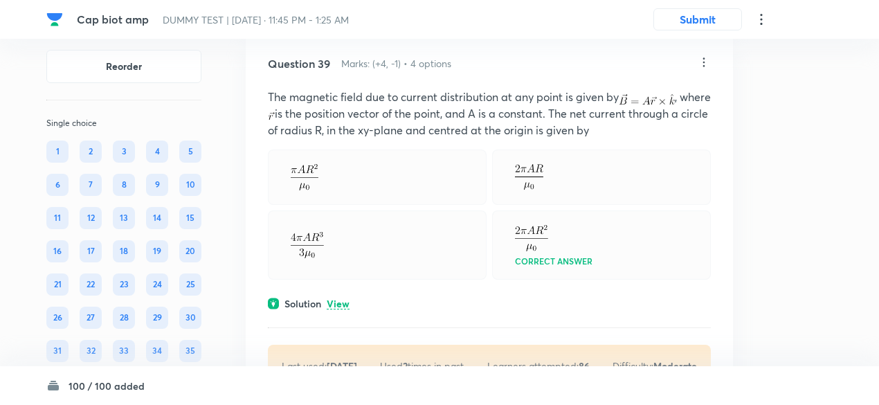
scroll to position [20301, 0]
drag, startPoint x: 265, startPoint y: 120, endPoint x: 352, endPoint y: 160, distance: 96.0
copy div "Choose a circular path centered on the conductor’s axis and apply Ampere’s law.…"
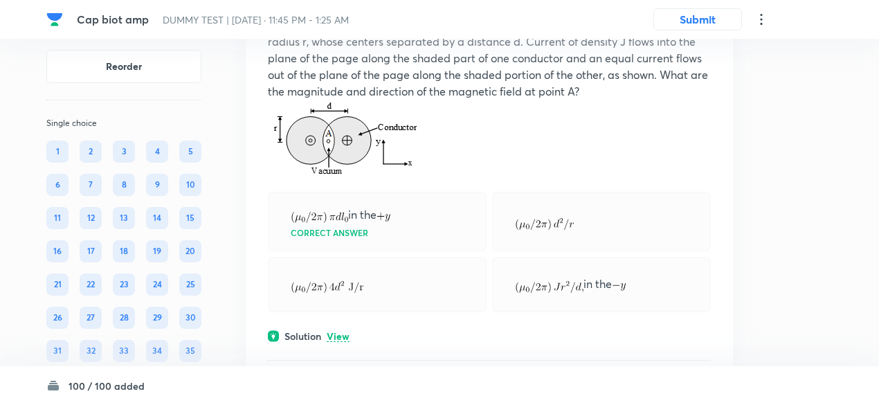
scroll to position [20792, 0]
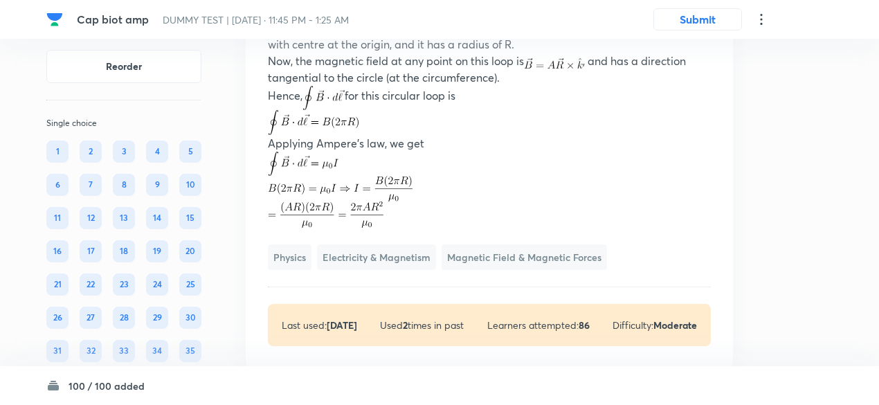
scroll to position [20593, 0]
drag, startPoint x: 264, startPoint y: 106, endPoint x: 624, endPoint y: 273, distance: 397.1
click at [624, 273] on div "Question 39 Marks: (+4, -1) • 4 options The magnetic field due to current distr…" at bounding box center [489, 55] width 487 height 627
copy div "The magnetic field due to current distribution at any point is given by , where…"
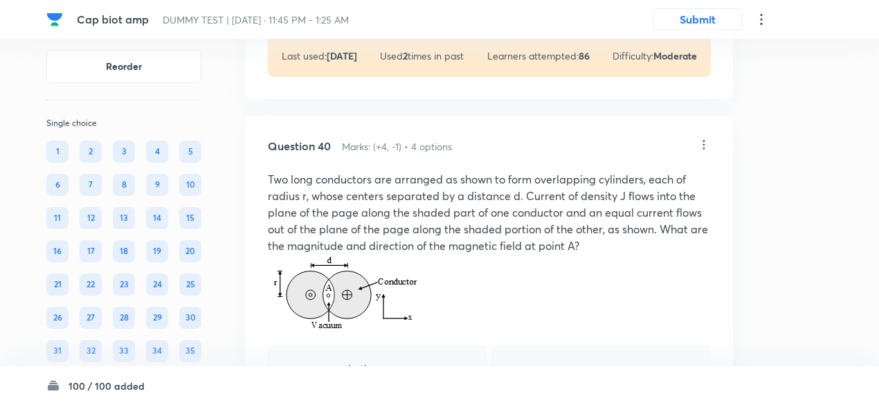
scroll to position [20857, 0]
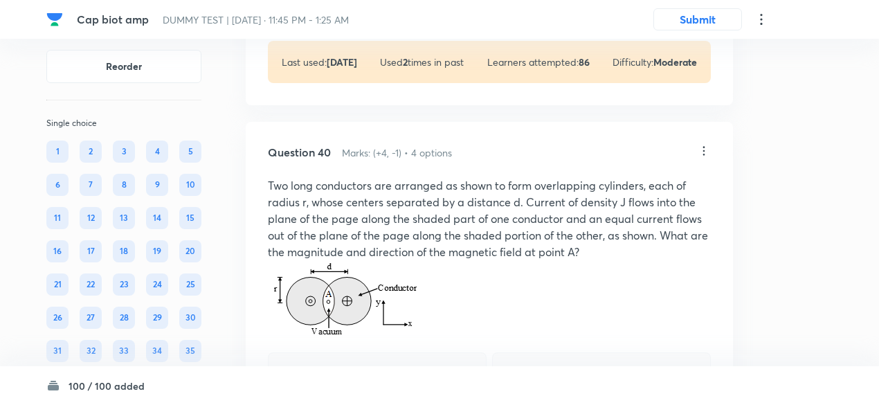
drag, startPoint x: 269, startPoint y: 70, endPoint x: 395, endPoint y: 251, distance: 221.3
copy div "Let us consider that the given circle is an Amperian loop which lies on the xy-…"
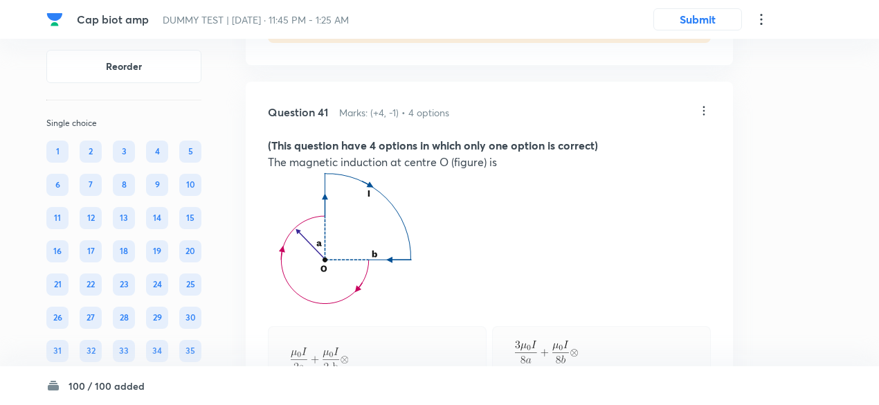
scroll to position [21395, 0]
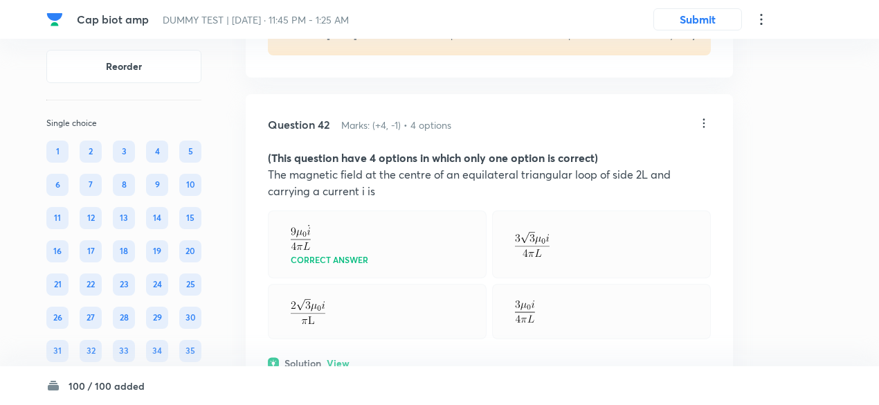
scroll to position [22284, 0]
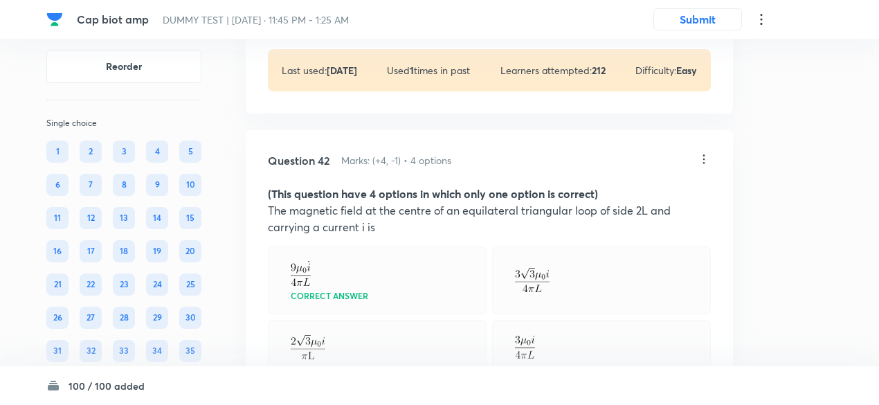
scroll to position [22344, 0]
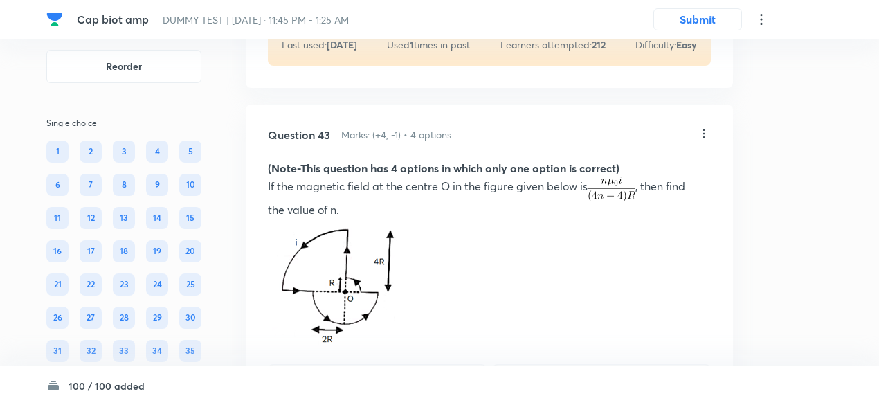
scroll to position [22761, 0]
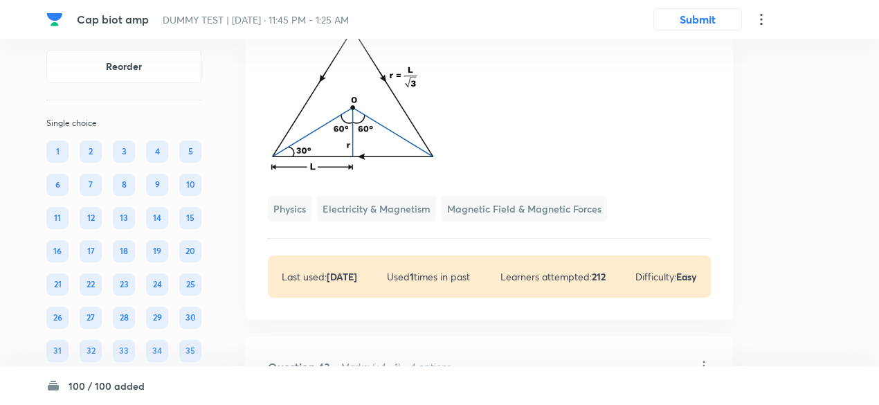
scroll to position [22762, 0]
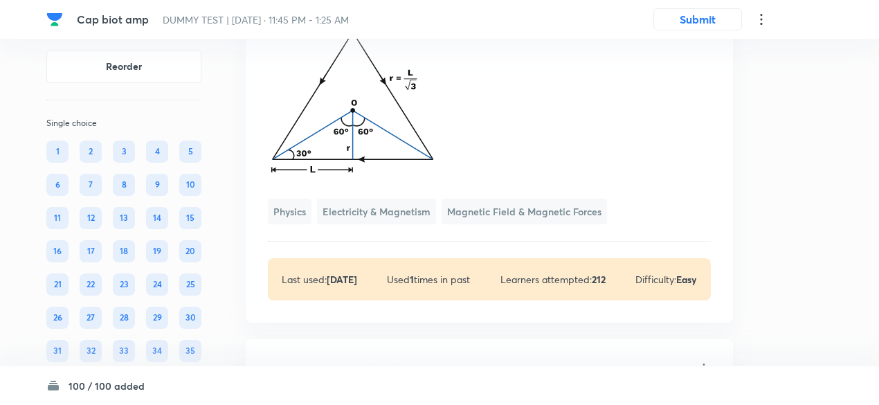
drag, startPoint x: 264, startPoint y: 75, endPoint x: 547, endPoint y: 231, distance: 322.2
click at [547, 231] on div "Question 42 Marks: (+4, -1) • 4 options (This question have 4 options in which …" at bounding box center [489, 17] width 487 height 612
copy div "(This question have 4 options in which only one option is correct) The magnetic…"
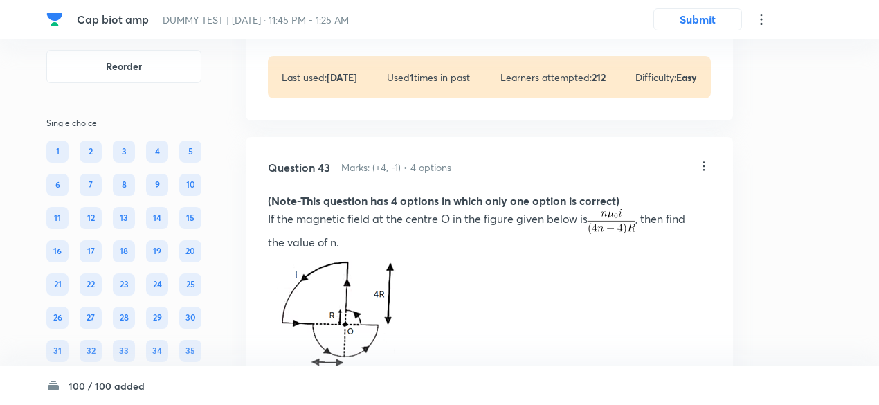
scroll to position [22966, 0]
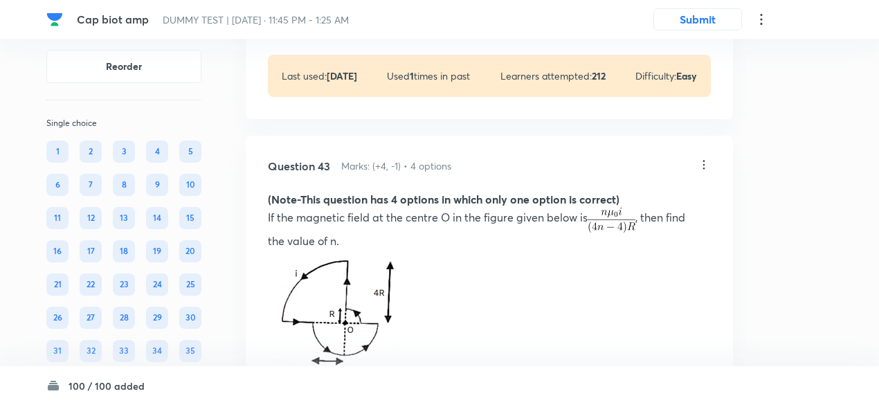
drag, startPoint x: 262, startPoint y: 87, endPoint x: 413, endPoint y: 172, distance: 172.7
copy div "Magnetic field at O is, (i) ﻿"
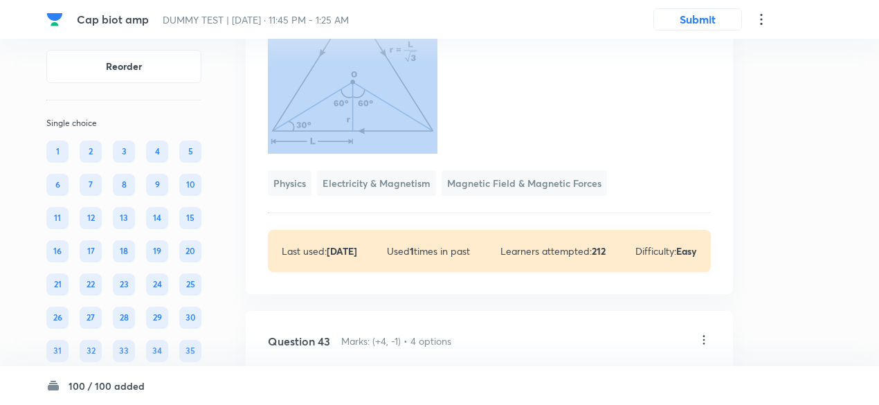
scroll to position [22790, 0]
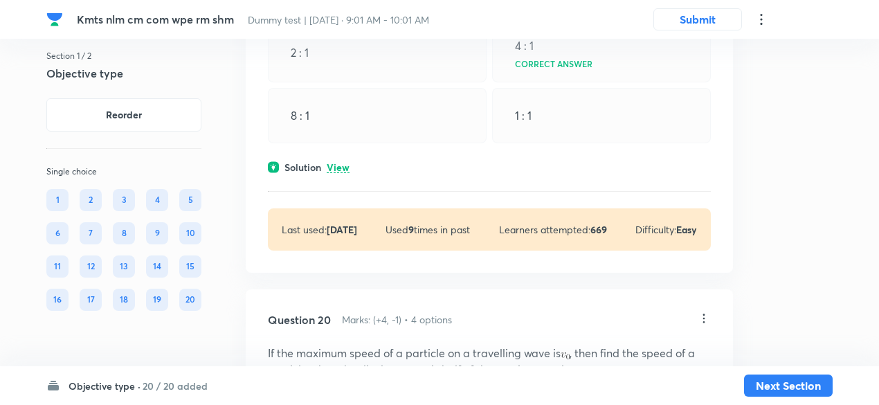
scroll to position [8826, 0]
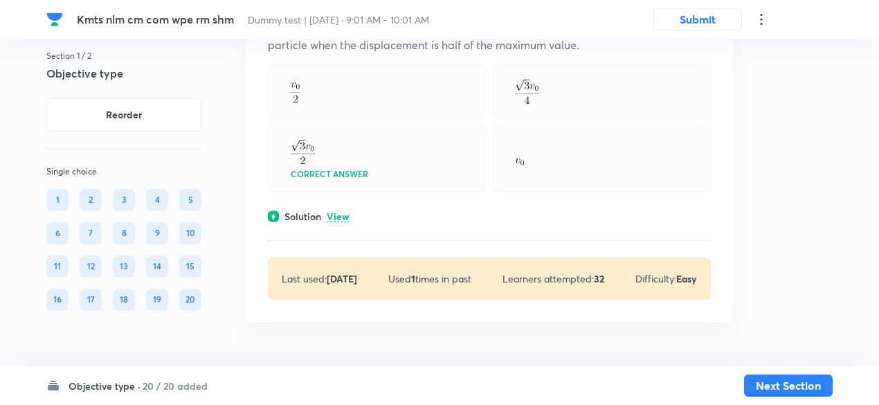
click at [345, 219] on p "View" at bounding box center [338, 217] width 23 height 10
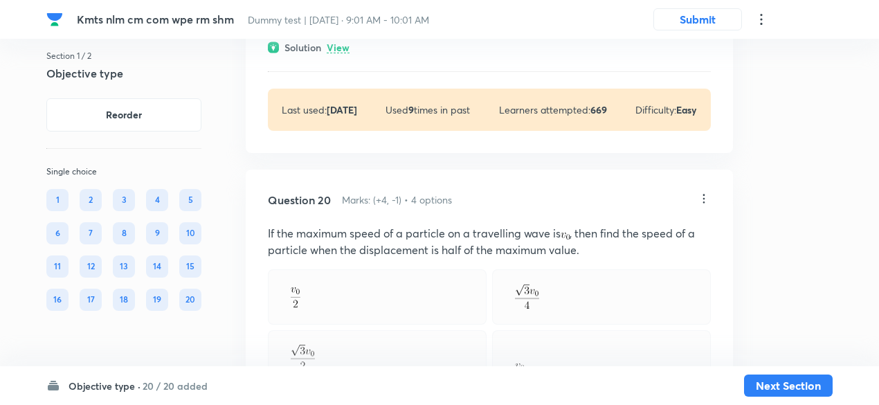
scroll to position [8500, 0]
click at [340, 53] on p "View" at bounding box center [338, 48] width 23 height 10
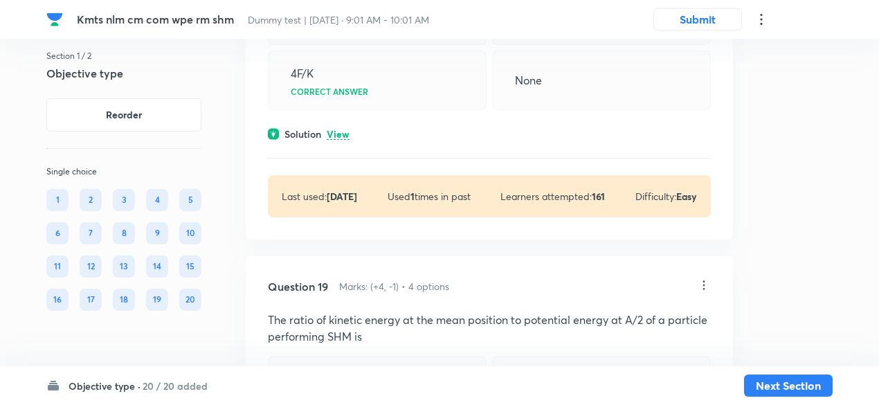
scroll to position [8053, 0]
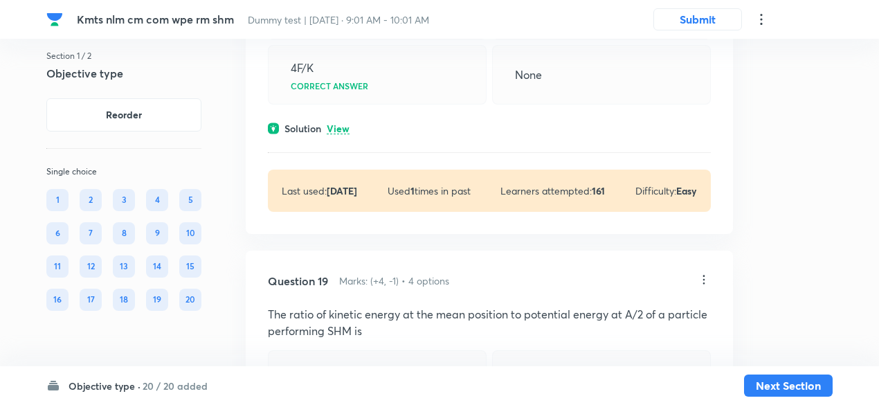
click at [343, 134] on p "View" at bounding box center [338, 129] width 23 height 10
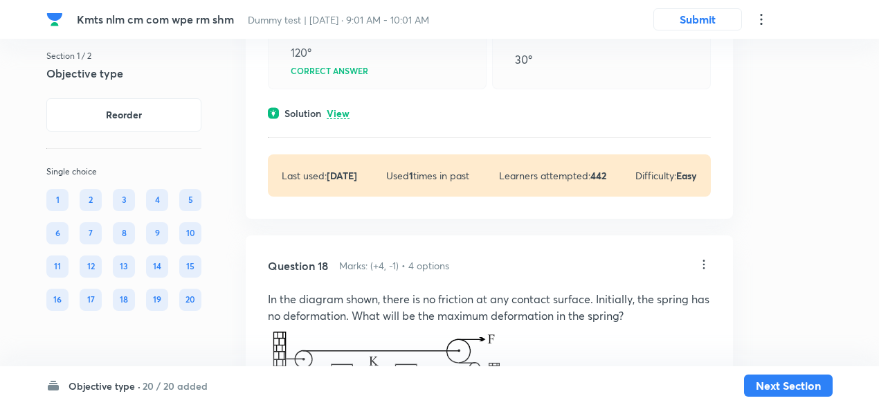
scroll to position [7636, 0]
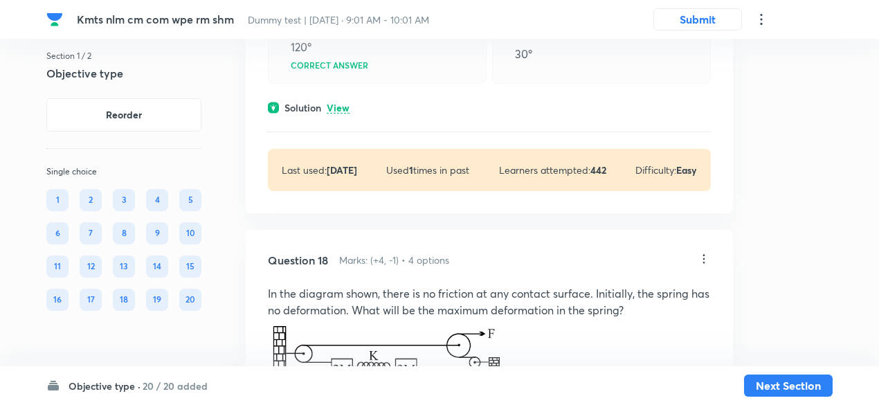
click at [339, 114] on p "View" at bounding box center [338, 108] width 23 height 10
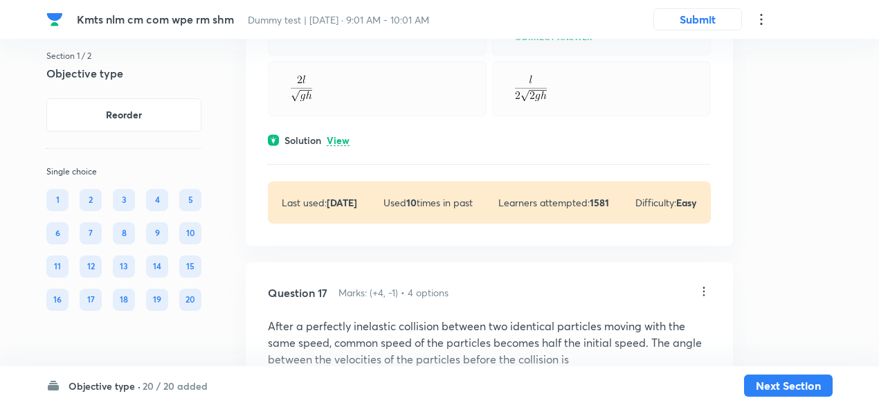
scroll to position [7236, 0]
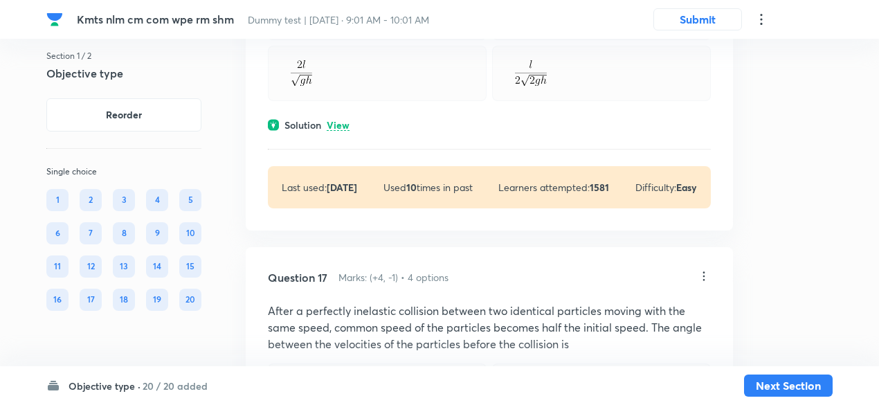
click at [338, 131] on p "View" at bounding box center [338, 125] width 23 height 10
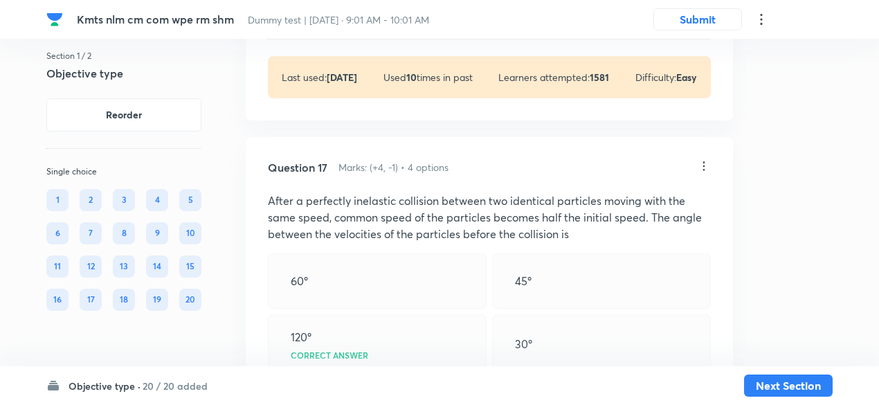
scroll to position [7539, 0]
